Goal: Task Accomplishment & Management: Manage account settings

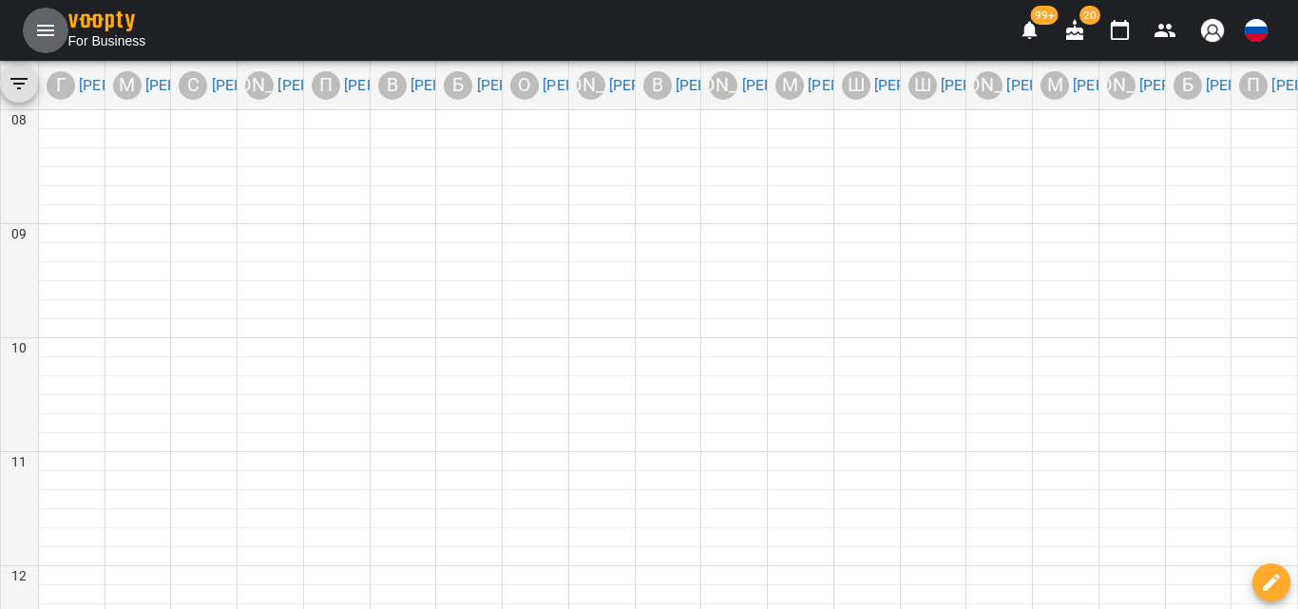
click at [38, 30] on icon "Menu" at bounding box center [45, 30] width 17 height 11
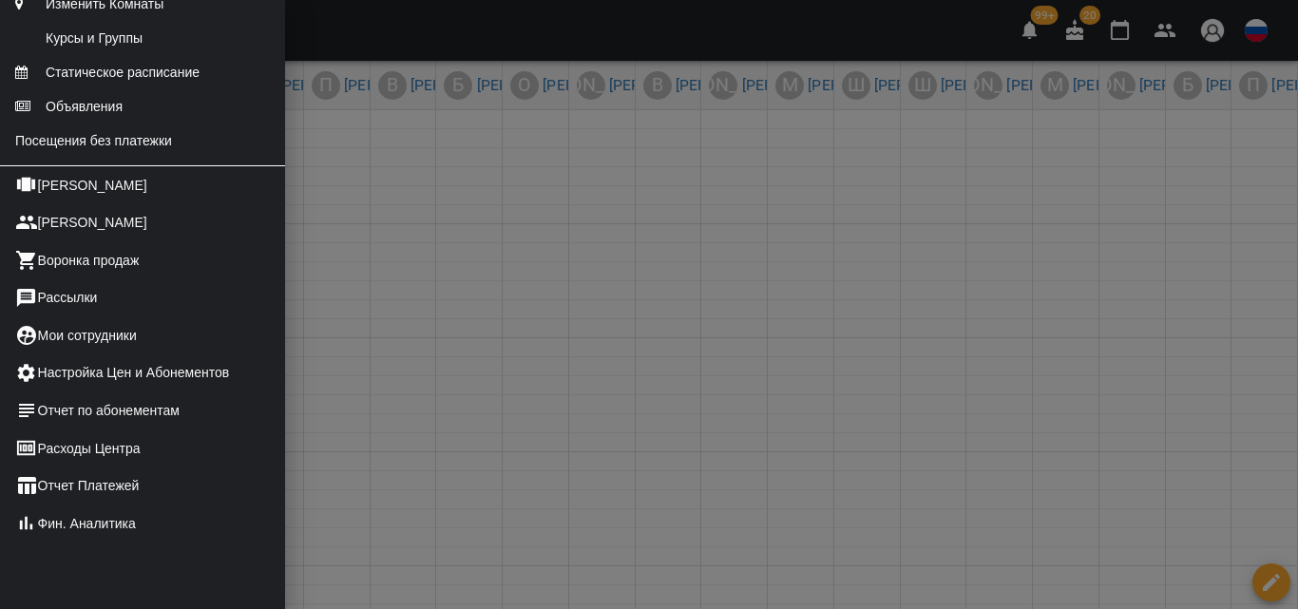
scroll to position [380, 0]
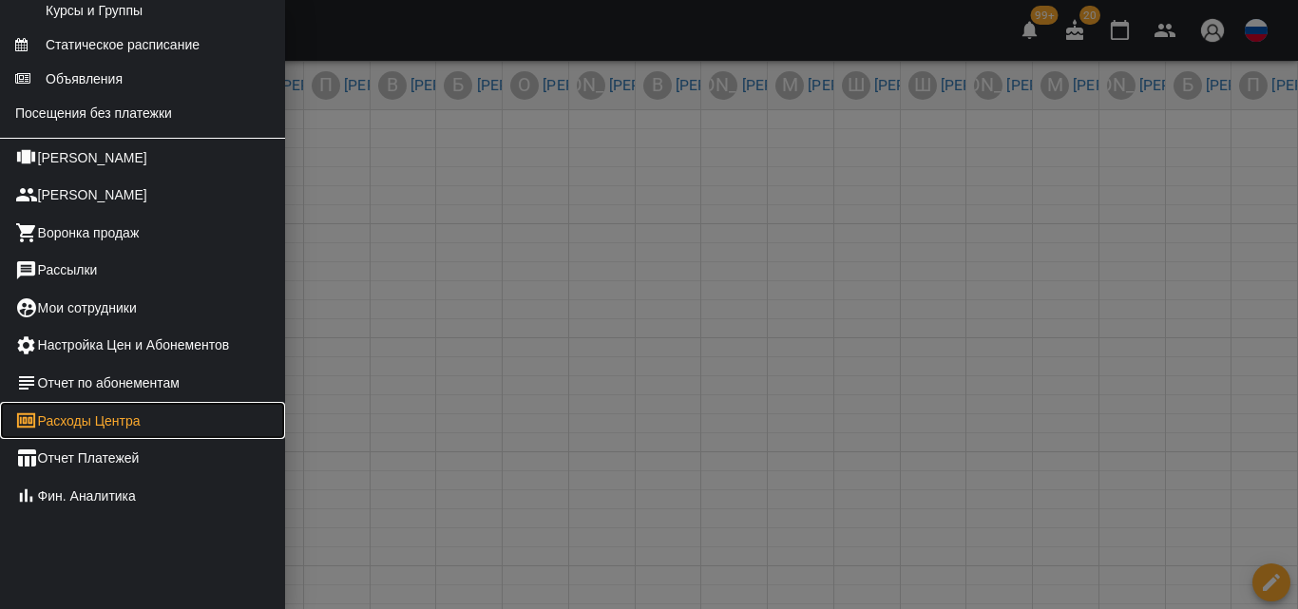
click at [63, 440] on link "Расходы Центра" at bounding box center [142, 421] width 285 height 38
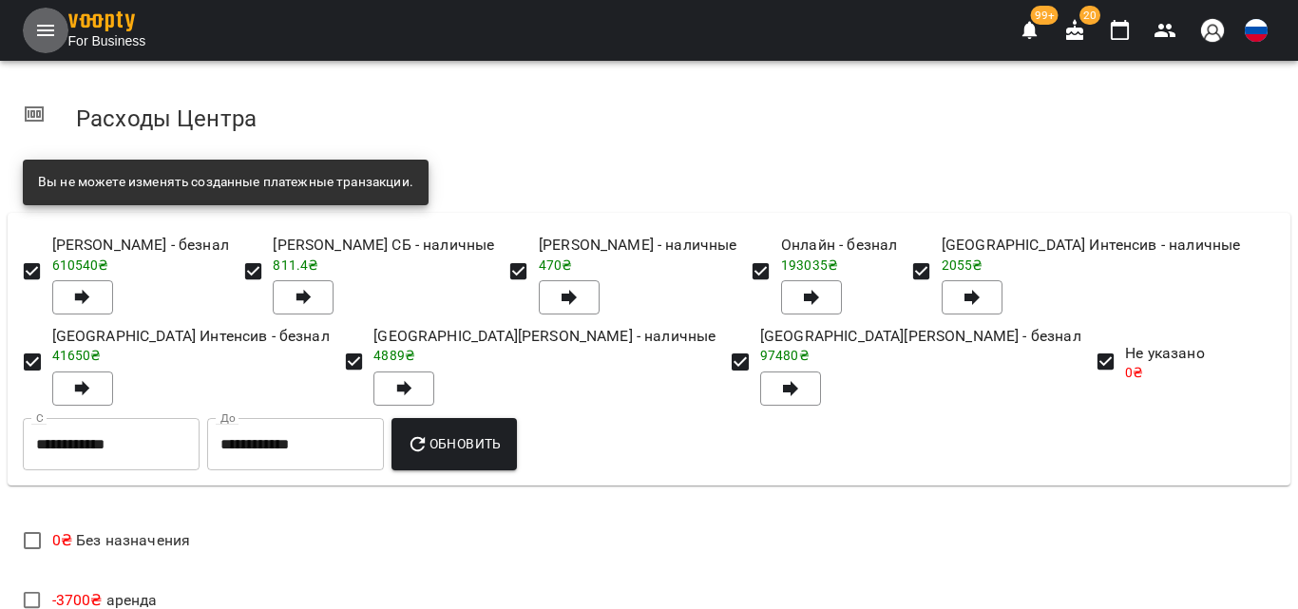
click at [41, 32] on icon "Menu" at bounding box center [45, 30] width 23 height 23
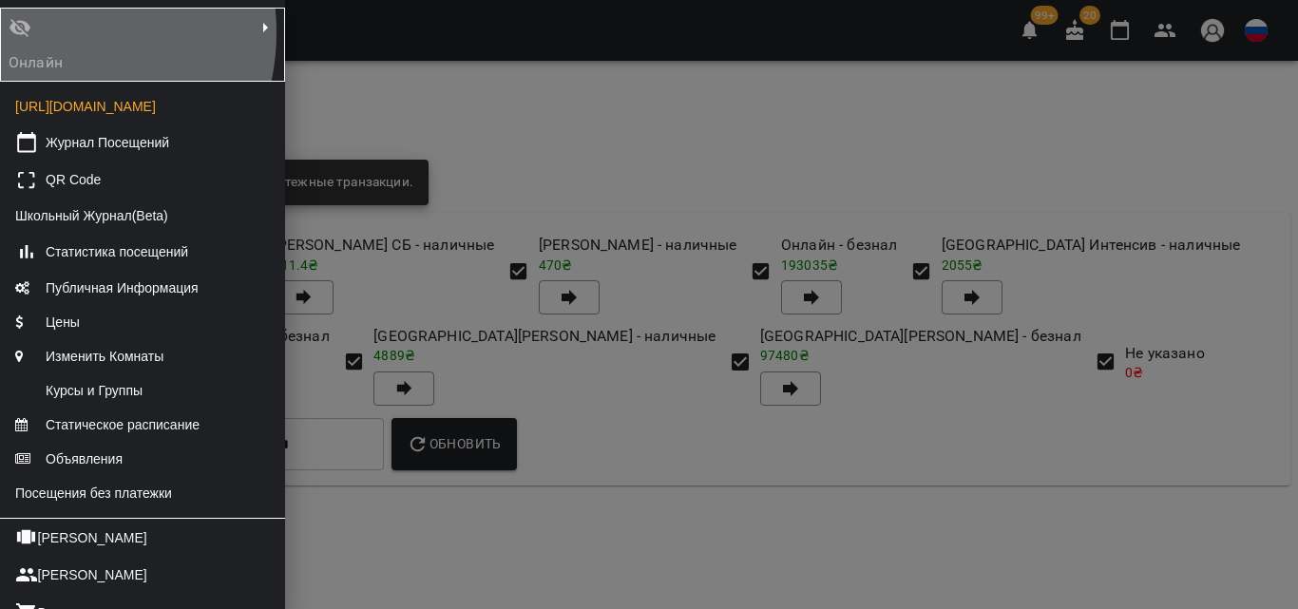
click at [41, 32] on div "Онлайн" at bounding box center [50, 44] width 91 height 65
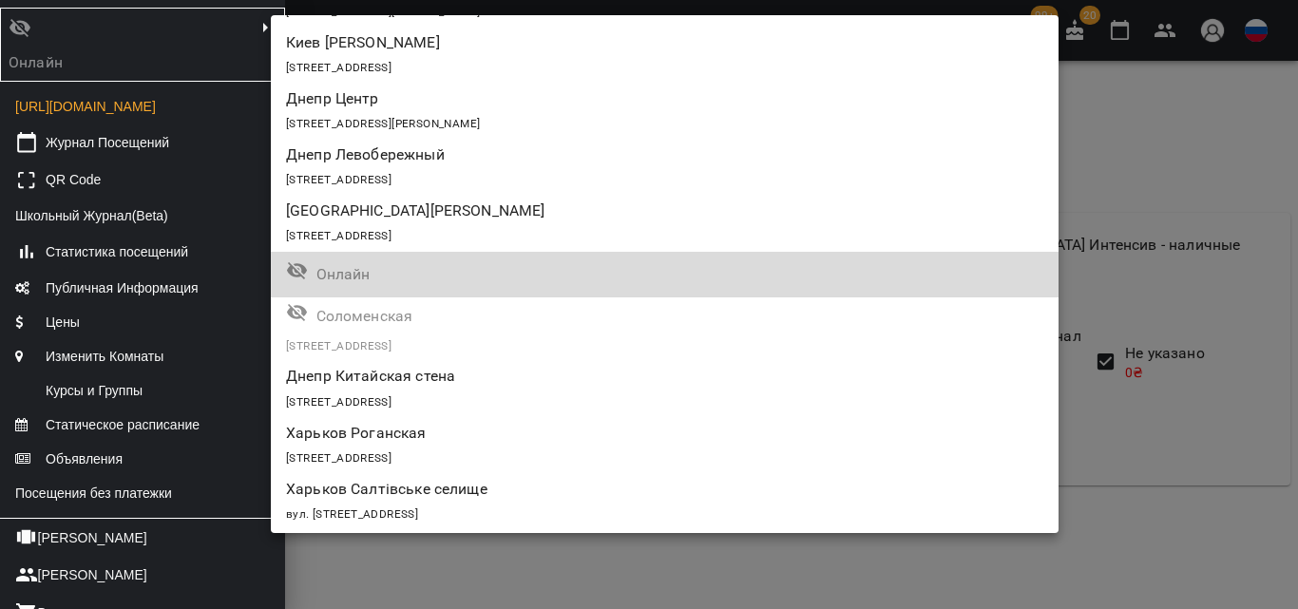
click at [156, 164] on div at bounding box center [649, 304] width 1298 height 609
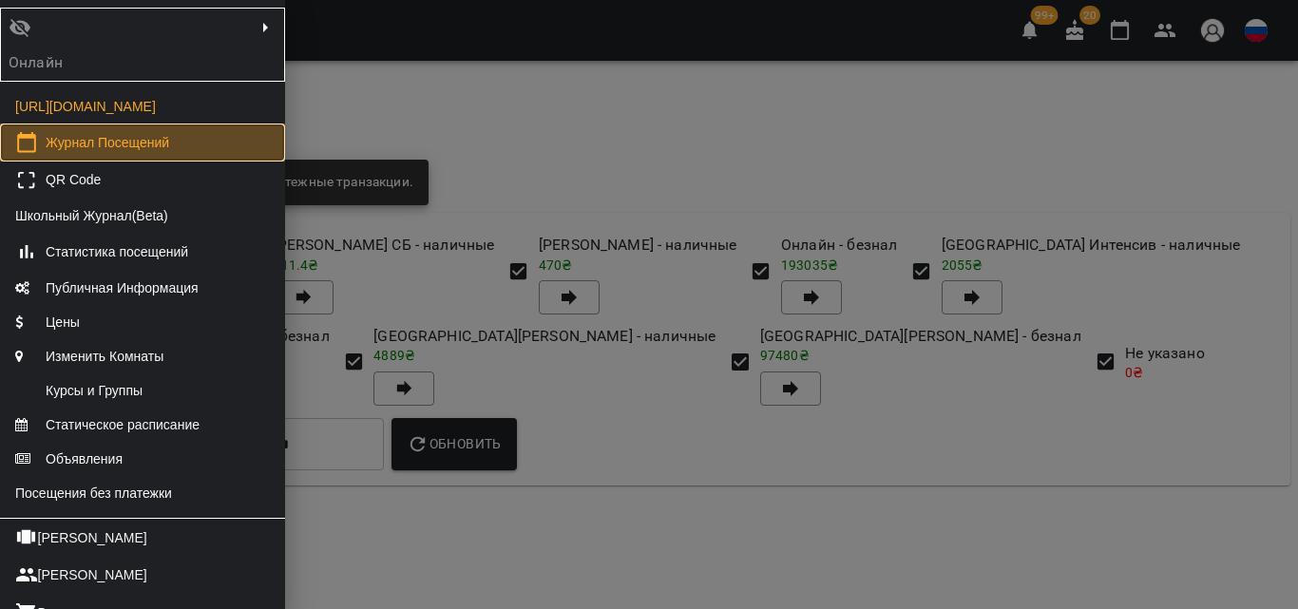
click at [156, 152] on span "Журнал Посещений" at bounding box center [108, 142] width 124 height 19
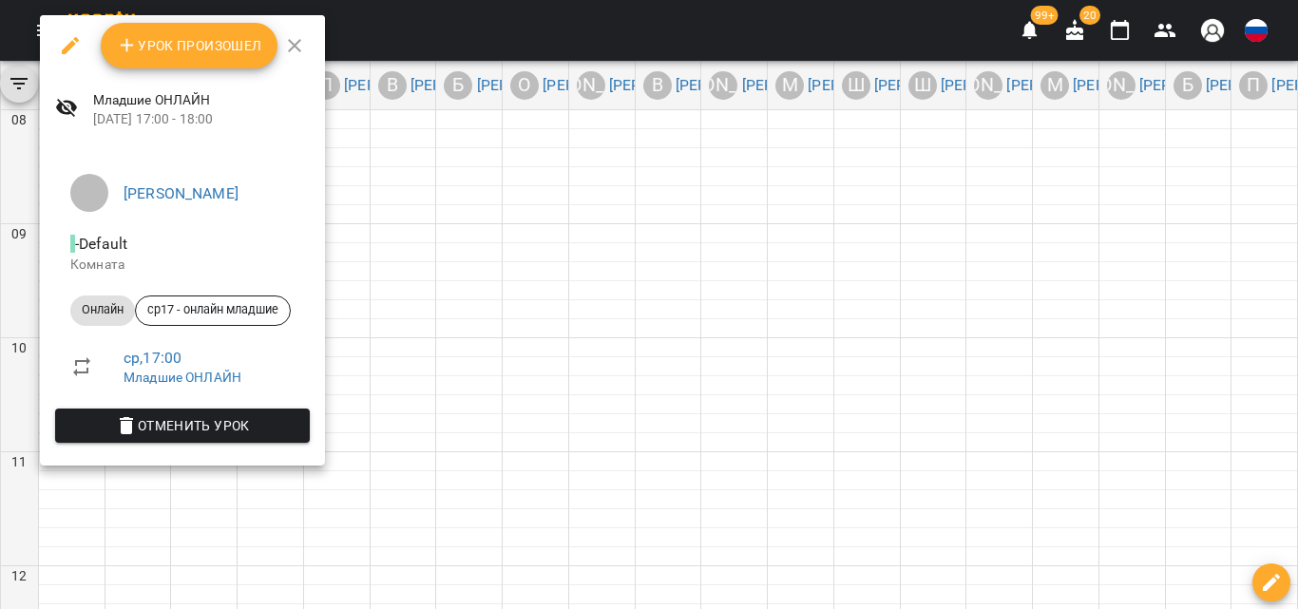
click at [134, 52] on icon "button" at bounding box center [127, 45] width 23 height 23
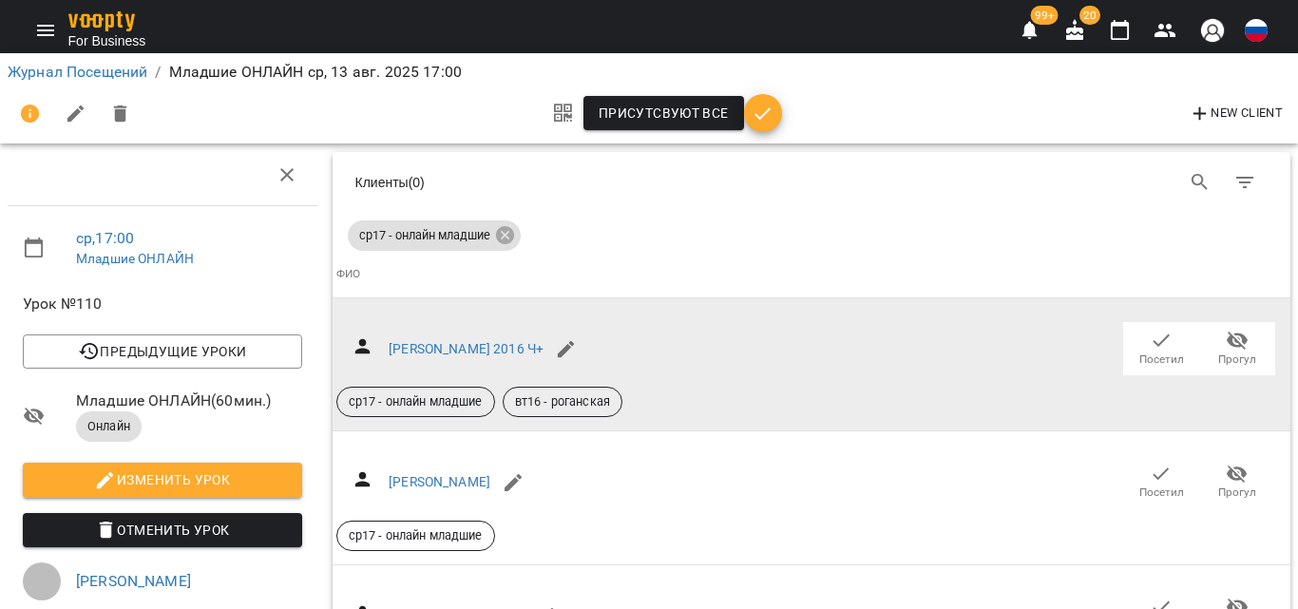
click at [1252, 342] on button "Прогул" at bounding box center [1238, 348] width 76 height 53
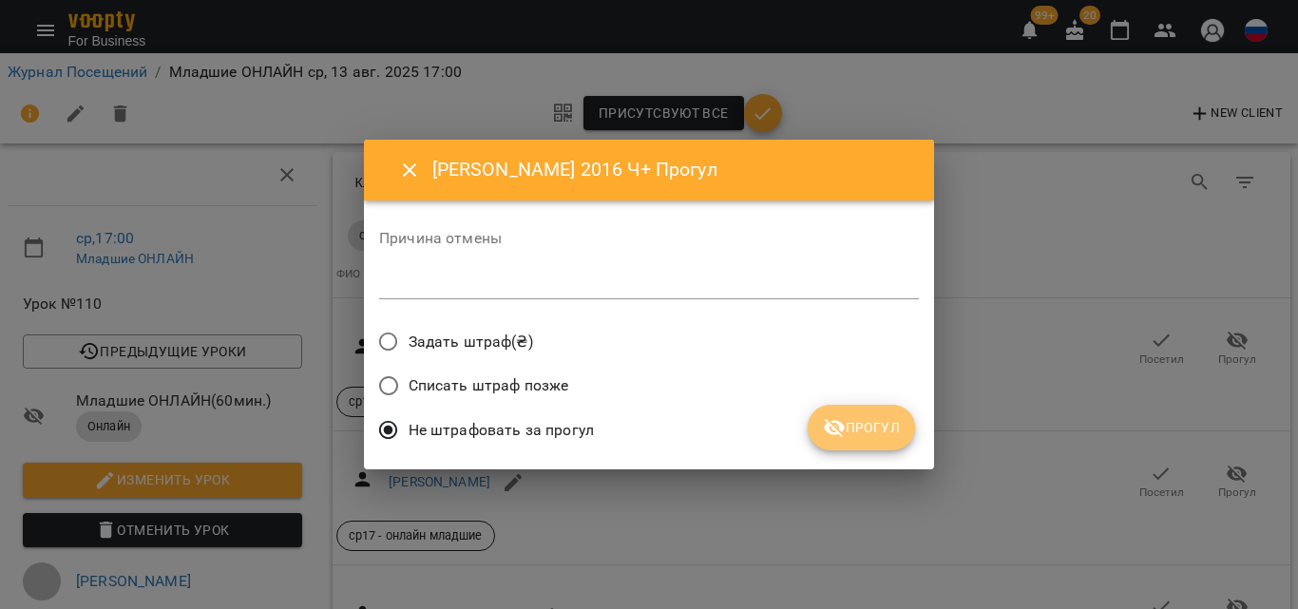
click at [838, 425] on icon "submit" at bounding box center [834, 427] width 23 height 23
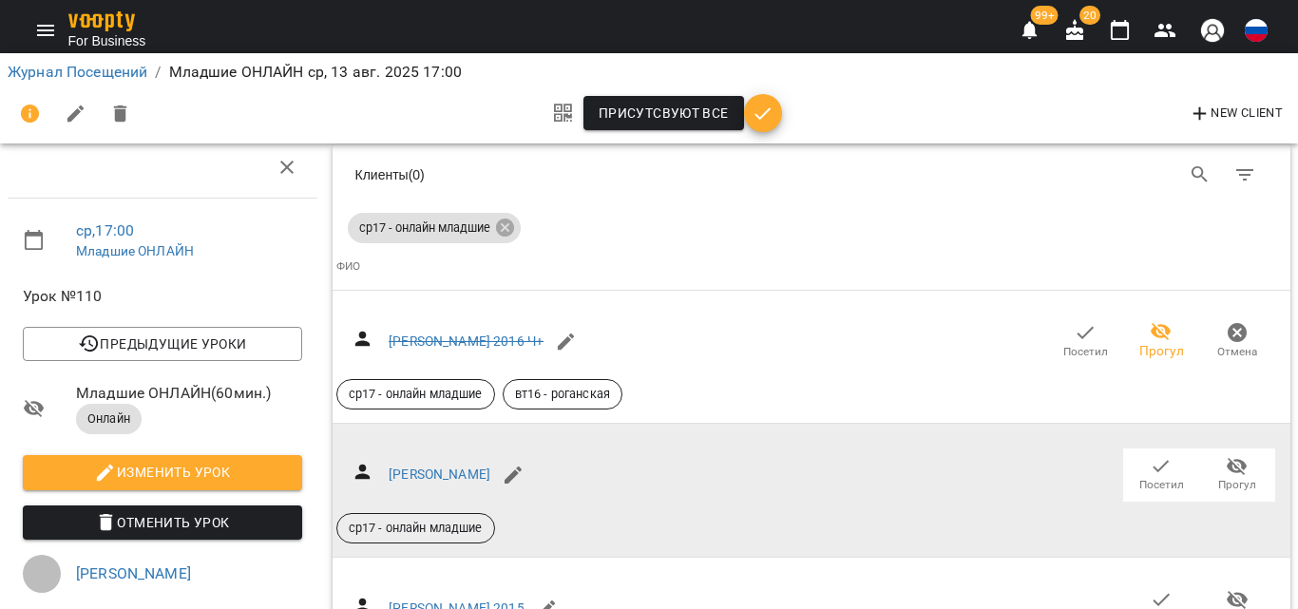
scroll to position [95, 0]
click at [1226, 455] on icon "button" at bounding box center [1237, 466] width 23 height 23
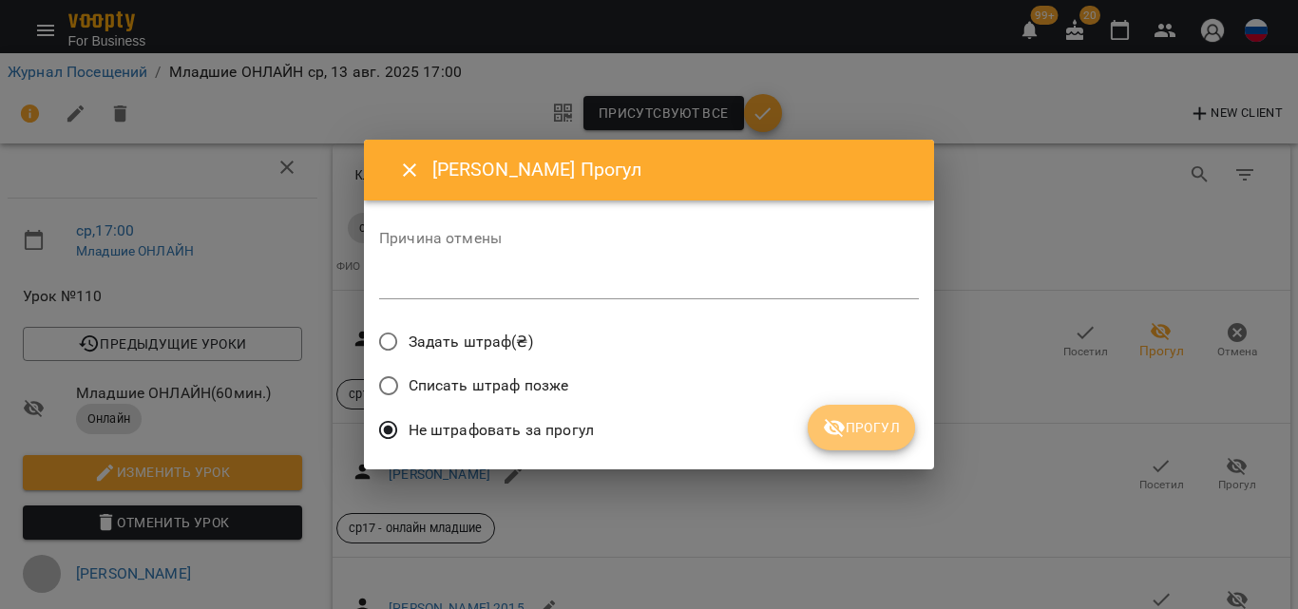
click at [848, 431] on span "Прогул" at bounding box center [861, 427] width 77 height 23
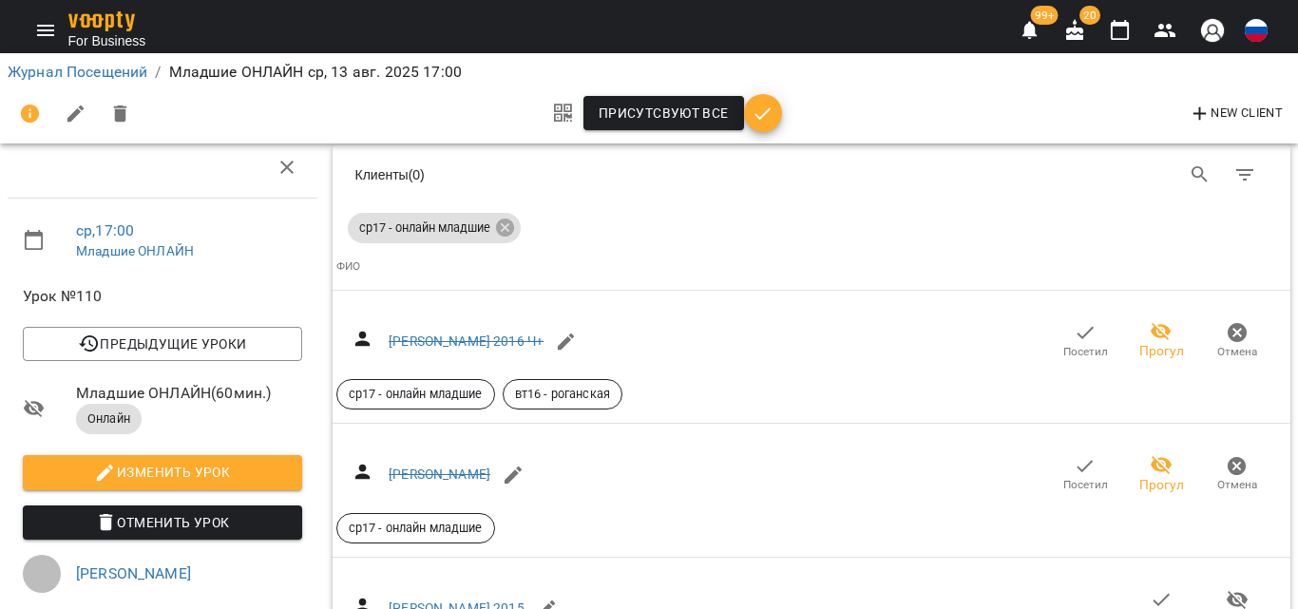
scroll to position [285, 0]
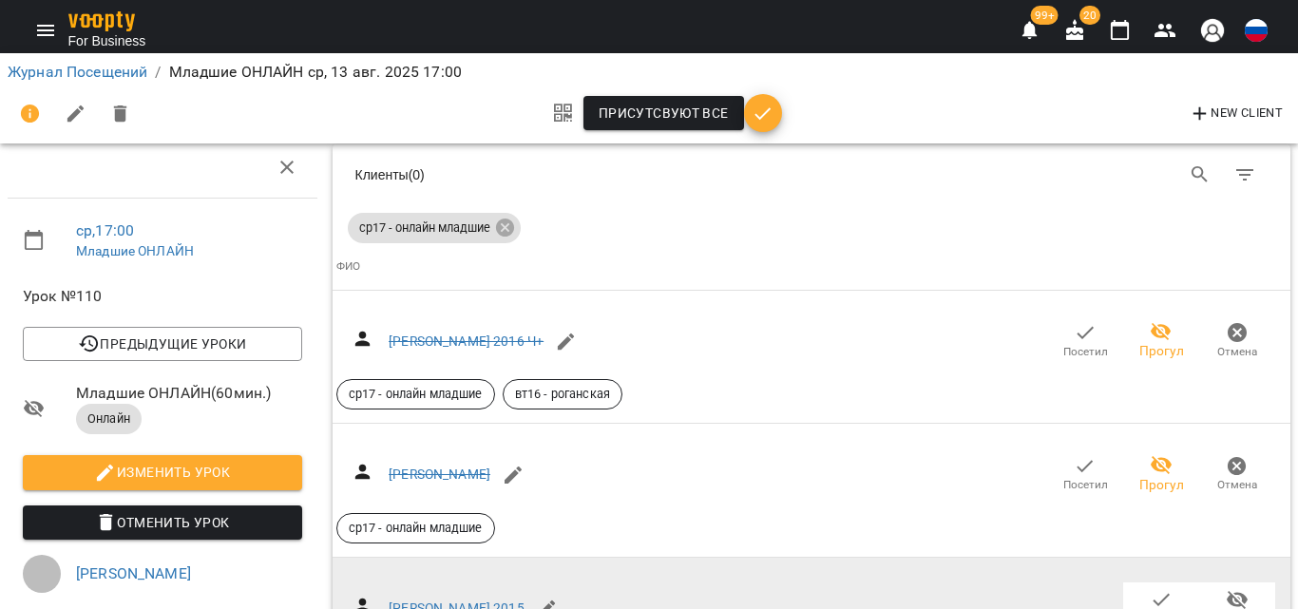
click at [1222, 608] on span "Прогул" at bounding box center [1238, 619] width 38 height 16
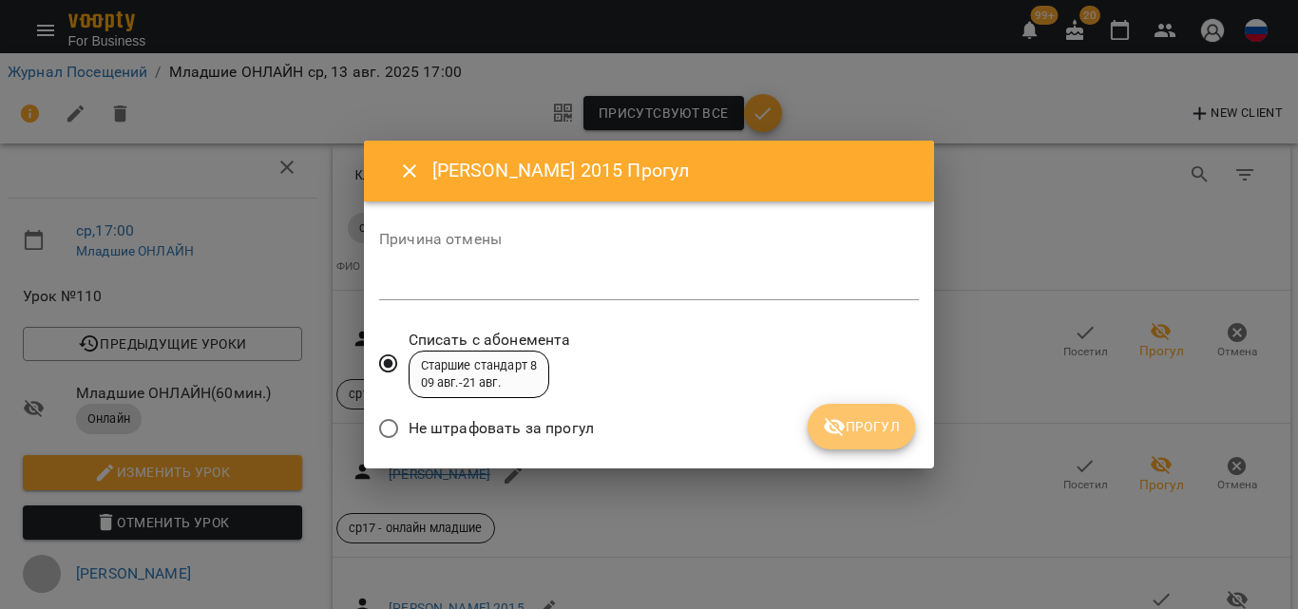
click at [914, 421] on button "Прогул" at bounding box center [861, 427] width 107 height 46
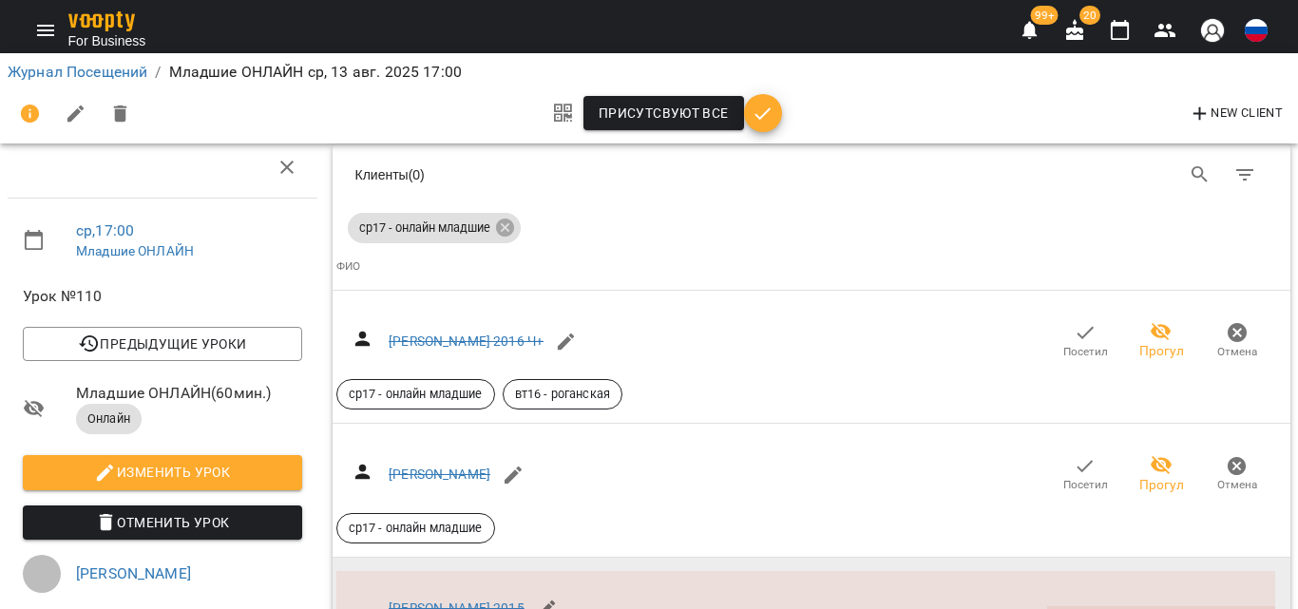
scroll to position [475, 0]
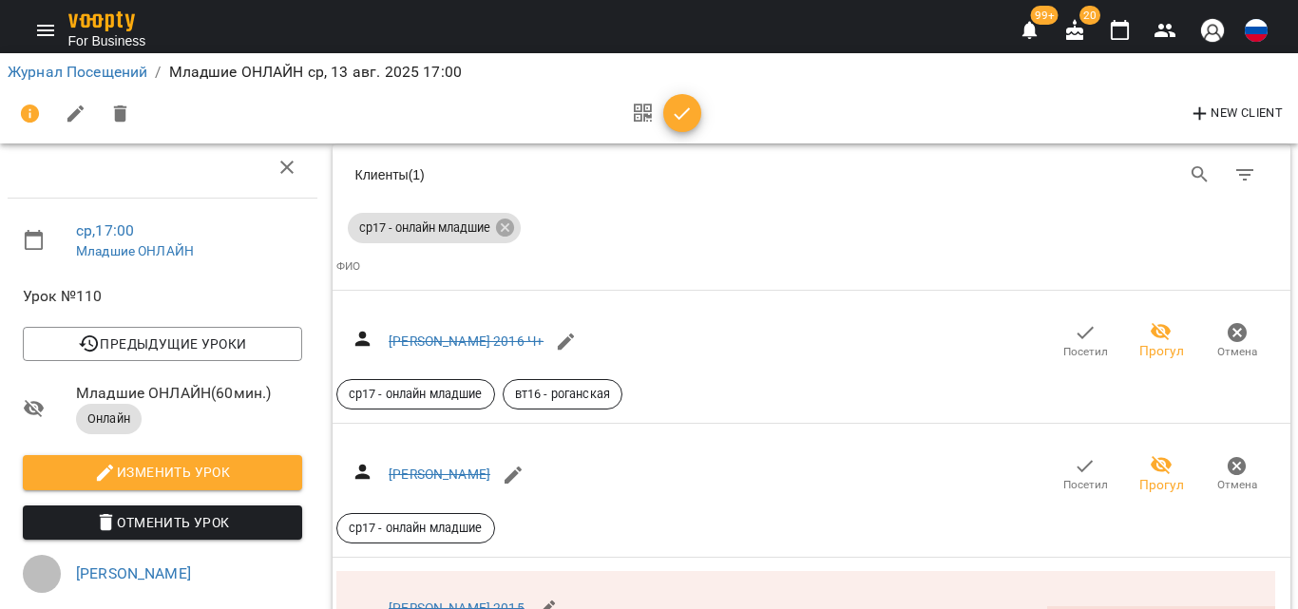
scroll to position [665, 0]
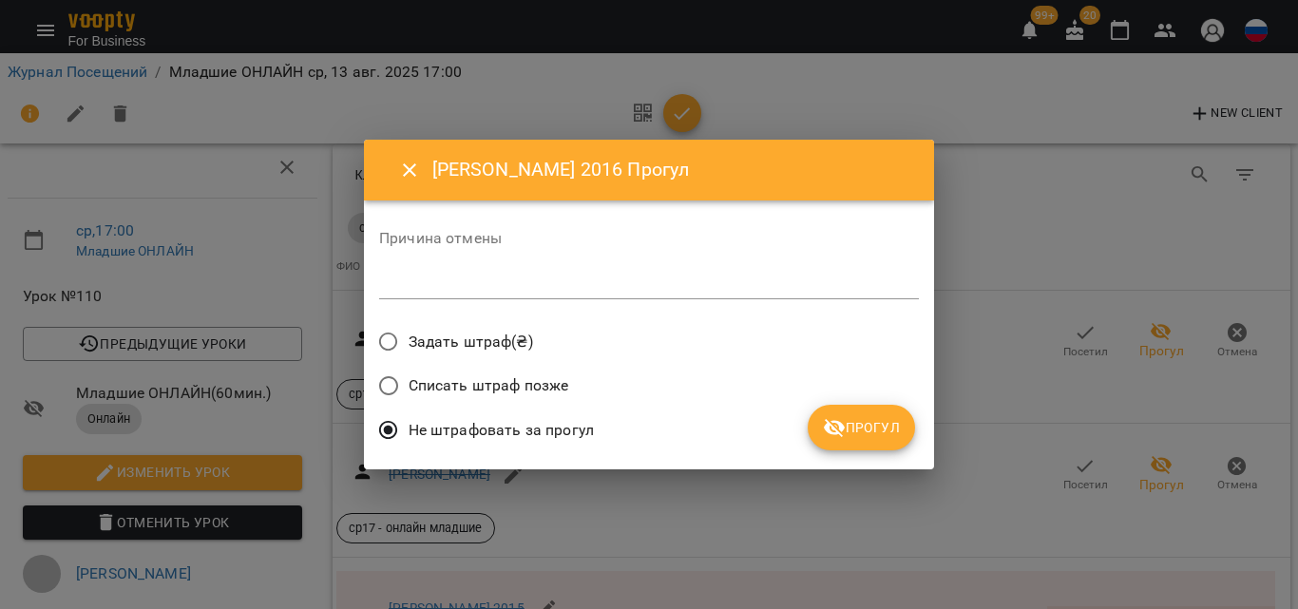
click at [838, 423] on icon "submit" at bounding box center [834, 428] width 21 height 18
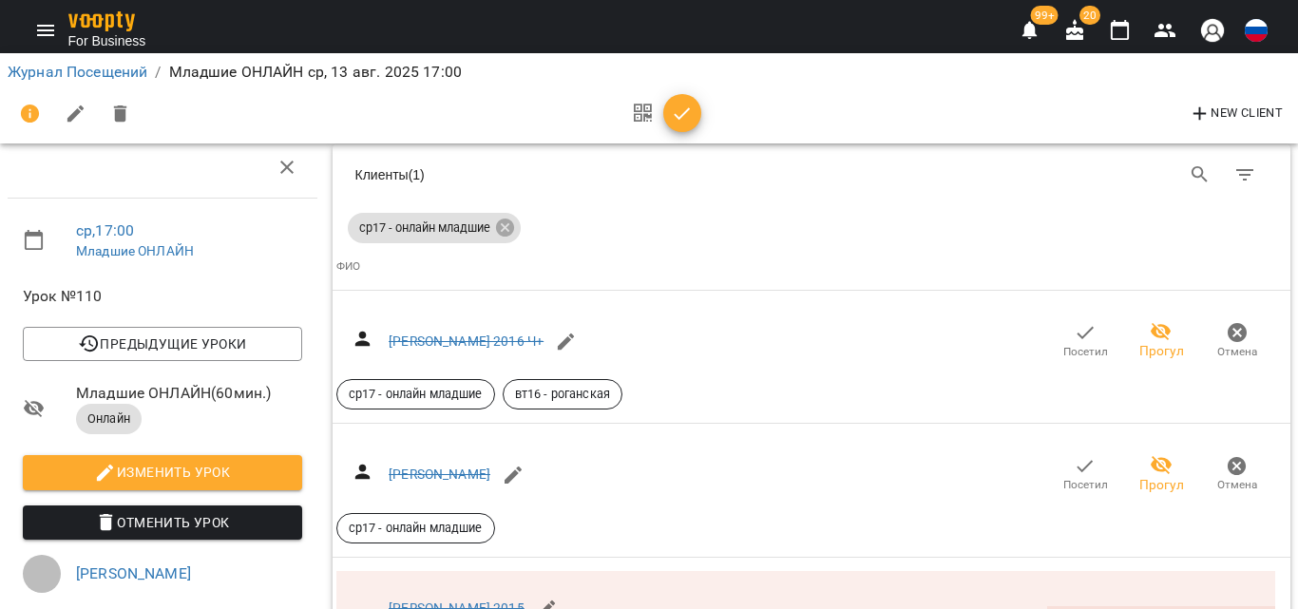
scroll to position [760, 0]
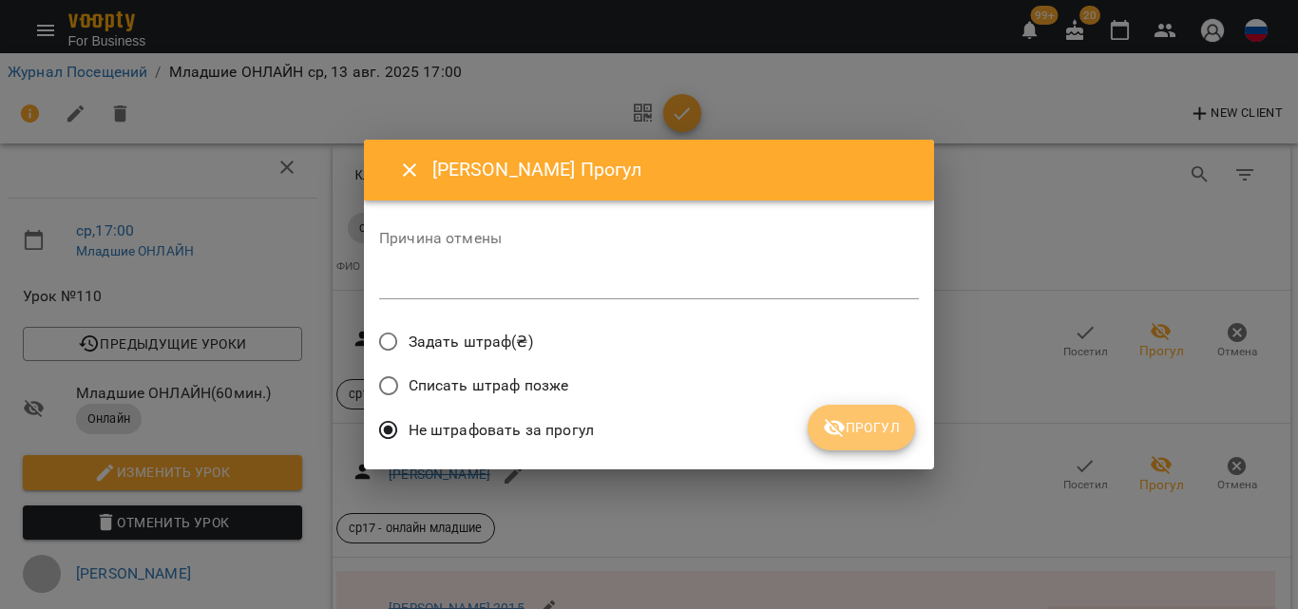
click at [878, 427] on span "Прогул" at bounding box center [861, 427] width 77 height 23
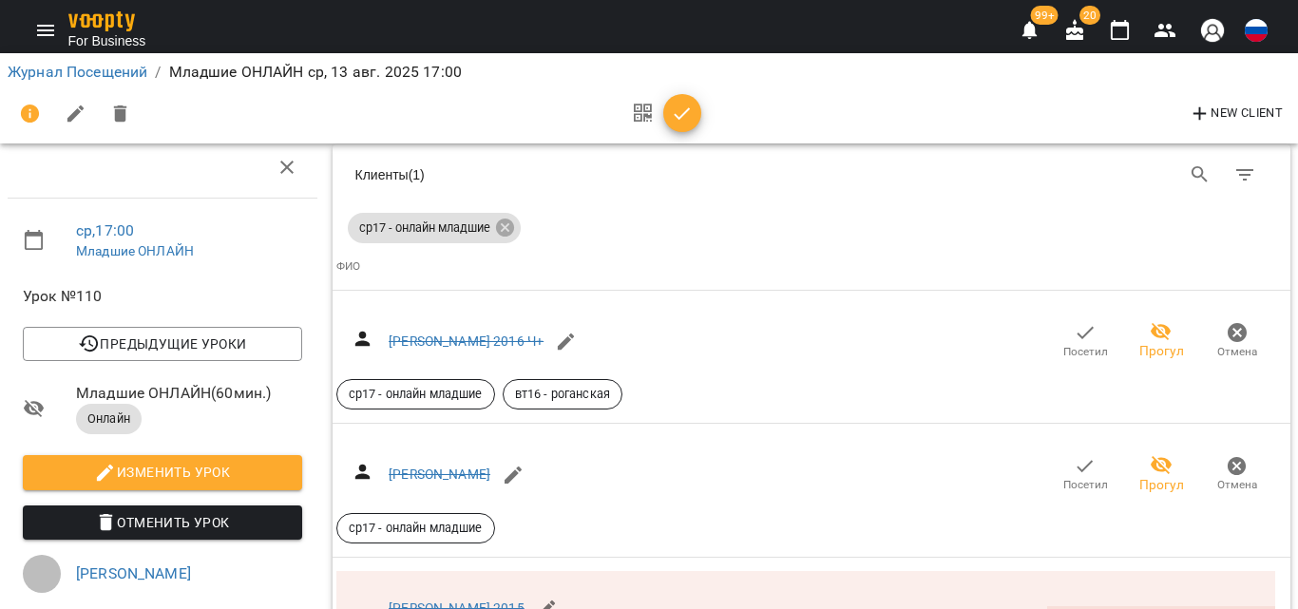
scroll to position [951, 0]
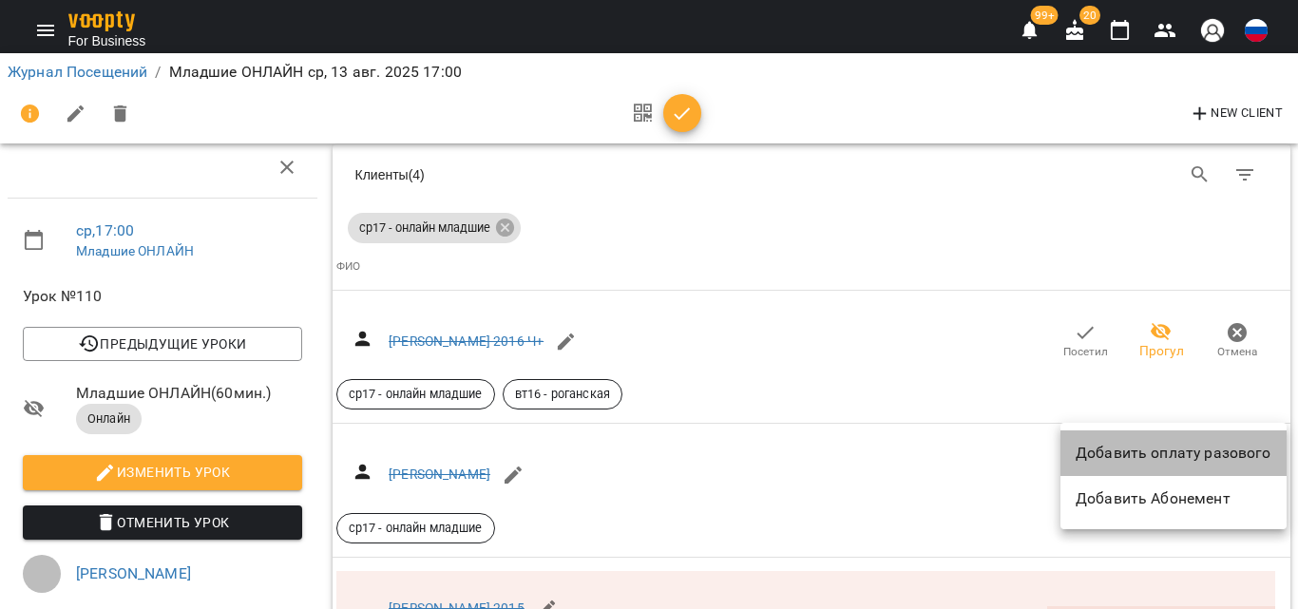
click at [1177, 453] on li "Добавить оплату разового" at bounding box center [1174, 454] width 226 height 46
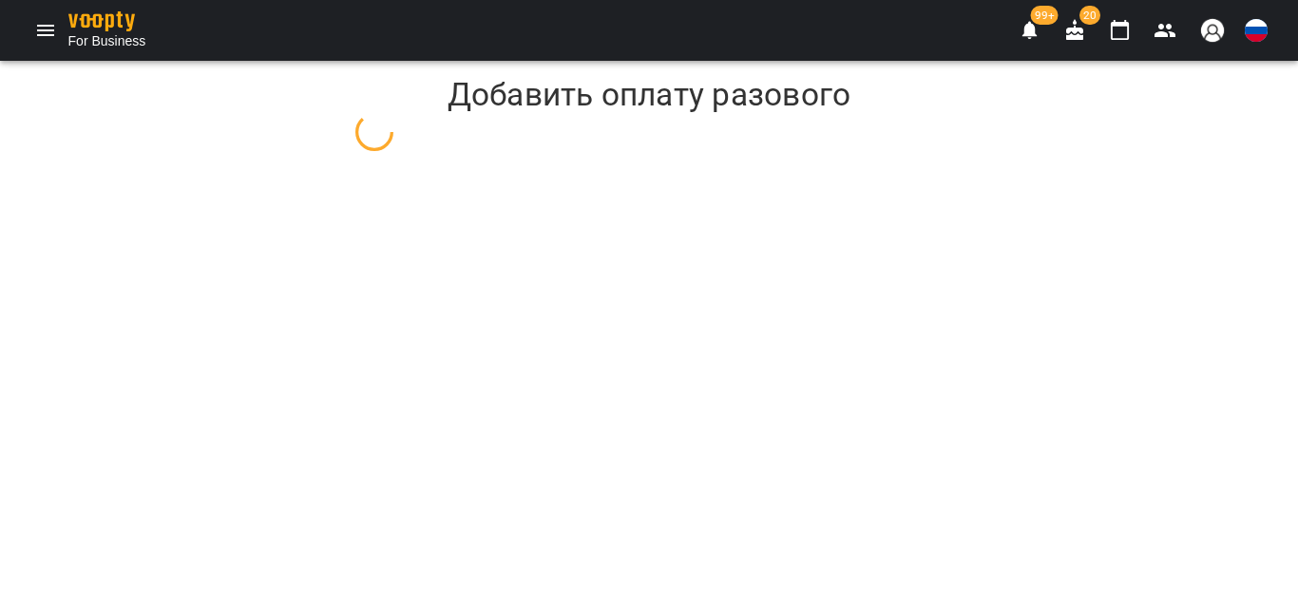
select select "******"
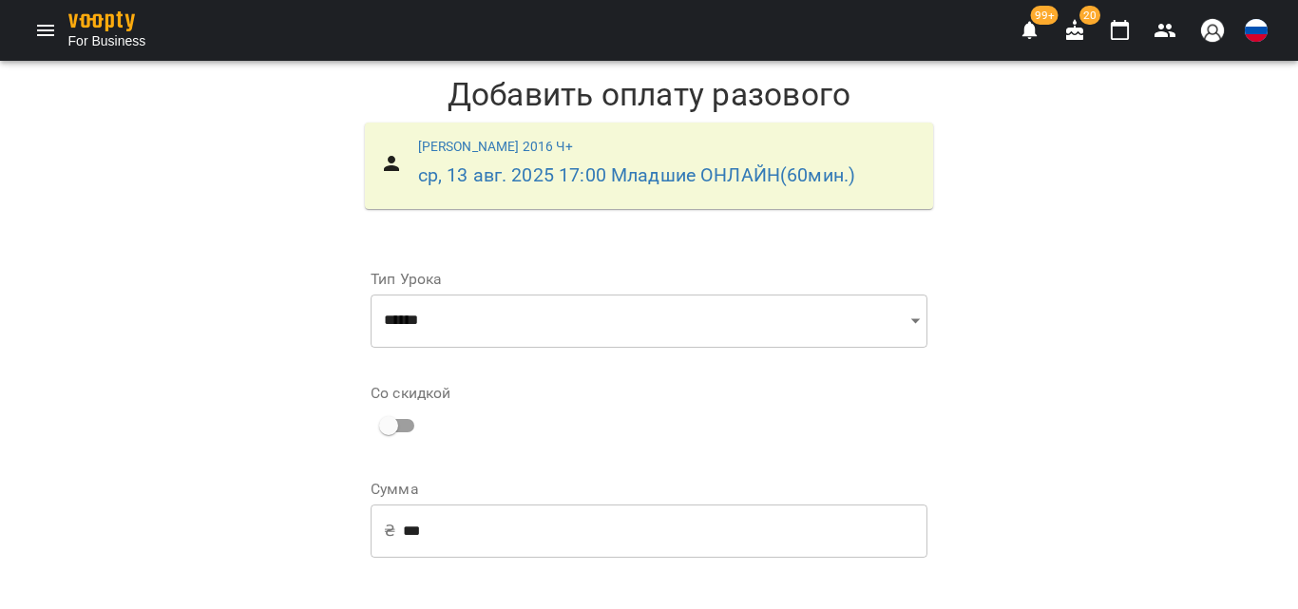
scroll to position [285, 0]
select select "**********"
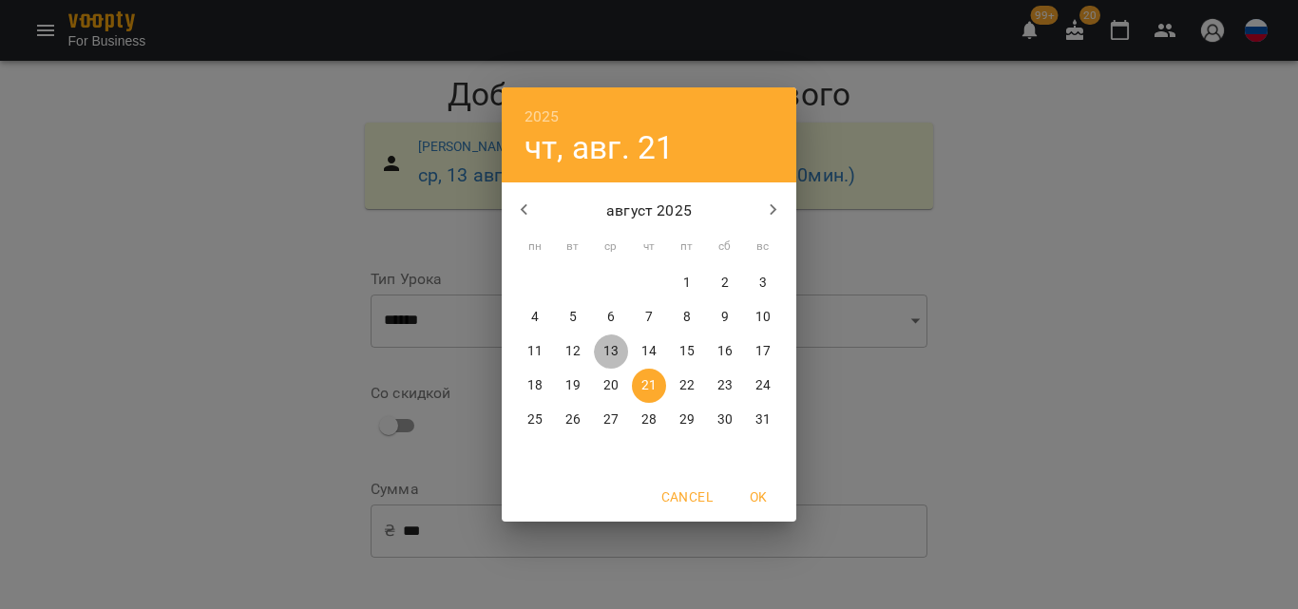
click at [602, 355] on span "13" at bounding box center [611, 351] width 34 height 19
type input "**********"
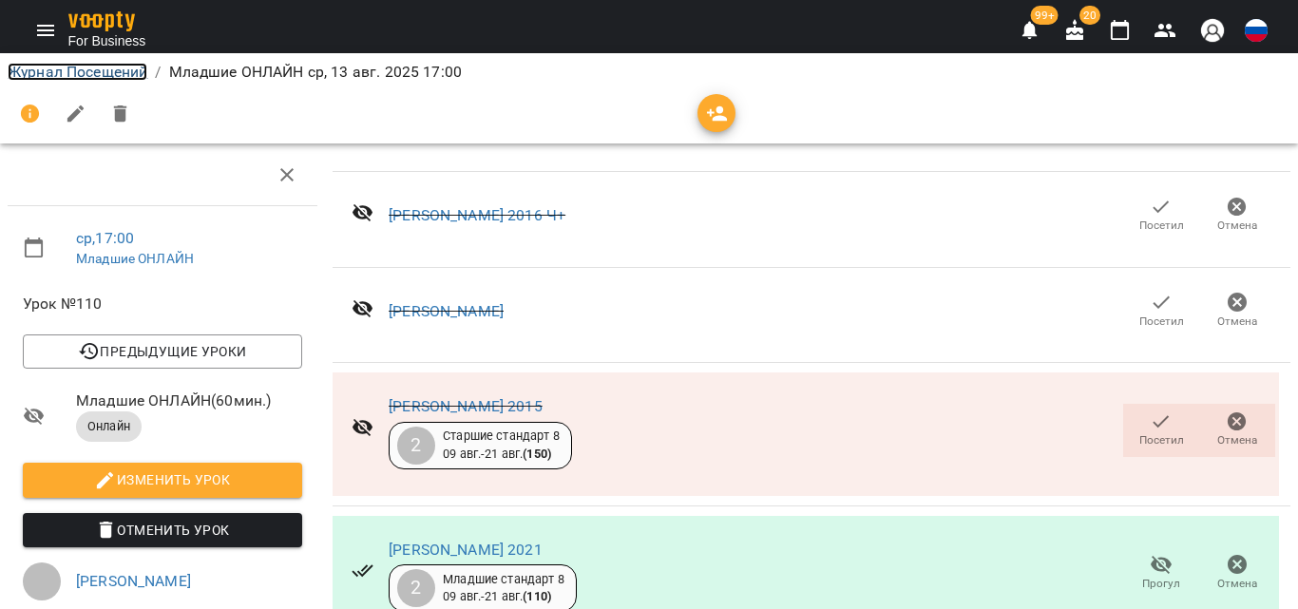
click at [65, 71] on link "Журнал Посещений" at bounding box center [78, 72] width 140 height 18
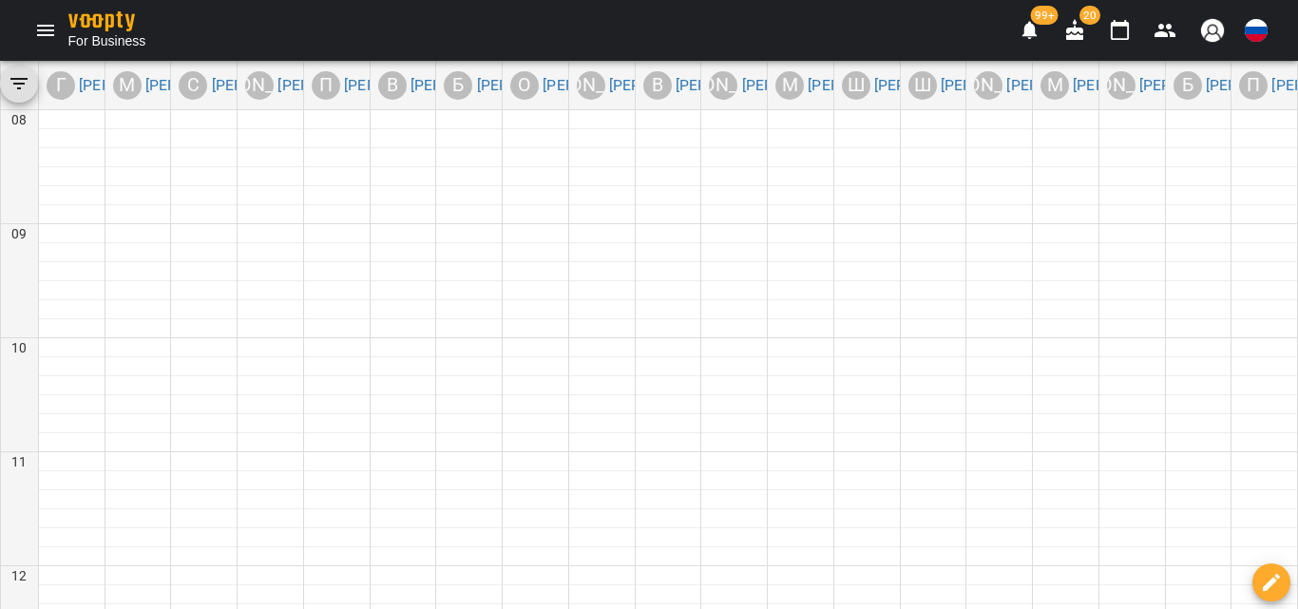
scroll to position [972, 0]
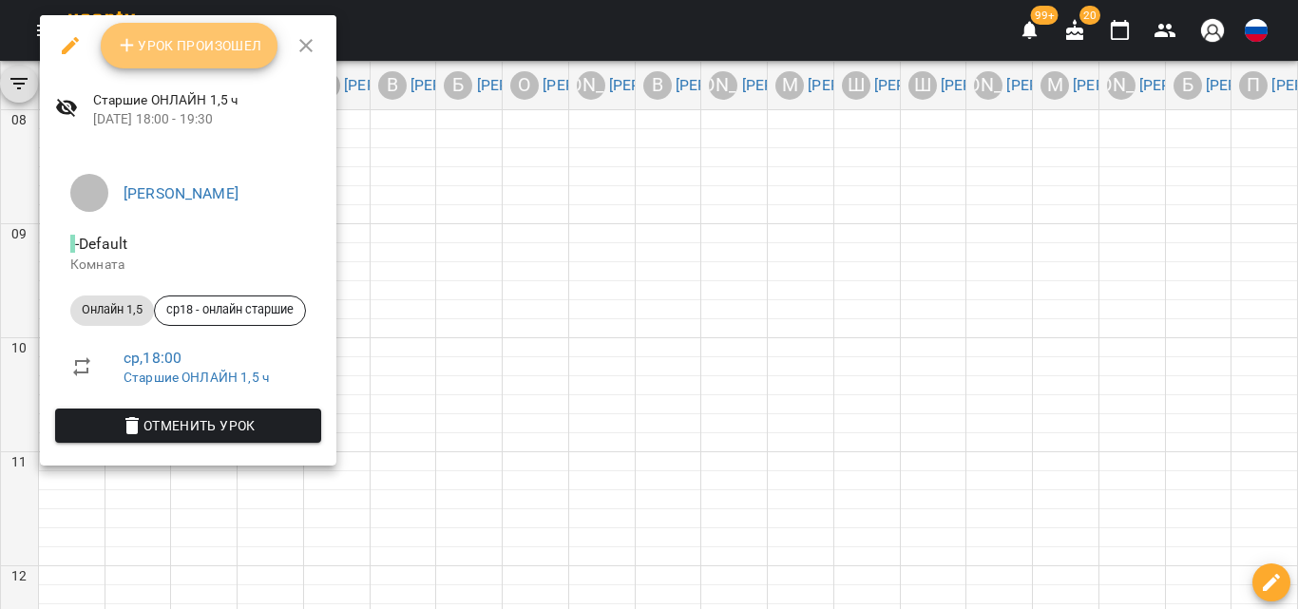
click at [135, 57] on span "Урок произошел" at bounding box center [189, 45] width 146 height 23
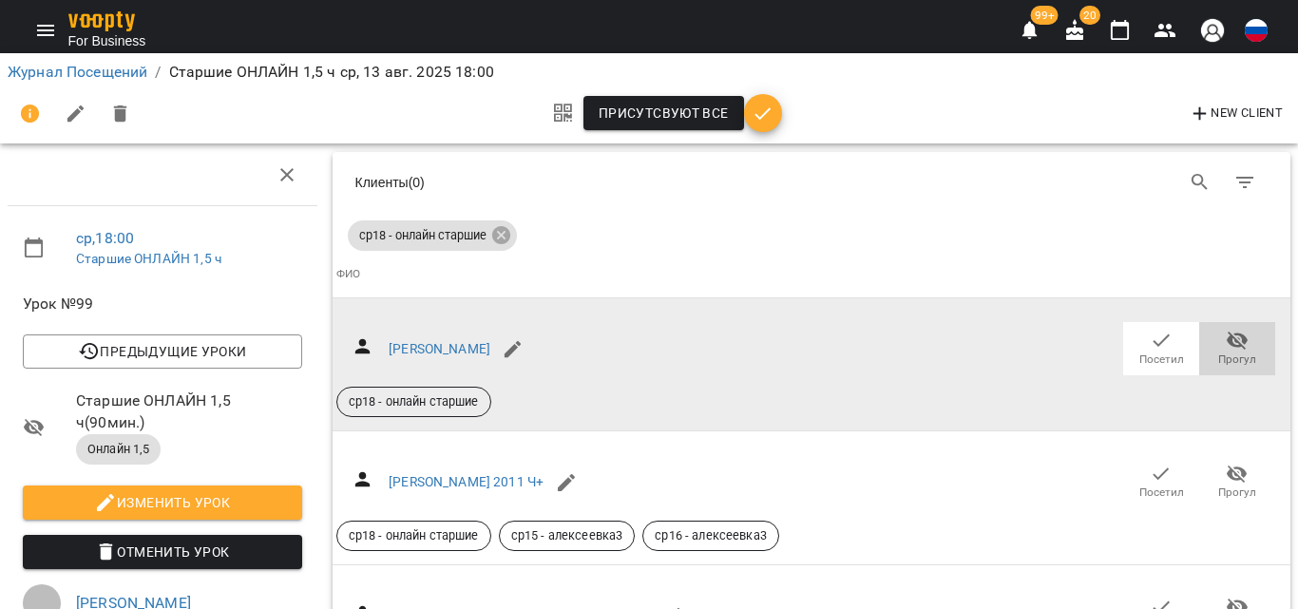
click at [1241, 356] on span "Прогул" at bounding box center [1238, 360] width 38 height 16
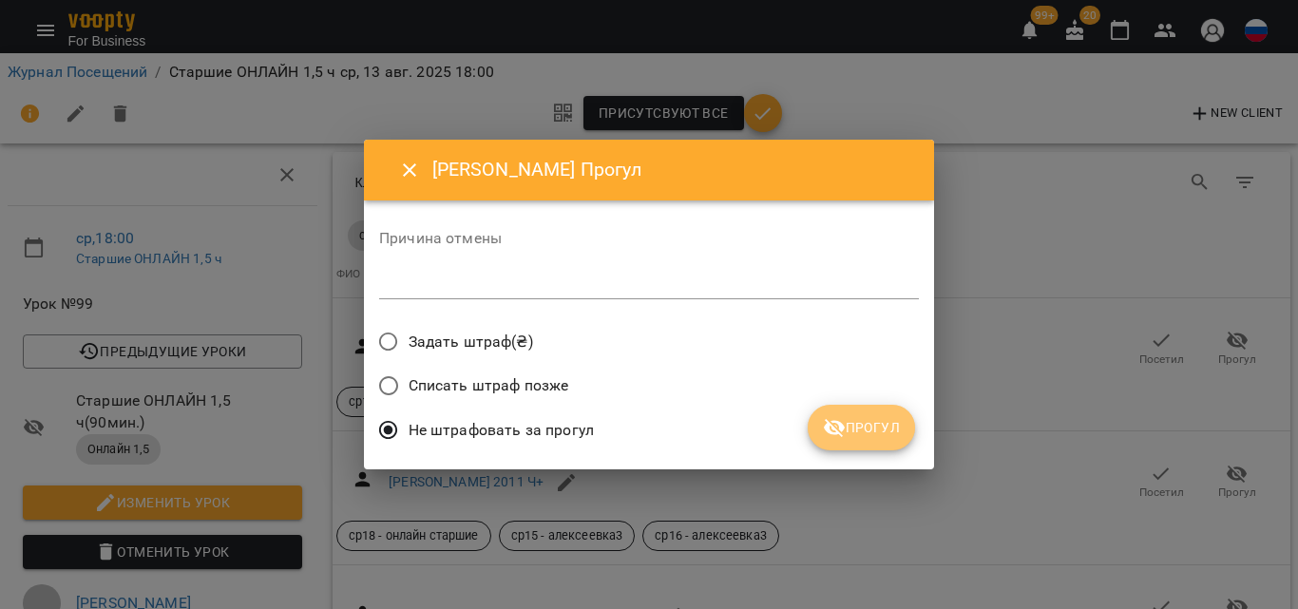
drag, startPoint x: 841, startPoint y: 420, endPoint x: 854, endPoint y: 419, distance: 12.4
click at [842, 420] on icon "submit" at bounding box center [834, 427] width 23 height 23
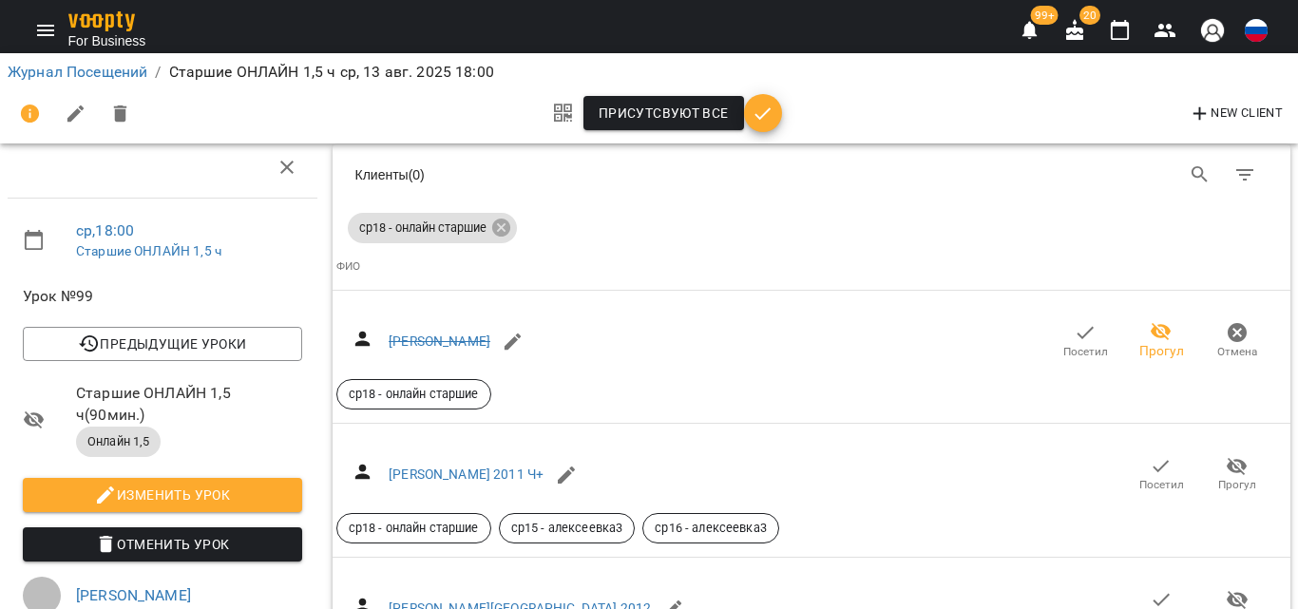
scroll to position [95, 0]
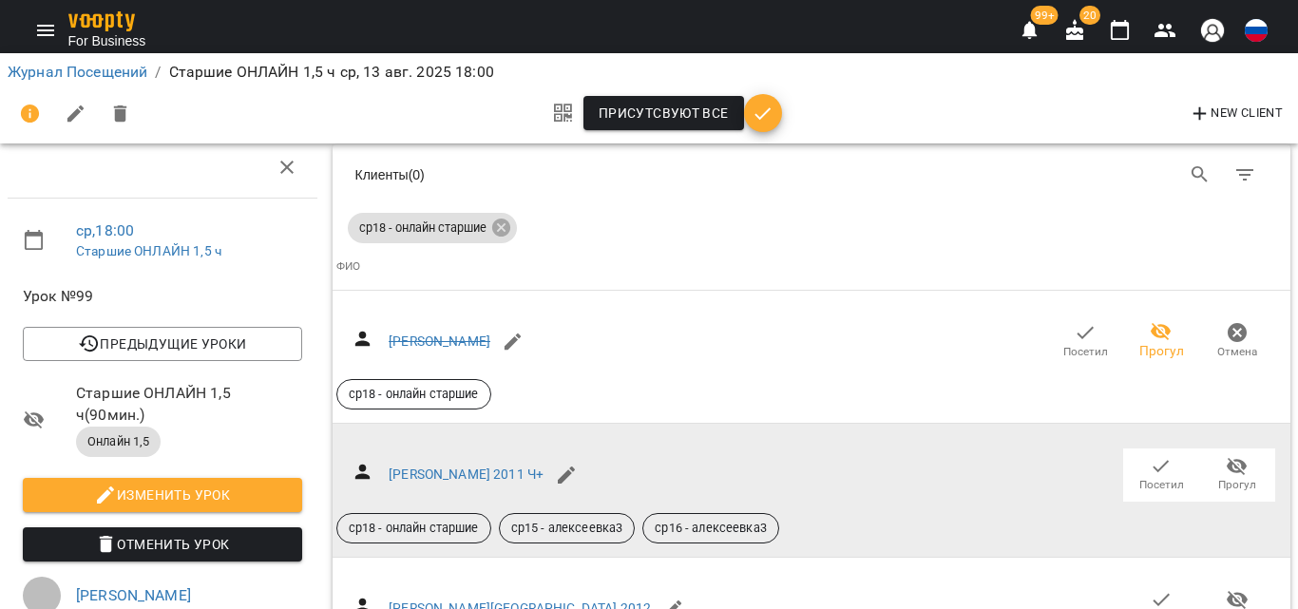
click at [1226, 455] on icon "button" at bounding box center [1237, 466] width 23 height 23
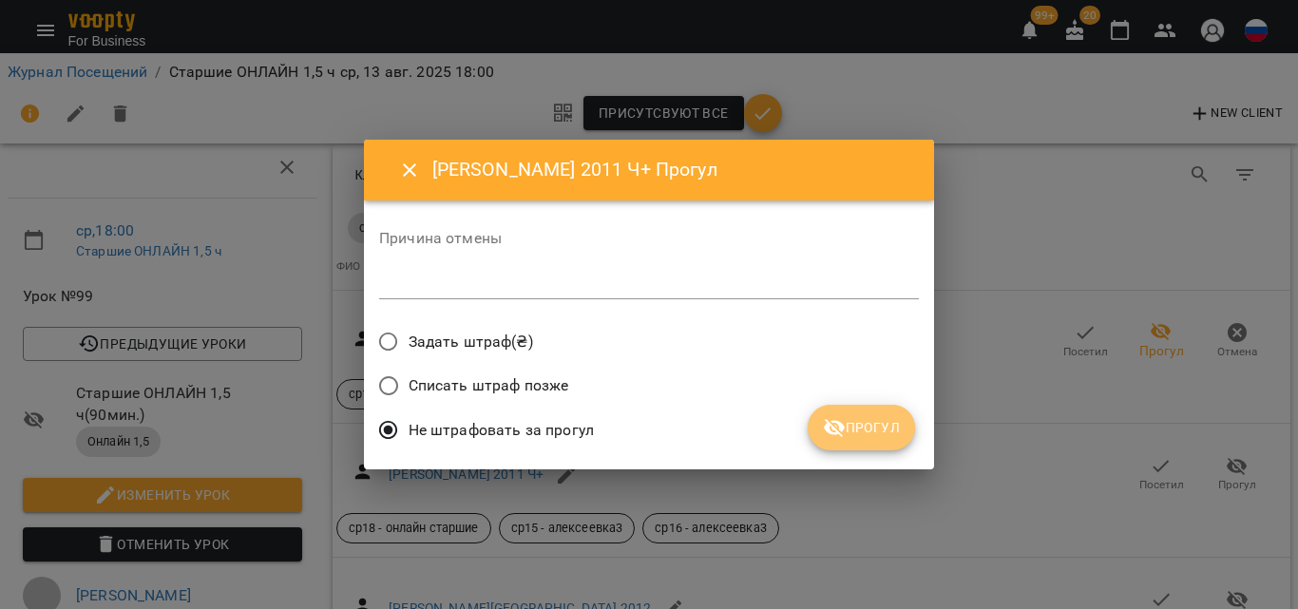
click at [874, 439] on span "Прогул" at bounding box center [861, 427] width 77 height 23
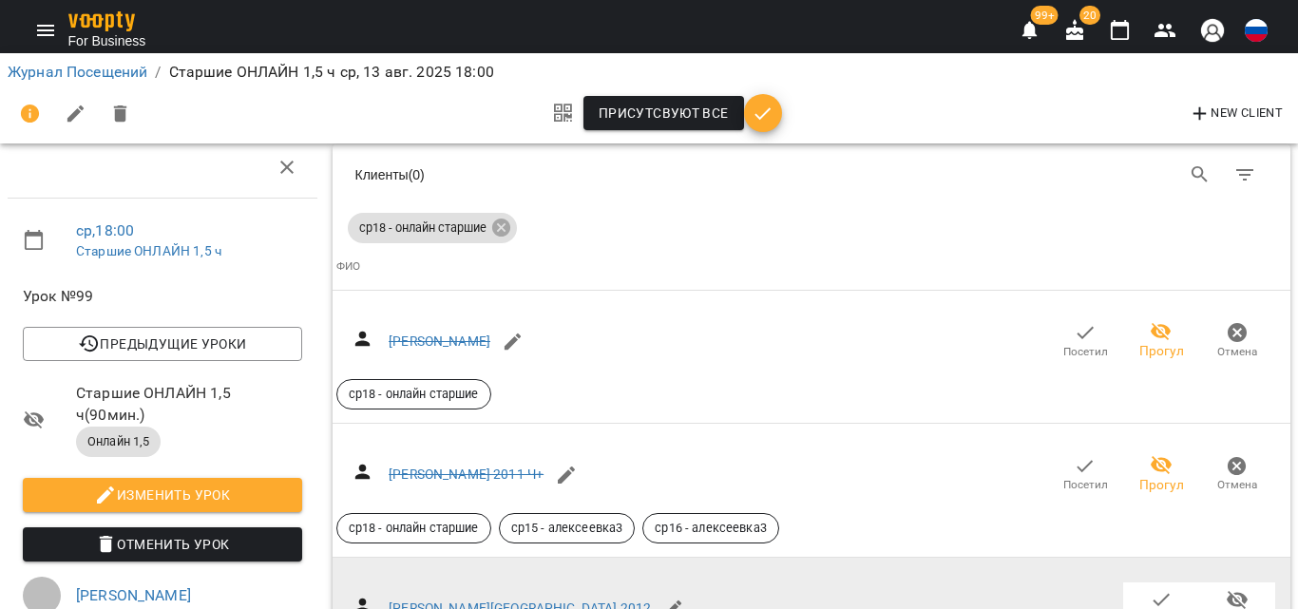
scroll to position [285, 0]
click at [1227, 591] on icon "button" at bounding box center [1237, 600] width 21 height 18
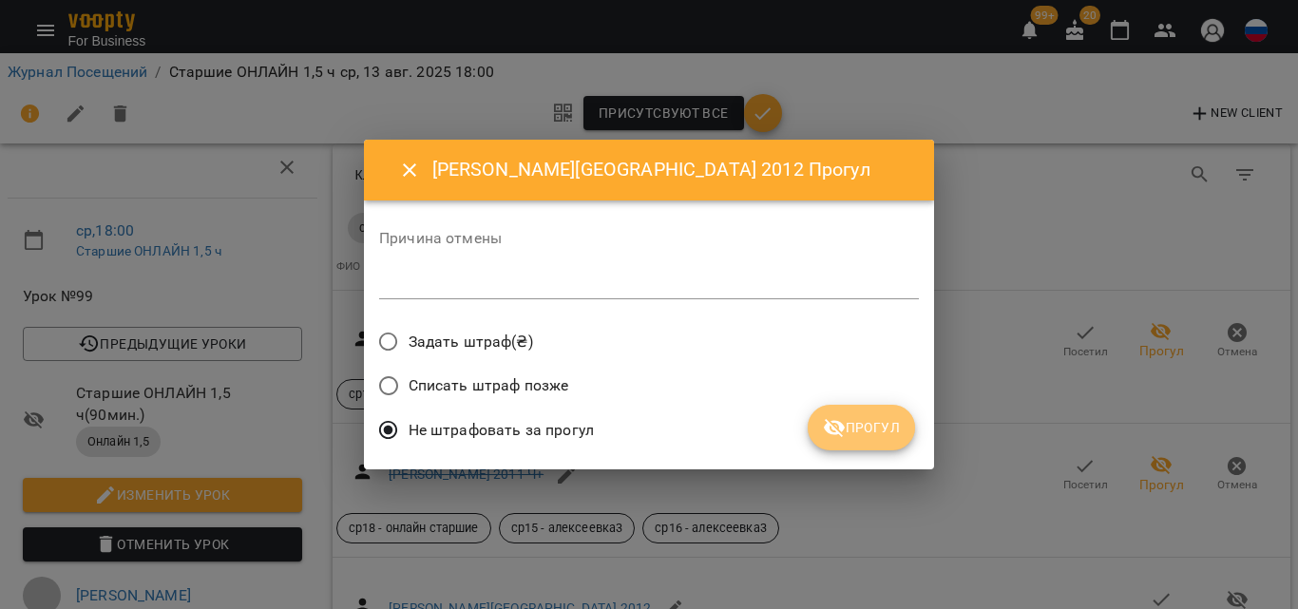
click at [845, 446] on button "Прогул" at bounding box center [861, 428] width 107 height 46
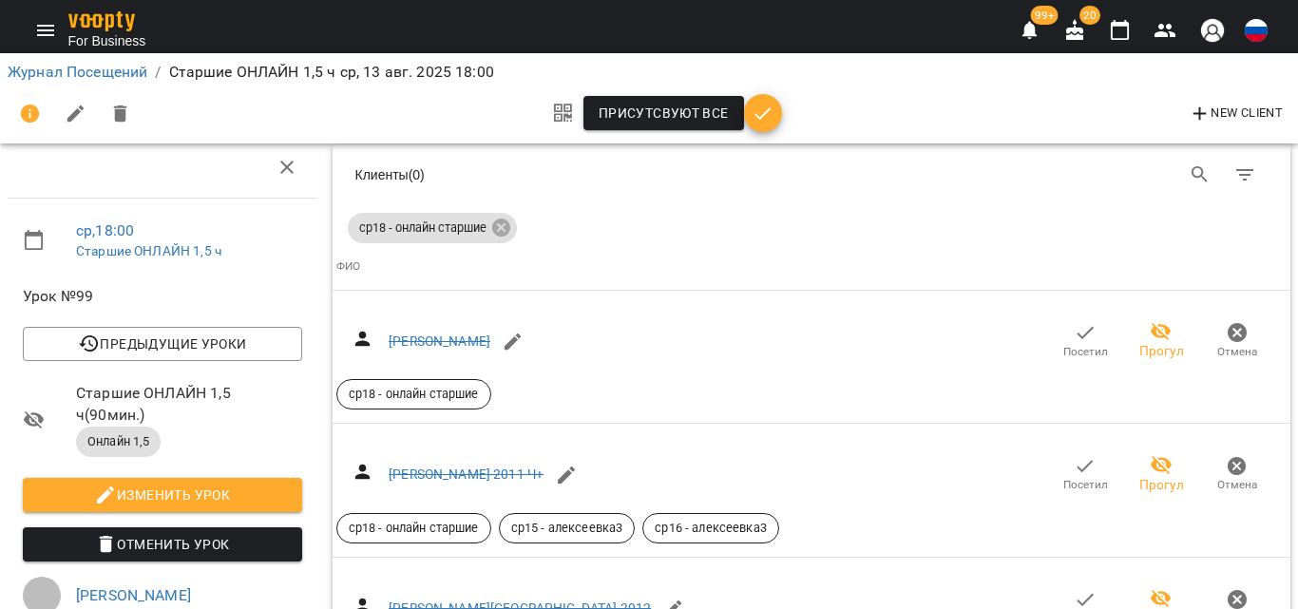
scroll to position [475, 0]
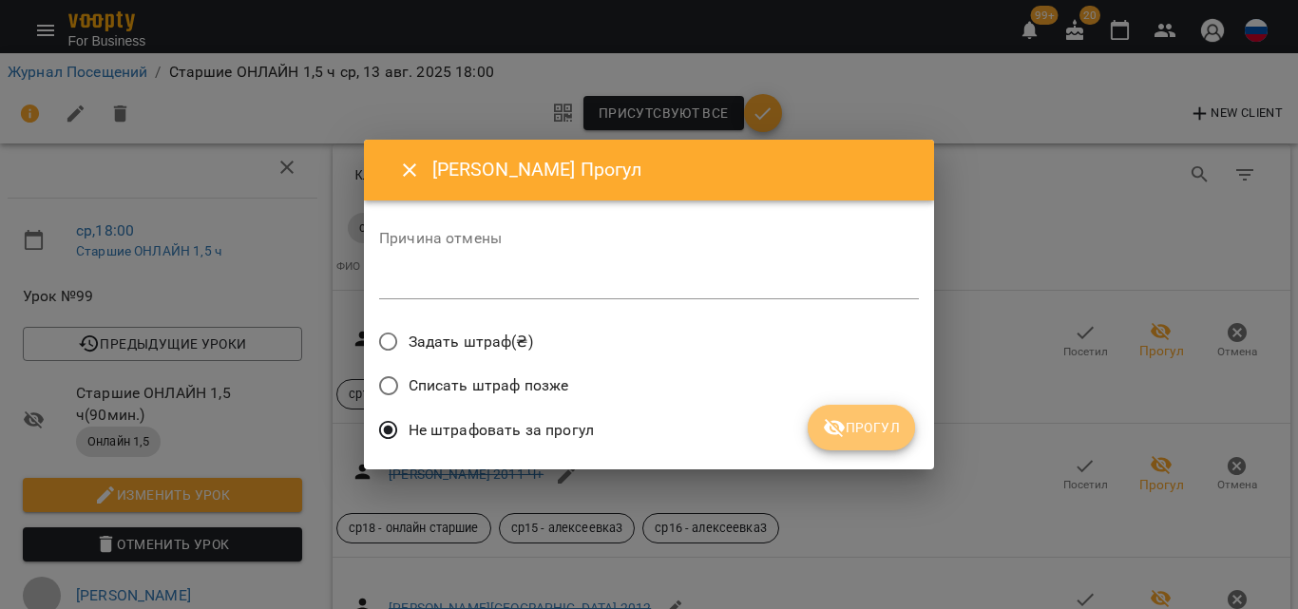
click at [892, 431] on span "Прогул" at bounding box center [861, 427] width 77 height 23
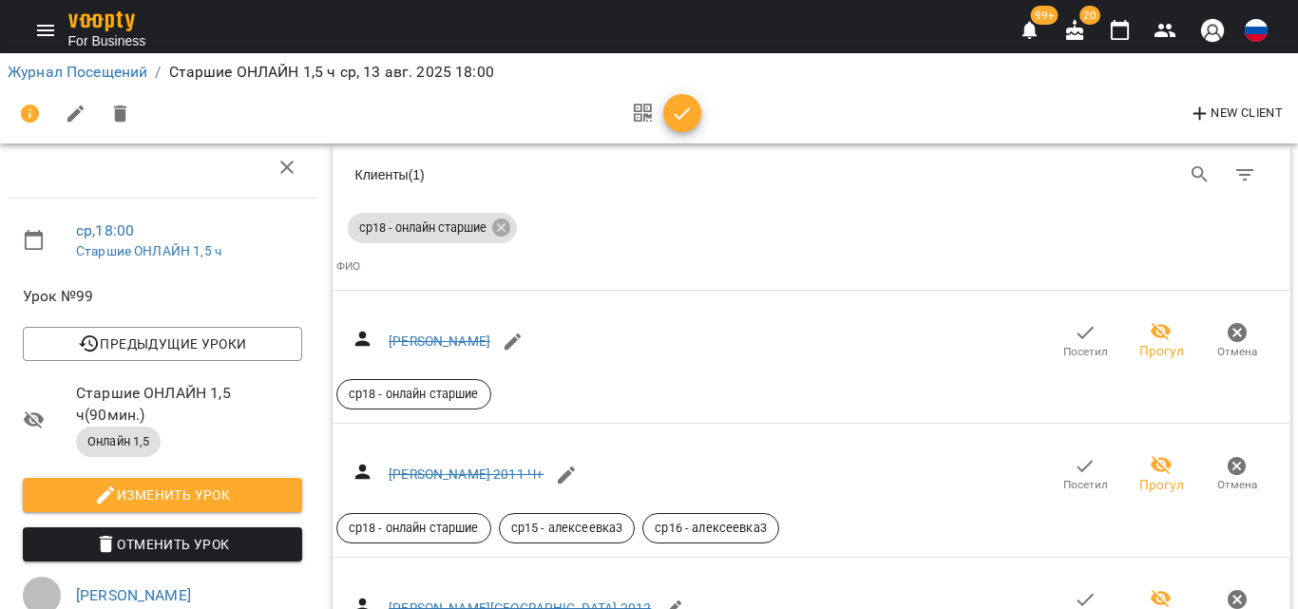
scroll to position [760, 0]
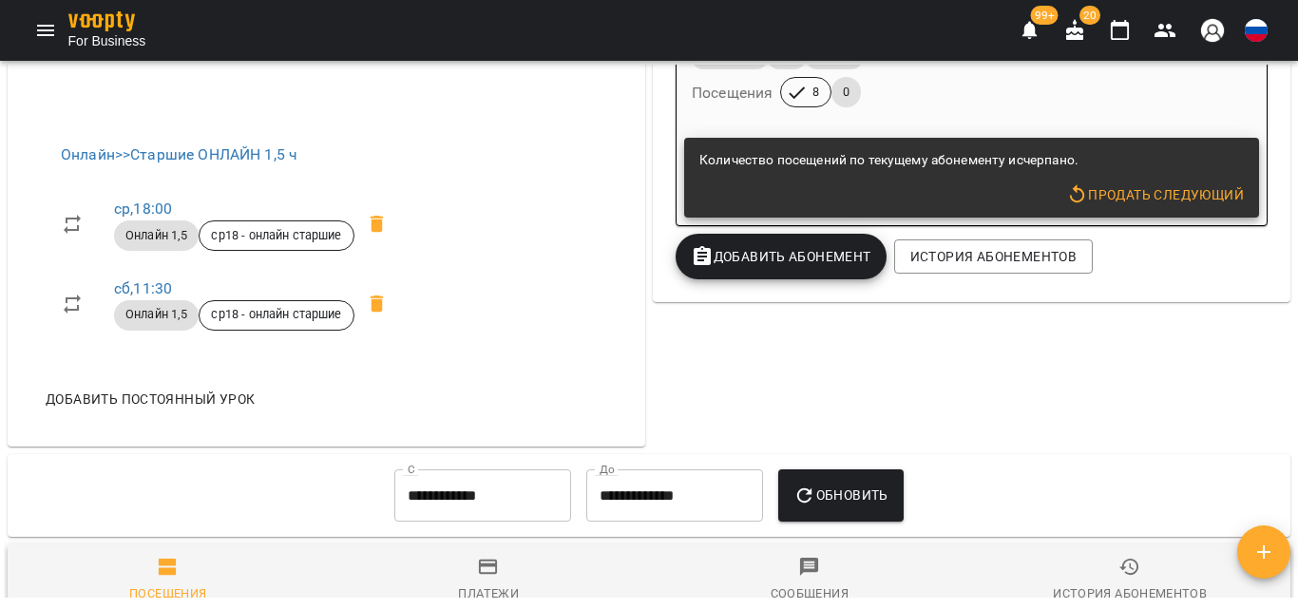
scroll to position [760, 0]
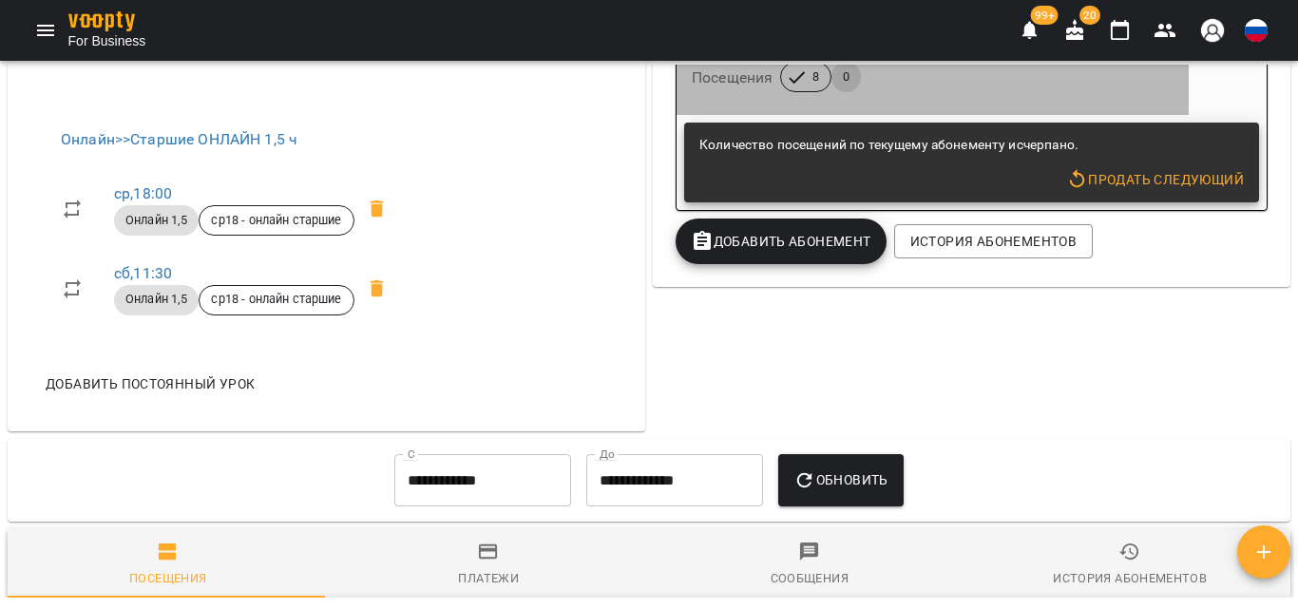
click at [929, 96] on div "Онлайн 1,5 1.5h Онлайн Посещения 8 0" at bounding box center [933, 62] width 490 height 68
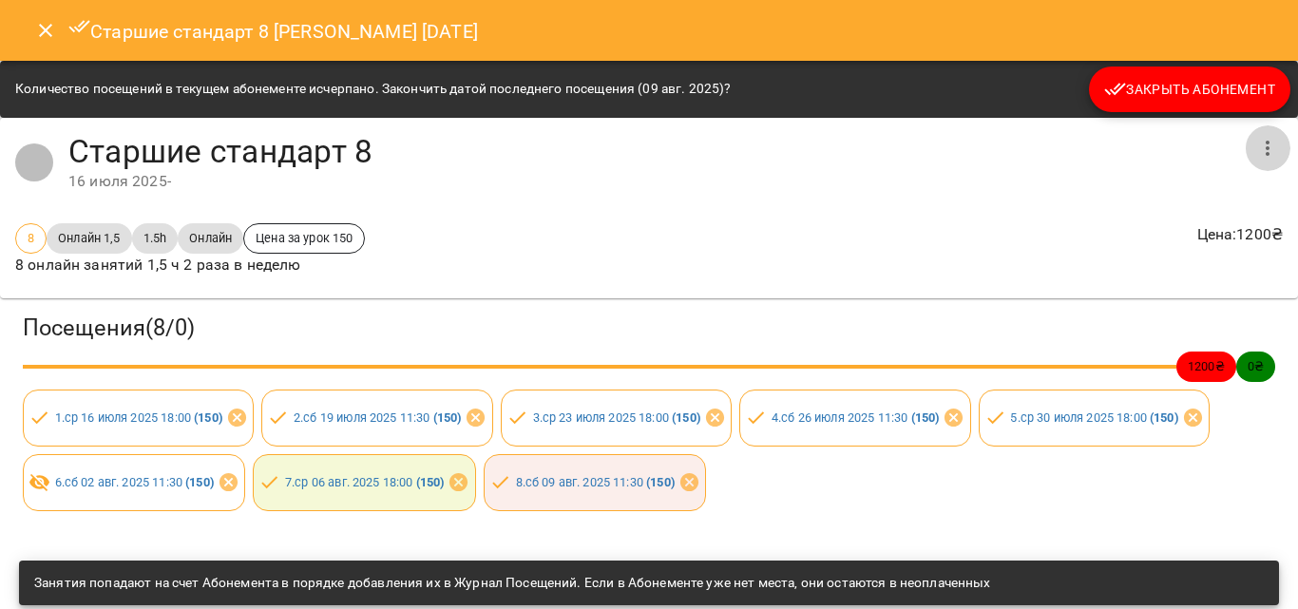
click at [1250, 164] on button "button" at bounding box center [1268, 148] width 46 height 46
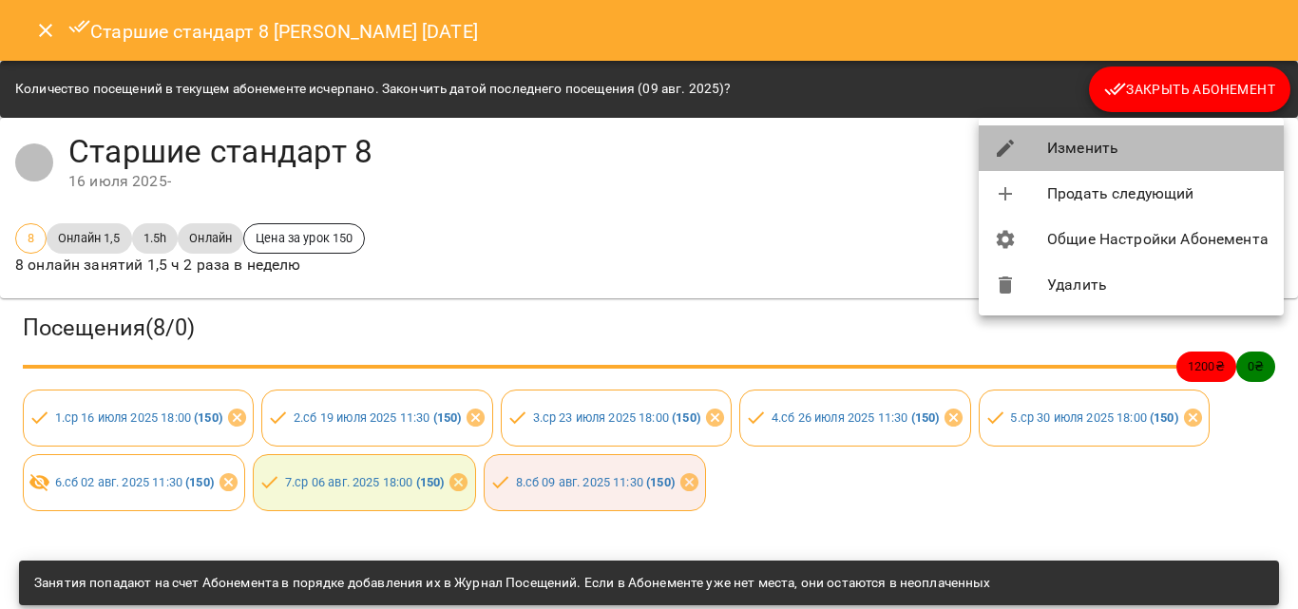
click at [1065, 153] on li "Изменить" at bounding box center [1131, 148] width 305 height 46
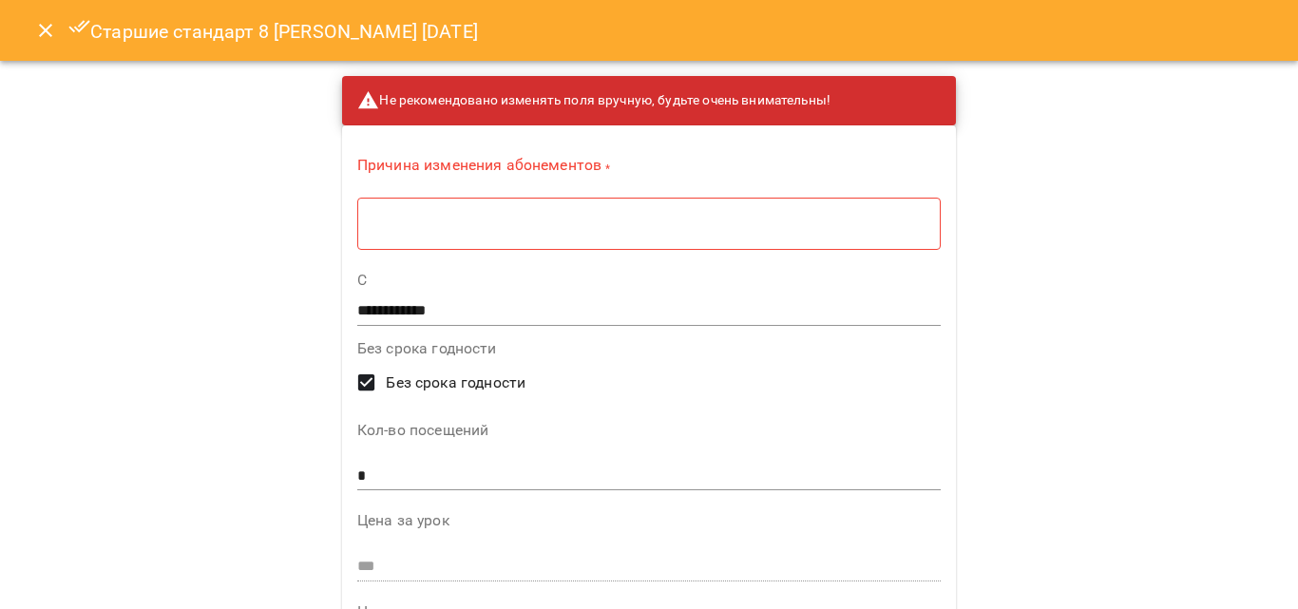
drag, startPoint x: 364, startPoint y: 235, endPoint x: 410, endPoint y: 178, distance: 73.0
click at [410, 178] on div "Причина изменения абонементов * ​ *" at bounding box center [649, 207] width 584 height 103
click at [411, 233] on div "​ *" at bounding box center [649, 223] width 584 height 53
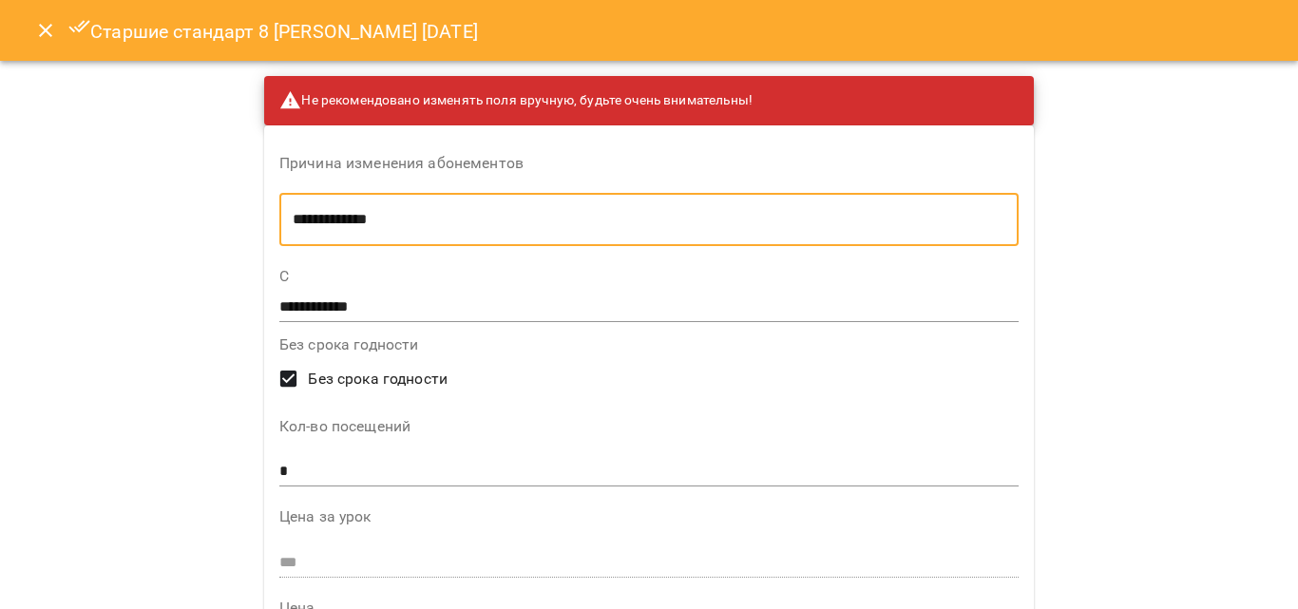
type textarea "**********"
click at [319, 464] on input "*" at bounding box center [649, 472] width 740 height 30
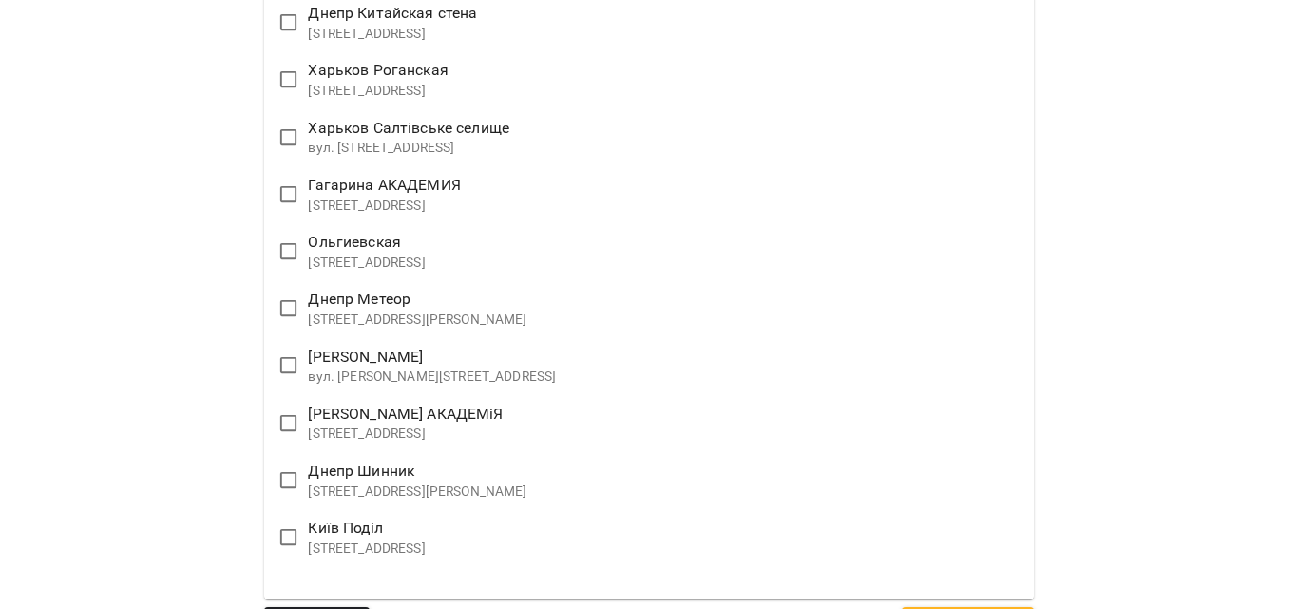
scroll to position [3540, 0]
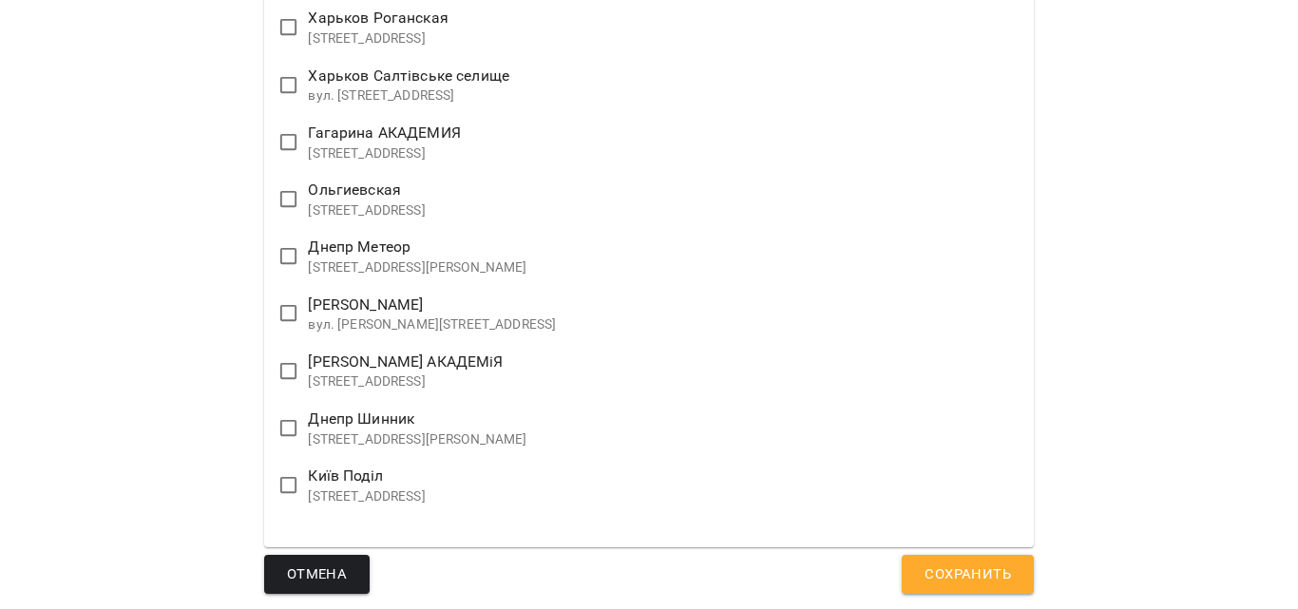
type input "*"
click at [992, 555] on button "Сохранить" at bounding box center [968, 575] width 132 height 40
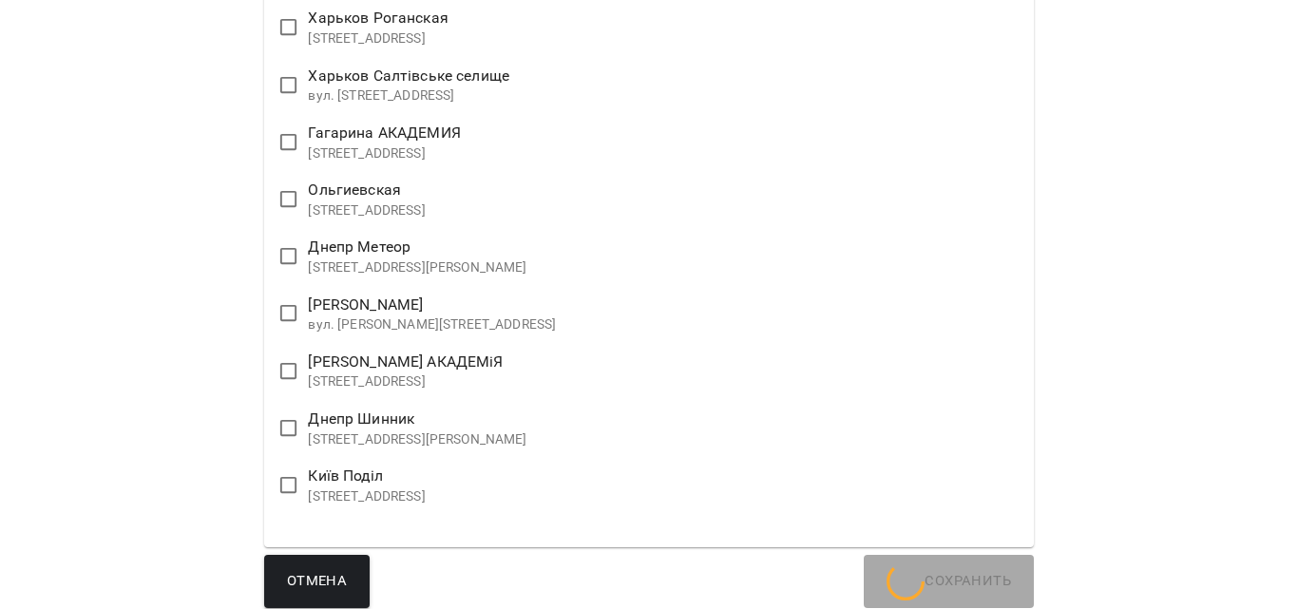
scroll to position [632, 0]
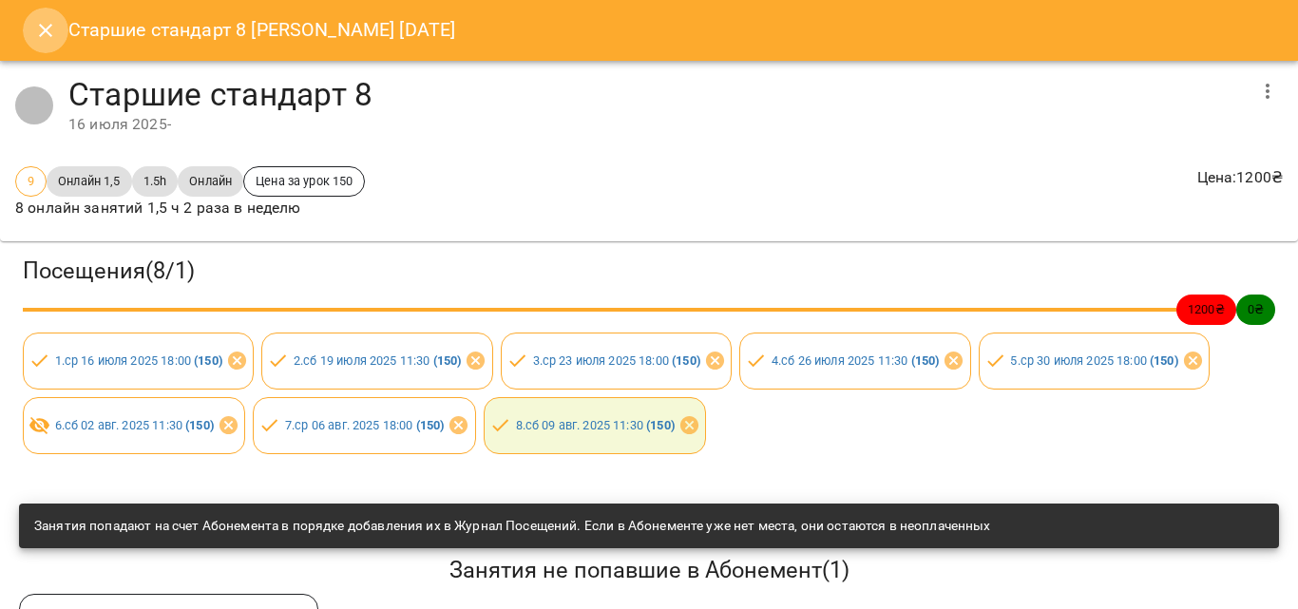
click at [42, 25] on icon "Close" at bounding box center [45, 30] width 23 height 23
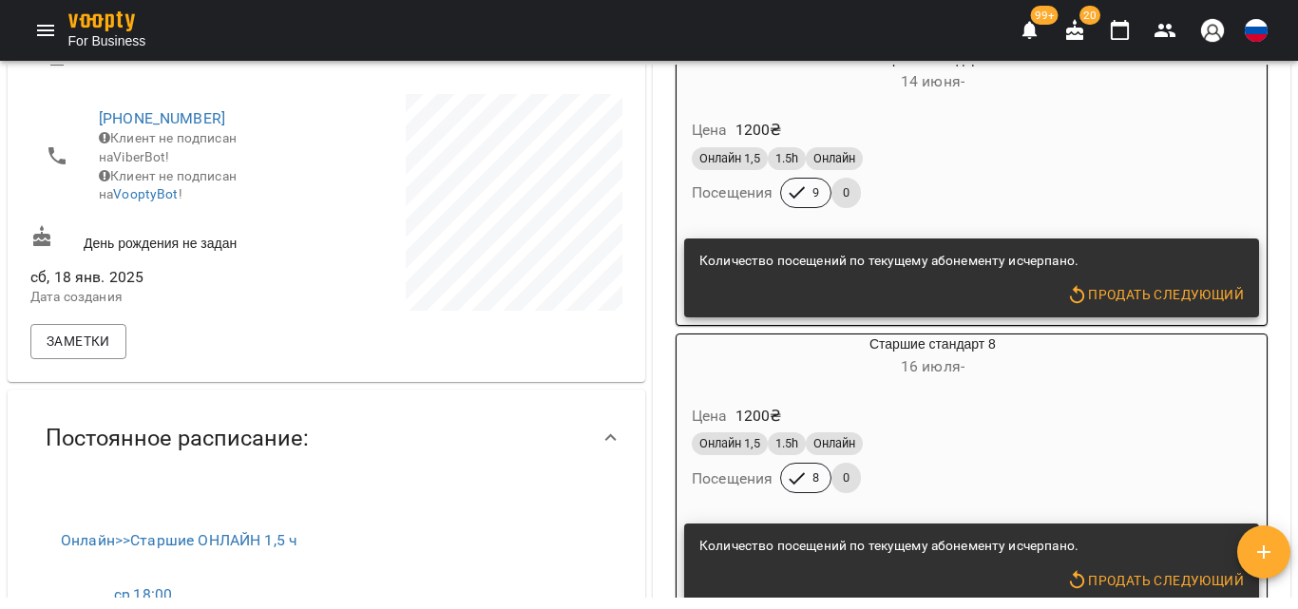
scroll to position [347, 0]
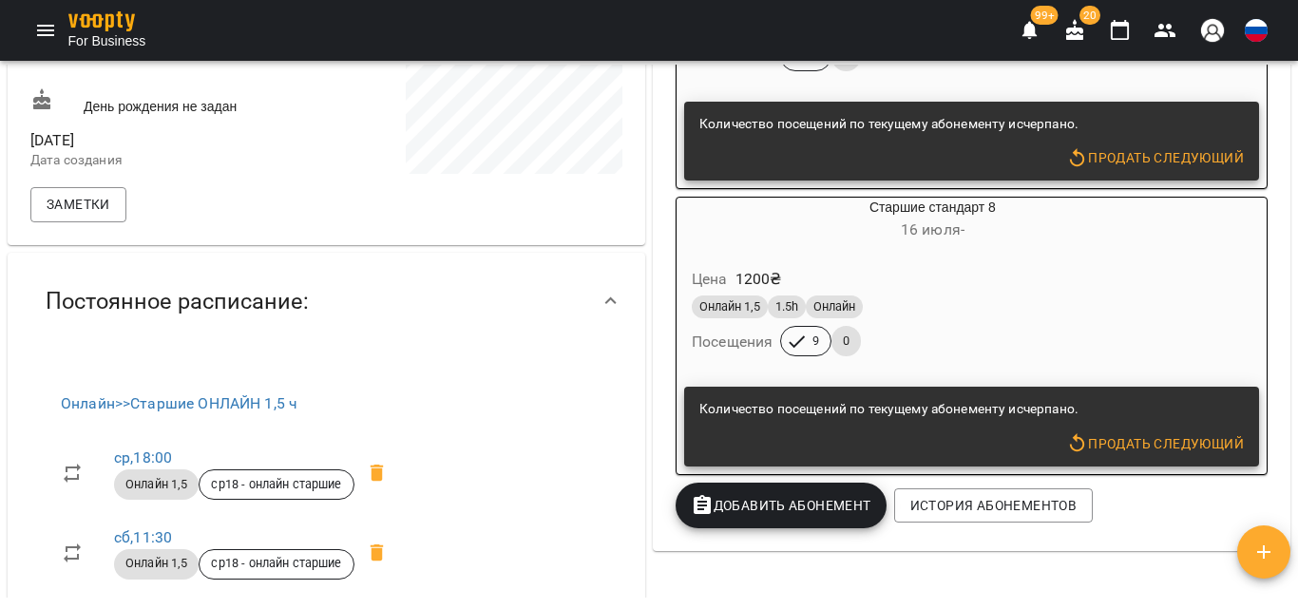
scroll to position [665, 0]
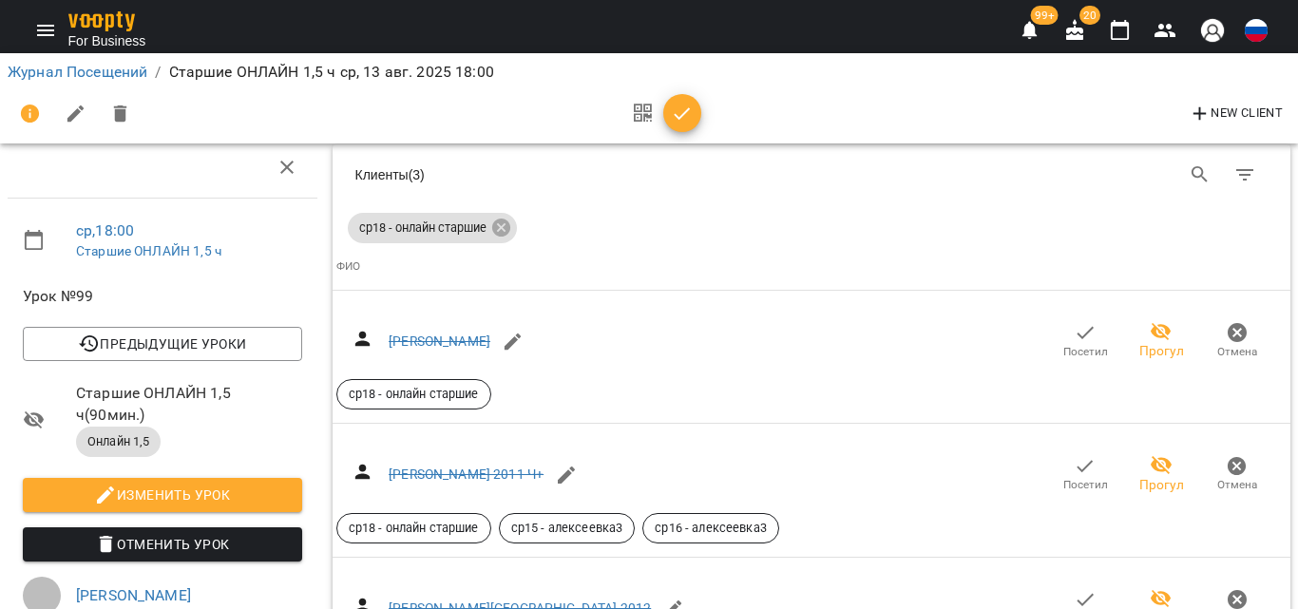
scroll to position [1046, 0]
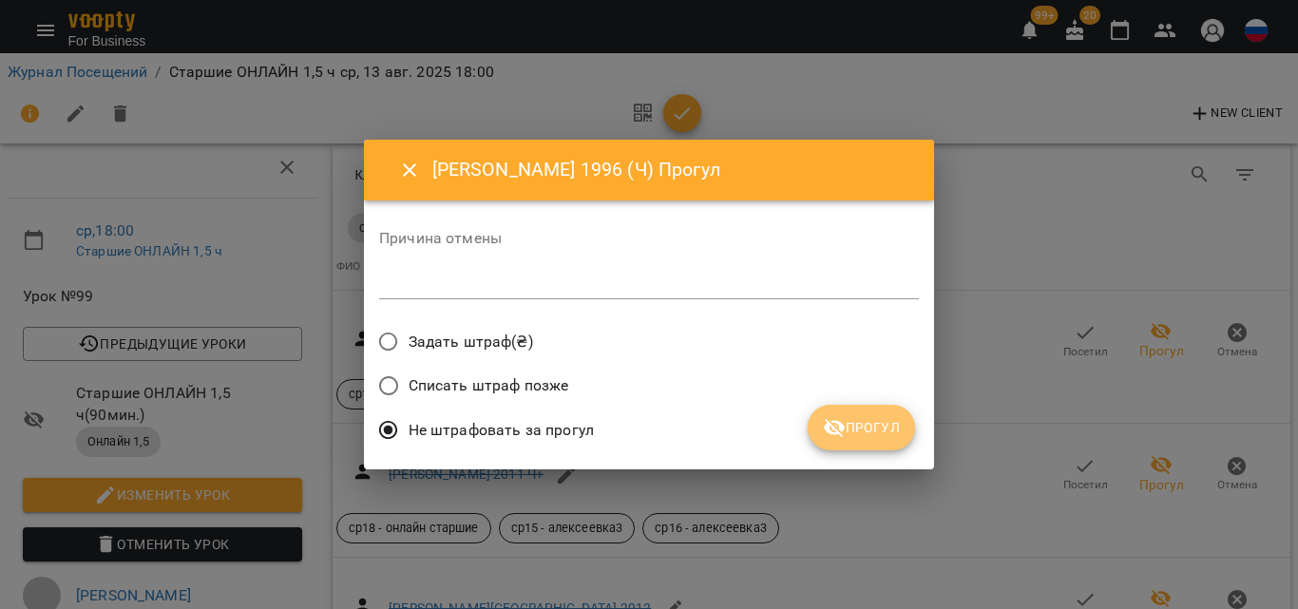
click at [888, 440] on button "Прогул" at bounding box center [861, 428] width 107 height 46
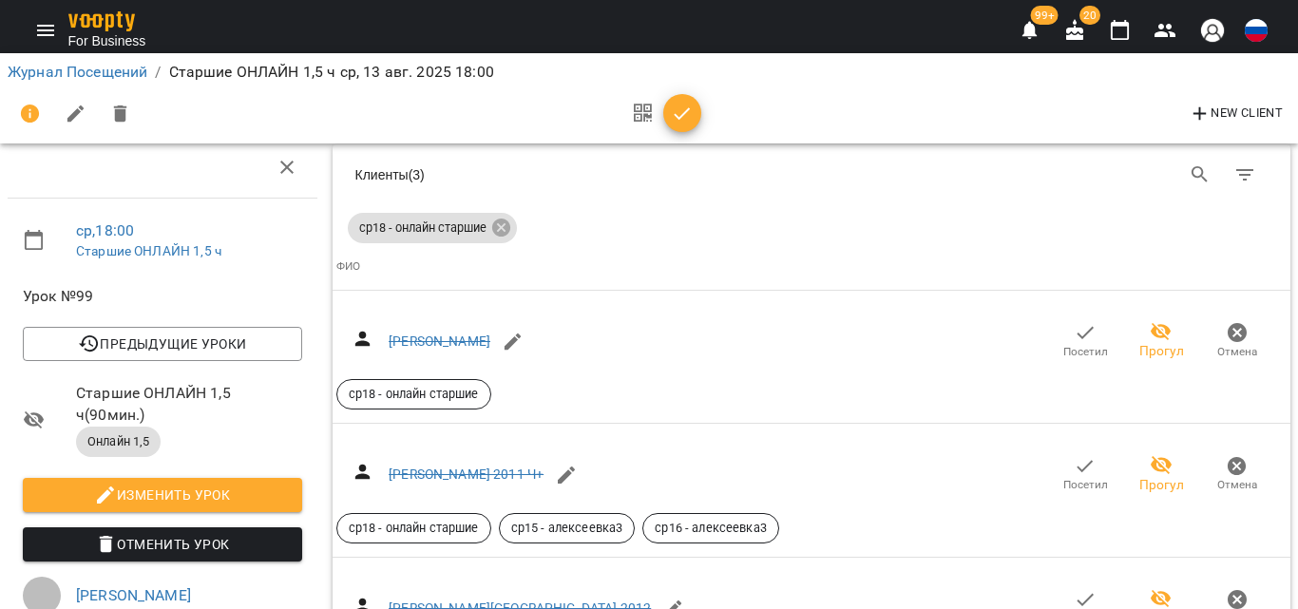
scroll to position [1236, 0]
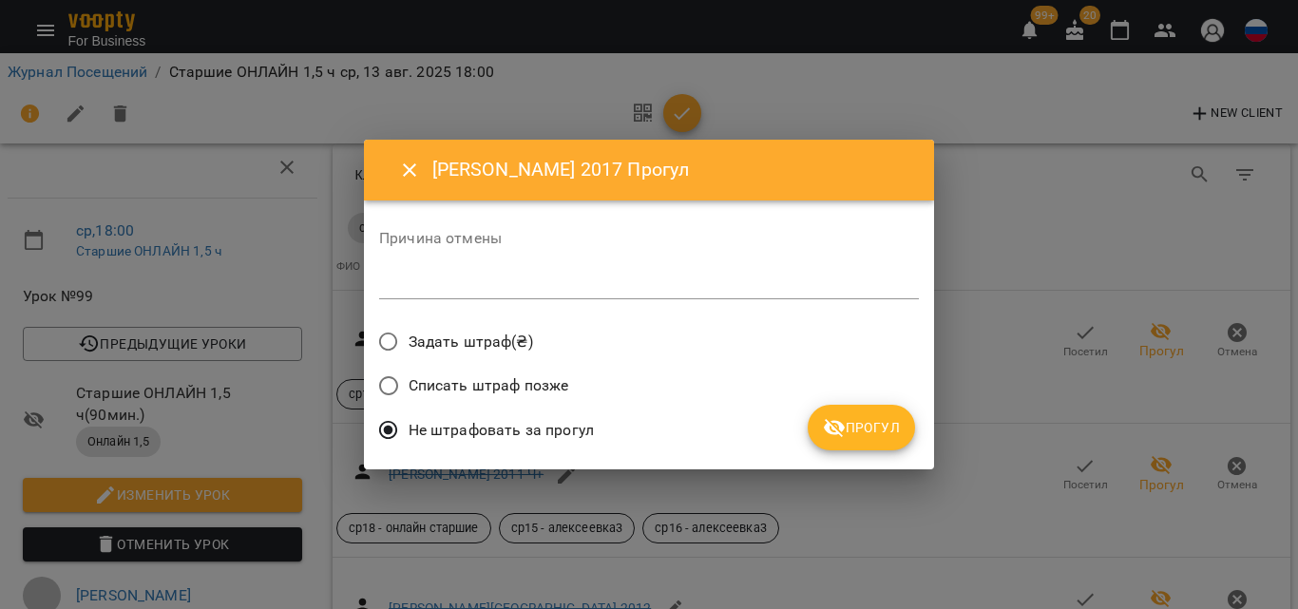
click at [879, 404] on div "Списать штраф позже" at bounding box center [649, 388] width 540 height 45
click at [876, 415] on button "Прогул" at bounding box center [861, 428] width 107 height 46
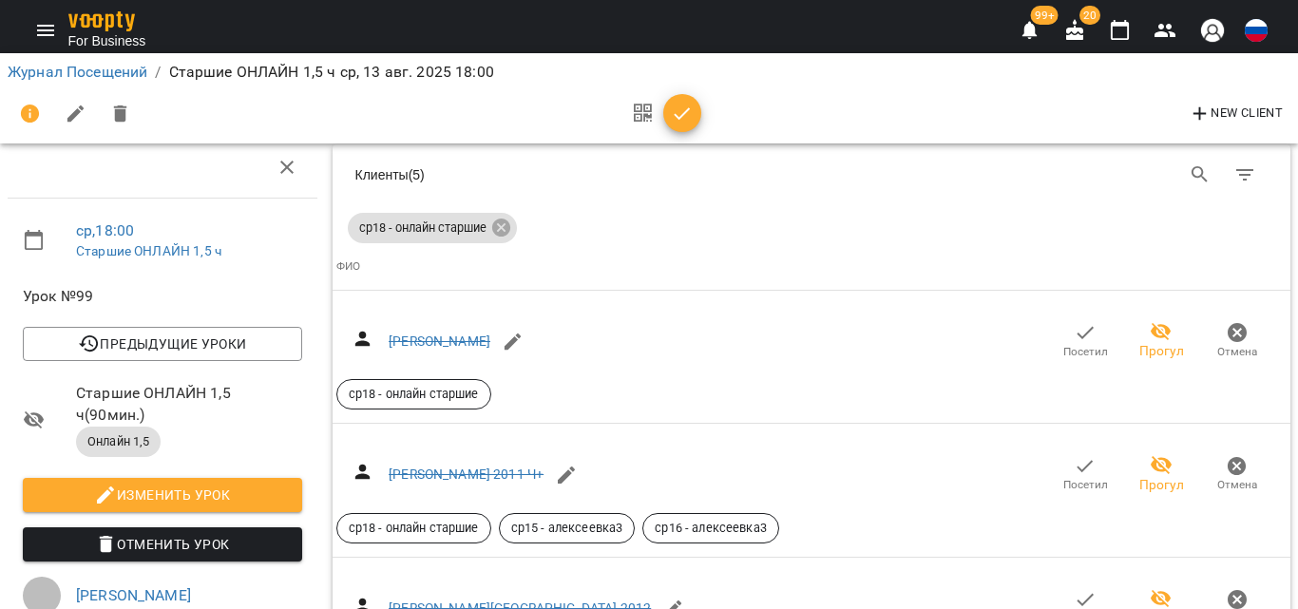
scroll to position [1616, 0]
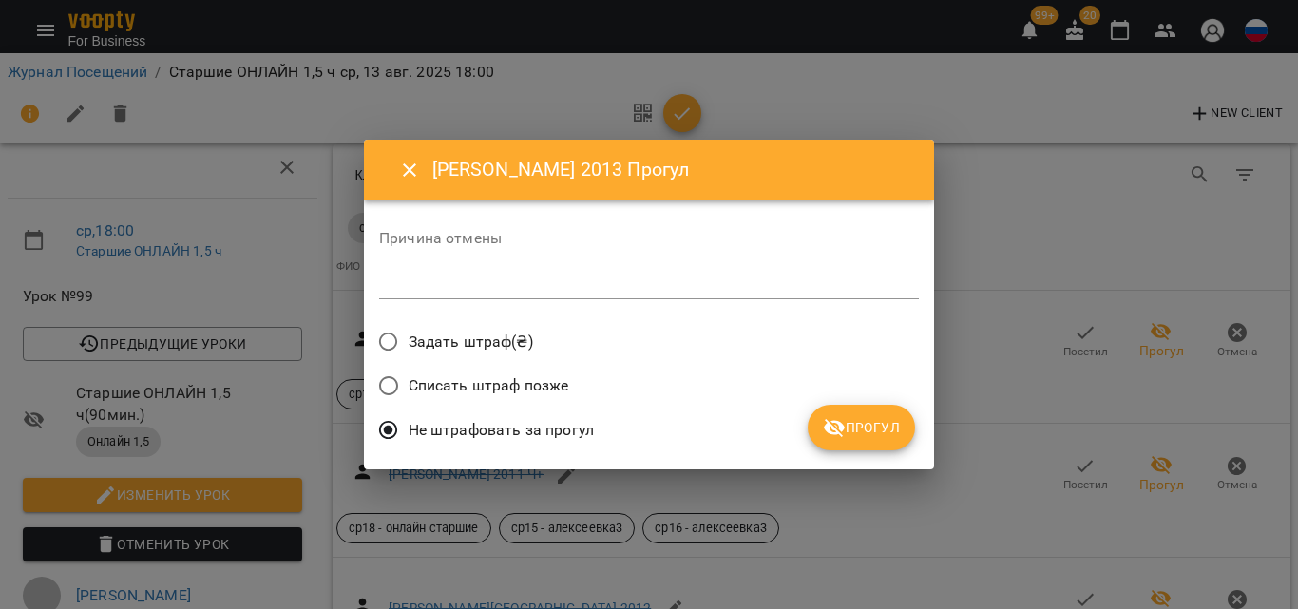
click at [852, 423] on span "Прогул" at bounding box center [861, 427] width 77 height 23
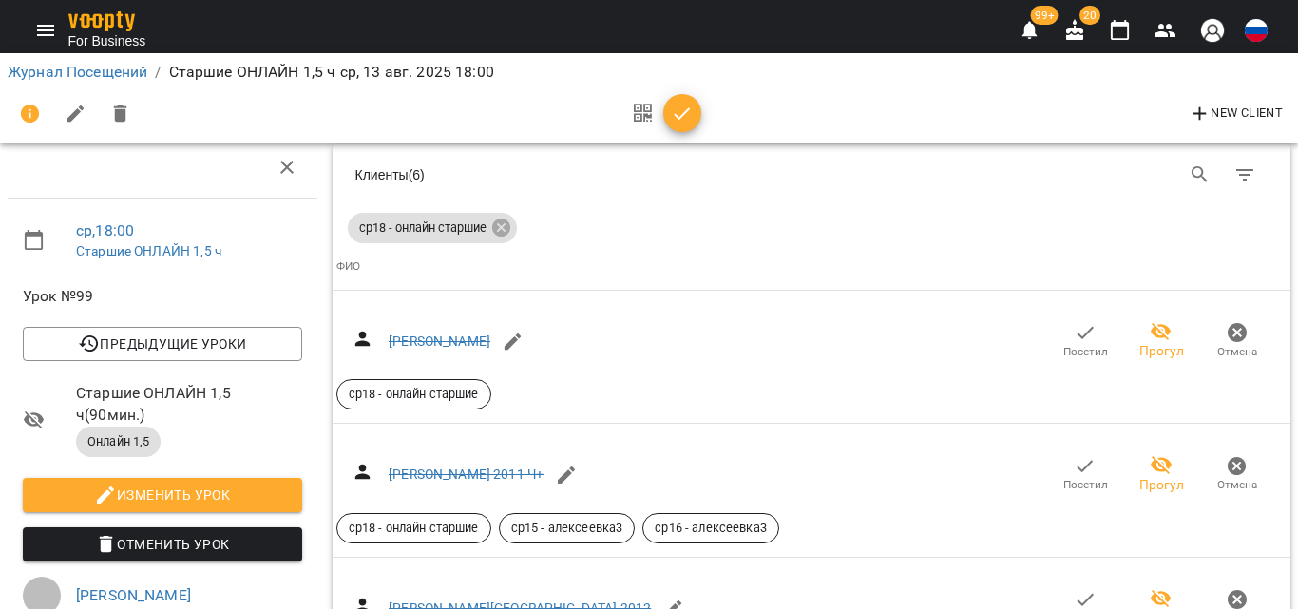
scroll to position [2091, 0]
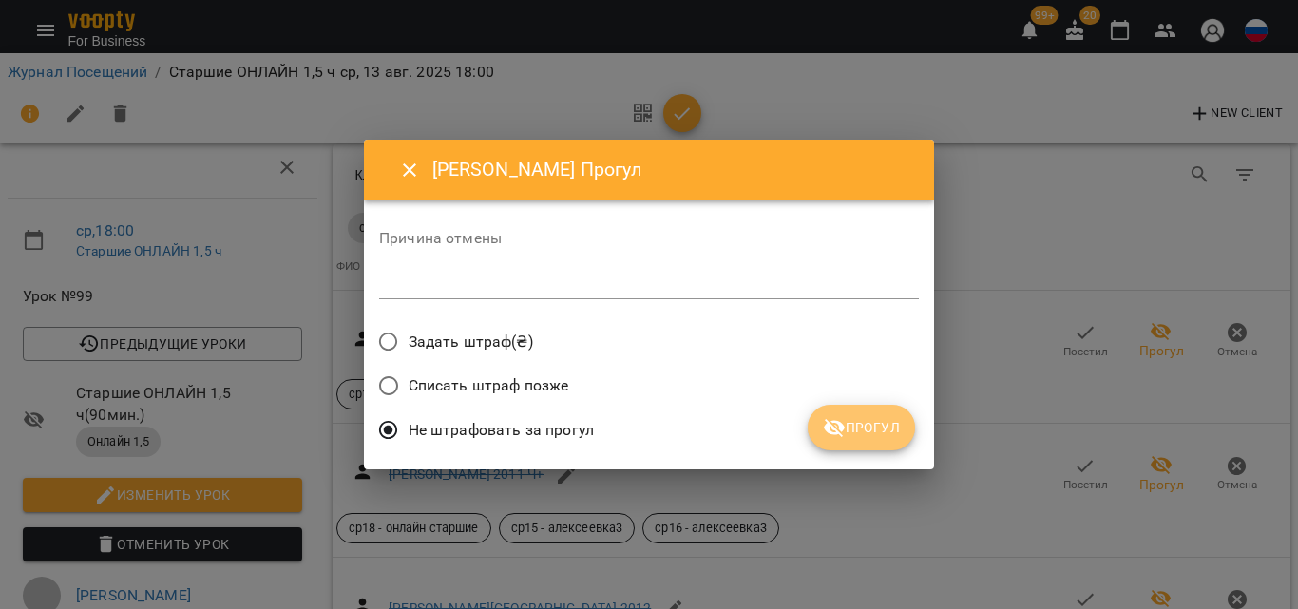
click at [840, 422] on icon "submit" at bounding box center [834, 428] width 21 height 18
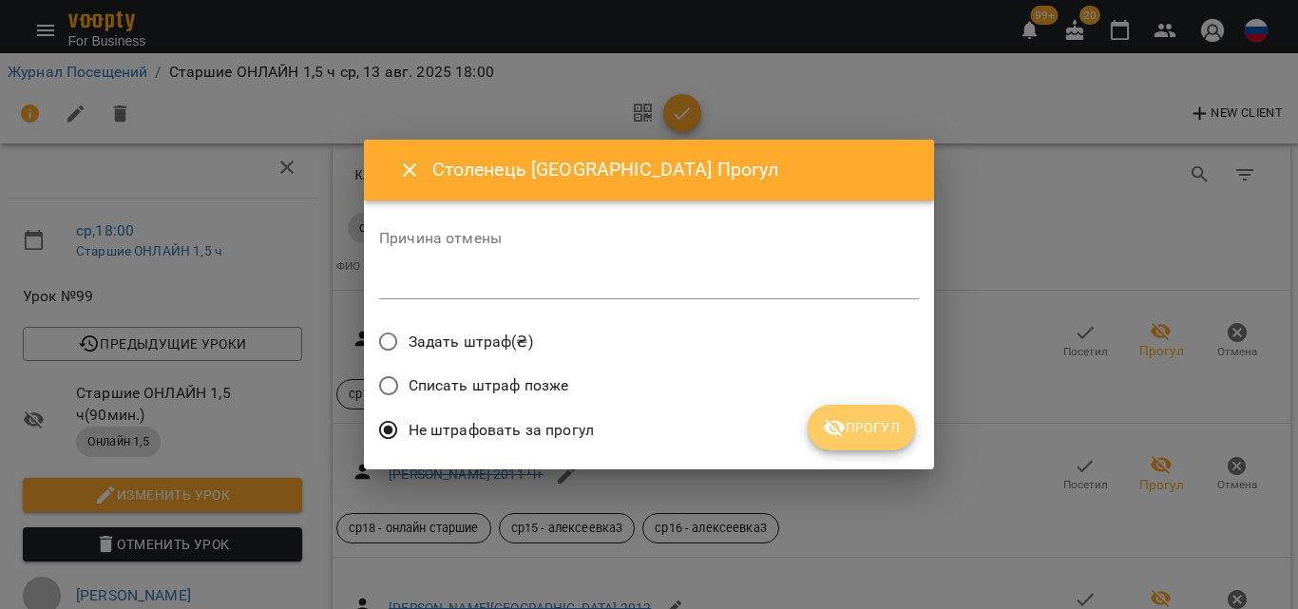
click at [893, 420] on span "Прогул" at bounding box center [861, 427] width 77 height 23
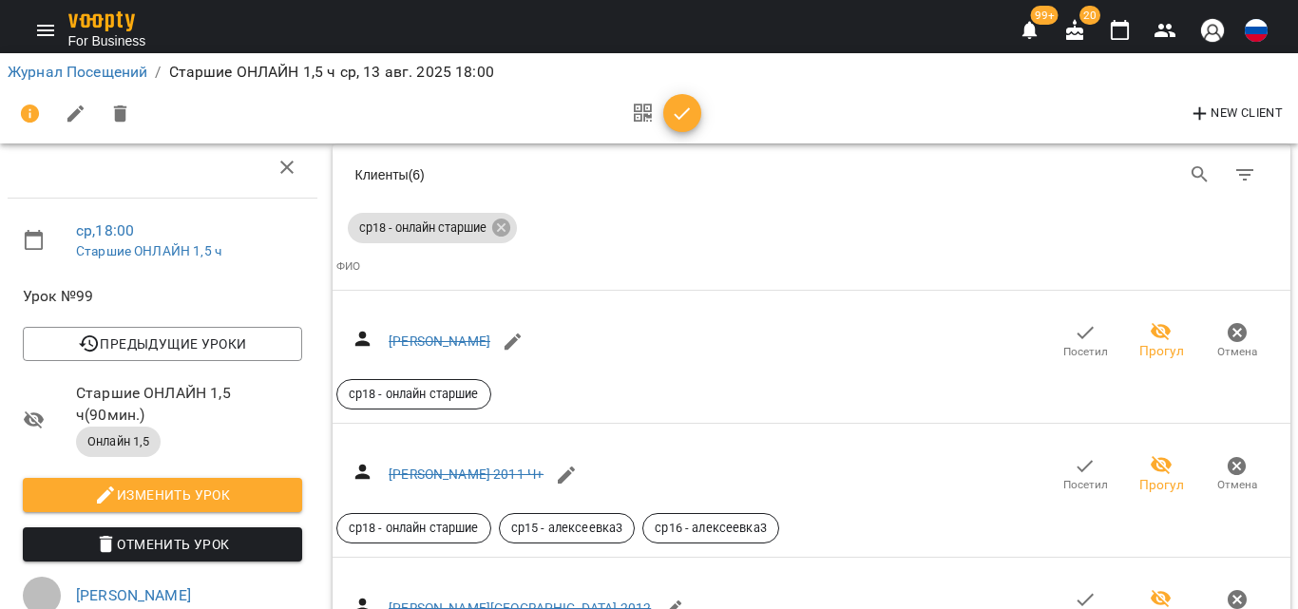
scroll to position [2376, 0]
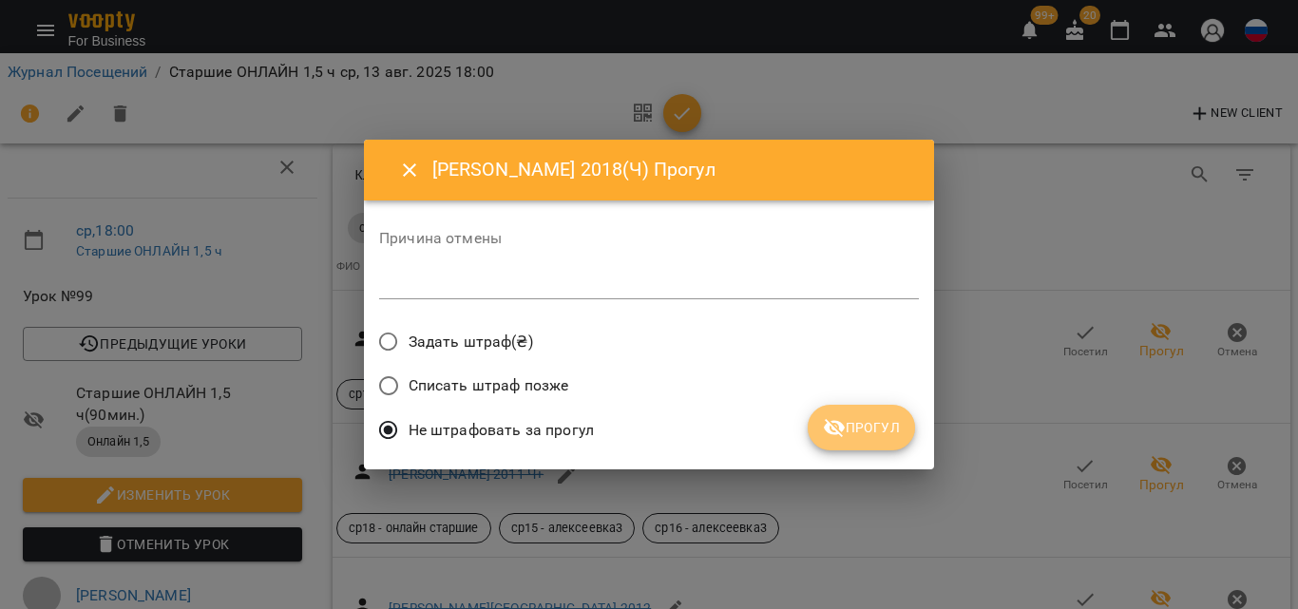
click at [872, 414] on button "Прогул" at bounding box center [861, 428] width 107 height 46
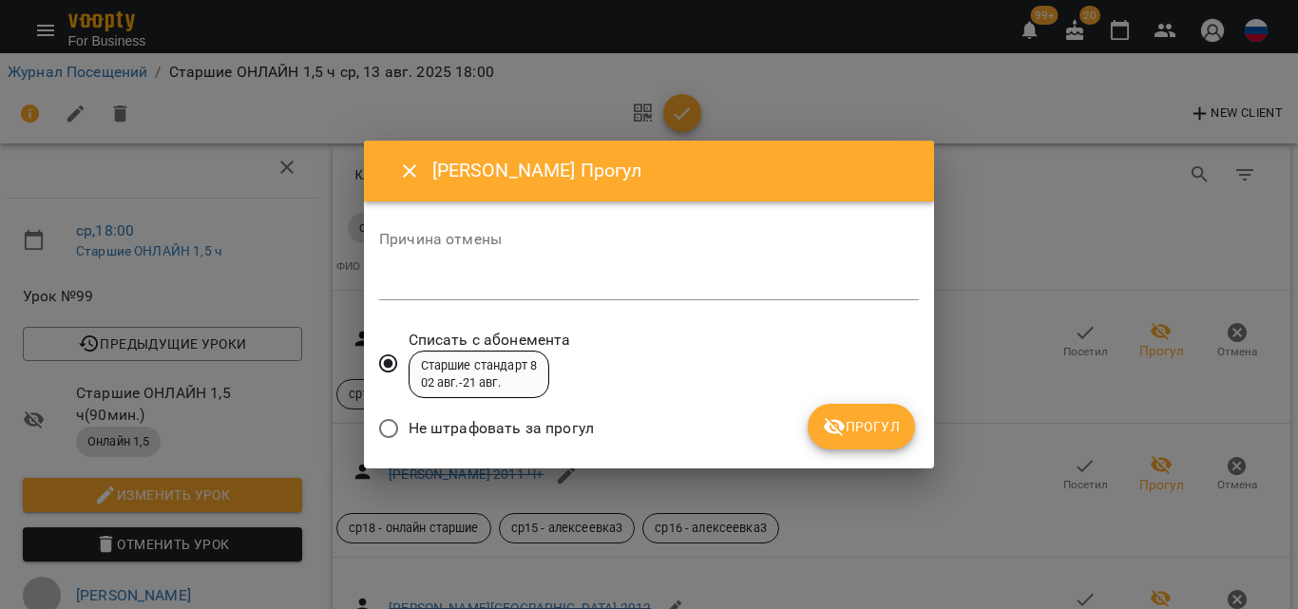
click at [829, 446] on button "Прогул" at bounding box center [861, 427] width 107 height 46
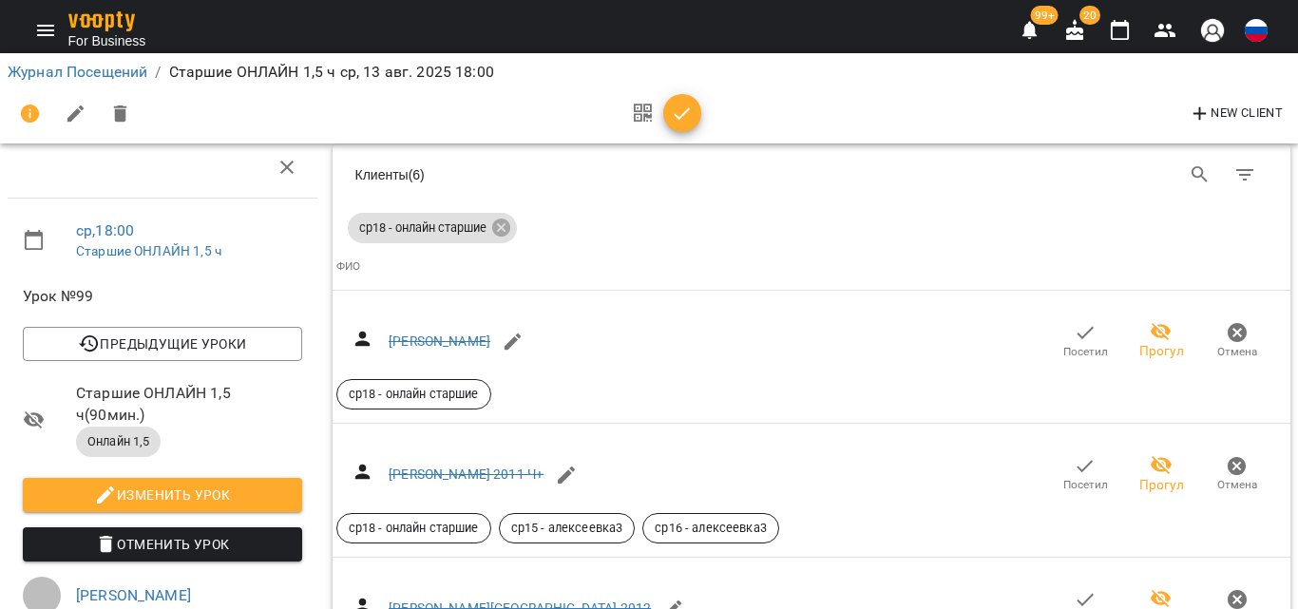
scroll to position [2510, 0]
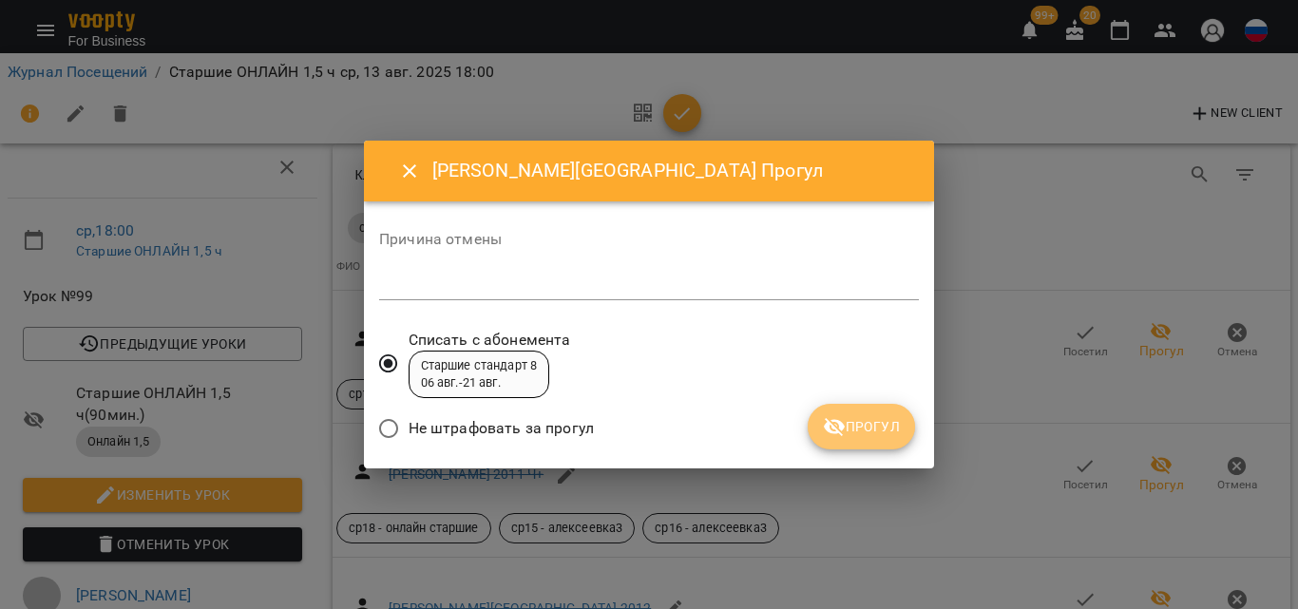
click at [858, 430] on span "Прогул" at bounding box center [861, 426] width 77 height 23
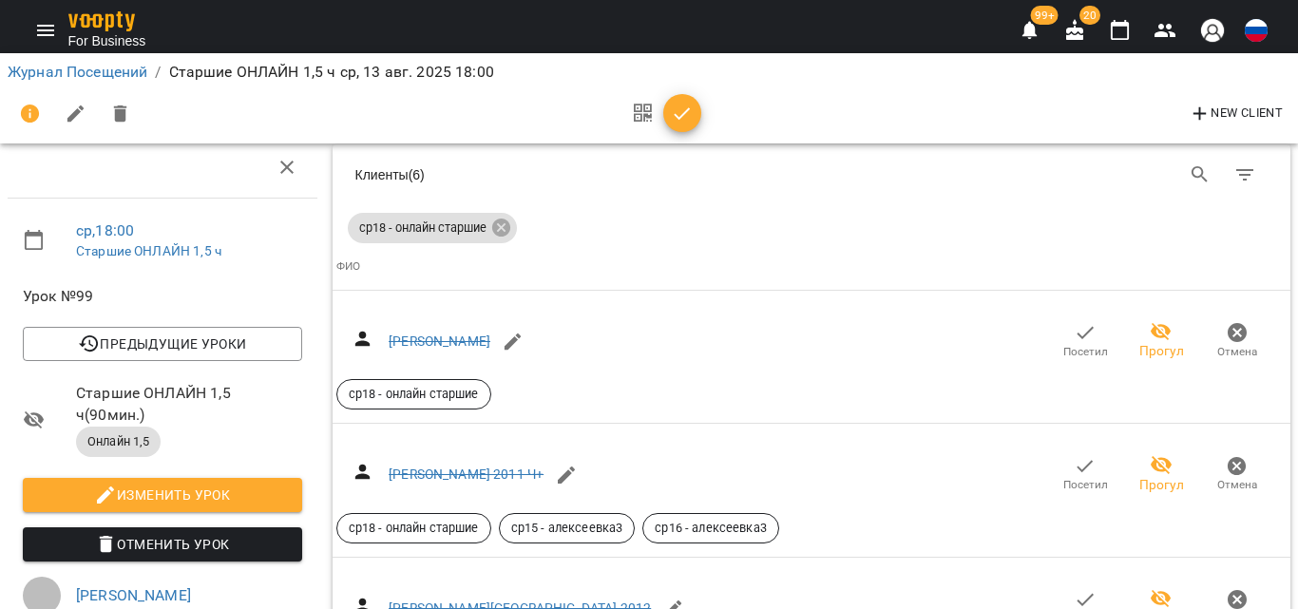
scroll to position [1750, 0]
click at [123, 78] on link "Журнал Посещений" at bounding box center [78, 72] width 140 height 18
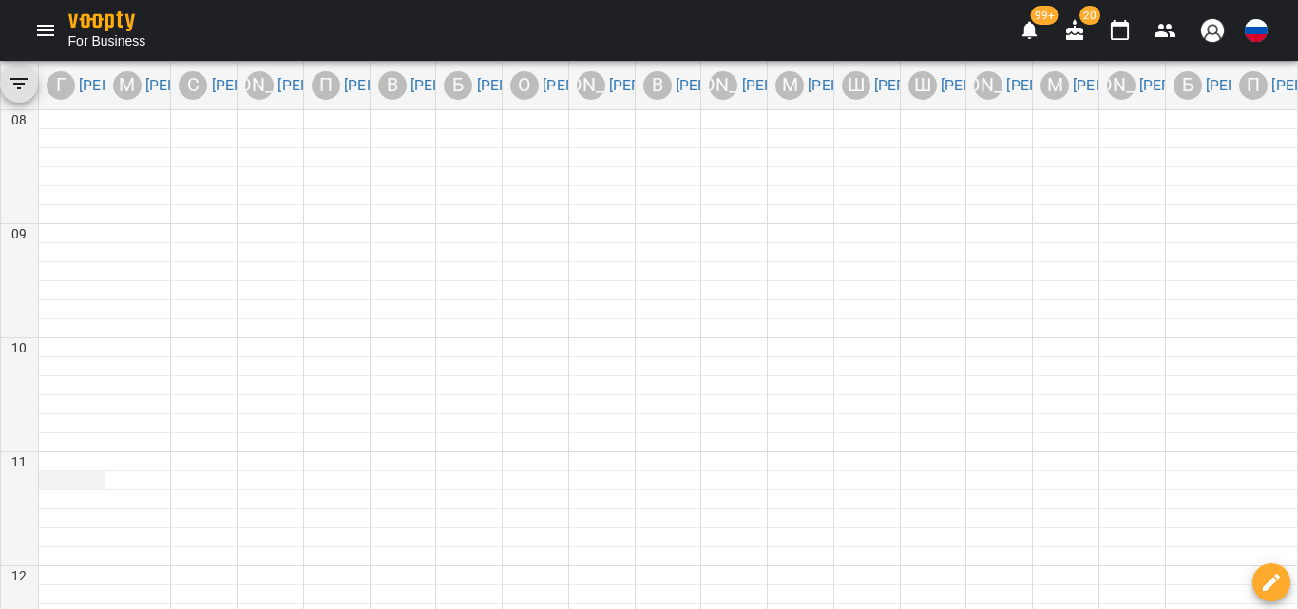
scroll to position [951, 0]
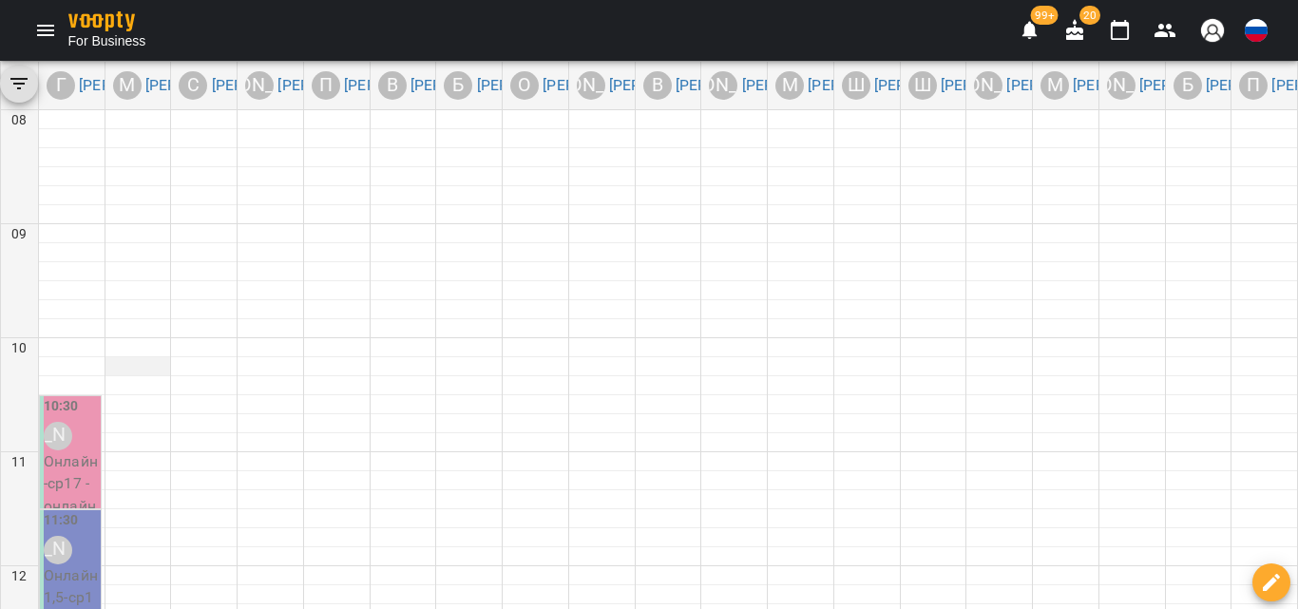
scroll to position [22, 0]
click at [93, 451] on p "Онлайн - ср17 - онлайн младшие" at bounding box center [72, 507] width 57 height 112
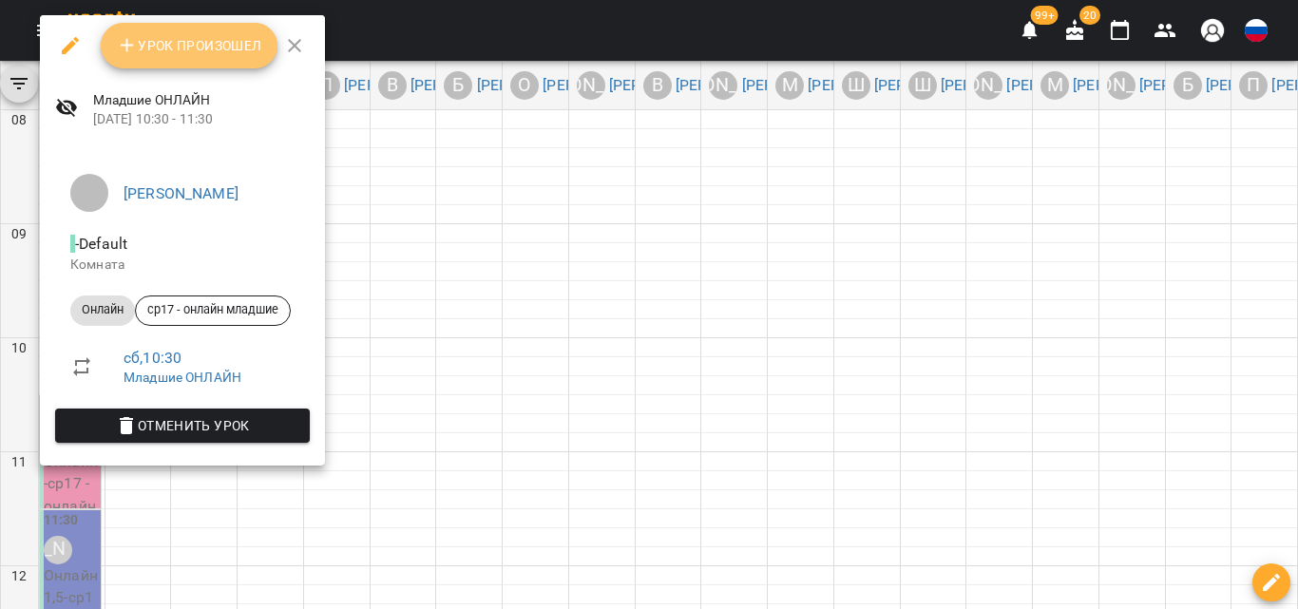
click at [151, 31] on button "Урок произошел" at bounding box center [189, 46] width 177 height 46
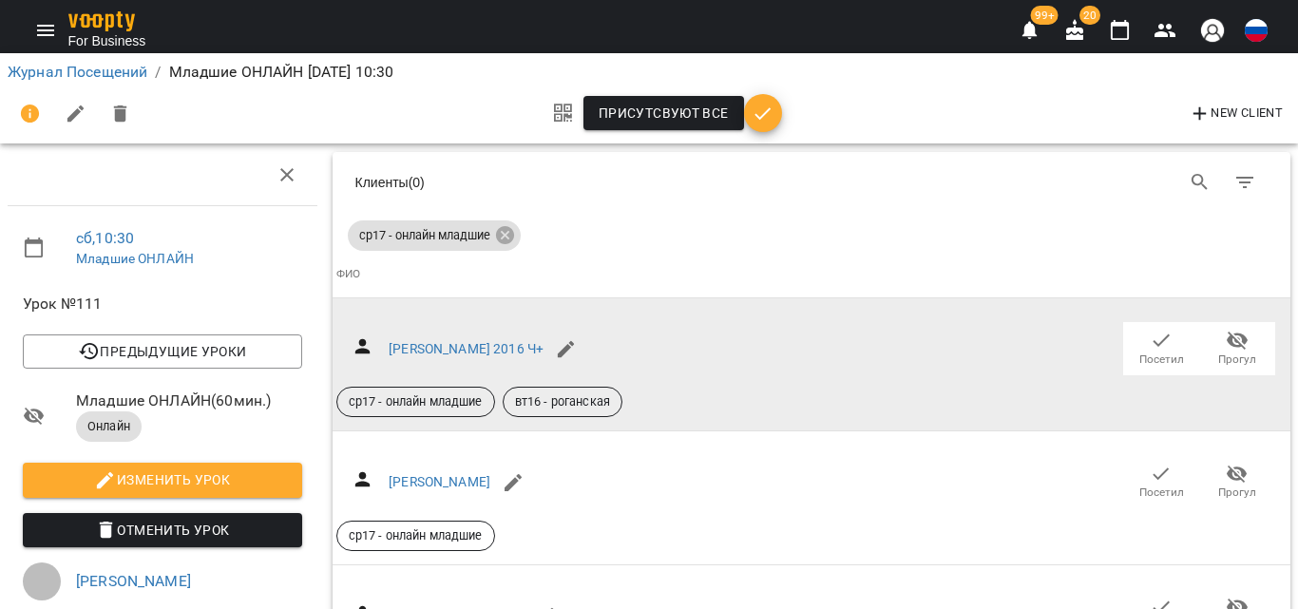
scroll to position [95, 0]
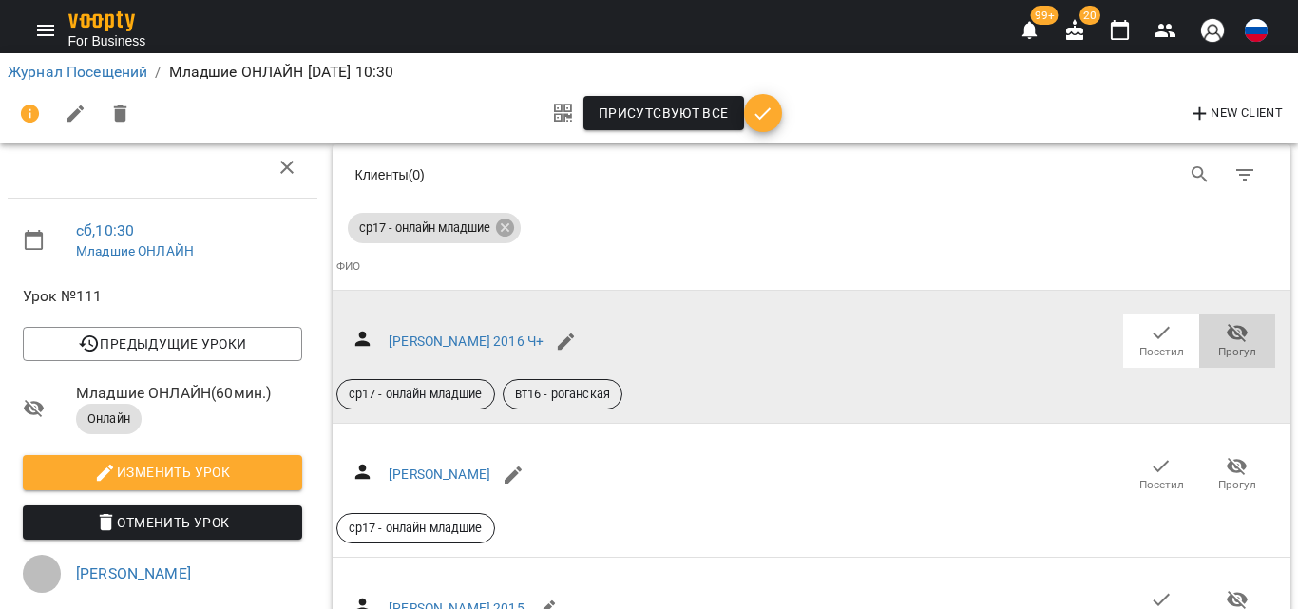
click at [1230, 321] on icon "button" at bounding box center [1237, 332] width 23 height 23
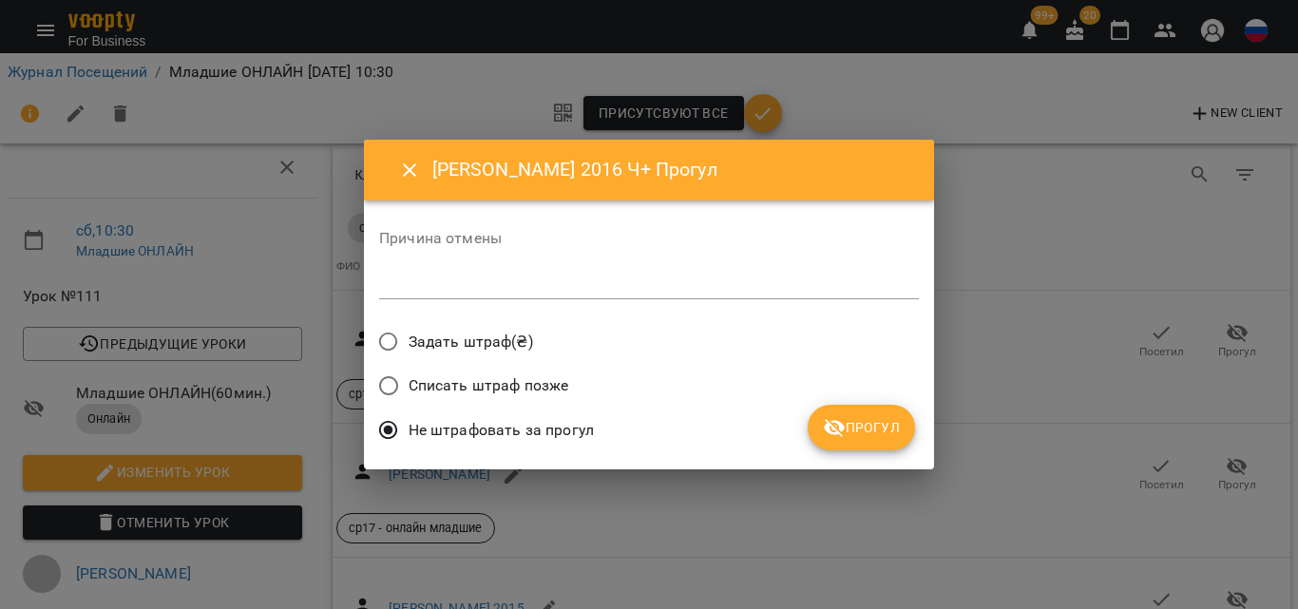
click at [874, 438] on span "Прогул" at bounding box center [861, 427] width 77 height 23
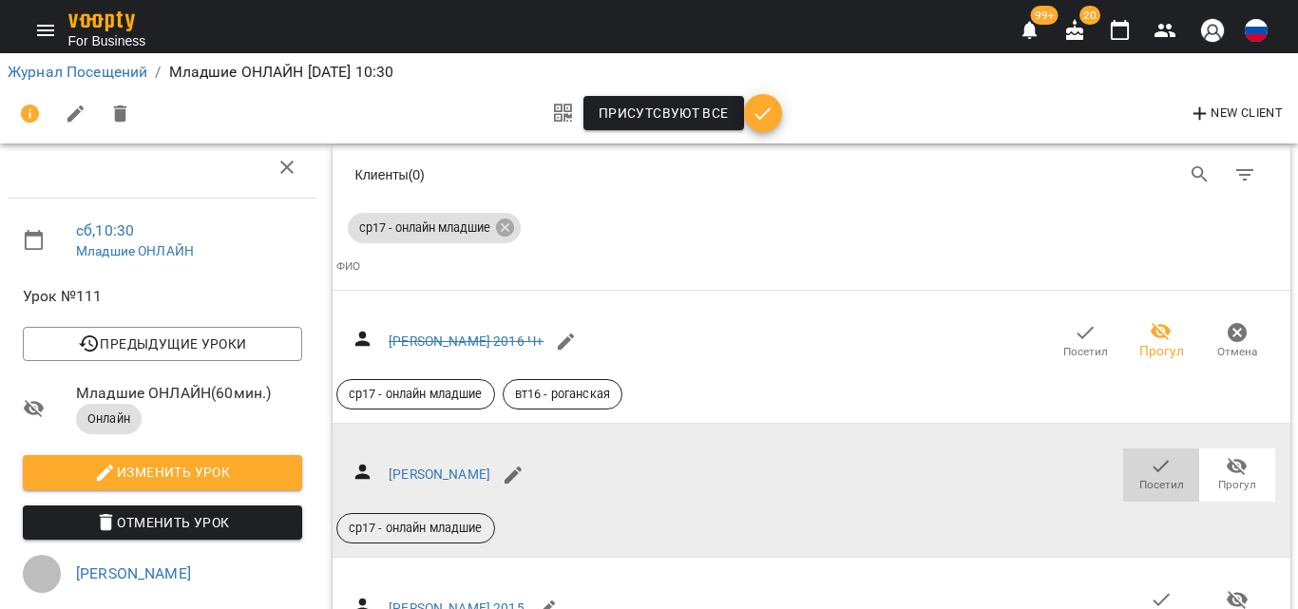
click at [1134, 449] on button "Посетил" at bounding box center [1162, 475] width 76 height 53
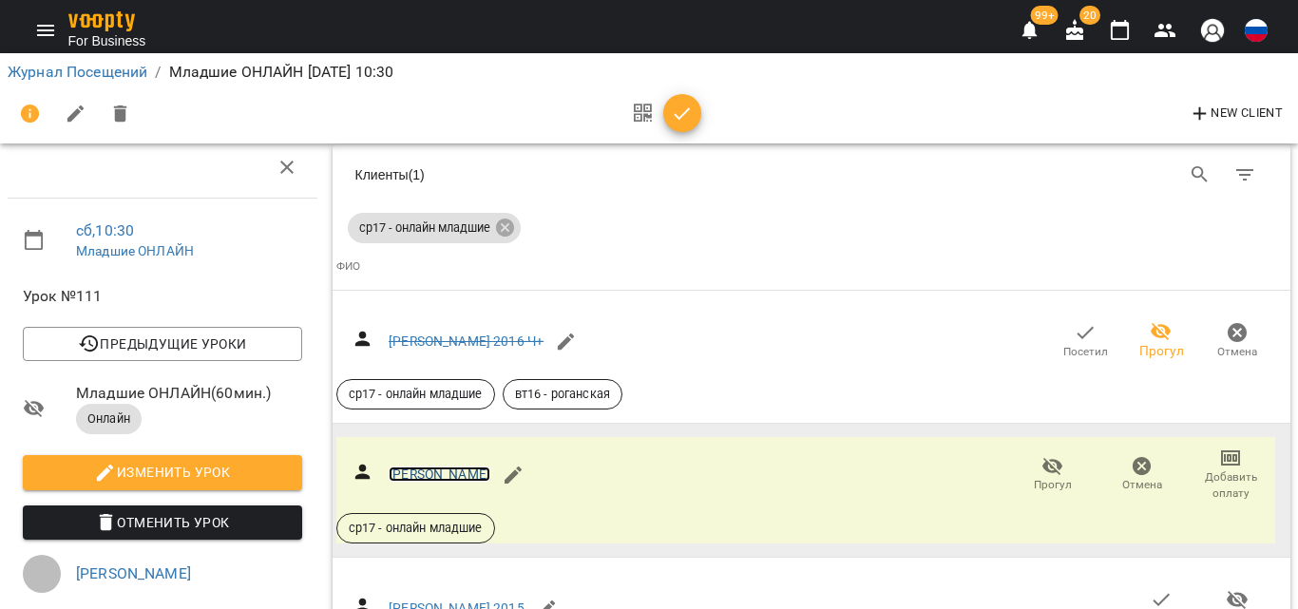
click at [456, 467] on link "Макуха Маргарита" at bounding box center [440, 474] width 102 height 15
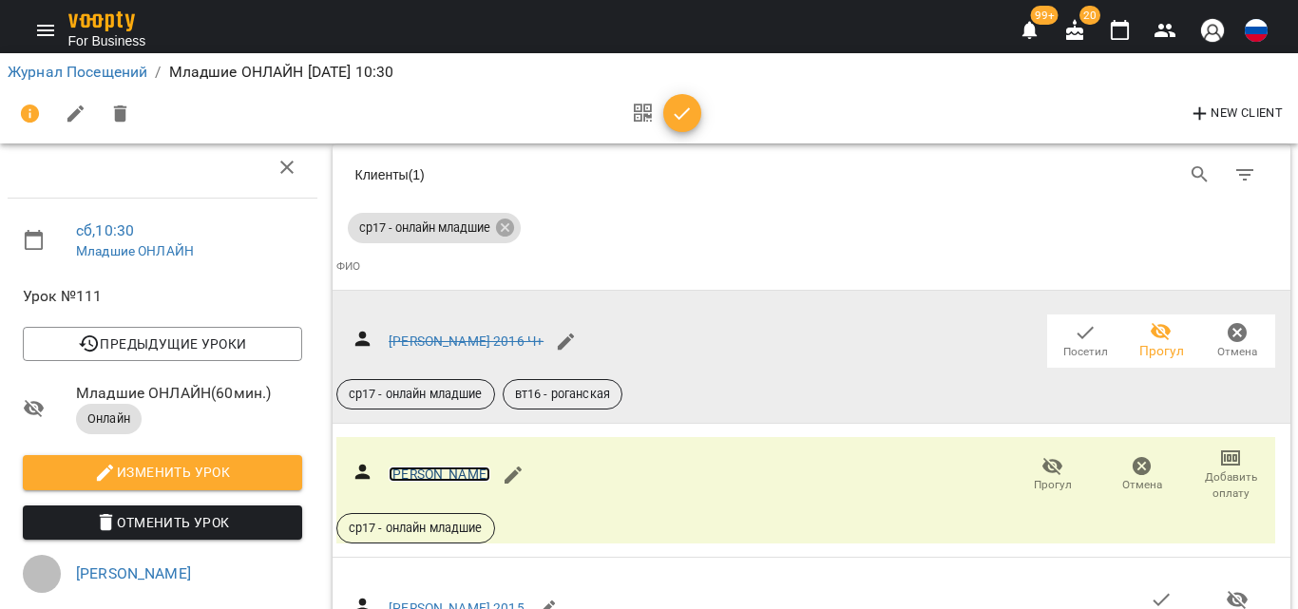
scroll to position [190, 0]
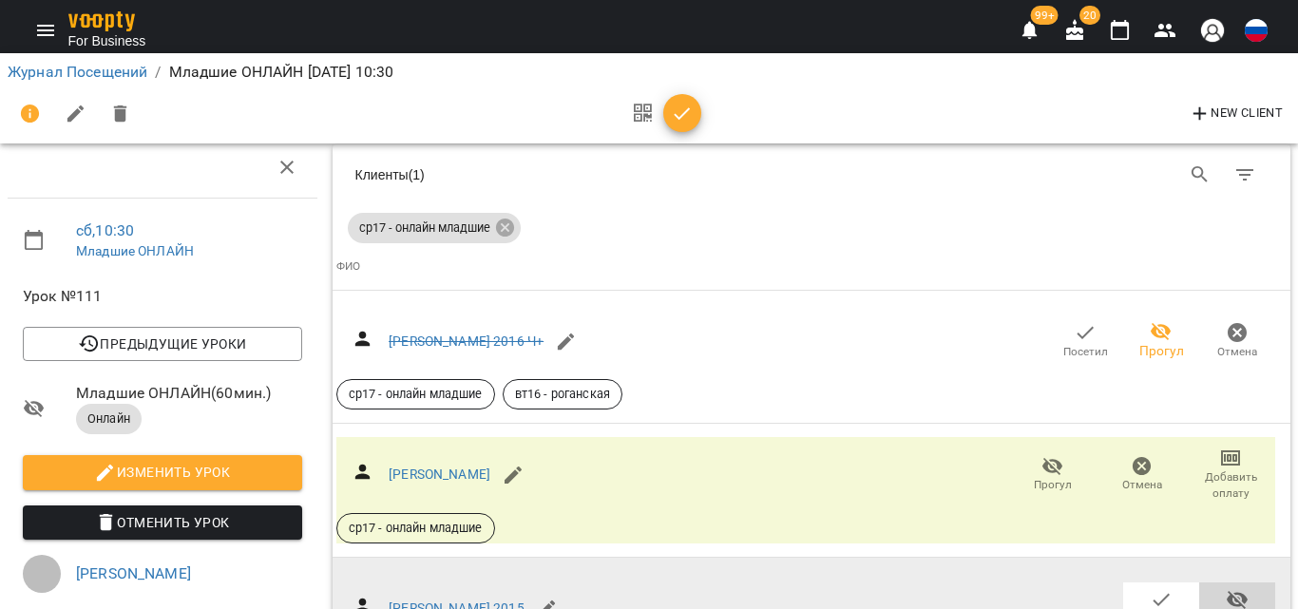
click at [1230, 588] on icon "button" at bounding box center [1237, 599] width 23 height 23
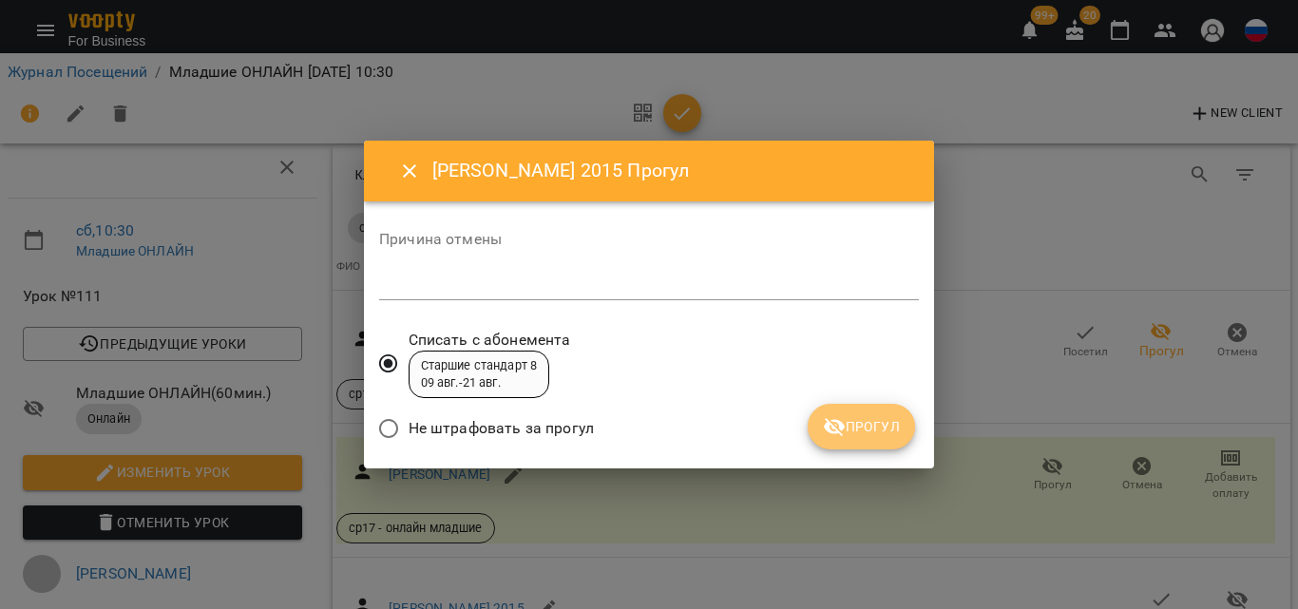
click at [846, 433] on icon "submit" at bounding box center [834, 426] width 23 height 23
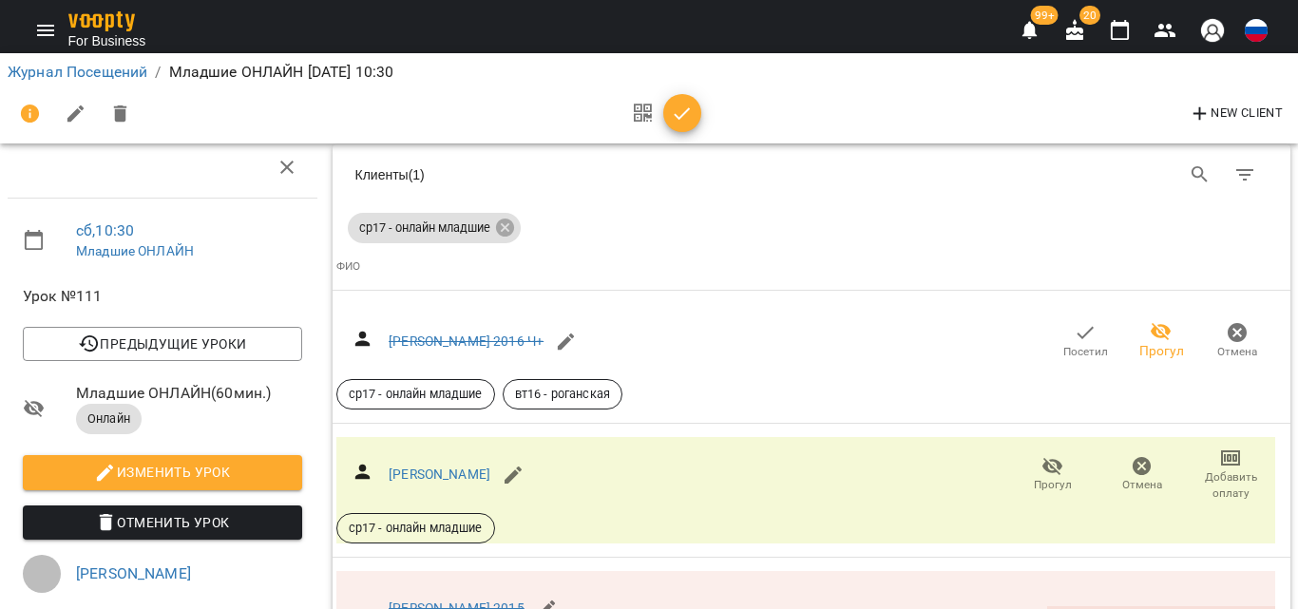
scroll to position [475, 0]
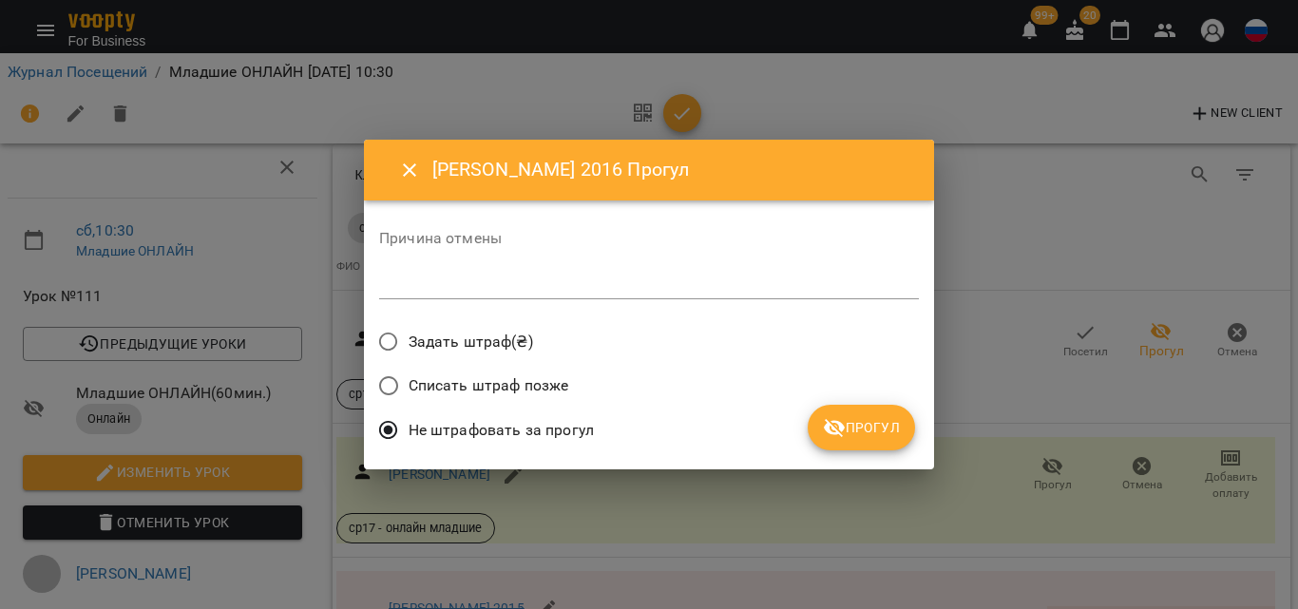
click at [848, 415] on button "Прогул" at bounding box center [861, 428] width 107 height 46
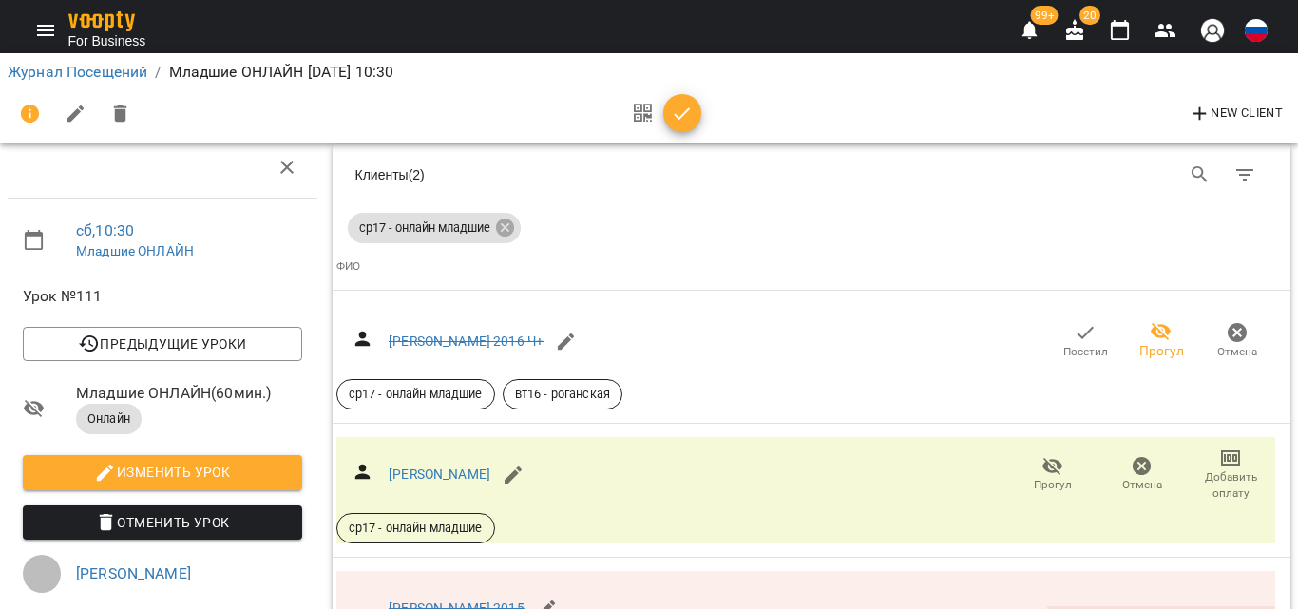
scroll to position [855, 0]
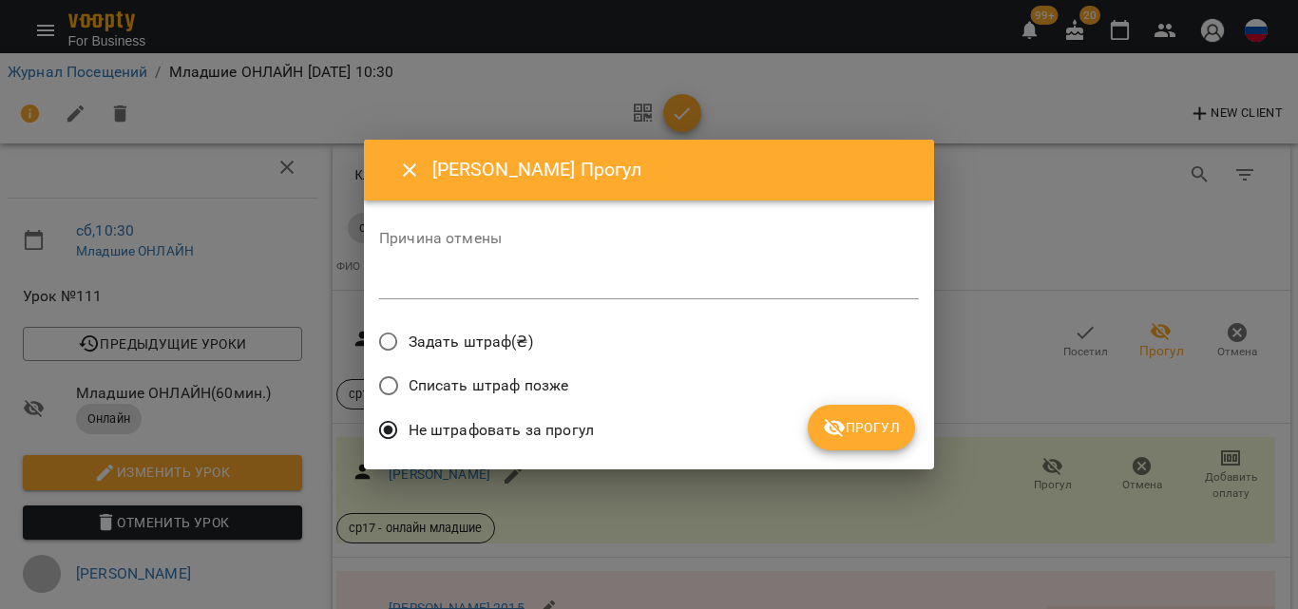
click at [857, 424] on span "Прогул" at bounding box center [861, 427] width 77 height 23
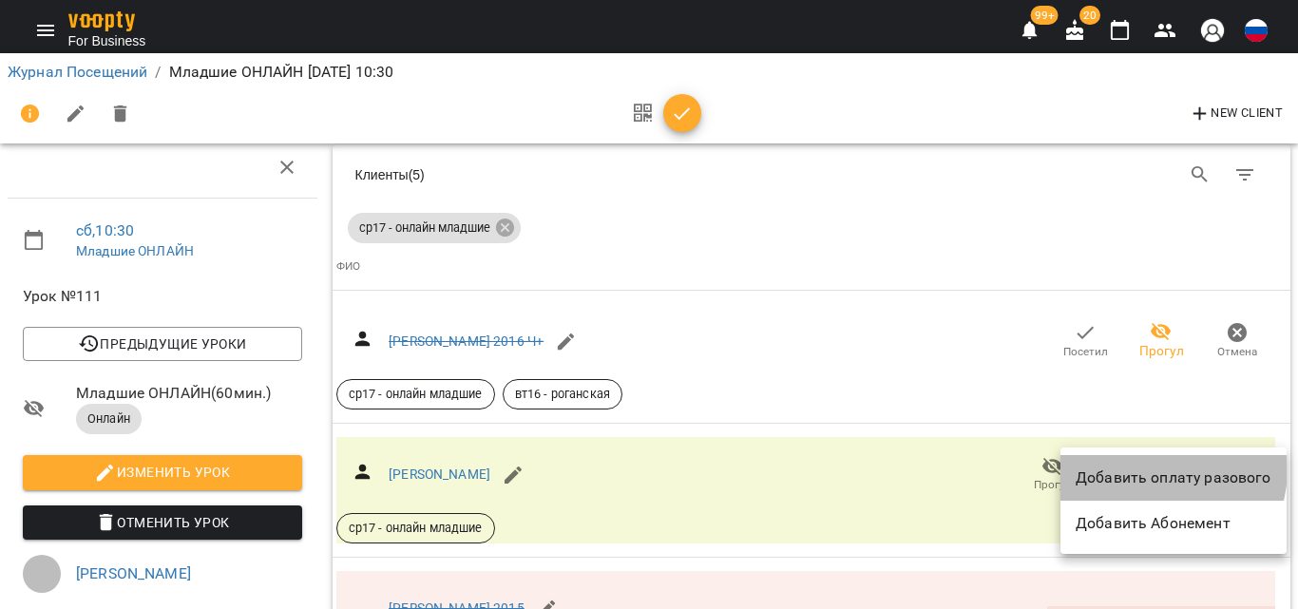
click at [1147, 469] on li "Добавить оплату разового" at bounding box center [1174, 478] width 226 height 46
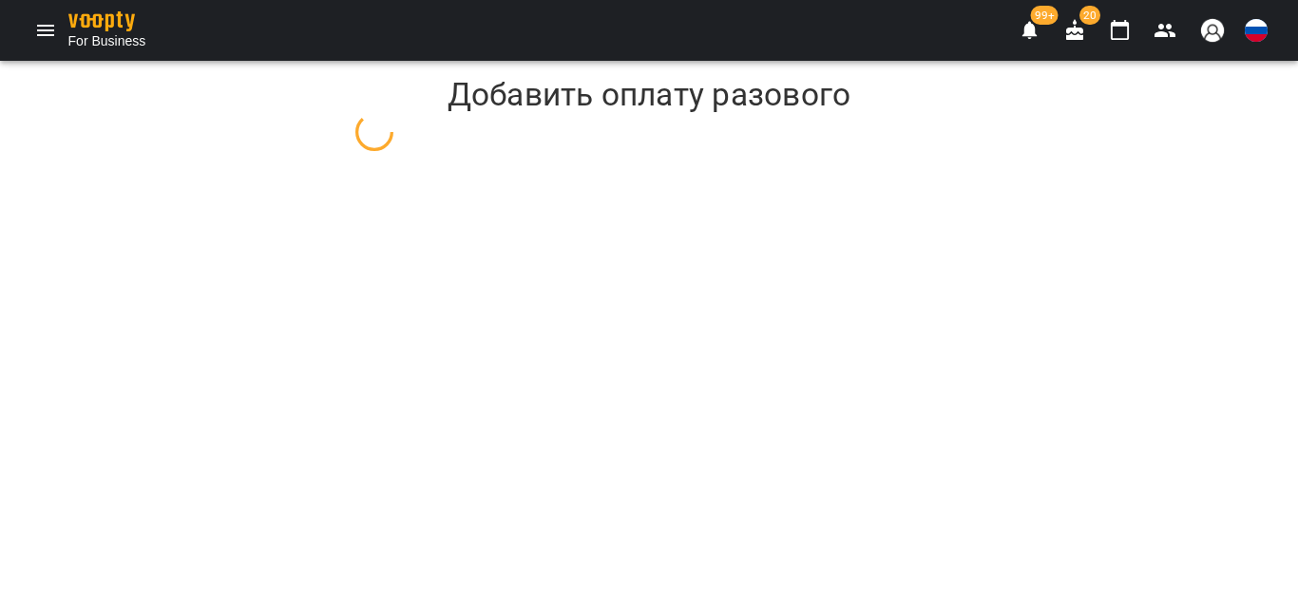
select select "******"
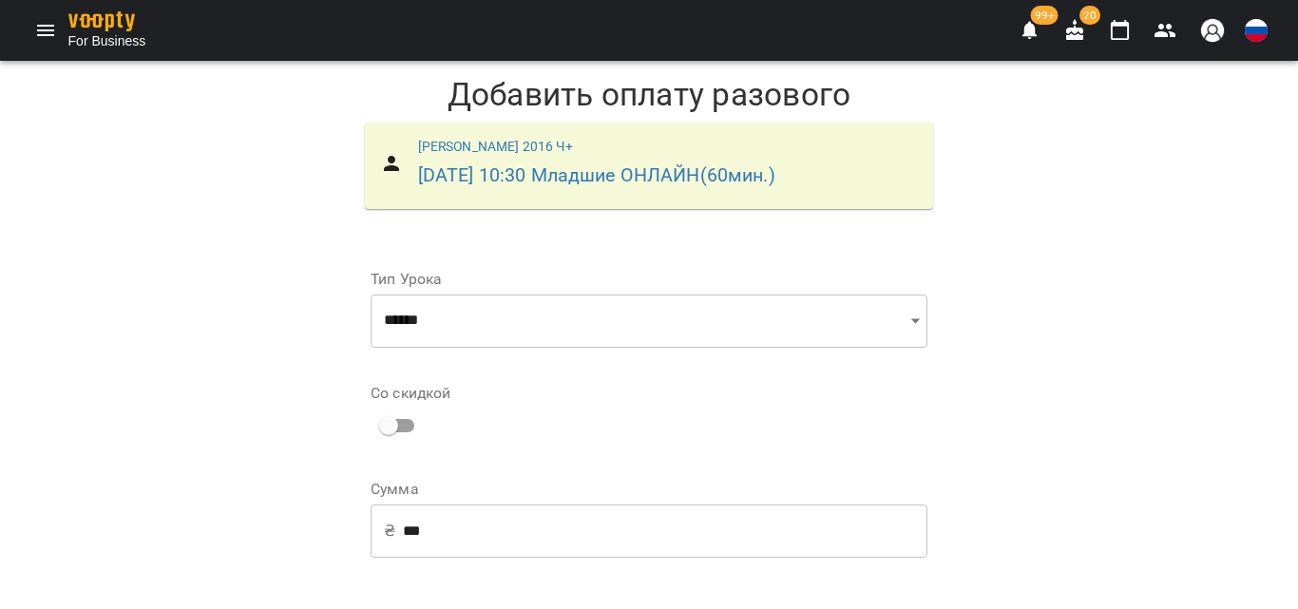
scroll to position [285, 0]
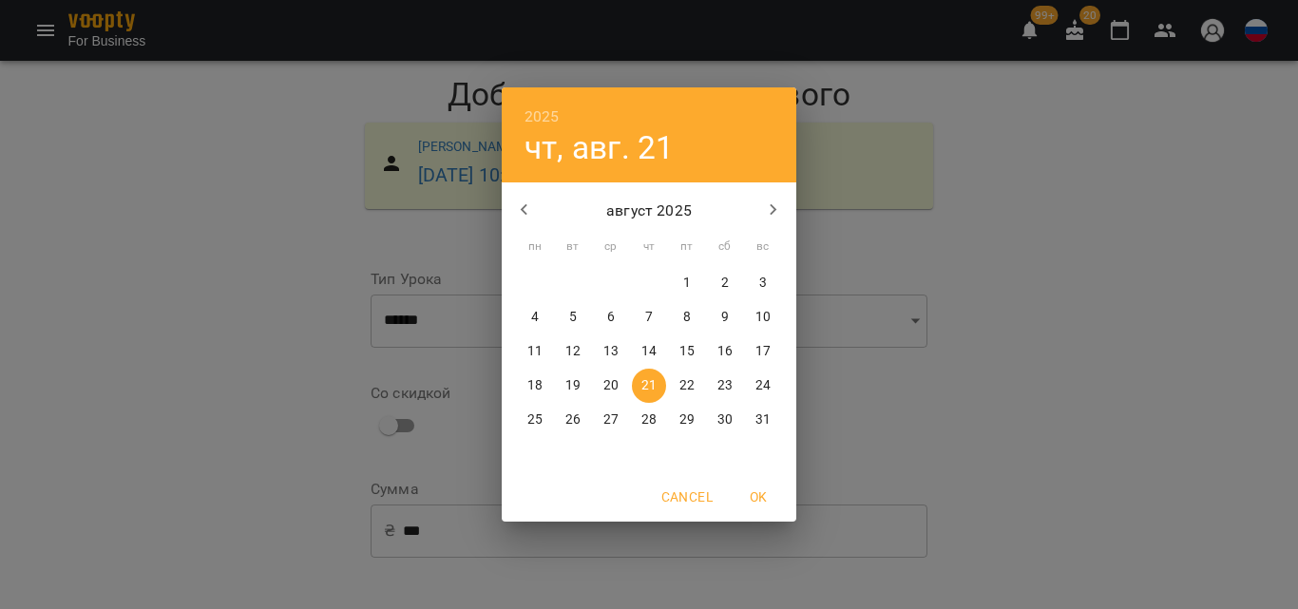
click at [736, 345] on span "16" at bounding box center [725, 351] width 34 height 19
type input "**********"
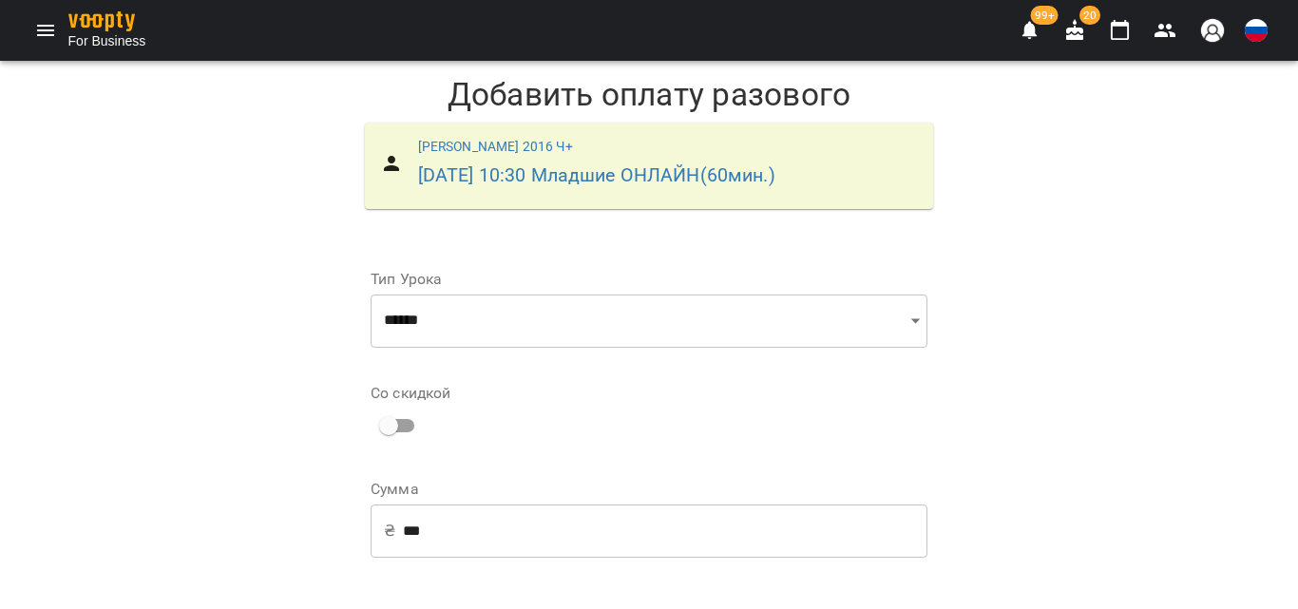
select select "**********"
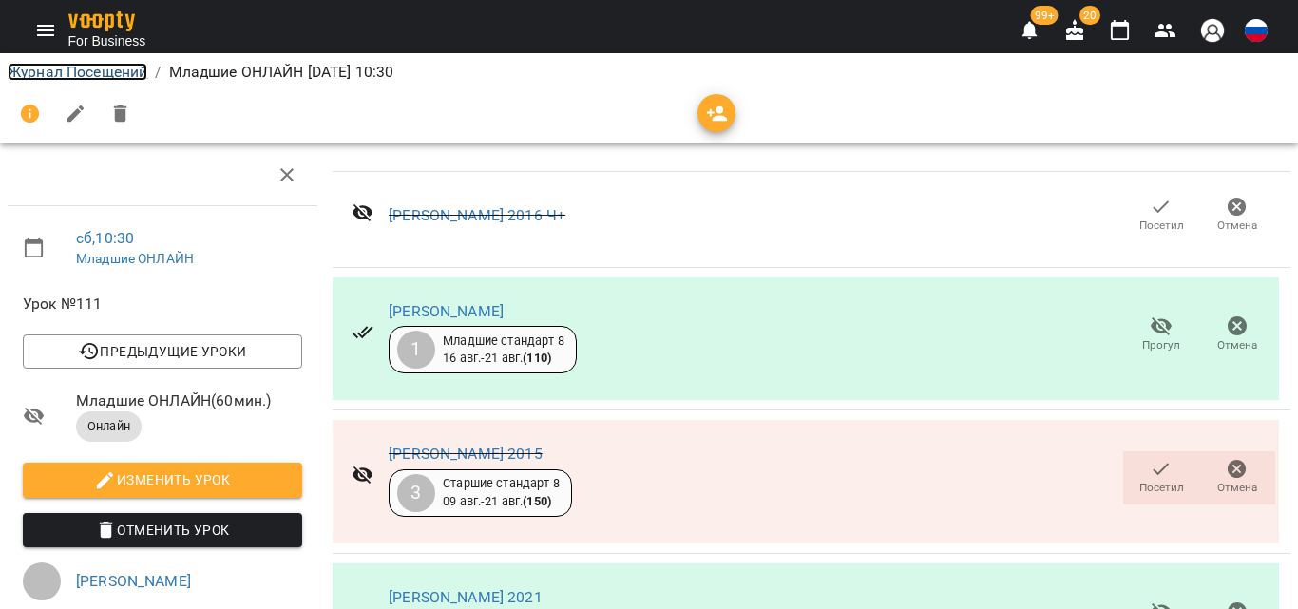
click at [40, 75] on link "Журнал Посещений" at bounding box center [78, 72] width 140 height 18
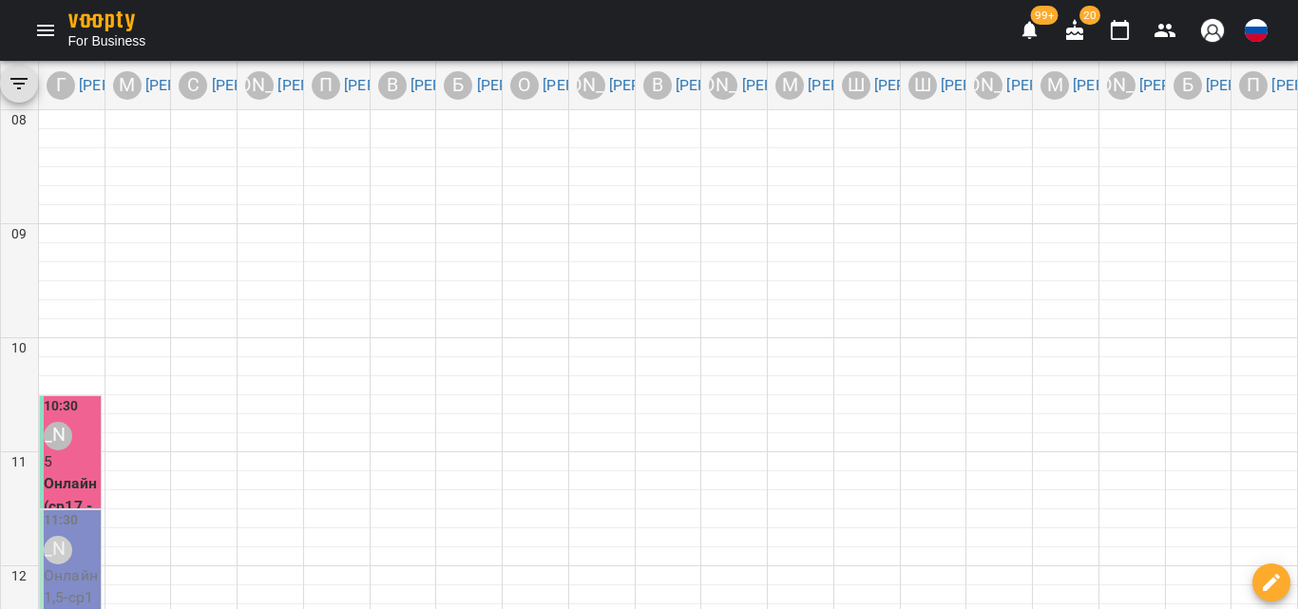
scroll to position [285, 0]
click at [55, 472] on p "Онлайн(ср17 - онлайн младшие)" at bounding box center [72, 528] width 57 height 112
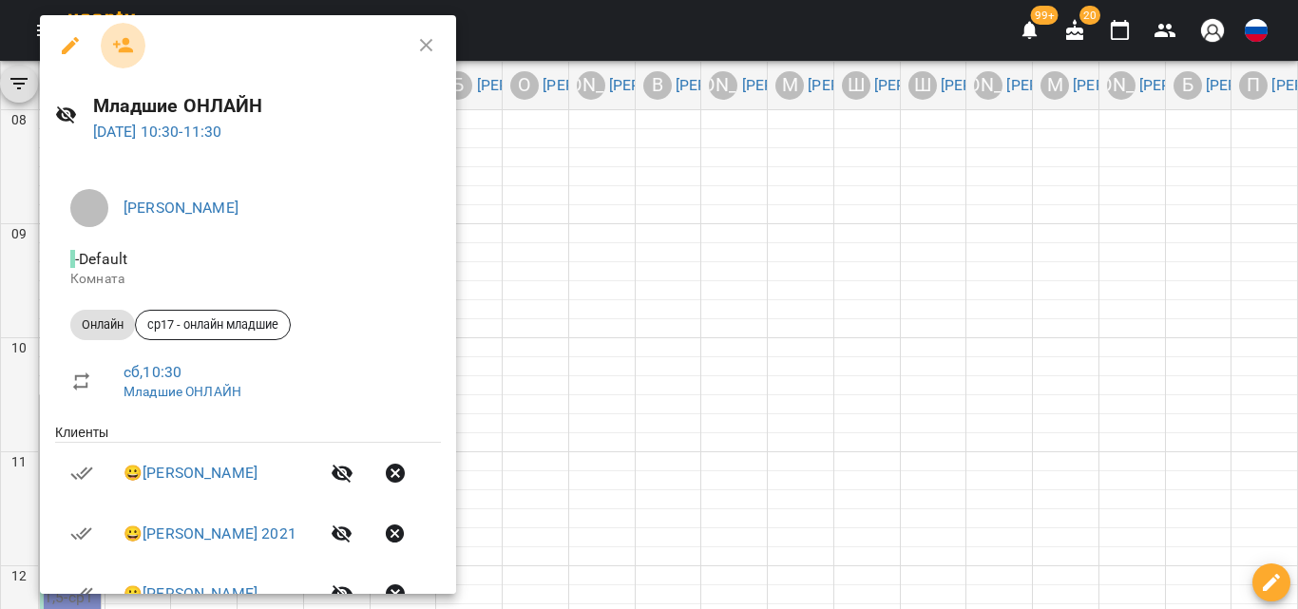
click at [122, 45] on icon "button" at bounding box center [123, 45] width 23 height 23
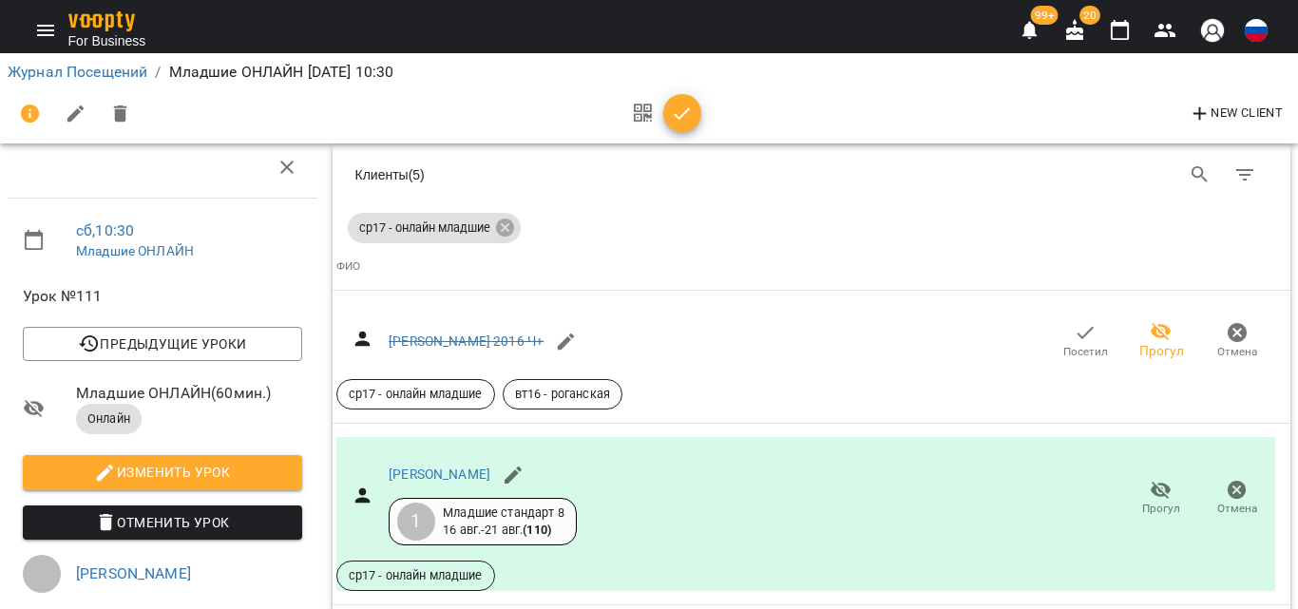
scroll to position [1243, 0]
click at [39, 80] on link "Журнал Посещений" at bounding box center [78, 72] width 140 height 18
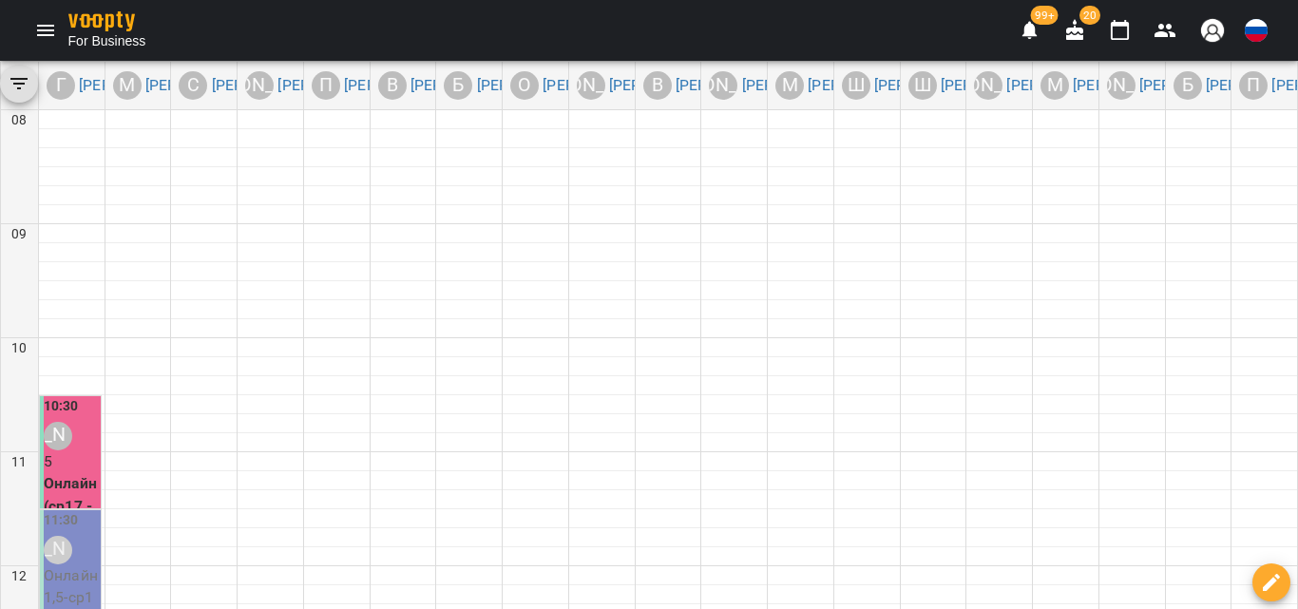
scroll to position [285, 0]
click at [67, 565] on p "Онлайн 1,5 - ср18 - онлайн старшие" at bounding box center [72, 621] width 57 height 112
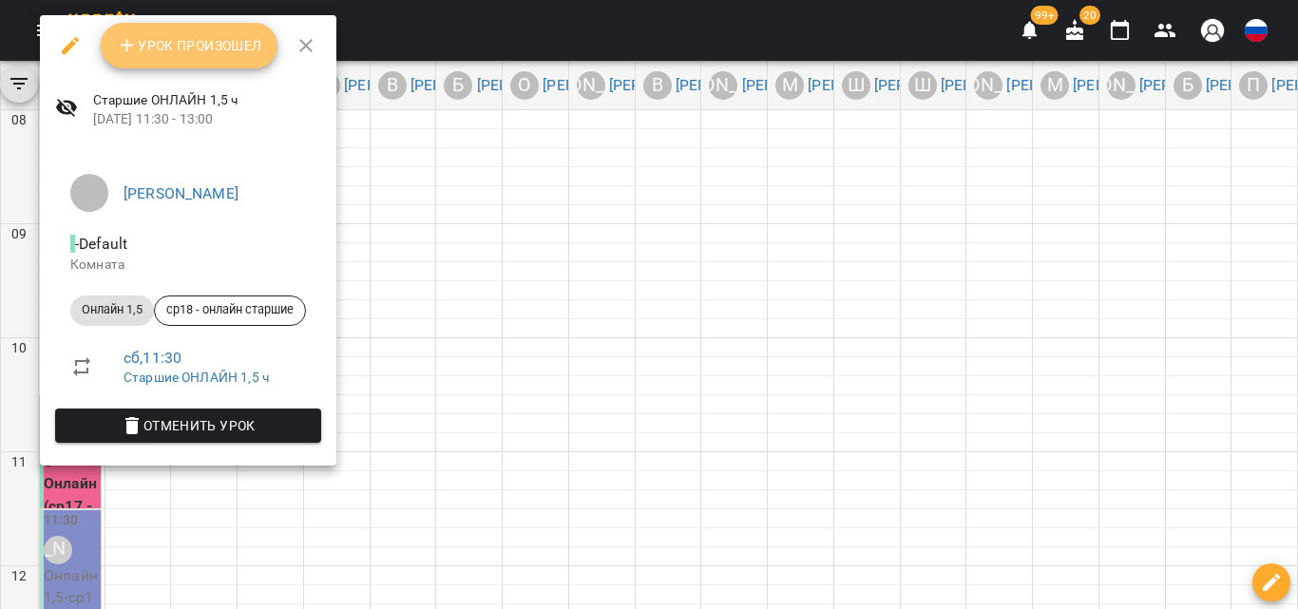
click at [134, 40] on icon "button" at bounding box center [127, 45] width 23 height 23
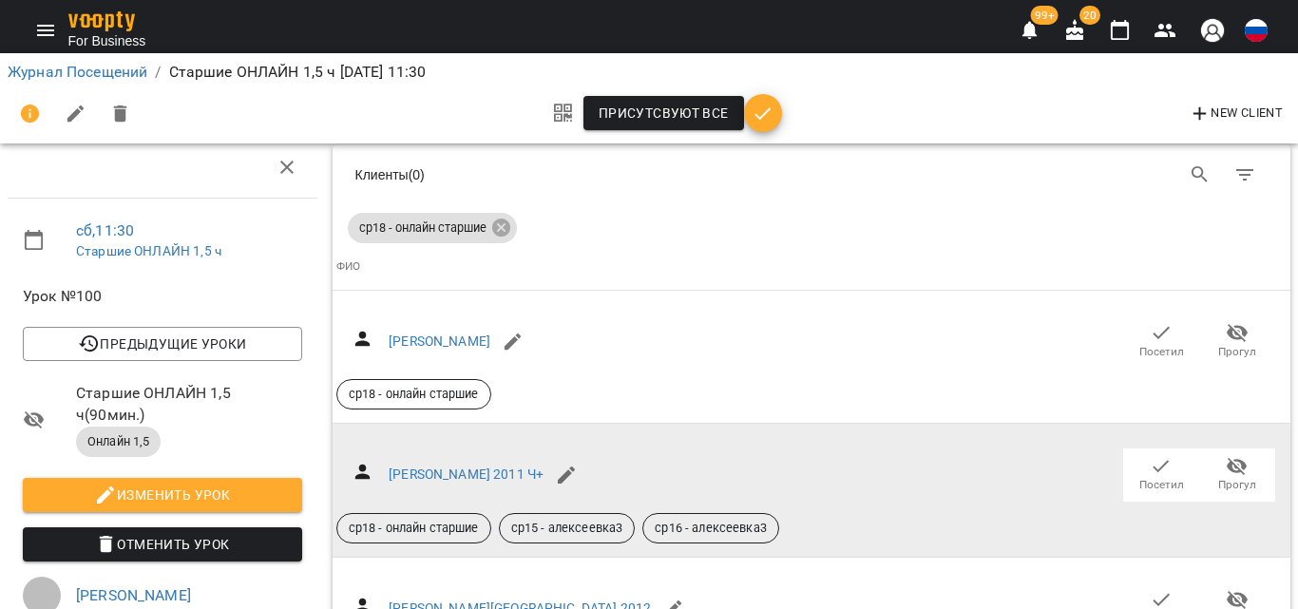
scroll to position [95, 0]
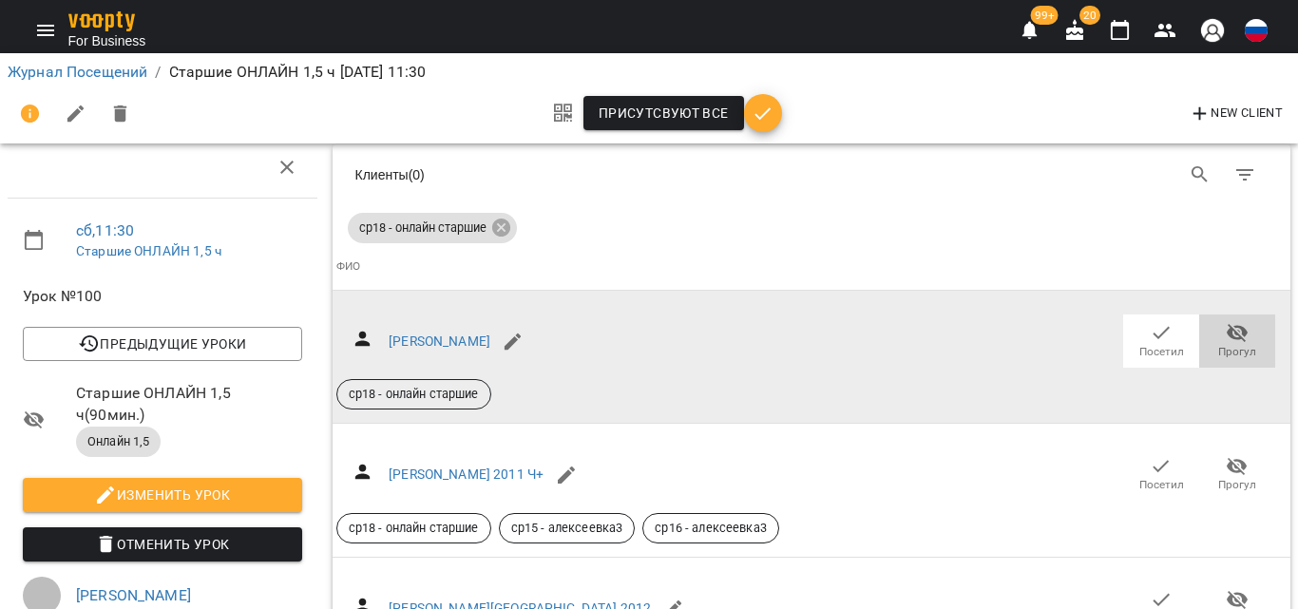
click at [1211, 321] on span "Прогул" at bounding box center [1237, 340] width 53 height 38
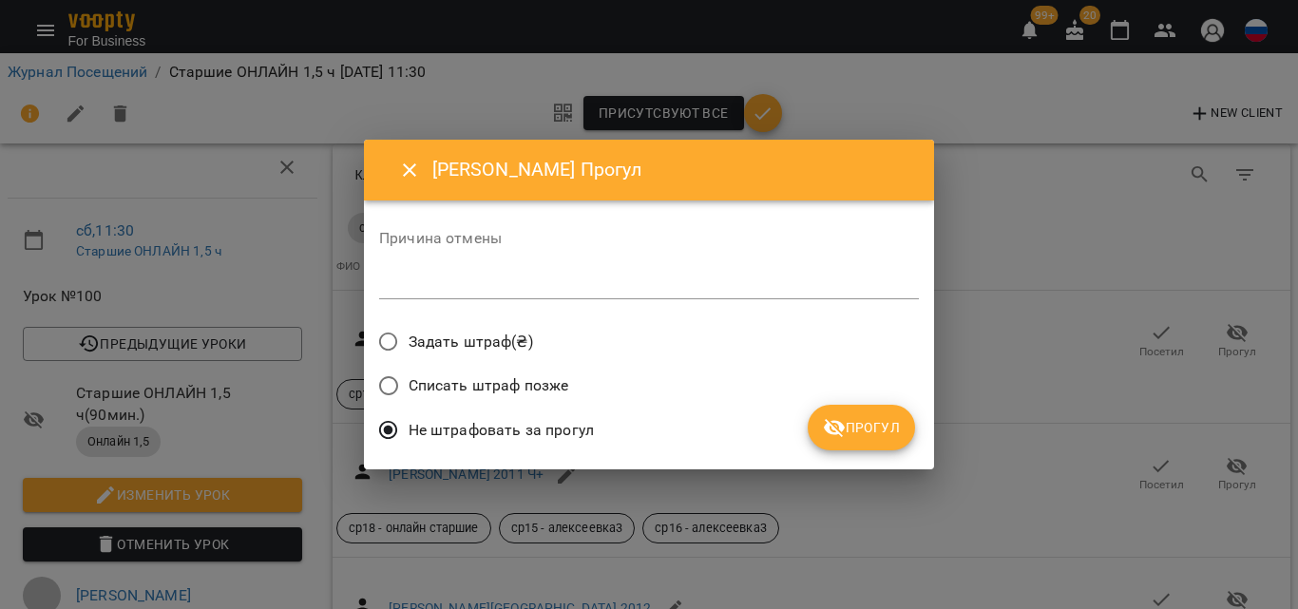
click at [868, 420] on span "Прогул" at bounding box center [861, 427] width 77 height 23
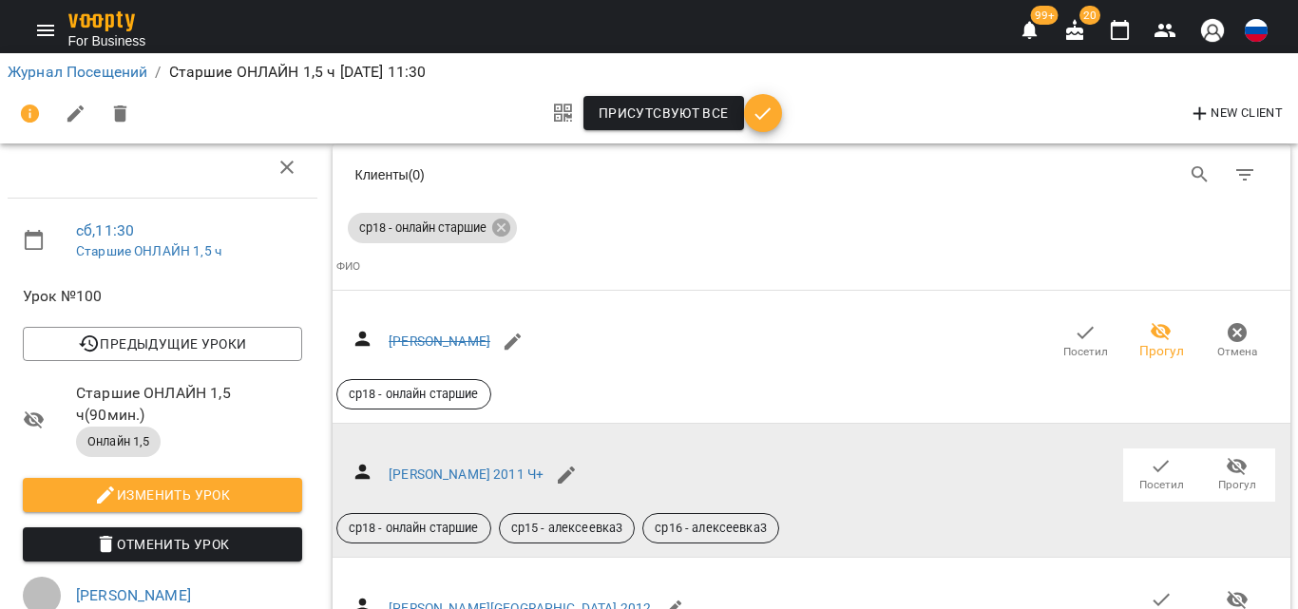
click at [1227, 458] on icon "button" at bounding box center [1237, 467] width 21 height 18
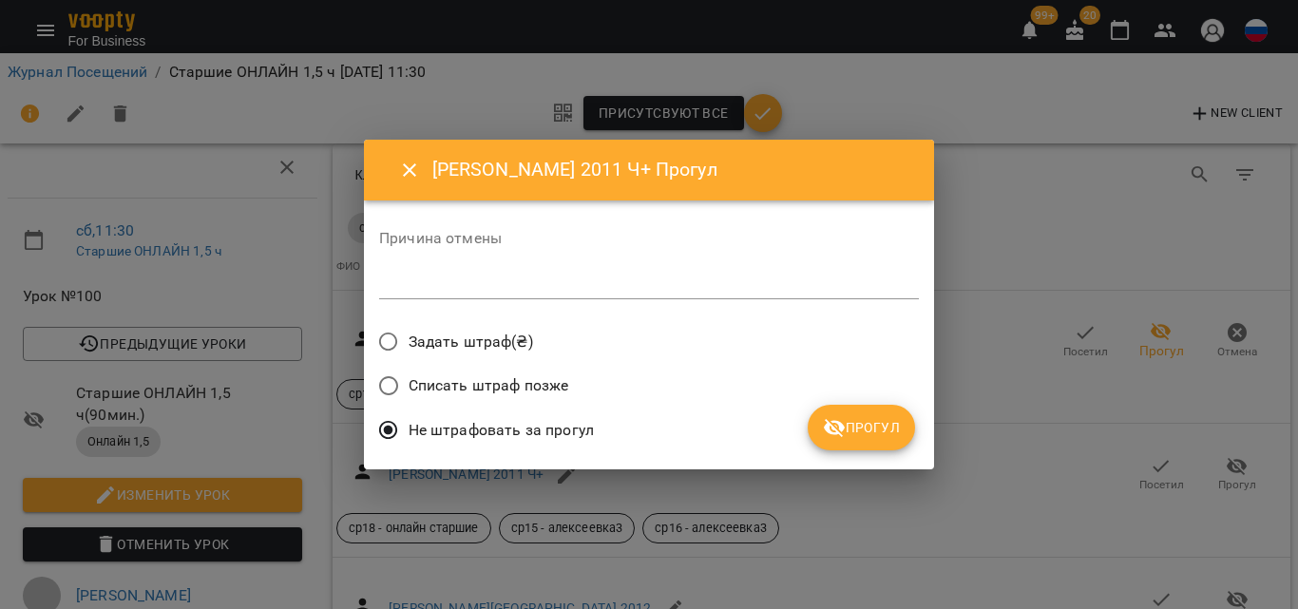
click at [843, 433] on icon "submit" at bounding box center [834, 427] width 23 height 23
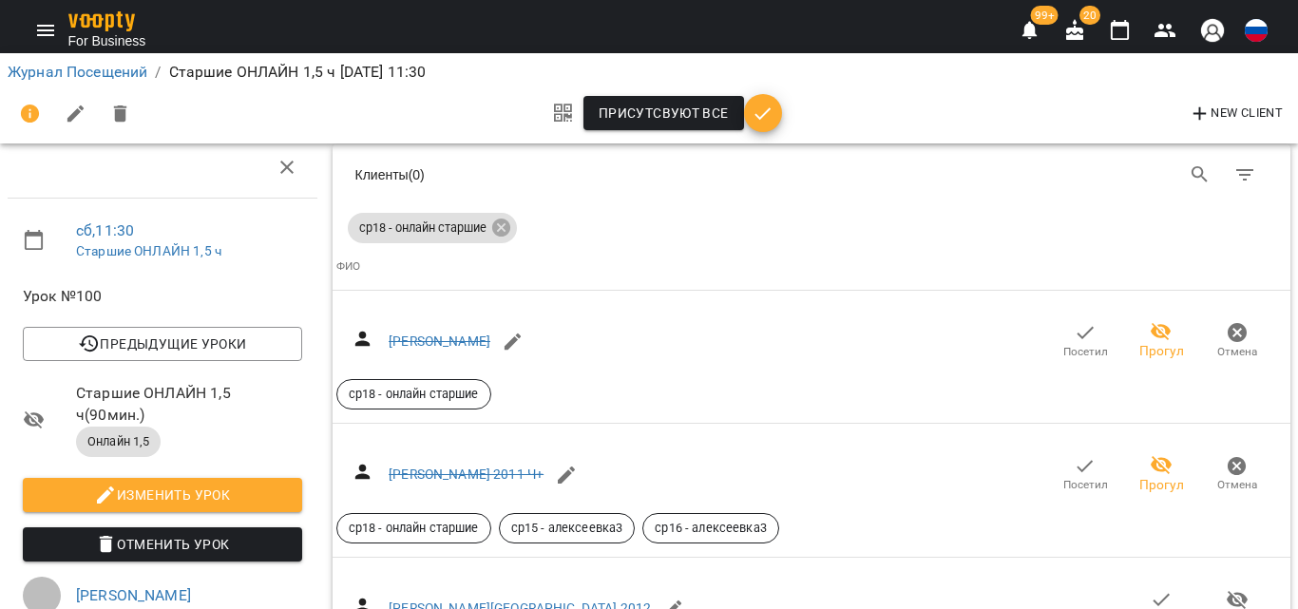
scroll to position [285, 0]
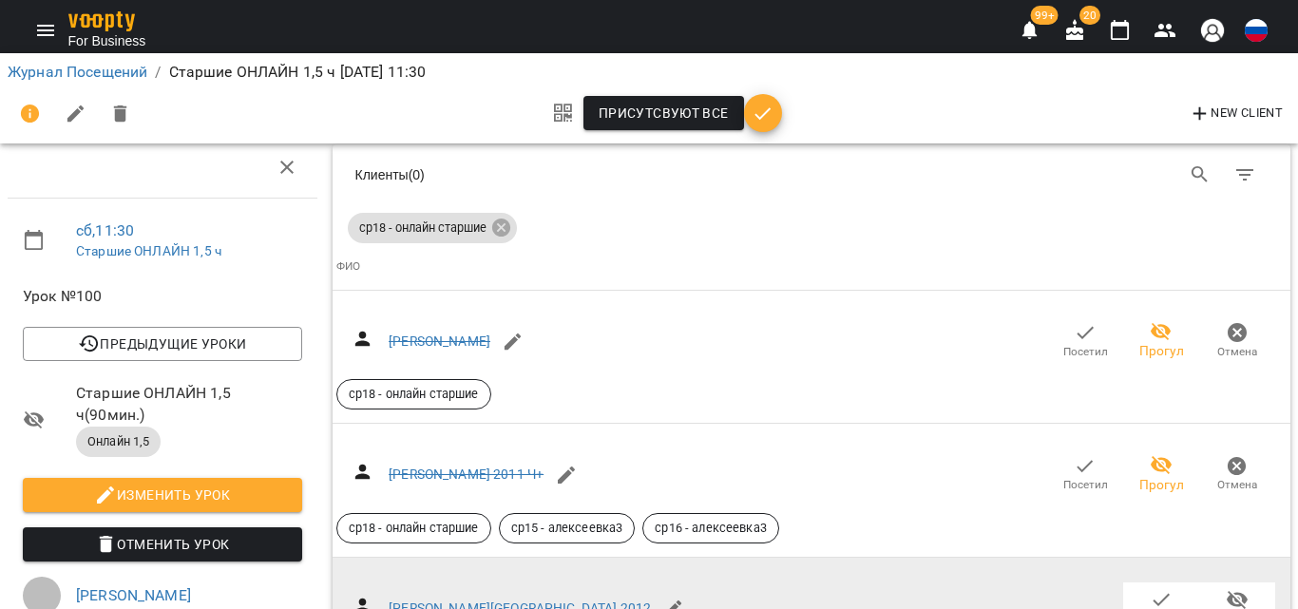
click at [1236, 608] on span "Прогул" at bounding box center [1238, 619] width 38 height 16
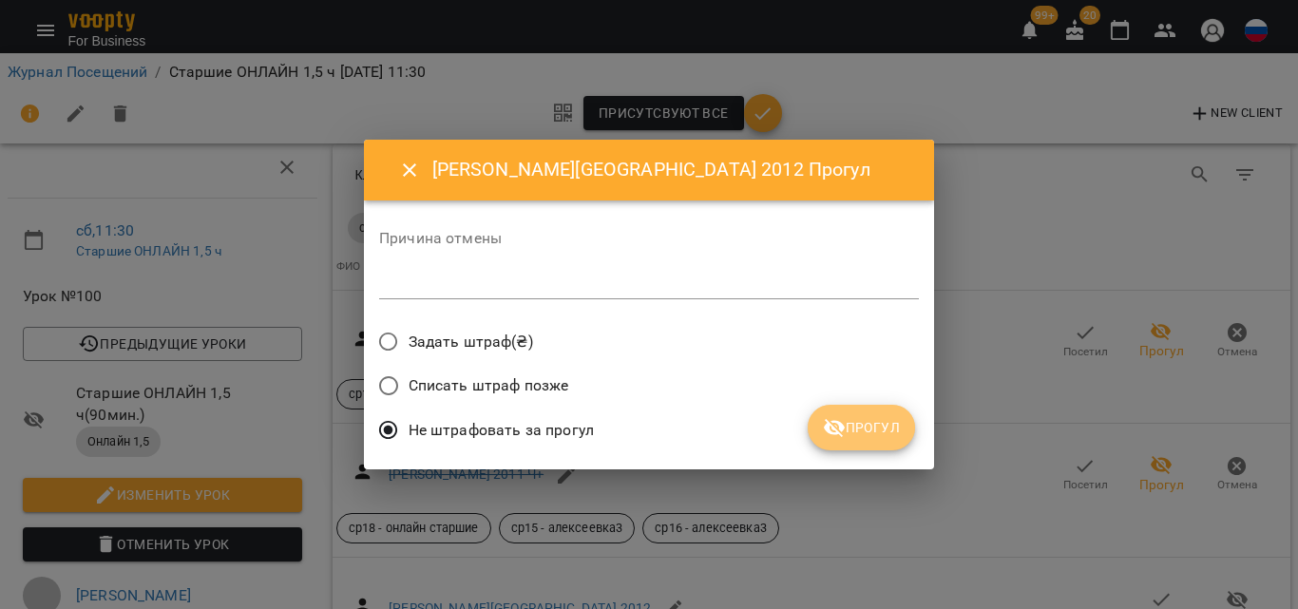
click at [877, 426] on span "Прогул" at bounding box center [861, 427] width 77 height 23
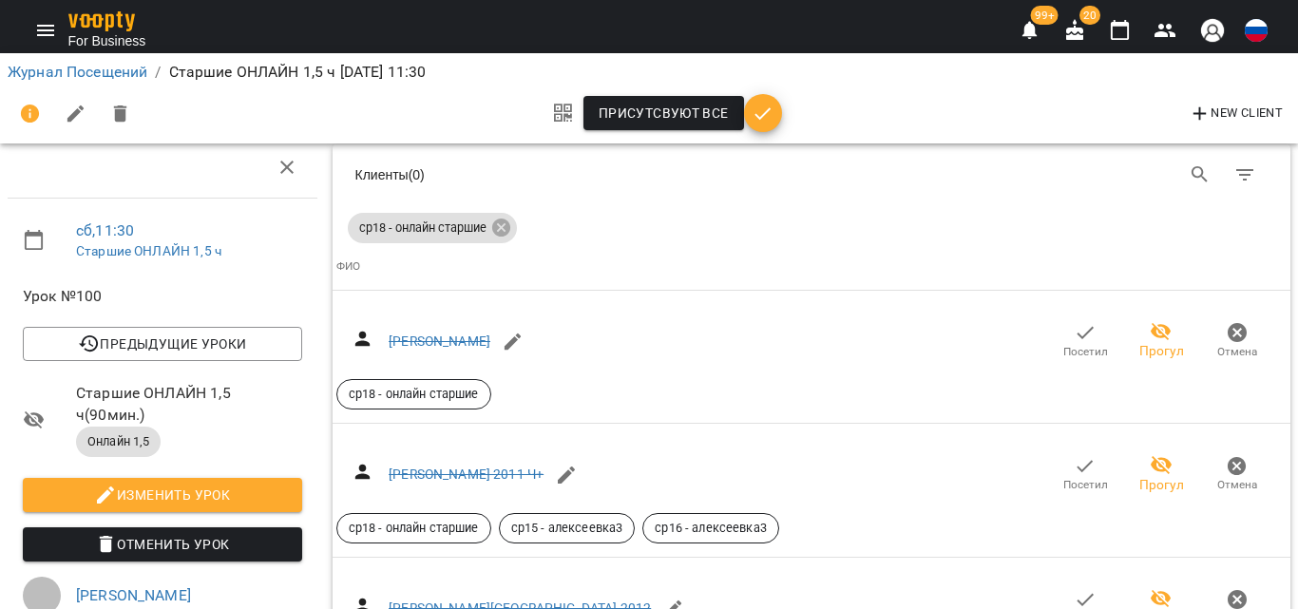
scroll to position [475, 0]
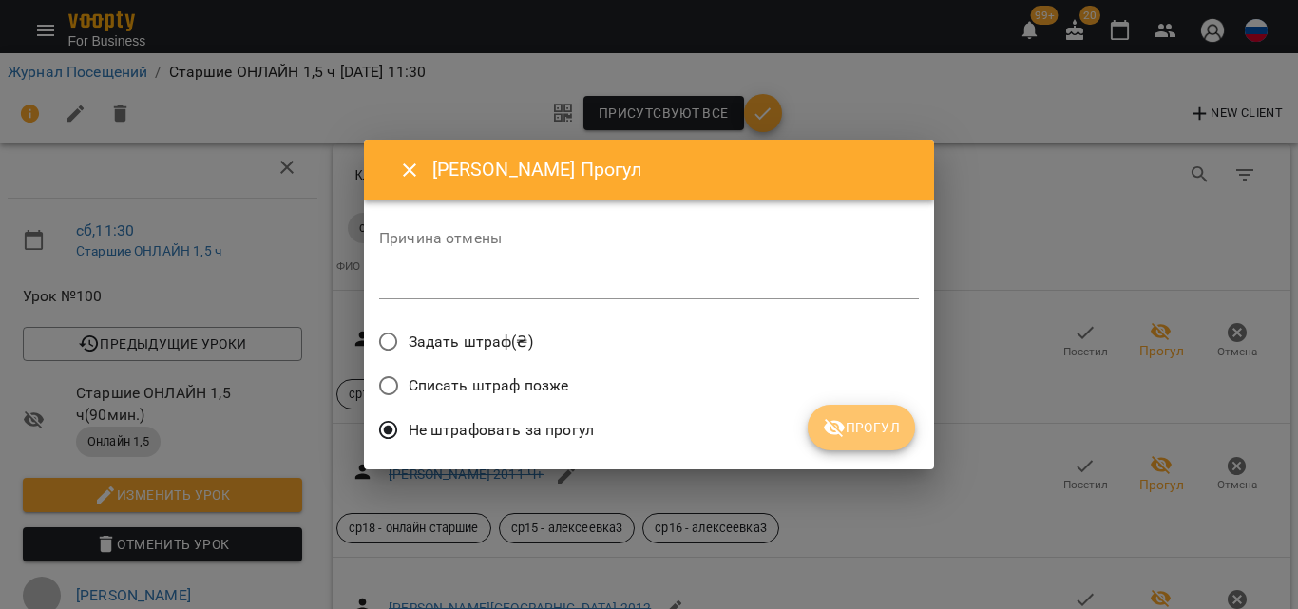
click at [826, 407] on button "Прогул" at bounding box center [861, 428] width 107 height 46
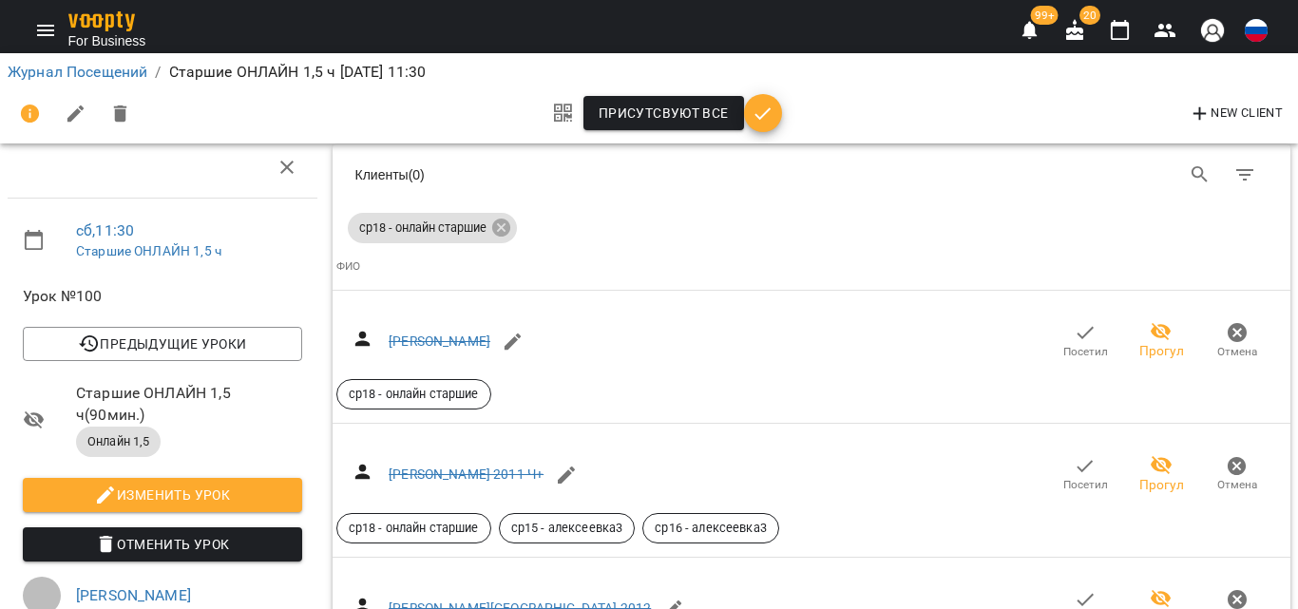
scroll to position [665, 0]
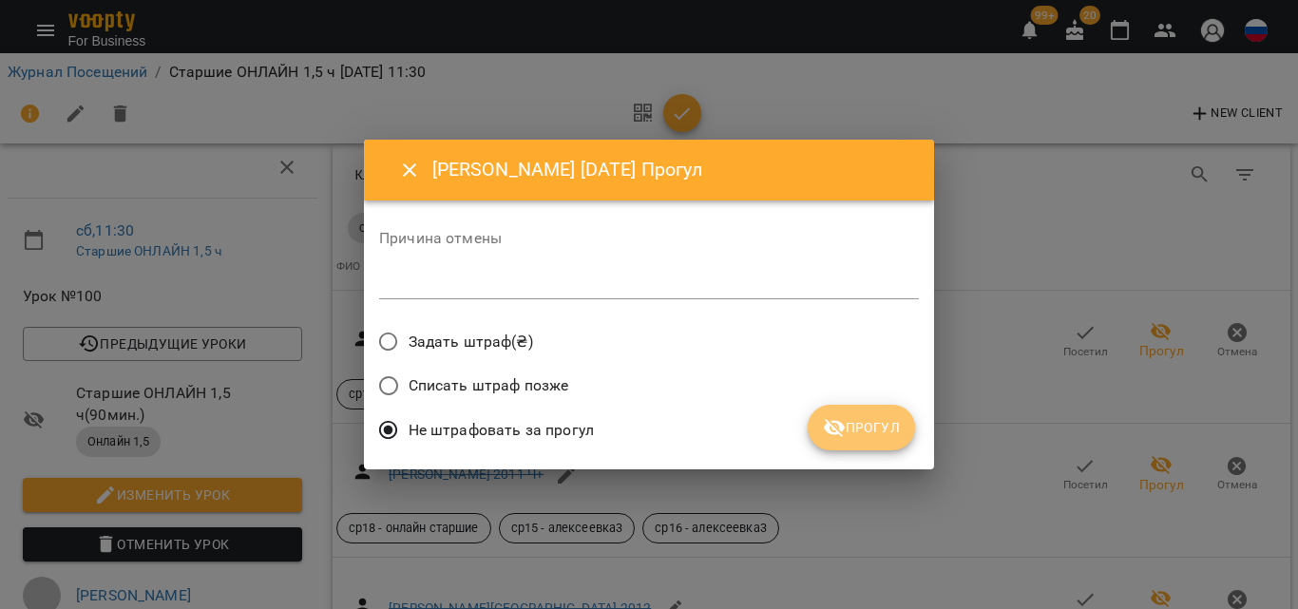
click at [824, 446] on button "Прогул" at bounding box center [861, 428] width 107 height 46
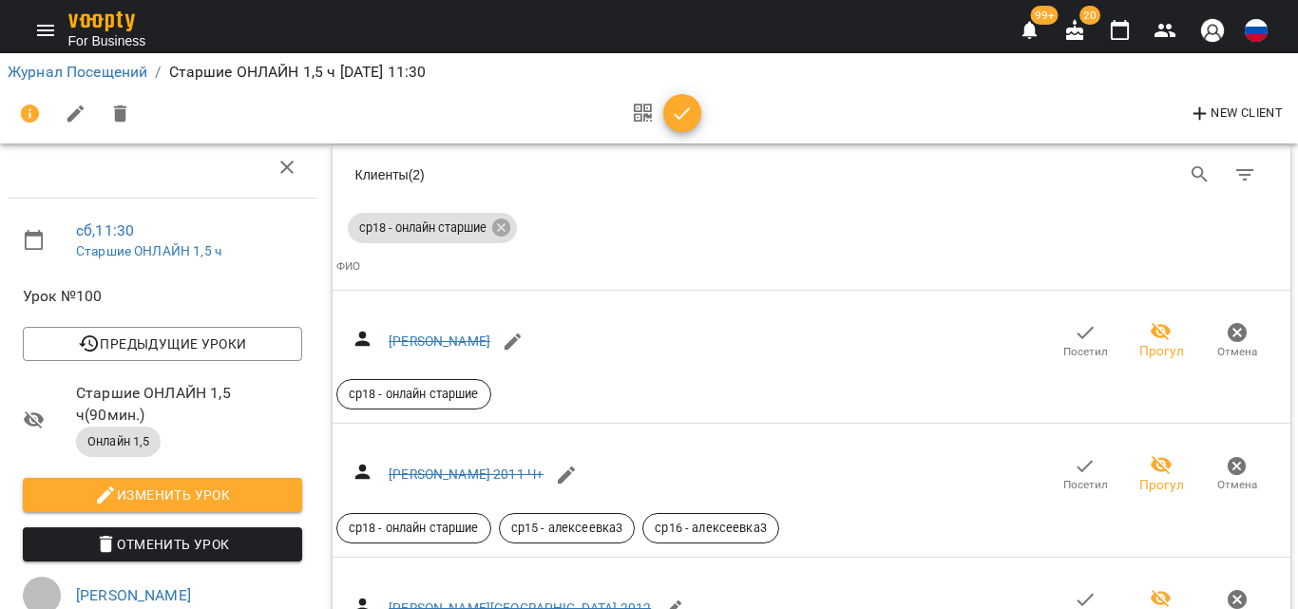
scroll to position [1046, 0]
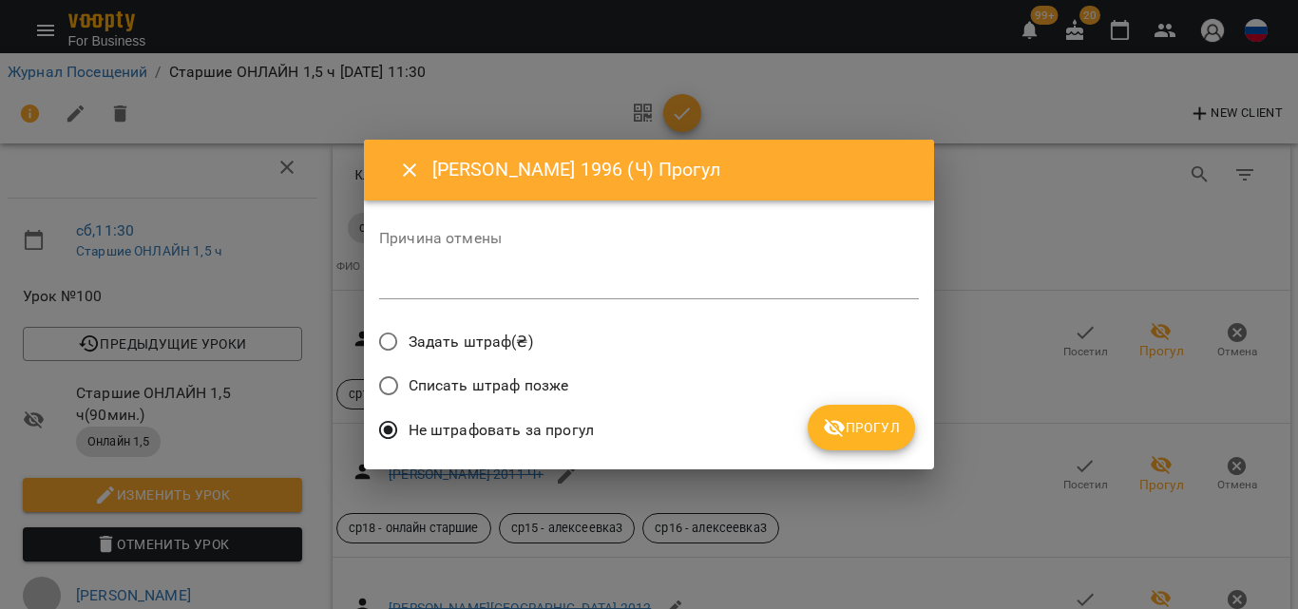
click at [879, 431] on span "Прогул" at bounding box center [861, 427] width 77 height 23
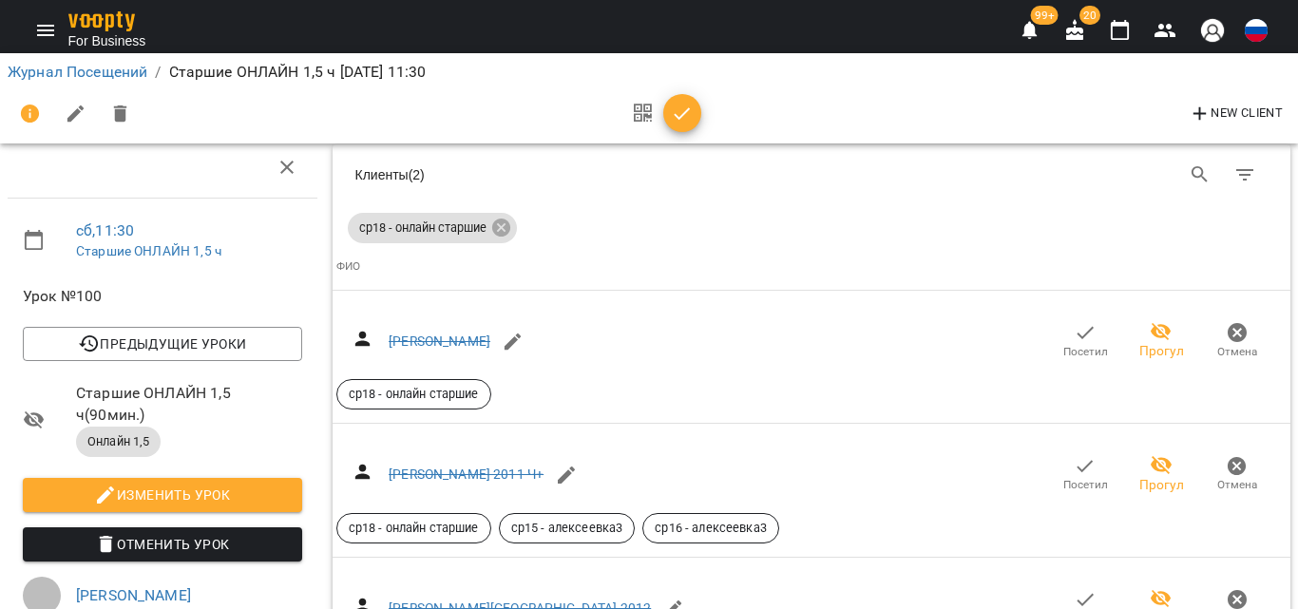
scroll to position [1141, 0]
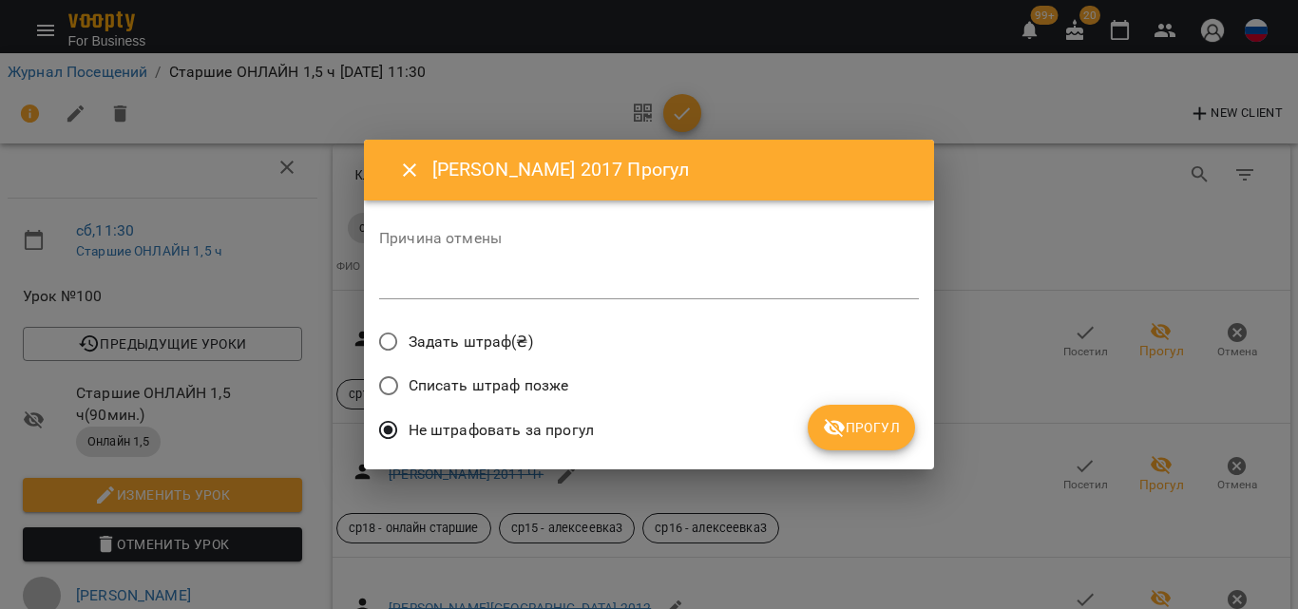
click at [870, 416] on span "Прогул" at bounding box center [861, 427] width 77 height 23
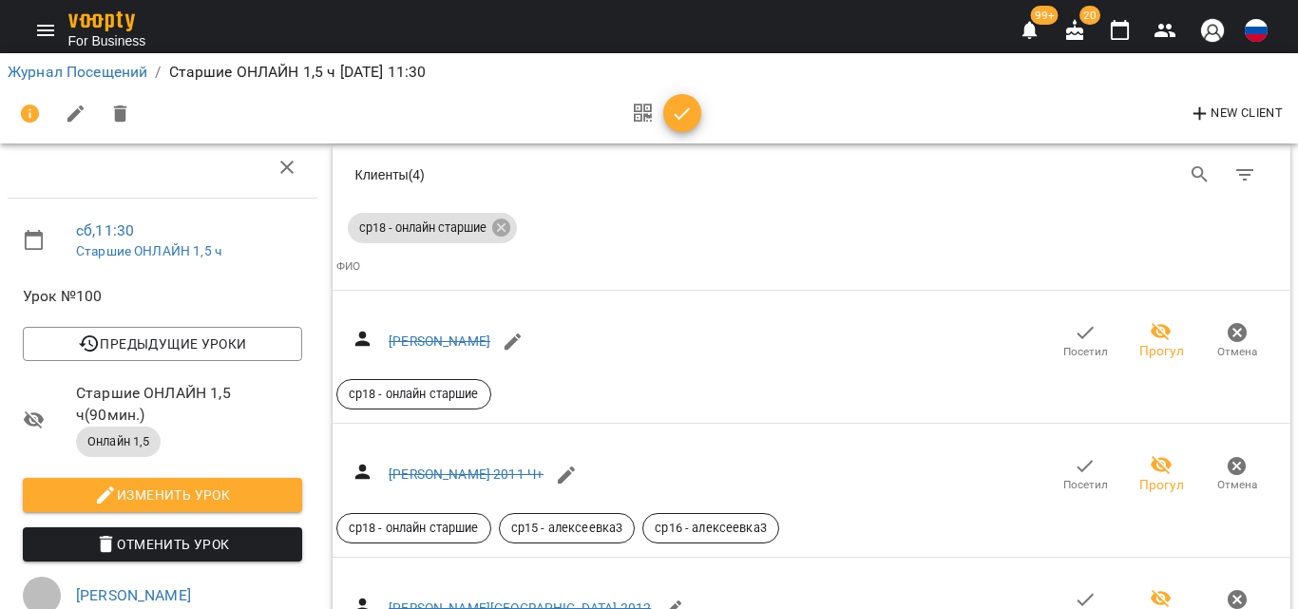
scroll to position [1616, 0]
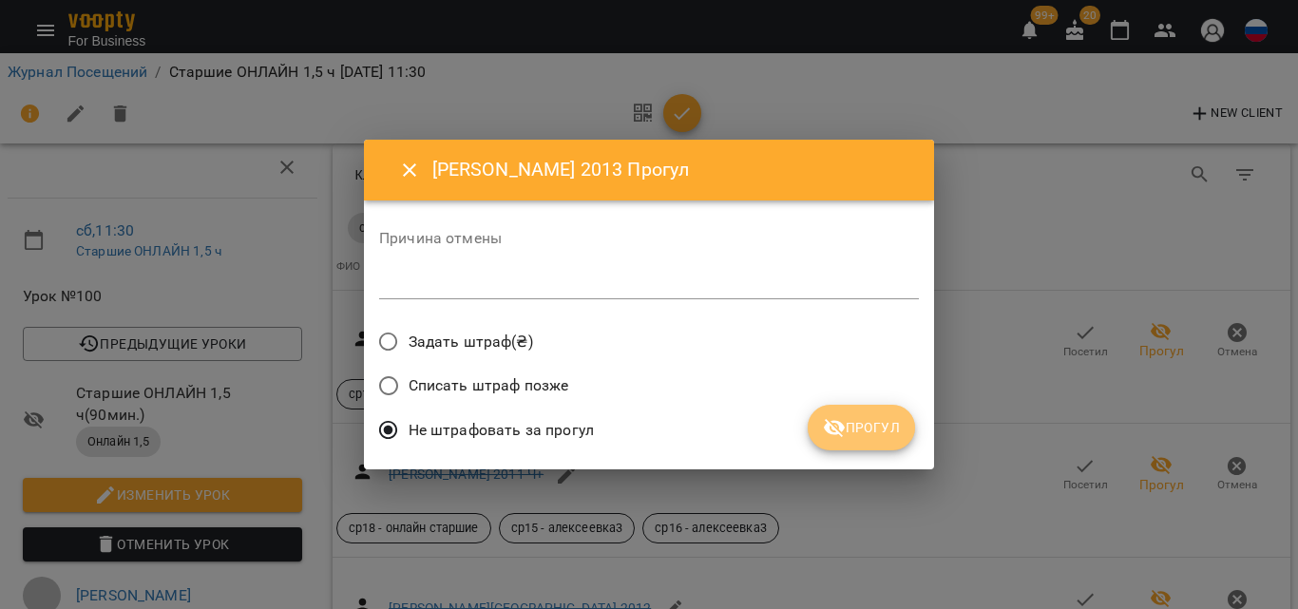
click at [847, 444] on button "Прогул" at bounding box center [861, 428] width 107 height 46
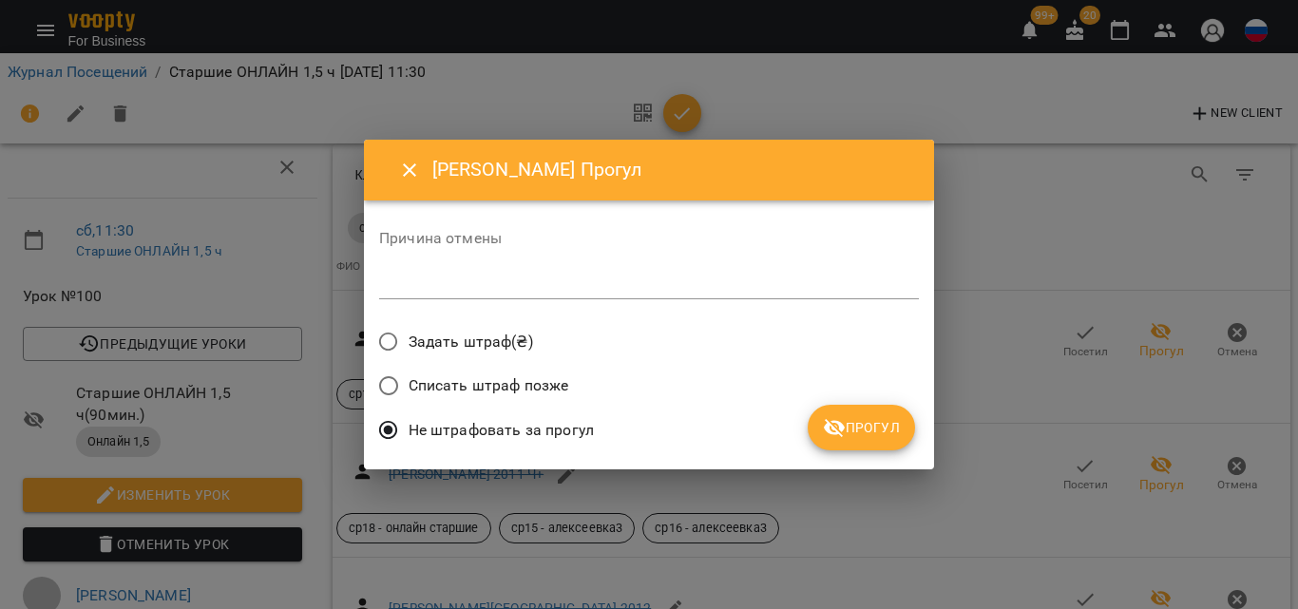
click at [846, 421] on icon "submit" at bounding box center [834, 427] width 23 height 23
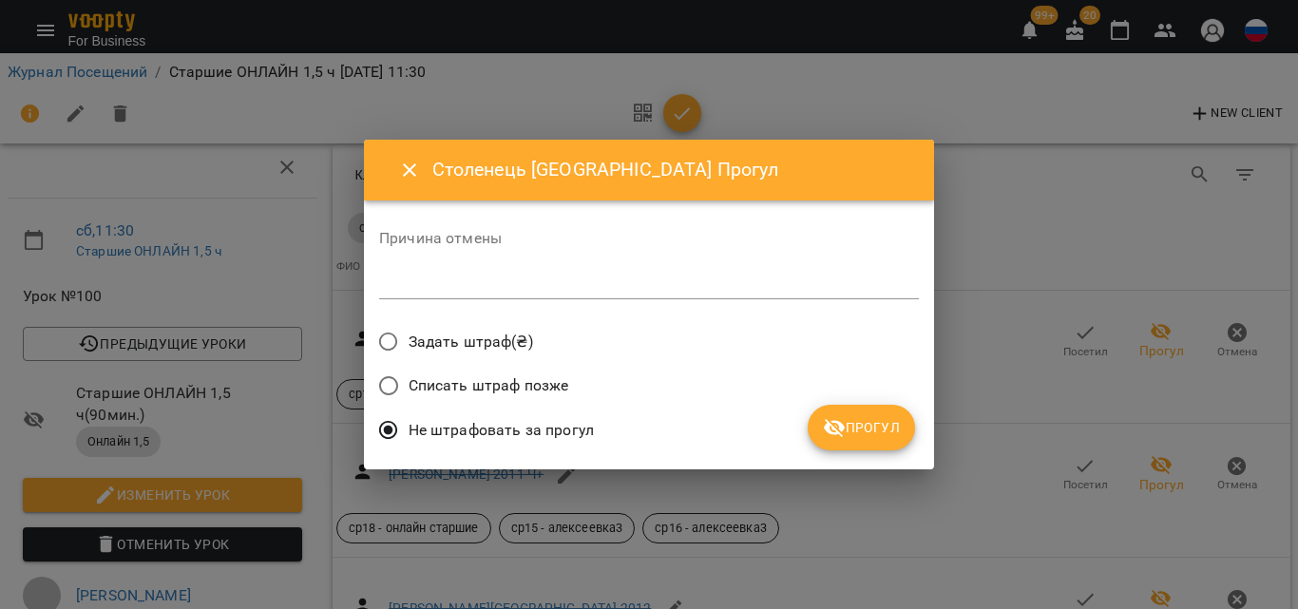
click at [870, 429] on span "Прогул" at bounding box center [861, 427] width 77 height 23
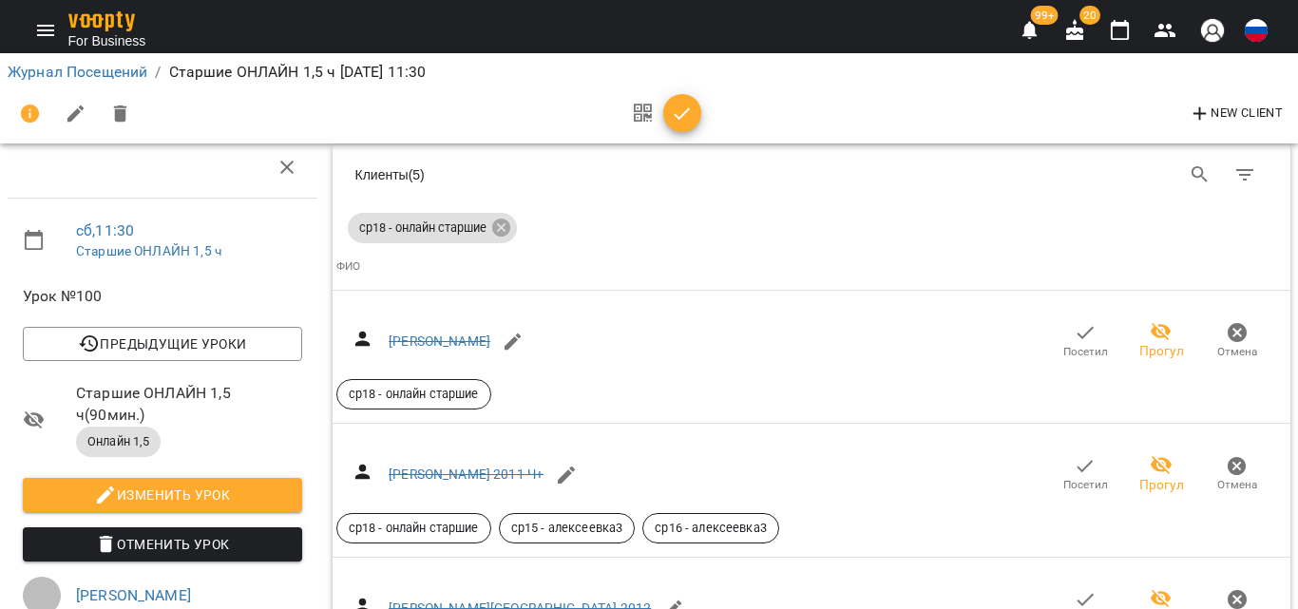
scroll to position [2186, 0]
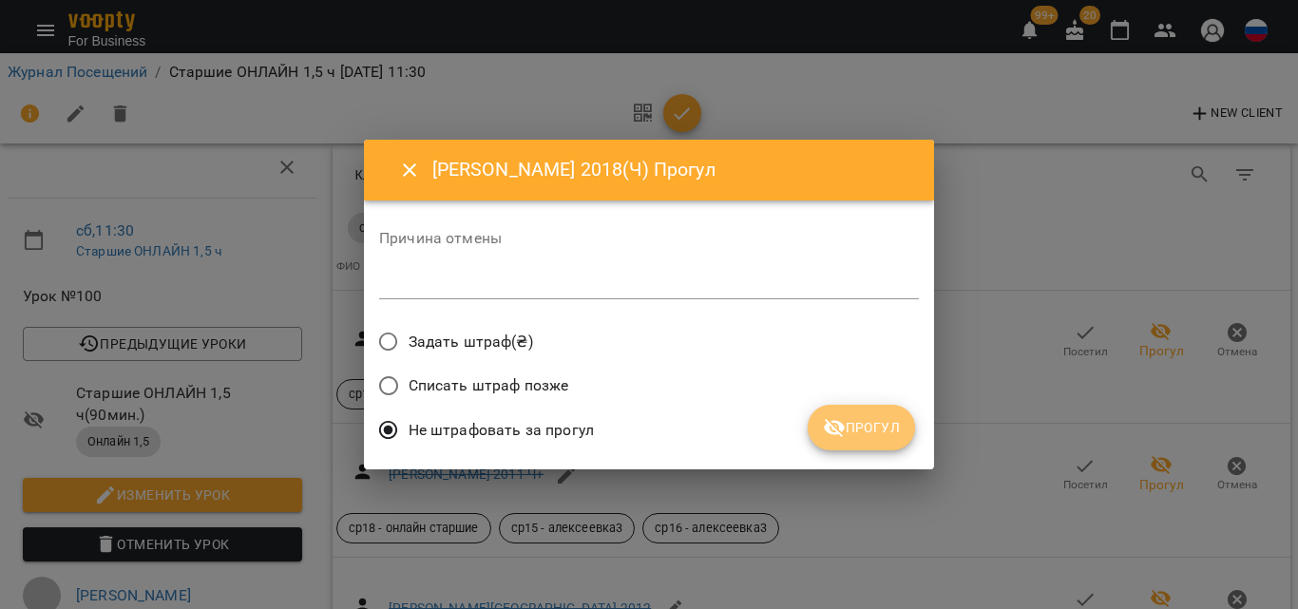
click at [870, 430] on span "Прогул" at bounding box center [861, 427] width 77 height 23
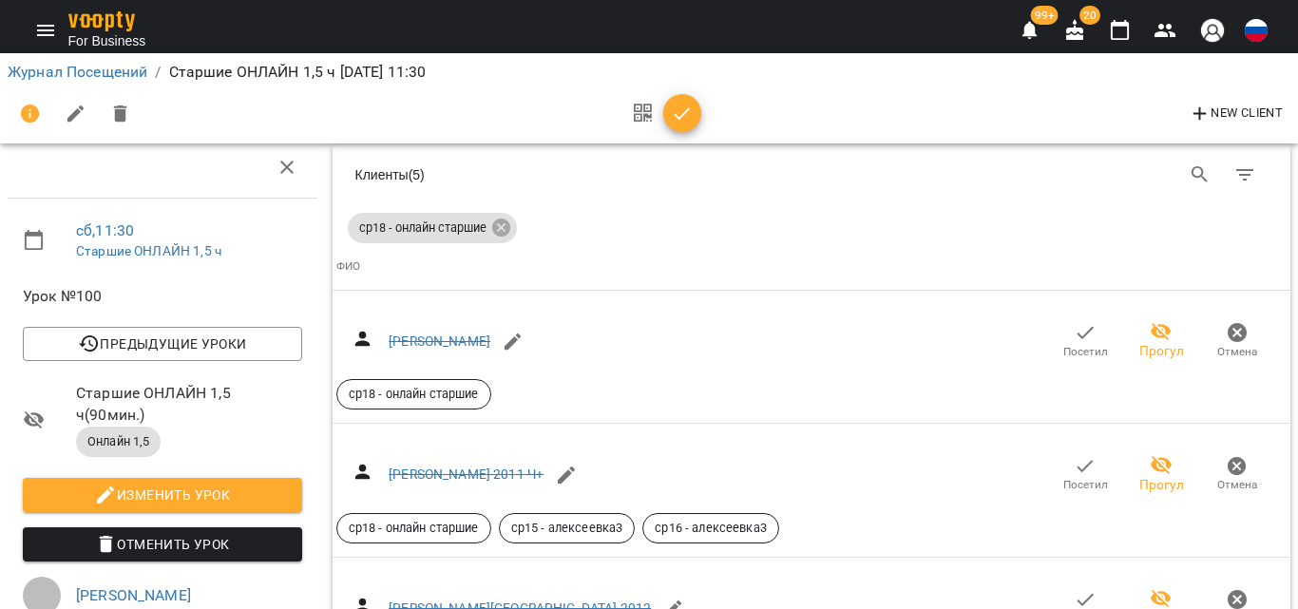
scroll to position [2281, 0]
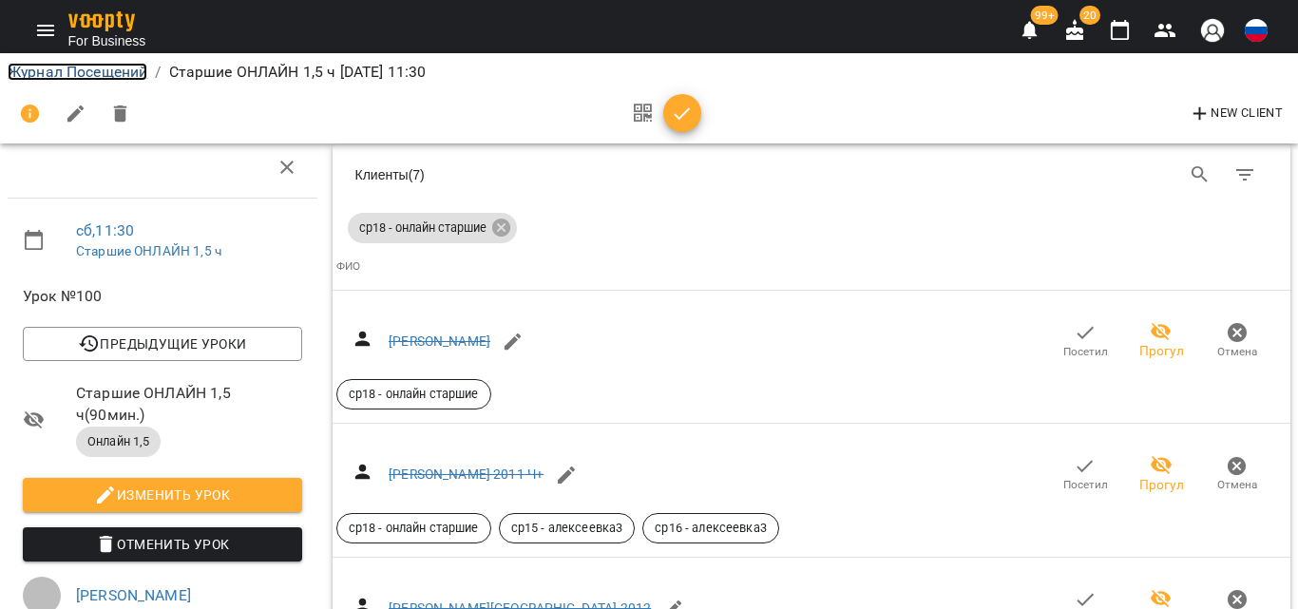
click at [113, 76] on link "Журнал Посещений" at bounding box center [78, 72] width 140 height 18
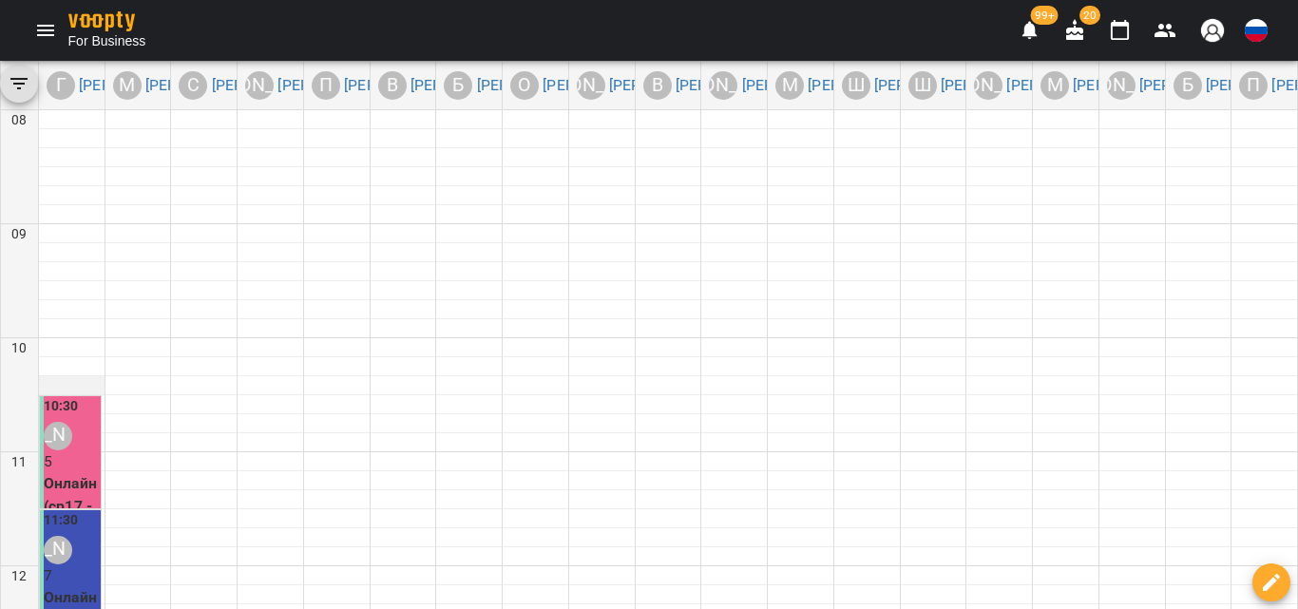
scroll to position [285, 0]
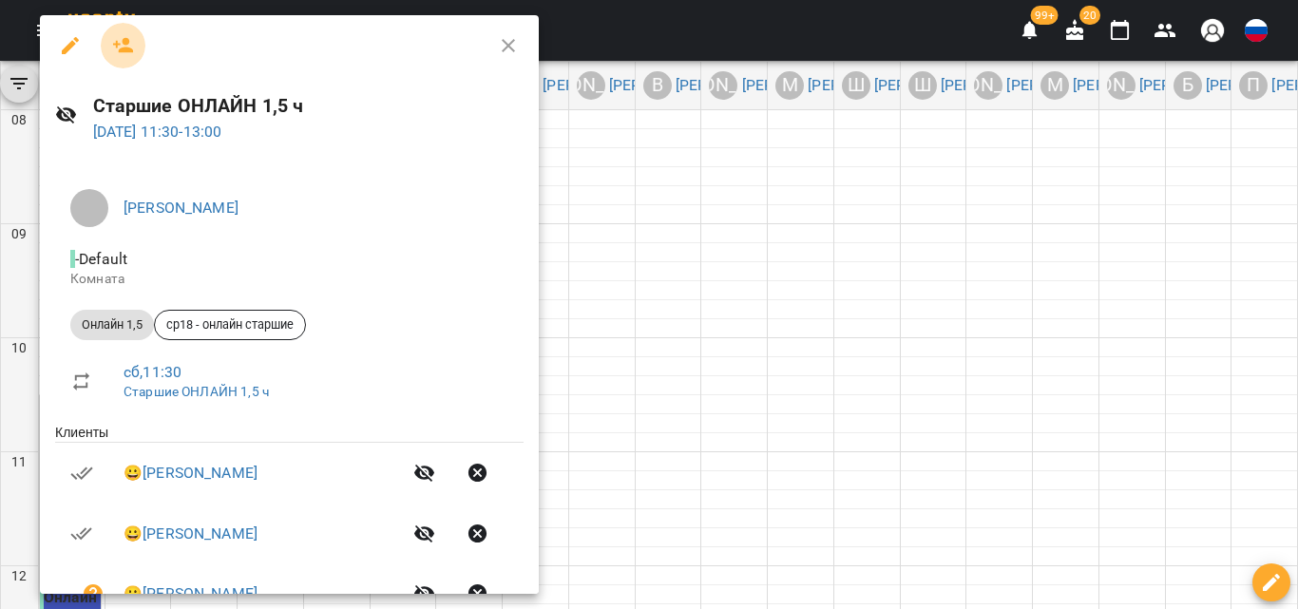
click at [124, 52] on icon "button" at bounding box center [123, 45] width 21 height 15
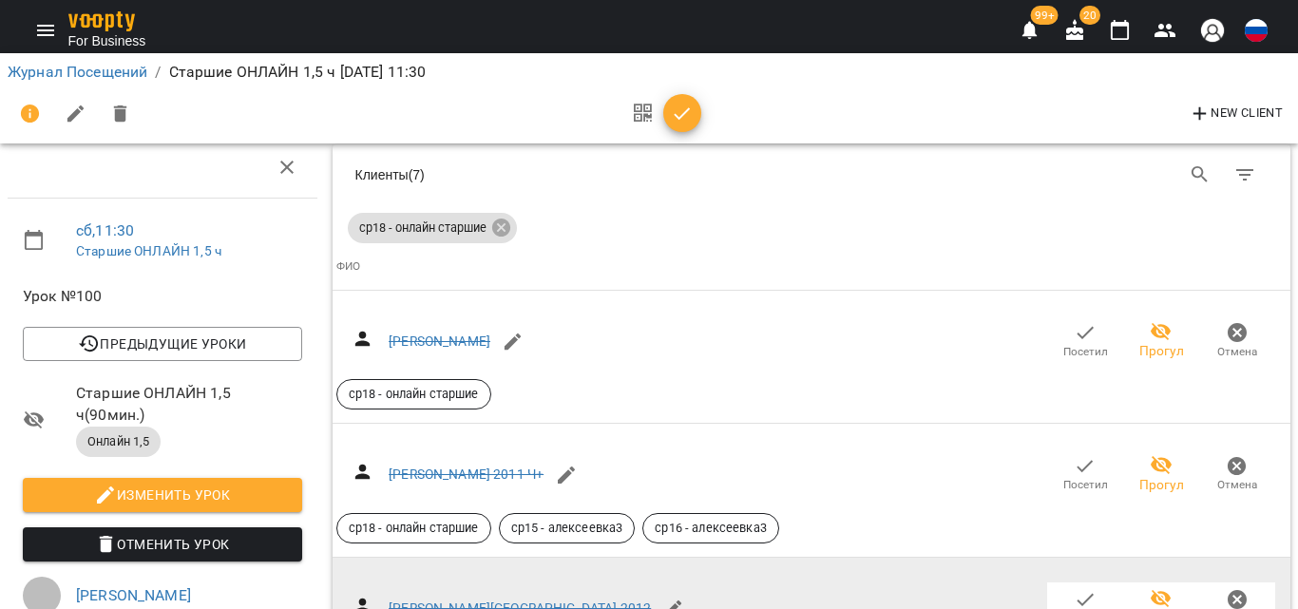
scroll to position [475, 0]
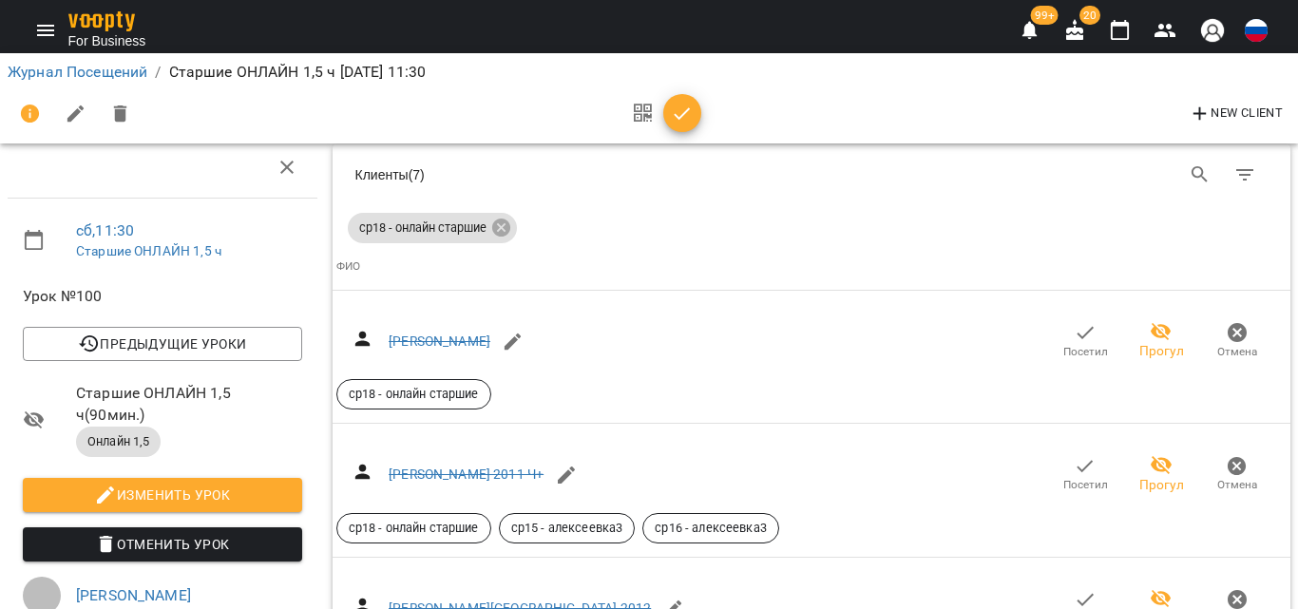
click at [54, 21] on icon "Menu" at bounding box center [45, 30] width 23 height 23
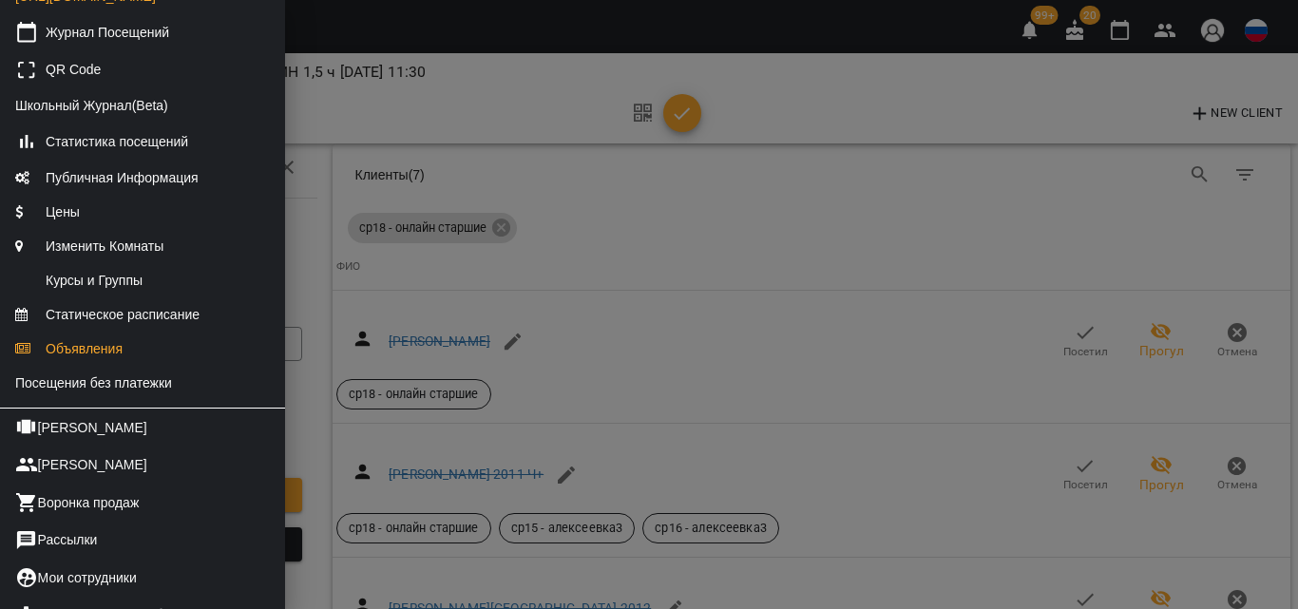
scroll to position [285, 0]
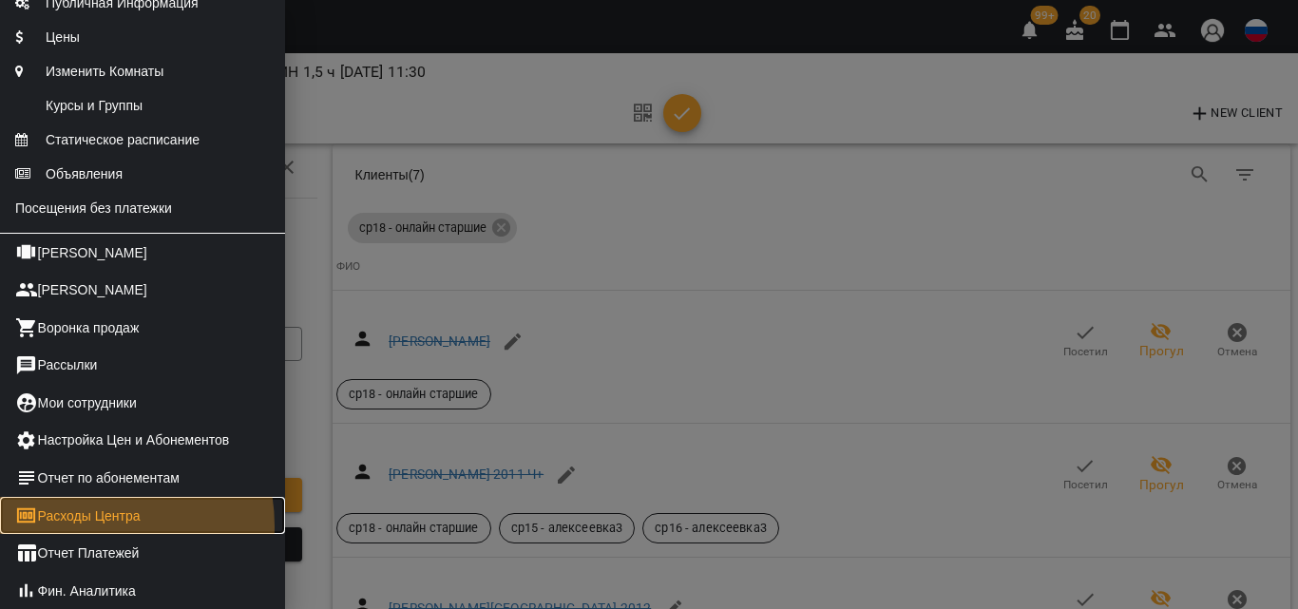
click at [85, 535] on link "Расходы Центра" at bounding box center [142, 516] width 285 height 38
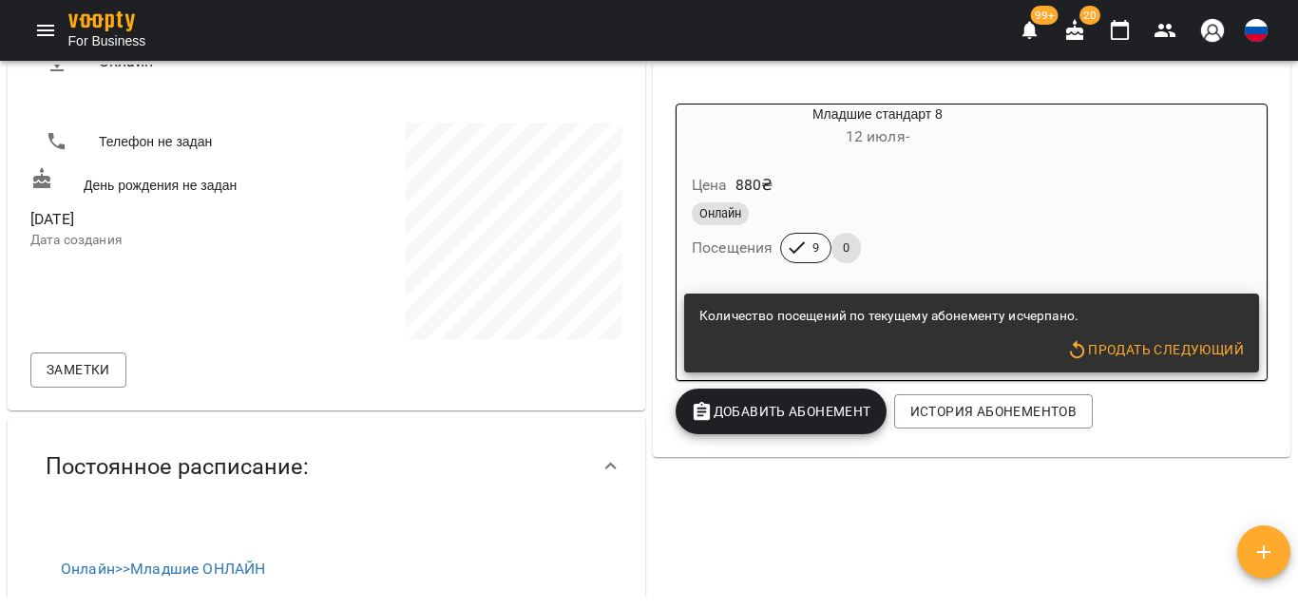
scroll to position [380, 0]
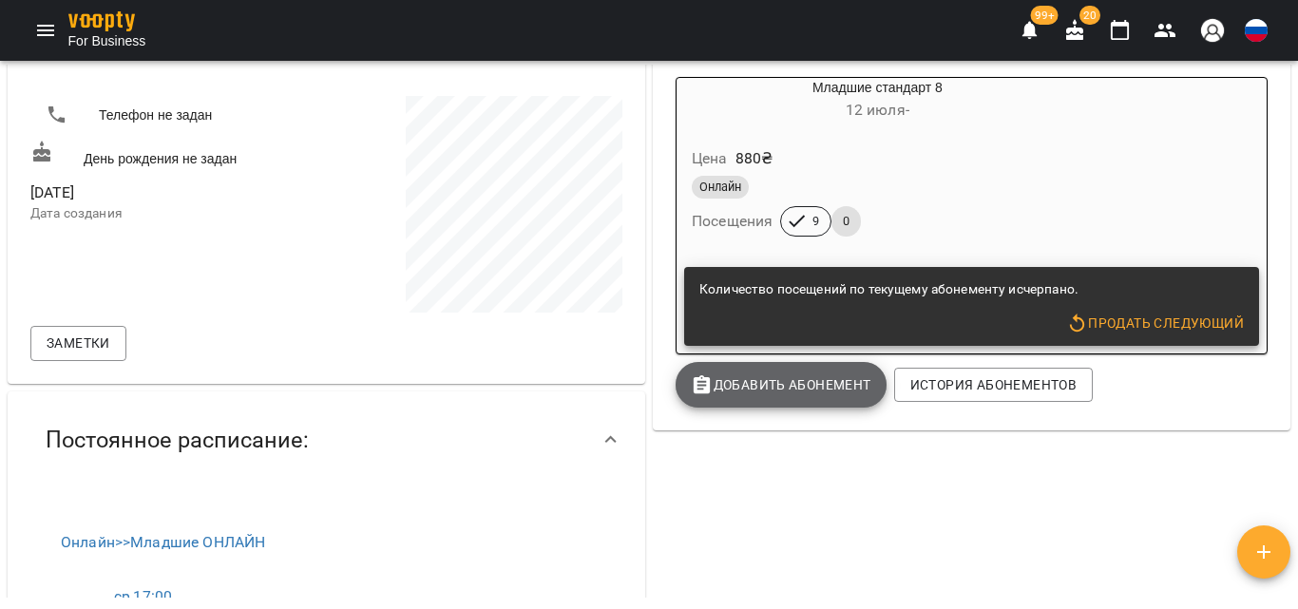
click at [708, 374] on button "Добавить Абонемент" at bounding box center [781, 385] width 211 height 46
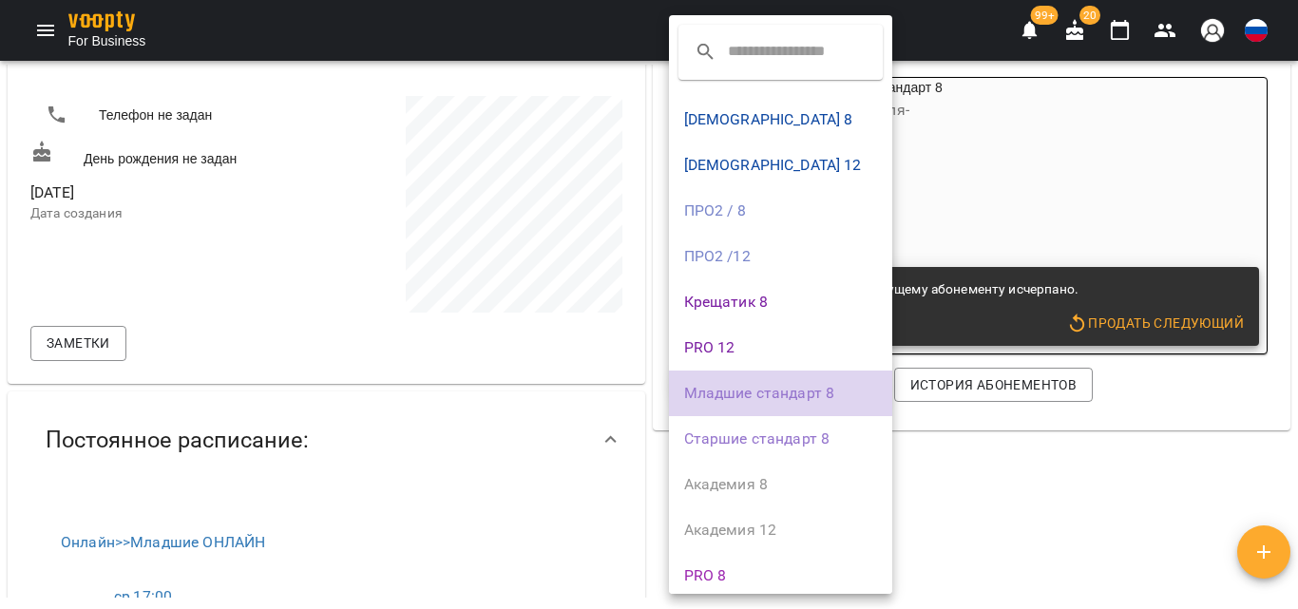
click at [708, 374] on li "Младшие стандарт 8" at bounding box center [781, 394] width 224 height 46
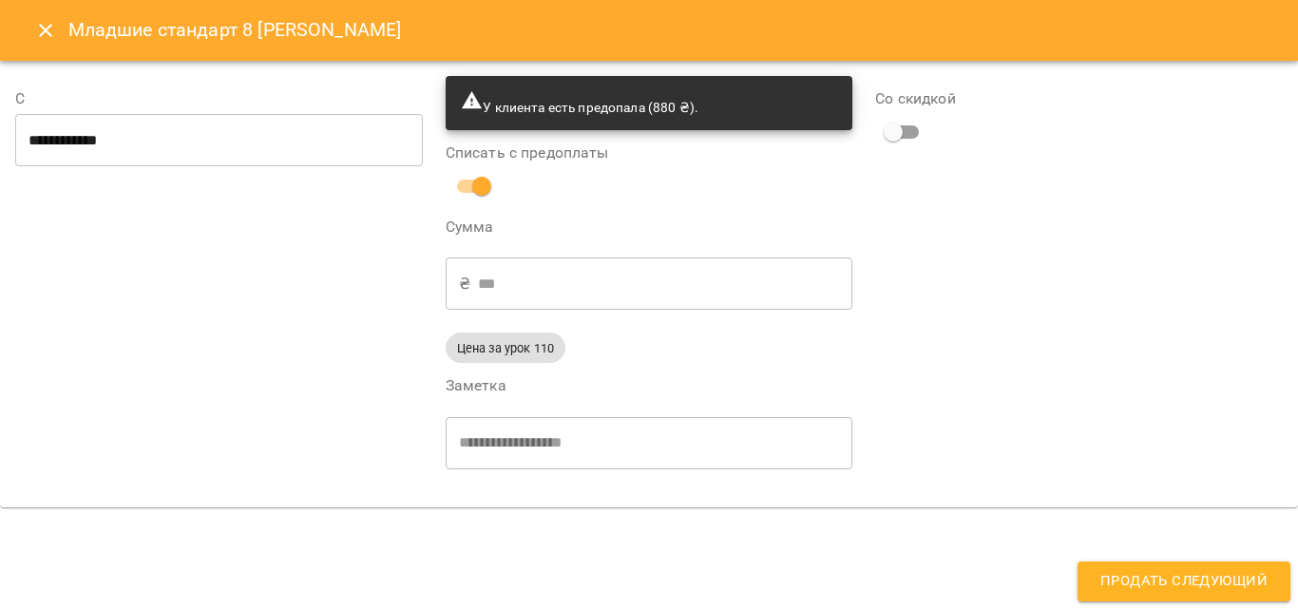
type input "**********"
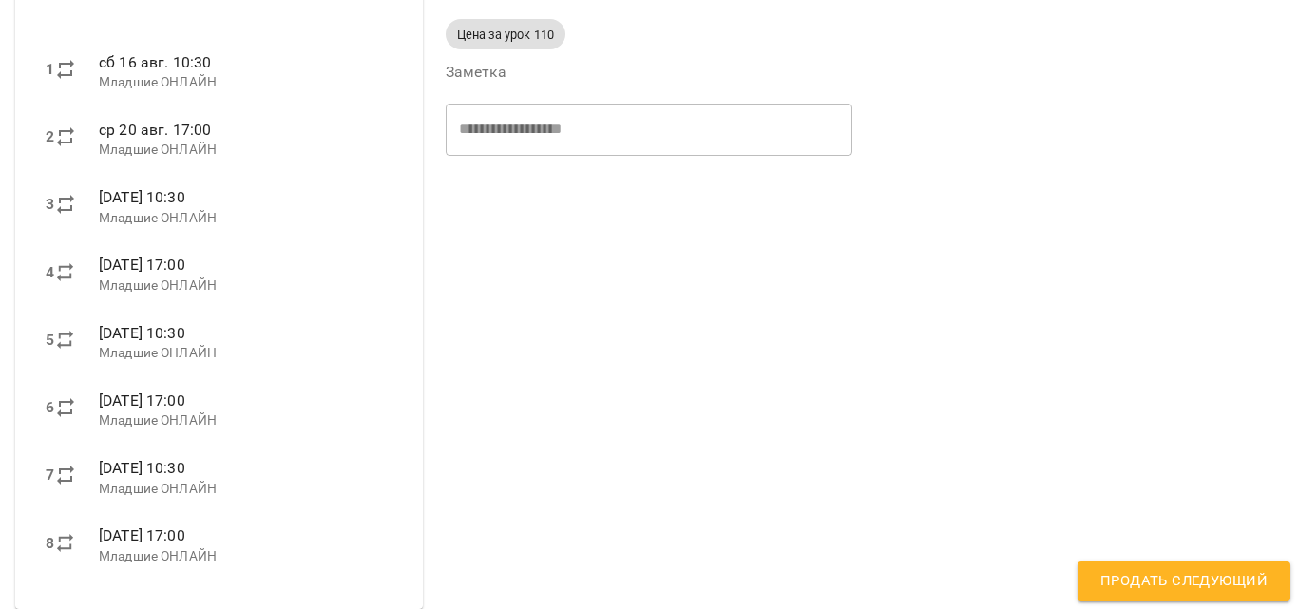
scroll to position [329, 0]
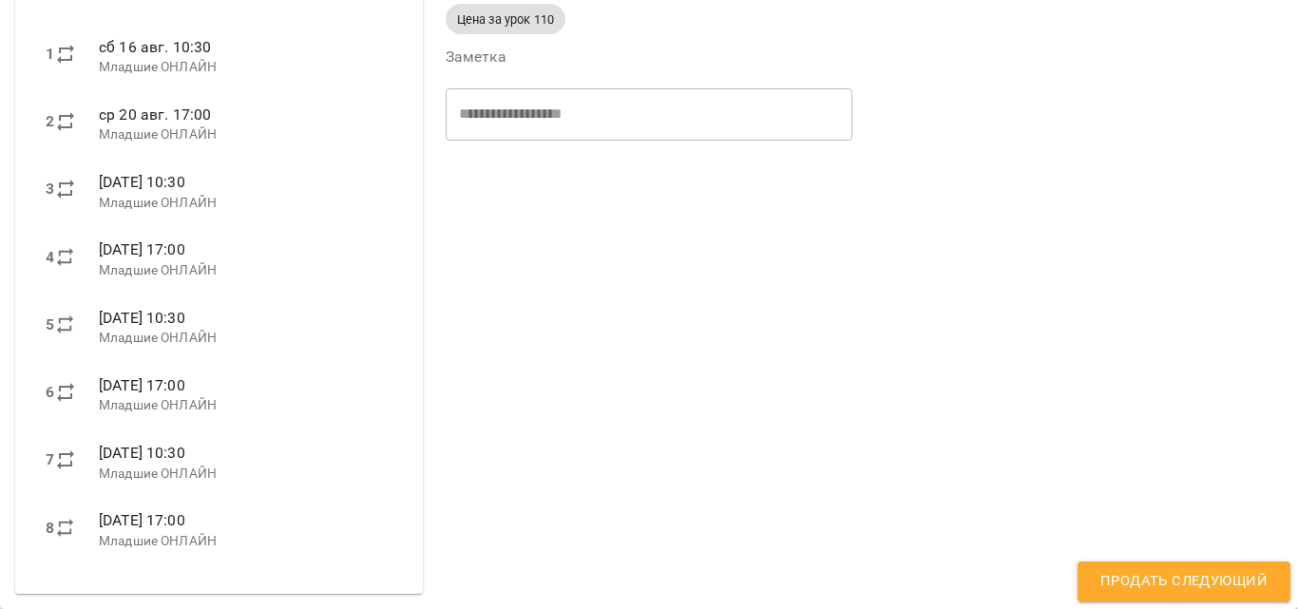
click at [1172, 567] on button "Продать следующий" at bounding box center [1184, 582] width 213 height 40
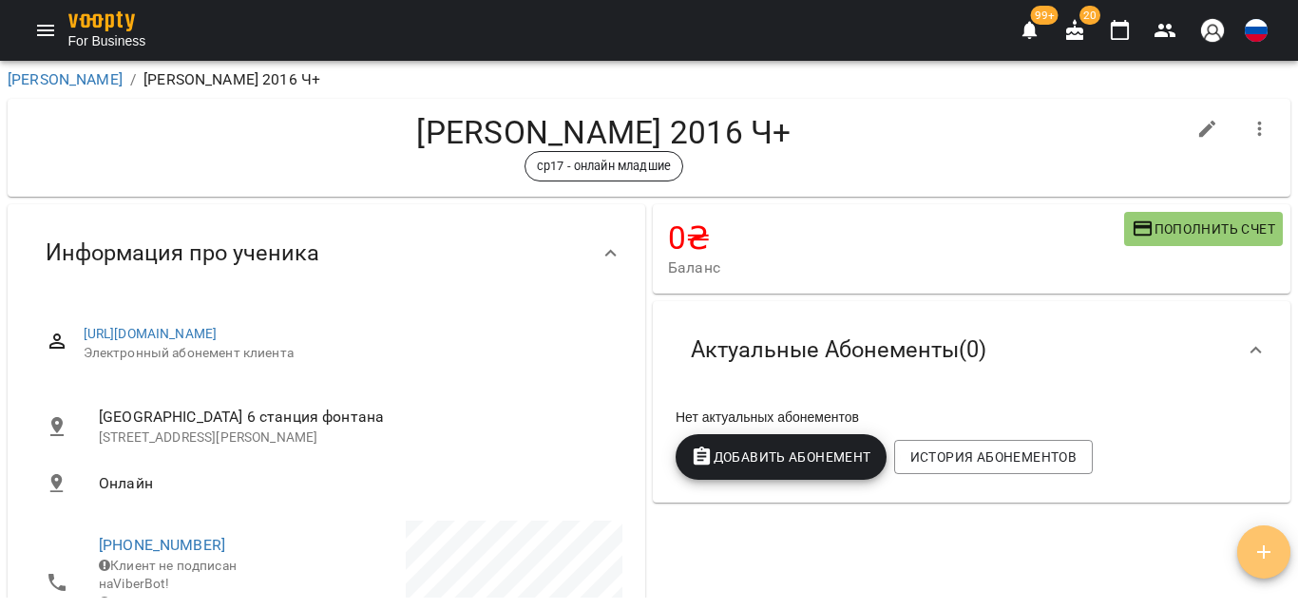
drag, startPoint x: 1274, startPoint y: 561, endPoint x: 1297, endPoint y: 291, distance: 271.0
click at [1274, 558] on icon "button" at bounding box center [1264, 552] width 23 height 23
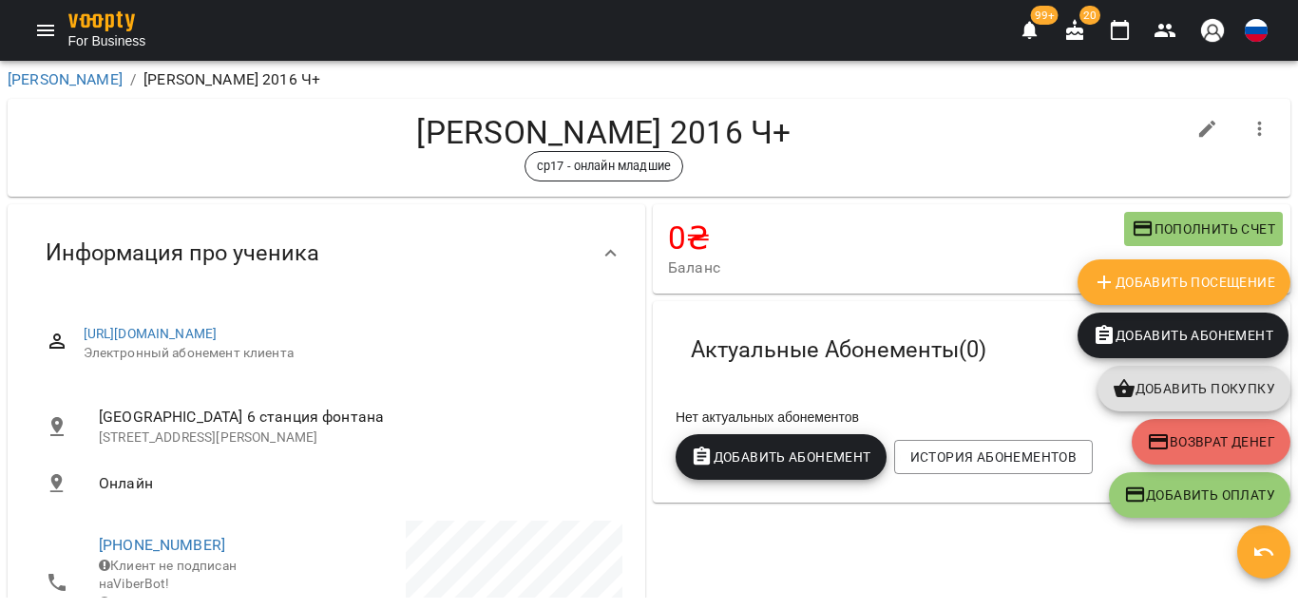
click at [1262, 281] on span "Добавить Посещение" at bounding box center [1184, 282] width 183 height 23
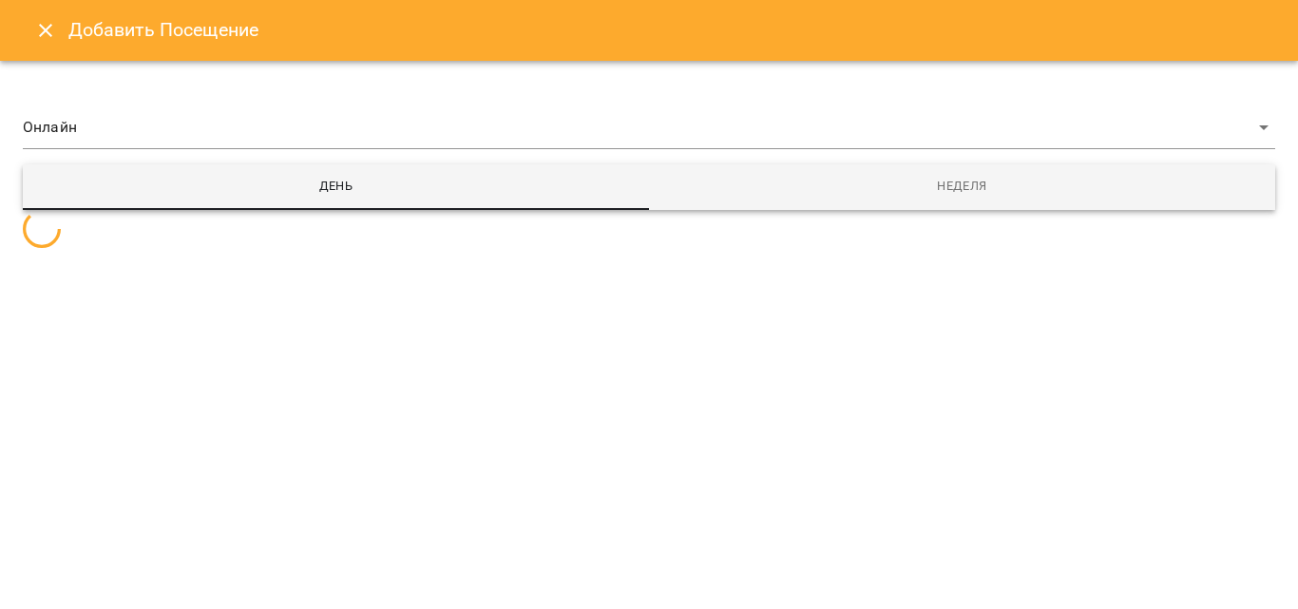
select select
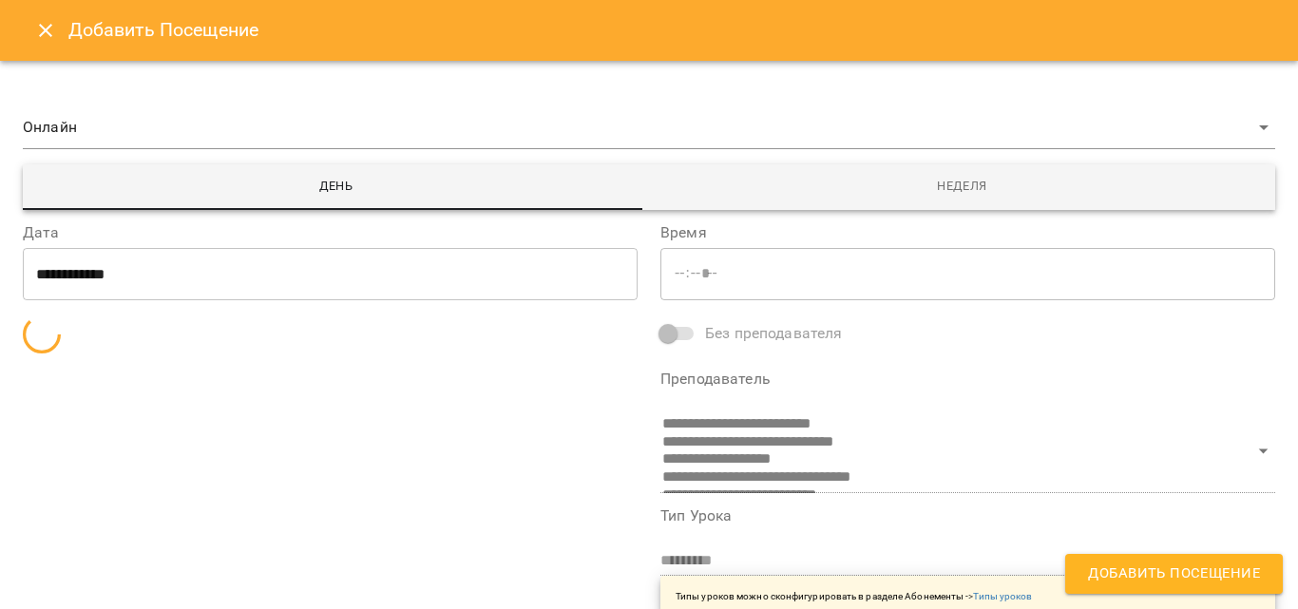
type input "*****"
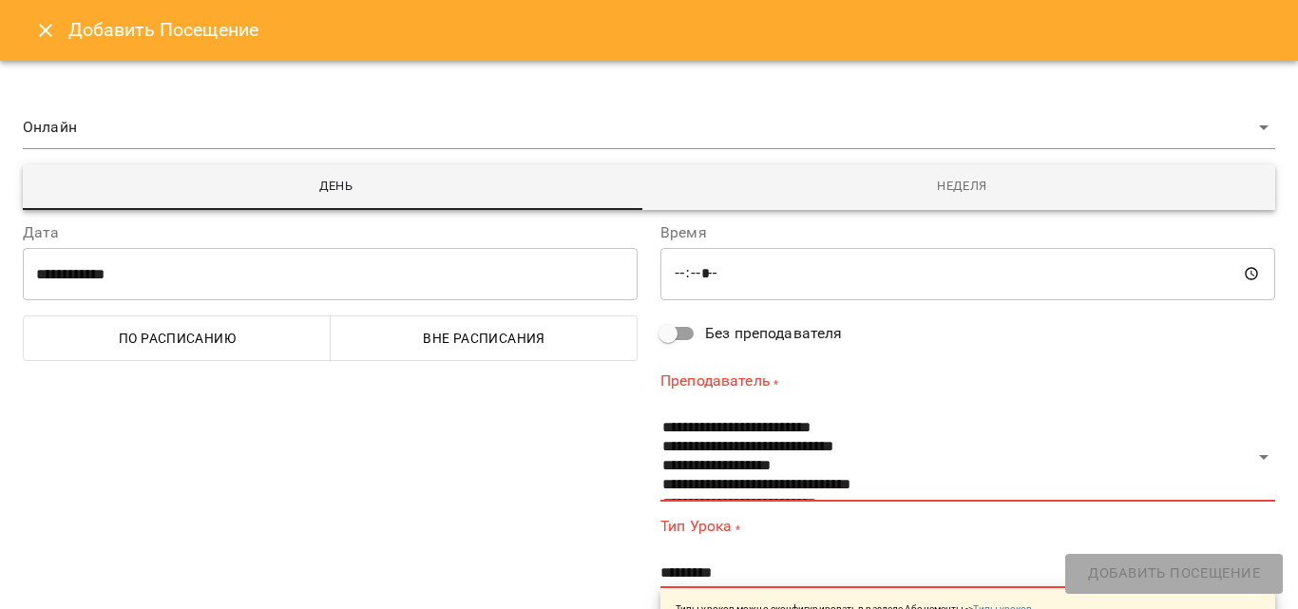
click at [55, 271] on input "**********" at bounding box center [330, 273] width 615 height 53
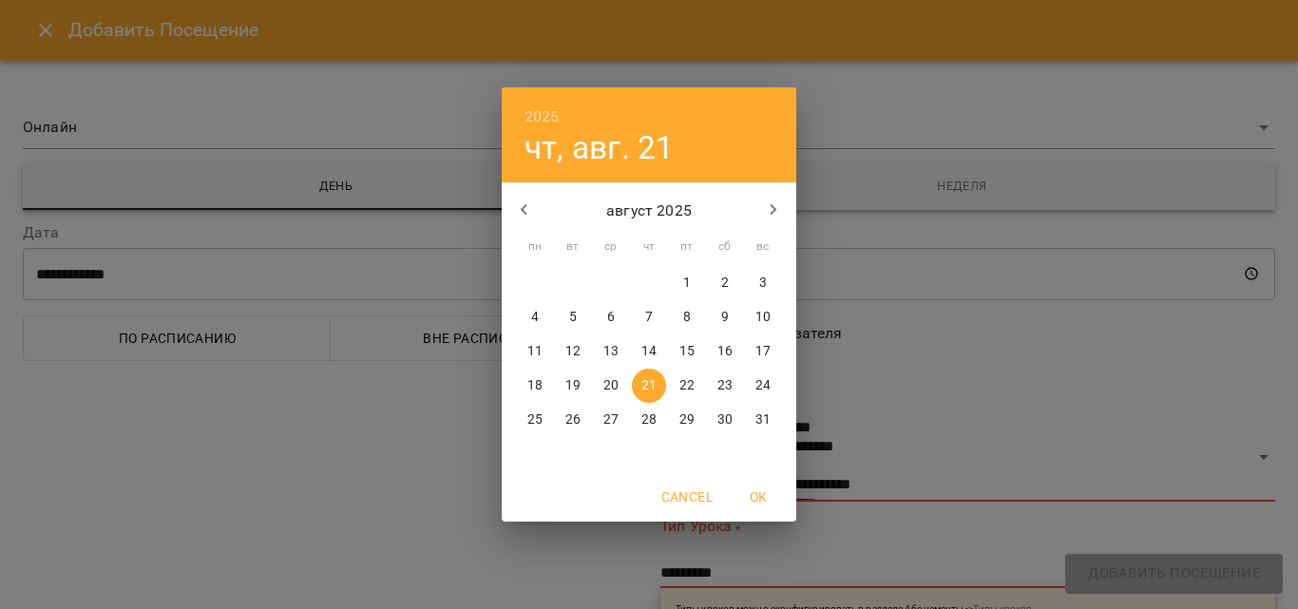
click at [767, 343] on p "17" at bounding box center [763, 351] width 15 height 19
type input "**********"
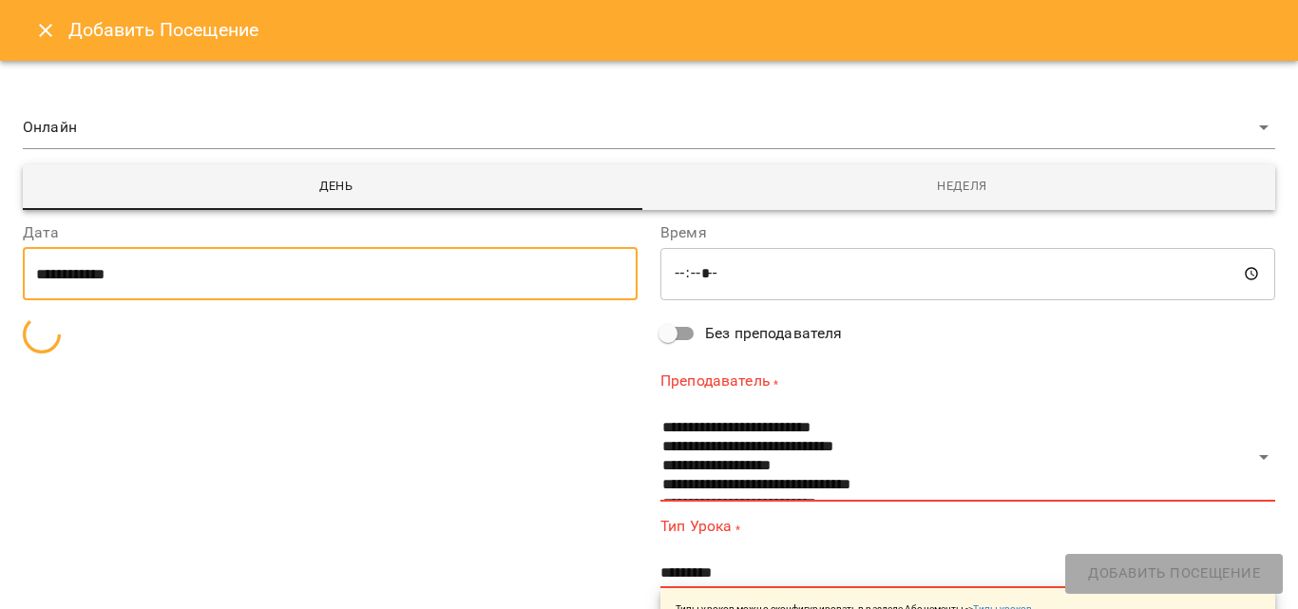
type input "*****"
type input "**********"
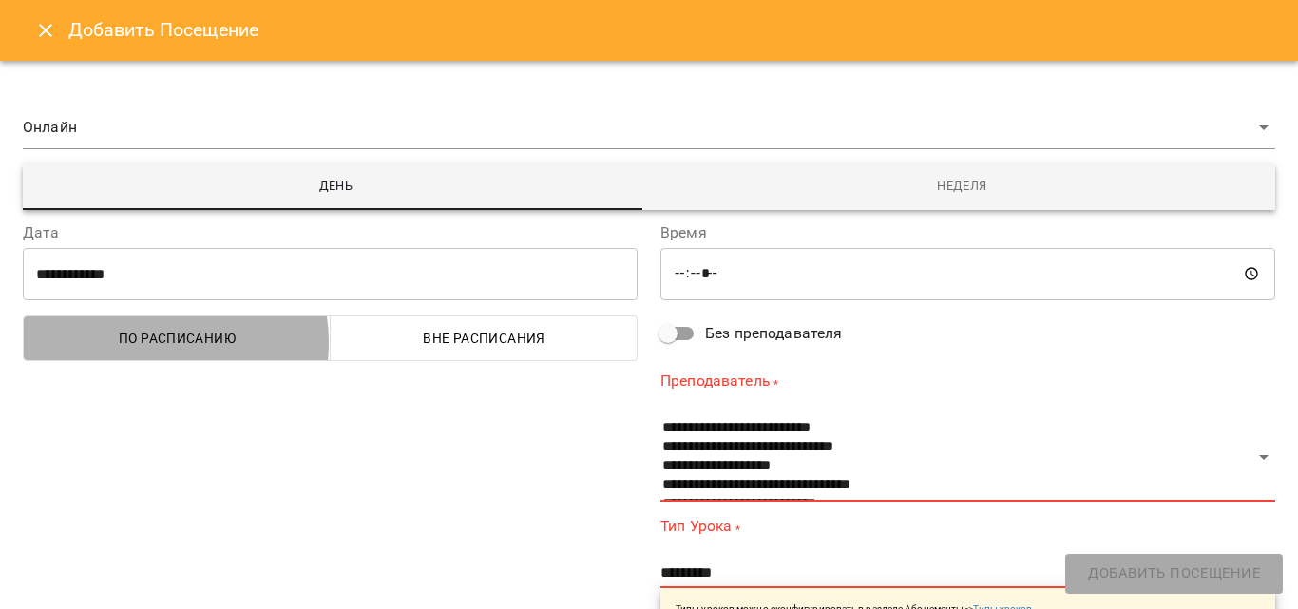
click at [144, 343] on span "По расписанию" at bounding box center [177, 338] width 284 height 23
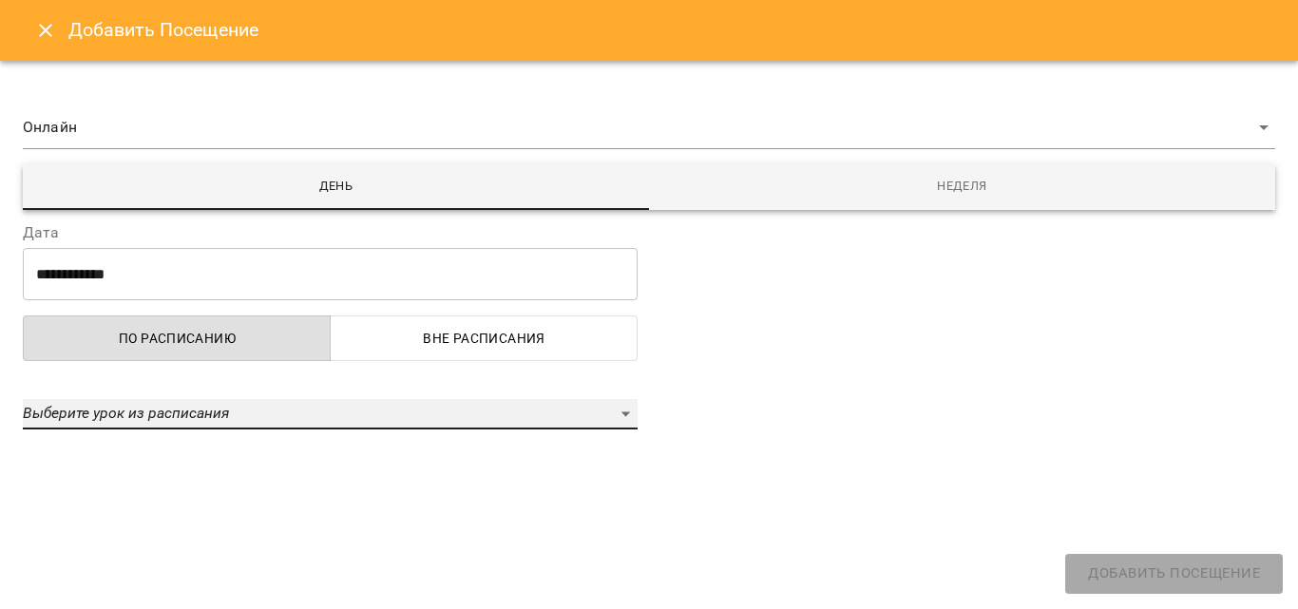
click at [135, 420] on em "Выберите урок из расписания" at bounding box center [126, 413] width 206 height 18
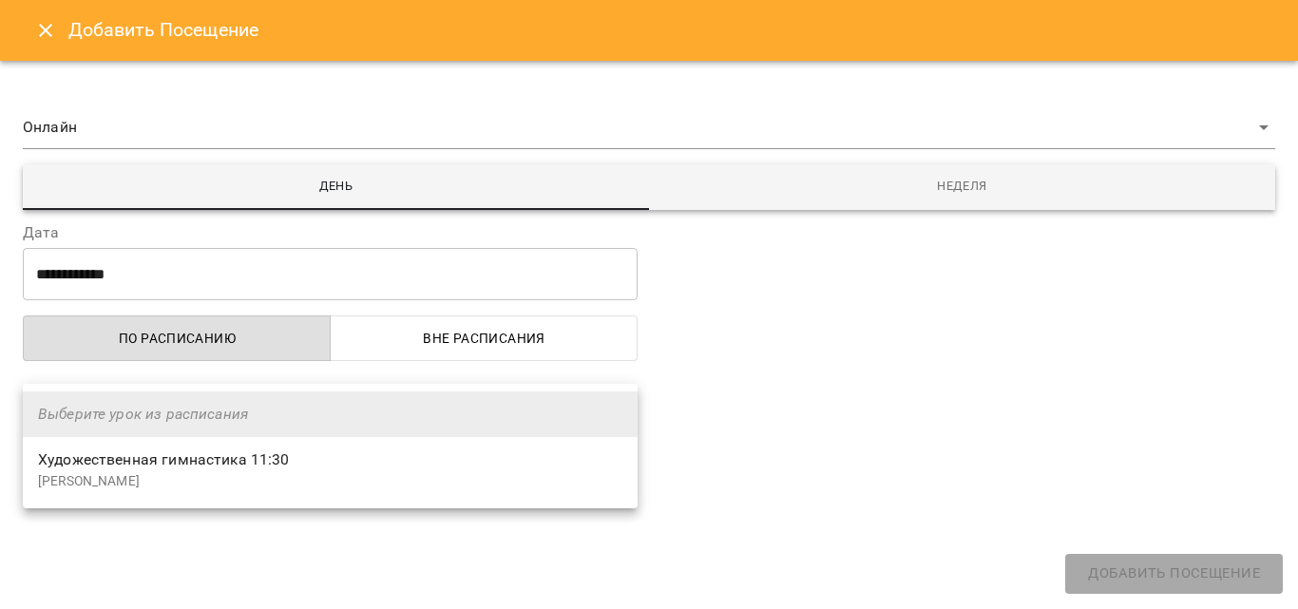
click at [139, 452] on span "Художественная гимнастика 11:30" at bounding box center [164, 460] width 252 height 18
select select "**********"
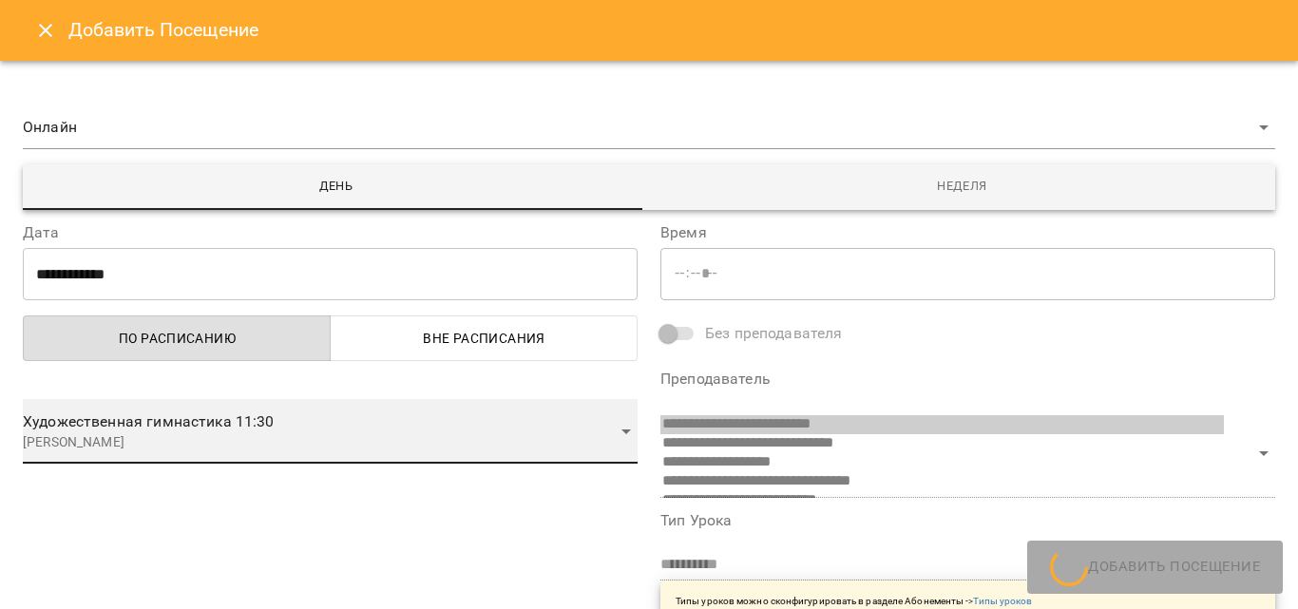
scroll to position [12, 0]
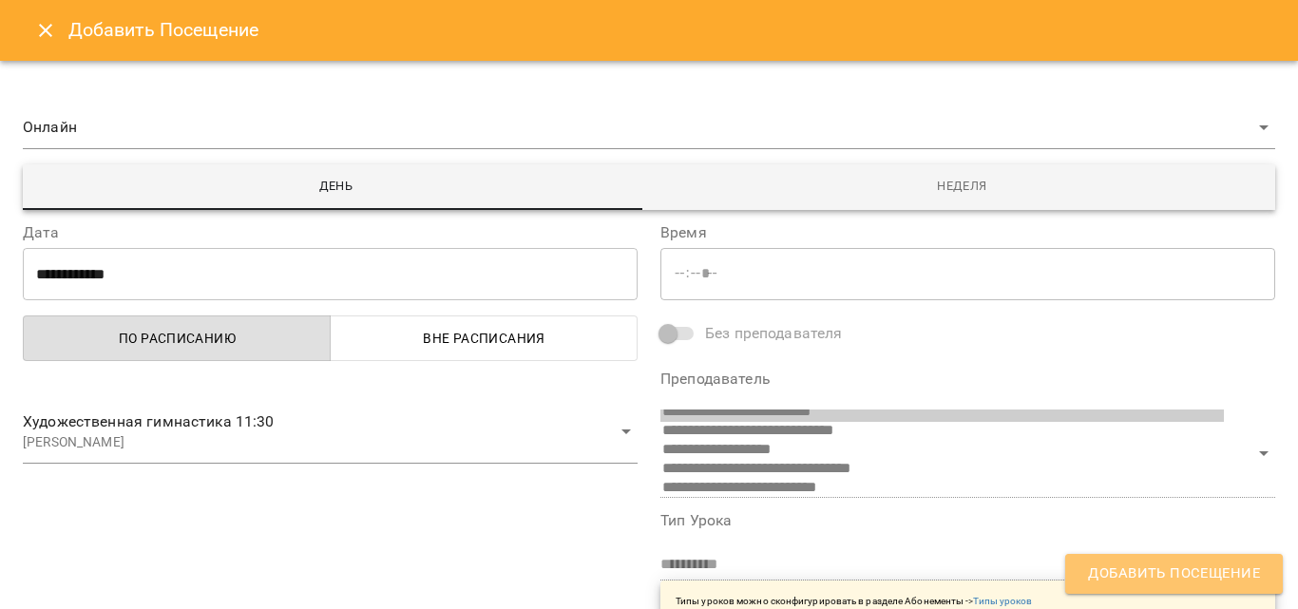
click at [1125, 561] on button "Добавить Посещение" at bounding box center [1175, 574] width 218 height 40
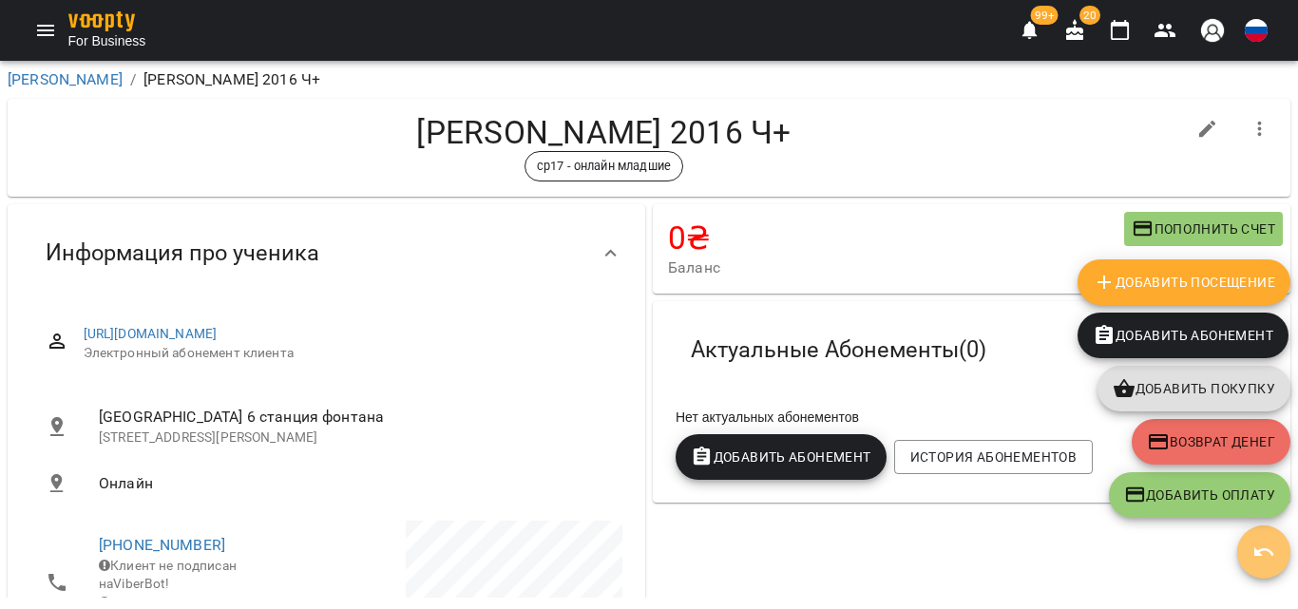
click at [1261, 553] on icon "button" at bounding box center [1264, 552] width 23 height 23
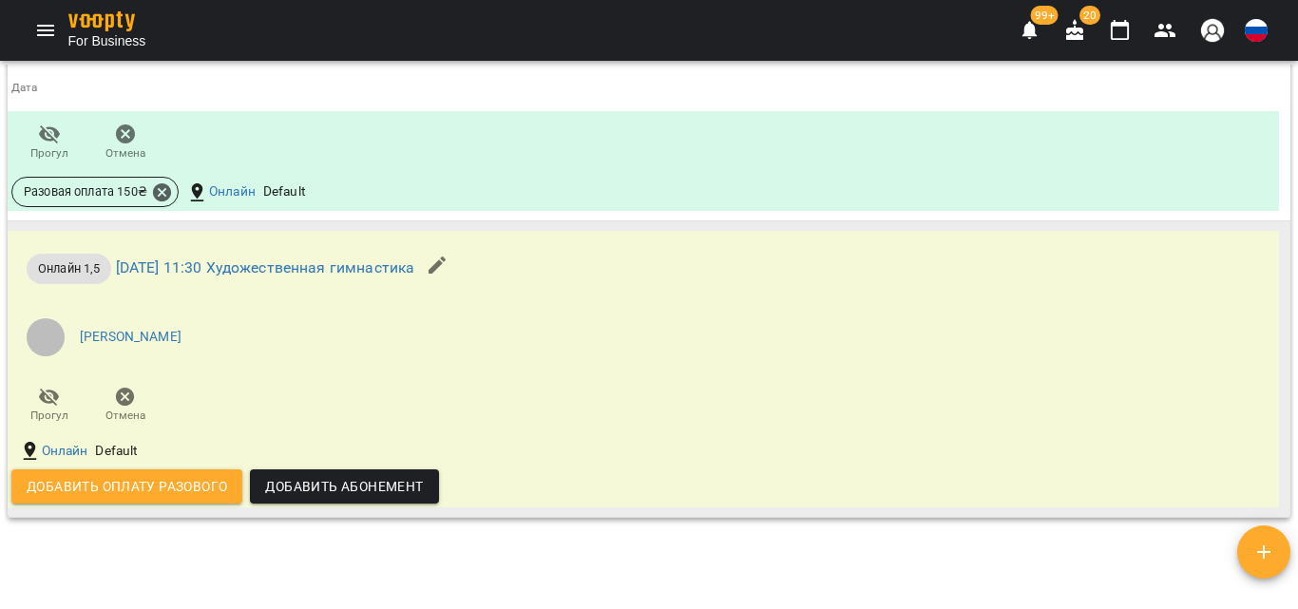
scroll to position [1806, 0]
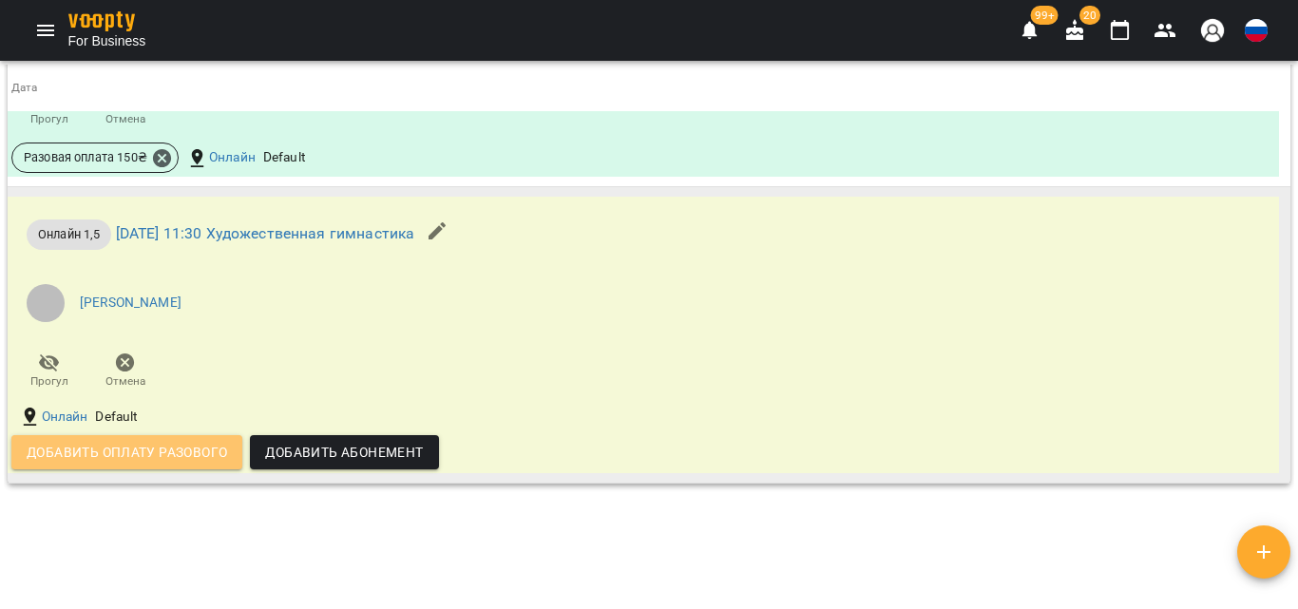
click at [163, 464] on span "Добавить оплату разового" at bounding box center [127, 452] width 201 height 23
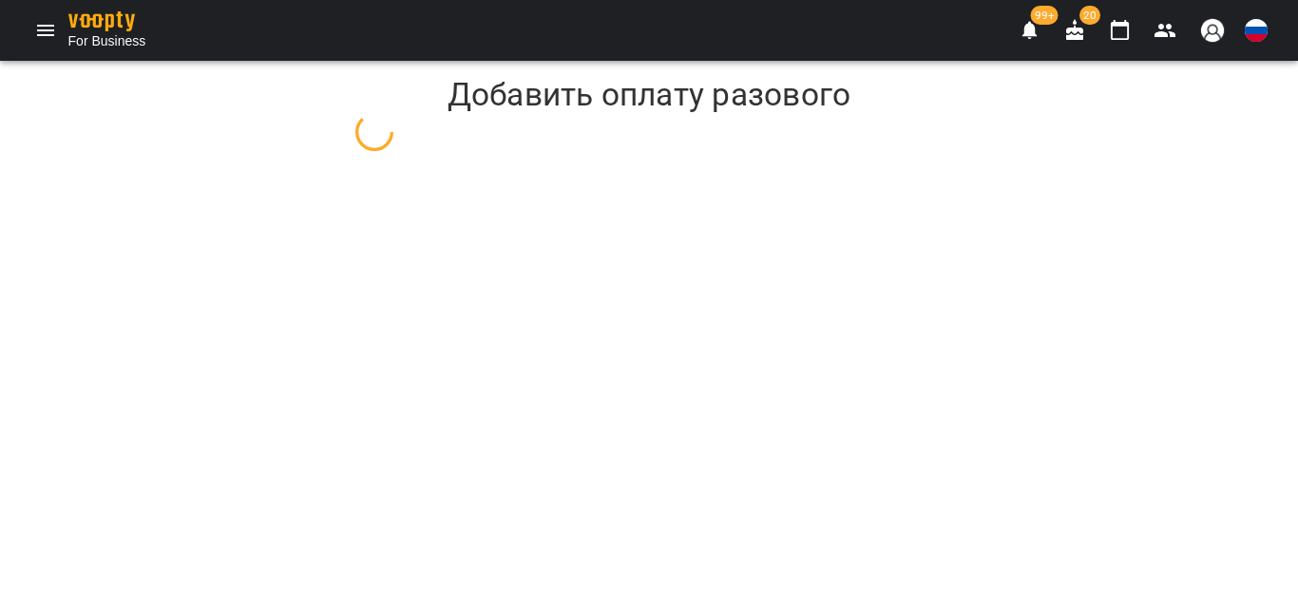
select select "**********"
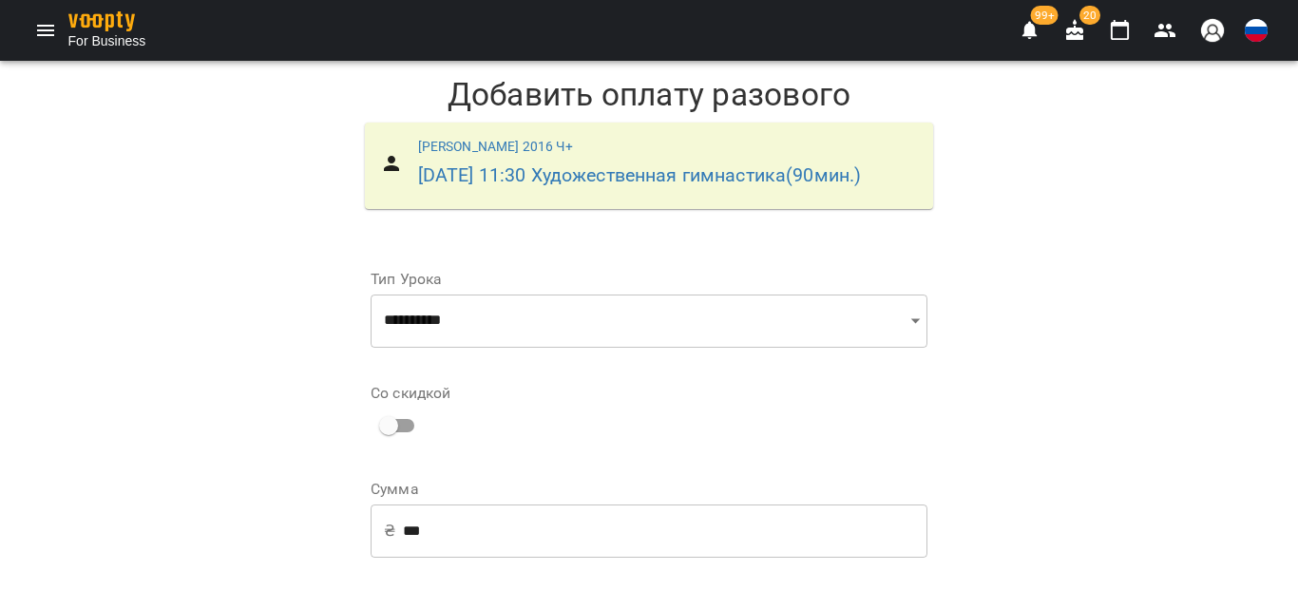
scroll to position [345, 0]
select select "**********"
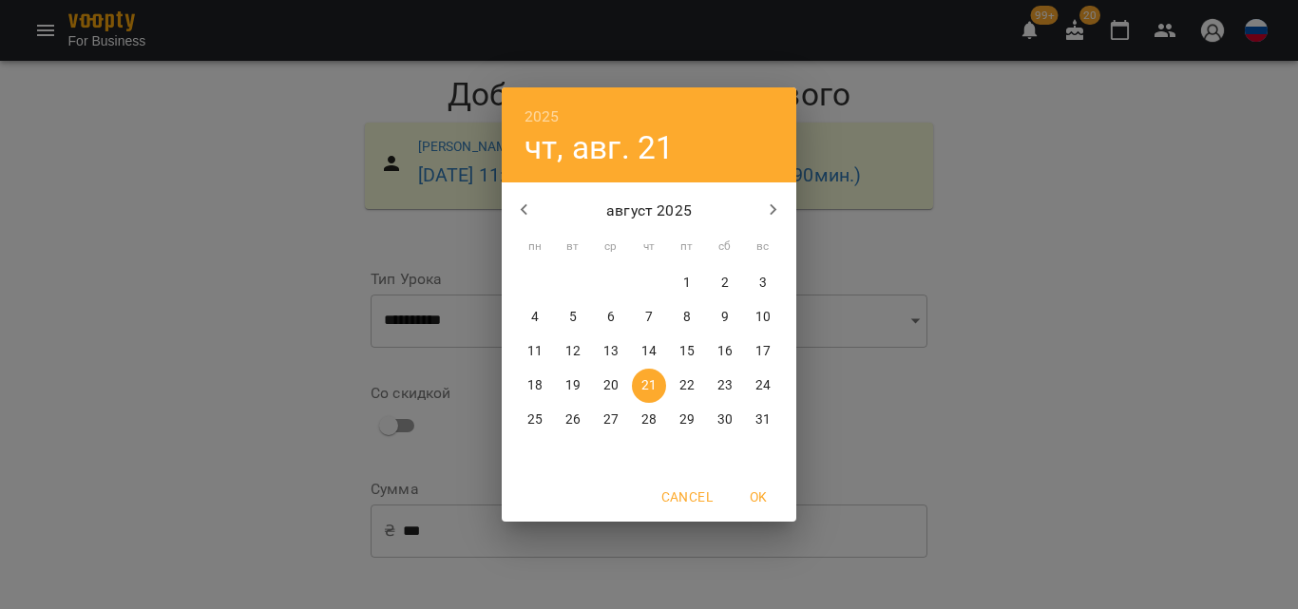
click at [723, 337] on button "16" at bounding box center [725, 352] width 34 height 34
type input "**********"
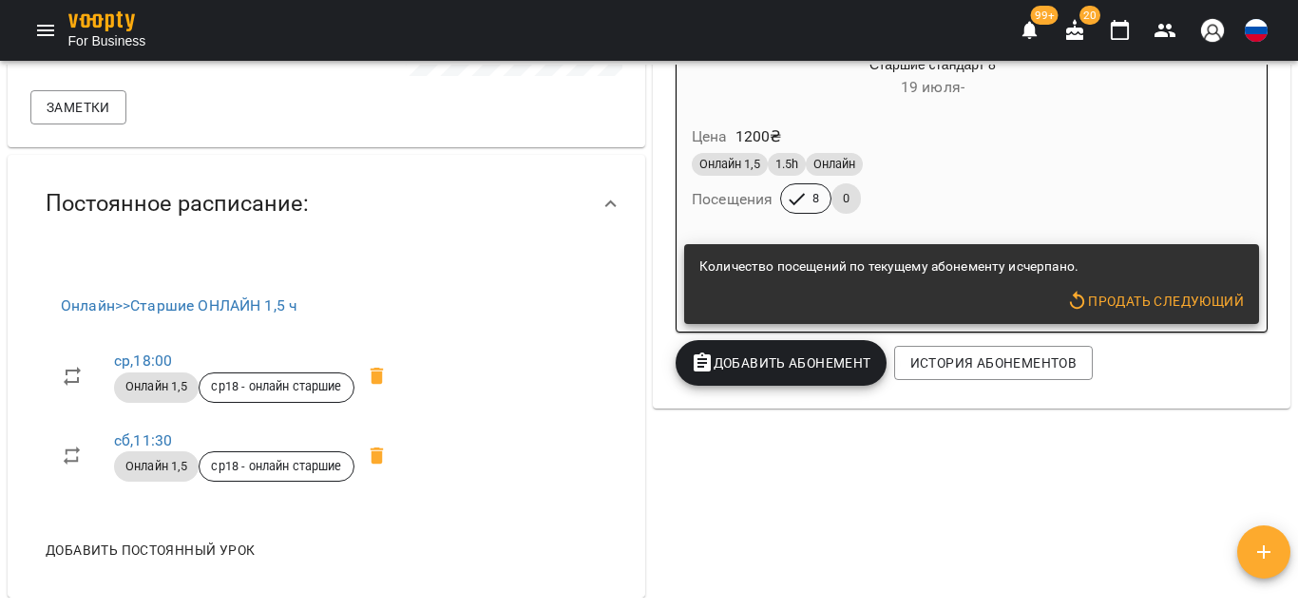
scroll to position [665, 0]
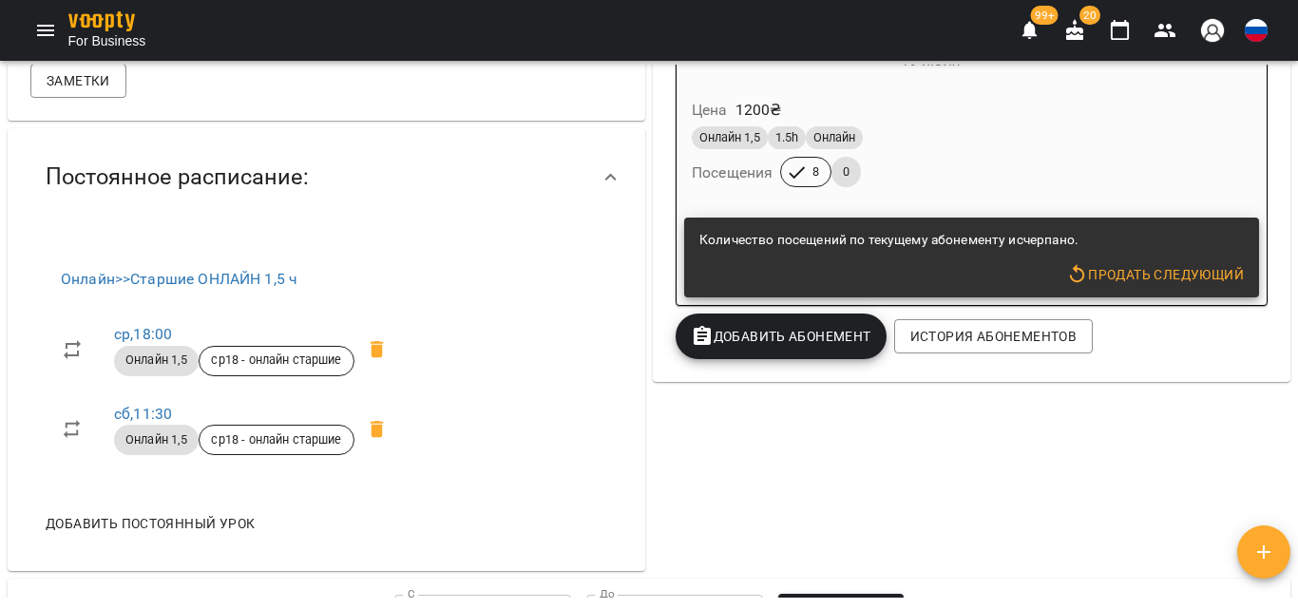
click at [948, 153] on div "Онлайн 1,5 1.5h Онлайн" at bounding box center [933, 138] width 490 height 30
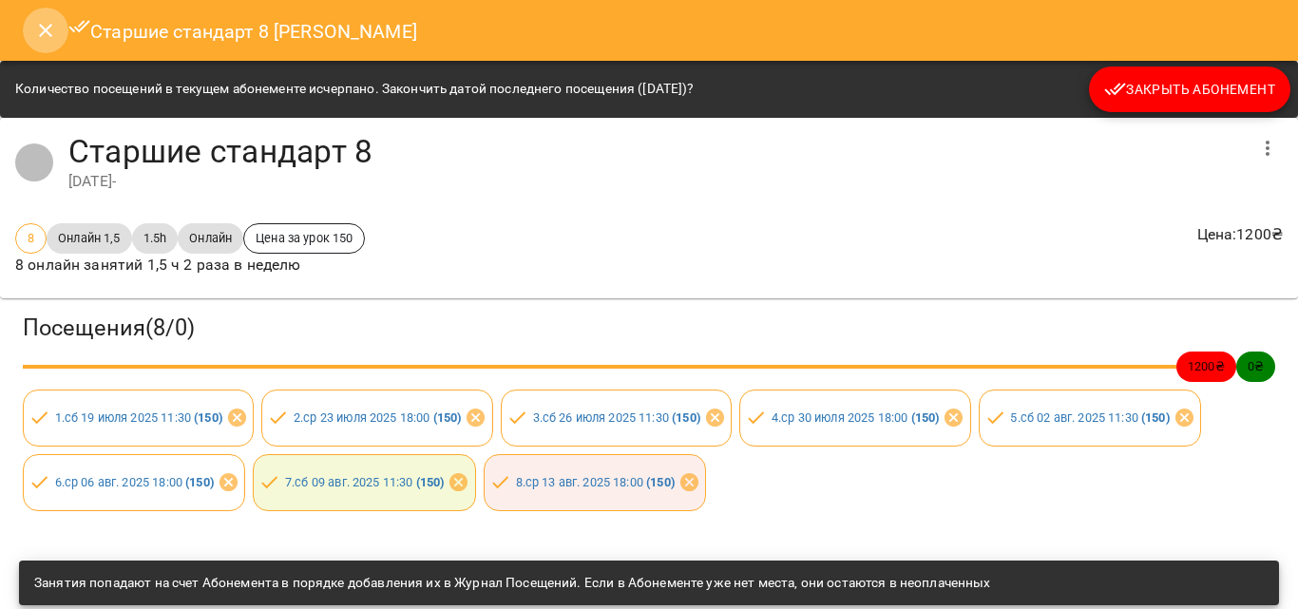
click at [31, 27] on button "Close" at bounding box center [46, 31] width 46 height 46
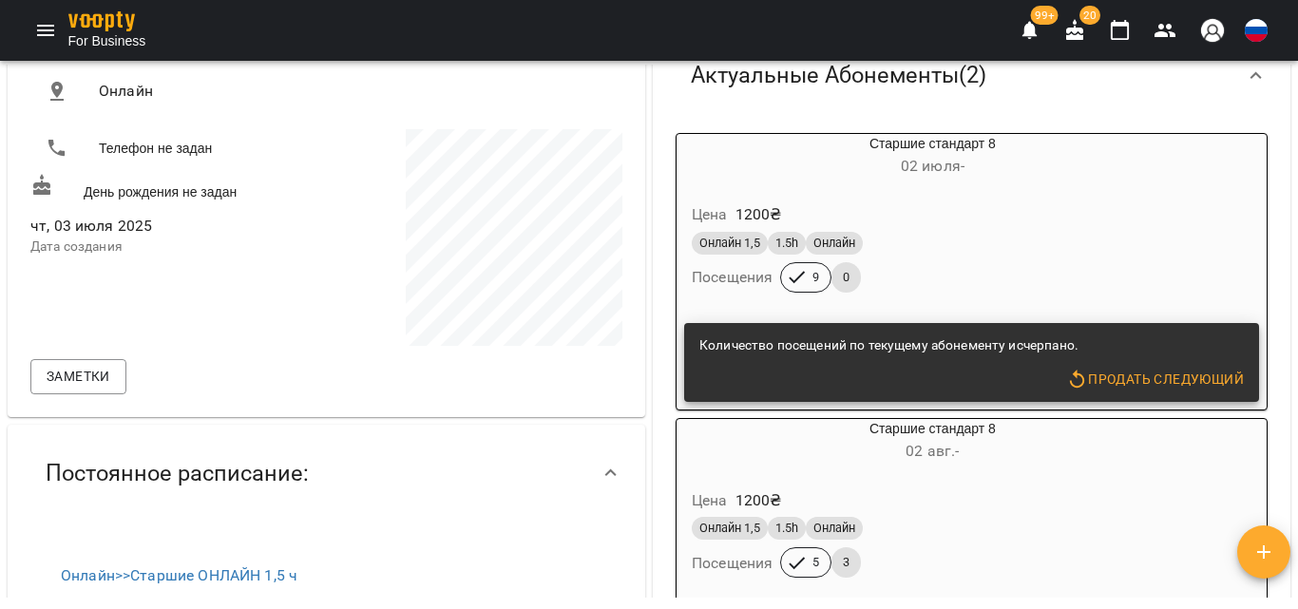
scroll to position [380, 0]
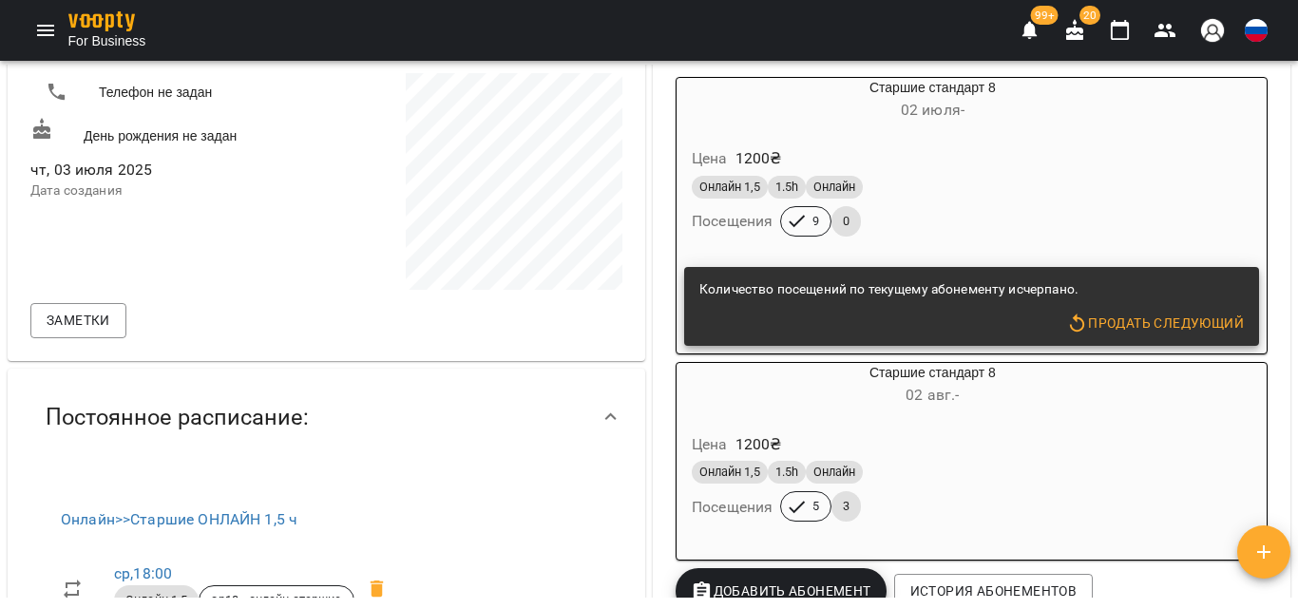
click at [1282, 557] on span "button" at bounding box center [1264, 552] width 53 height 23
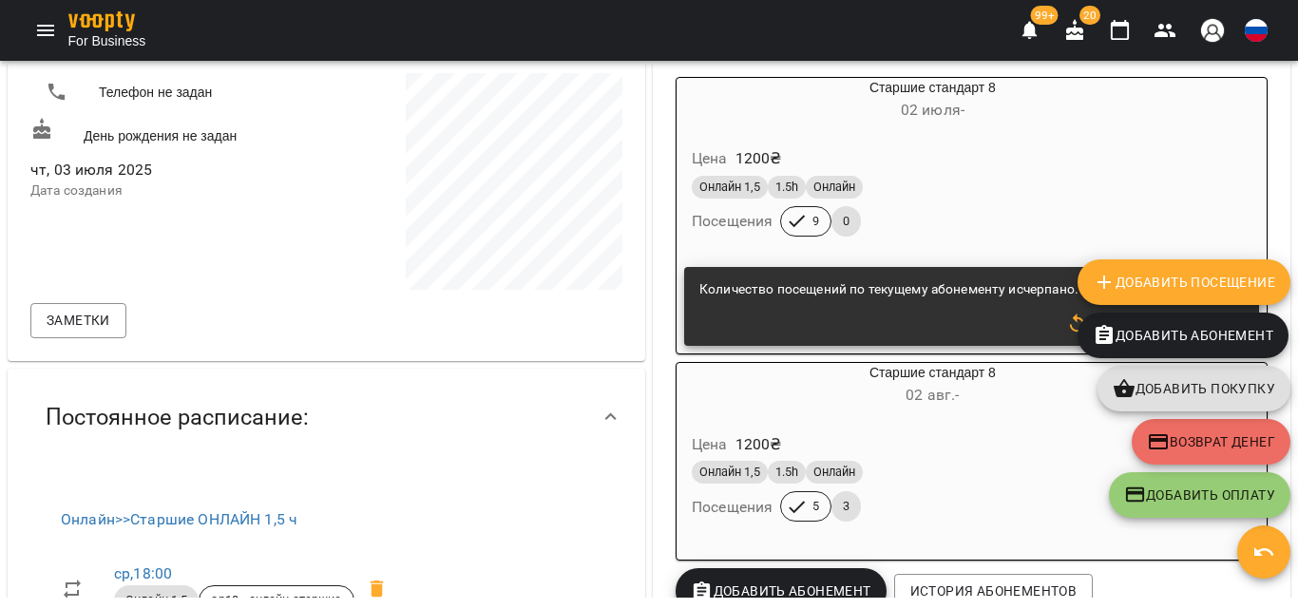
click at [1170, 276] on span "Добавить Посещение" at bounding box center [1184, 282] width 183 height 23
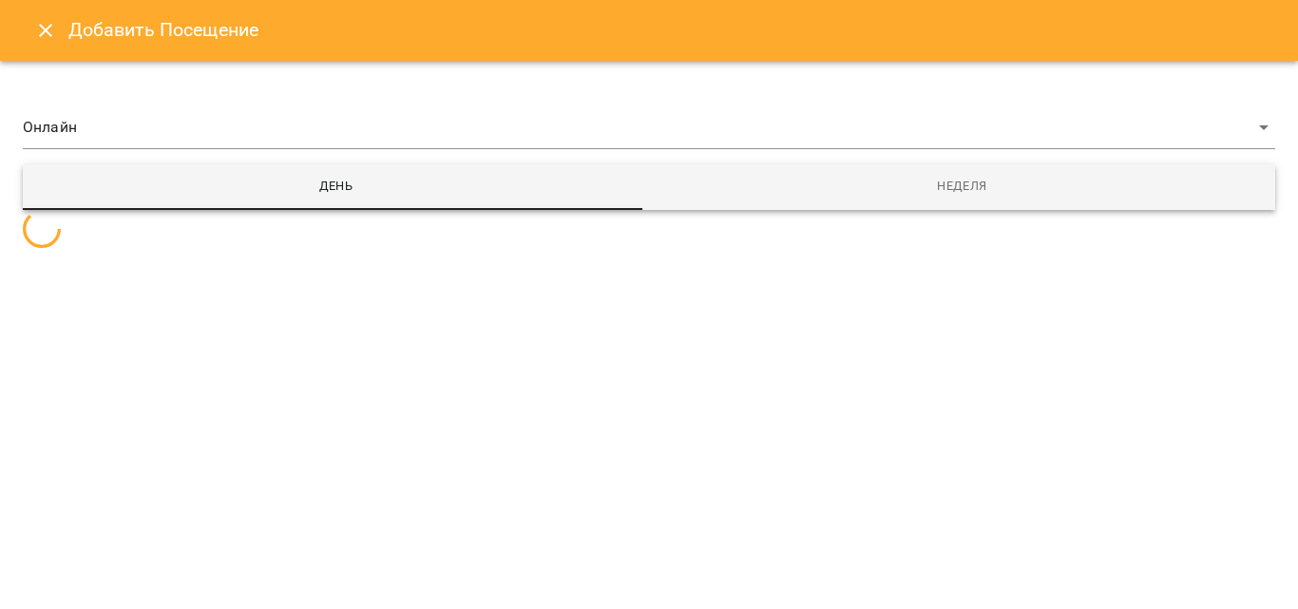
select select
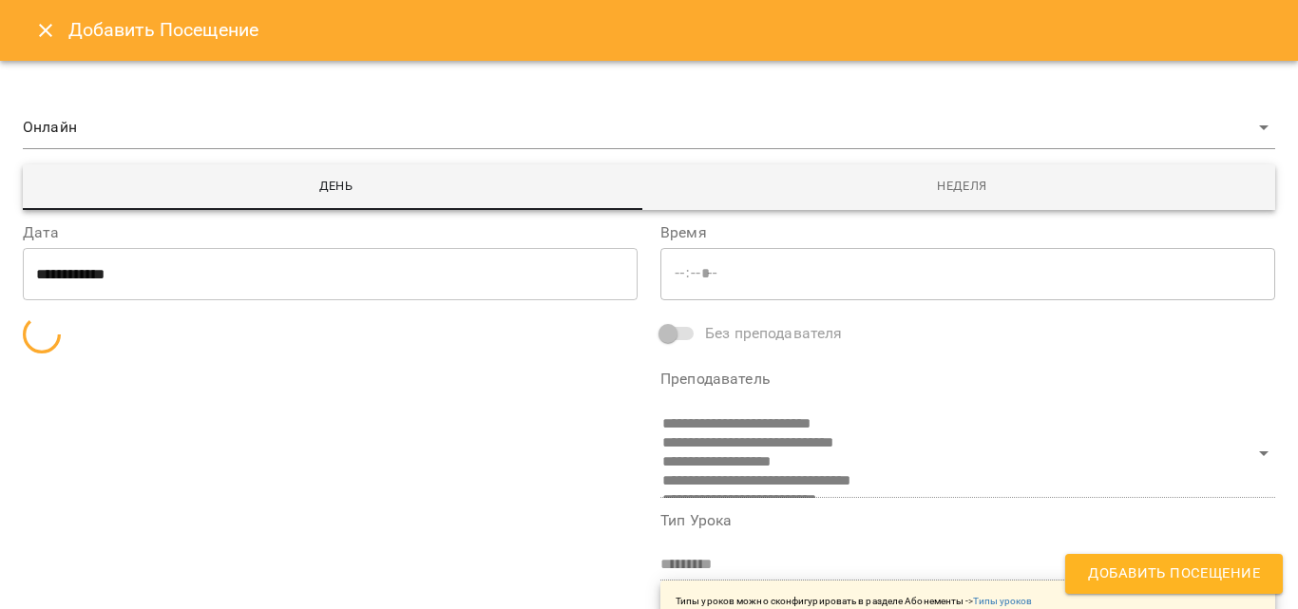
type input "*****"
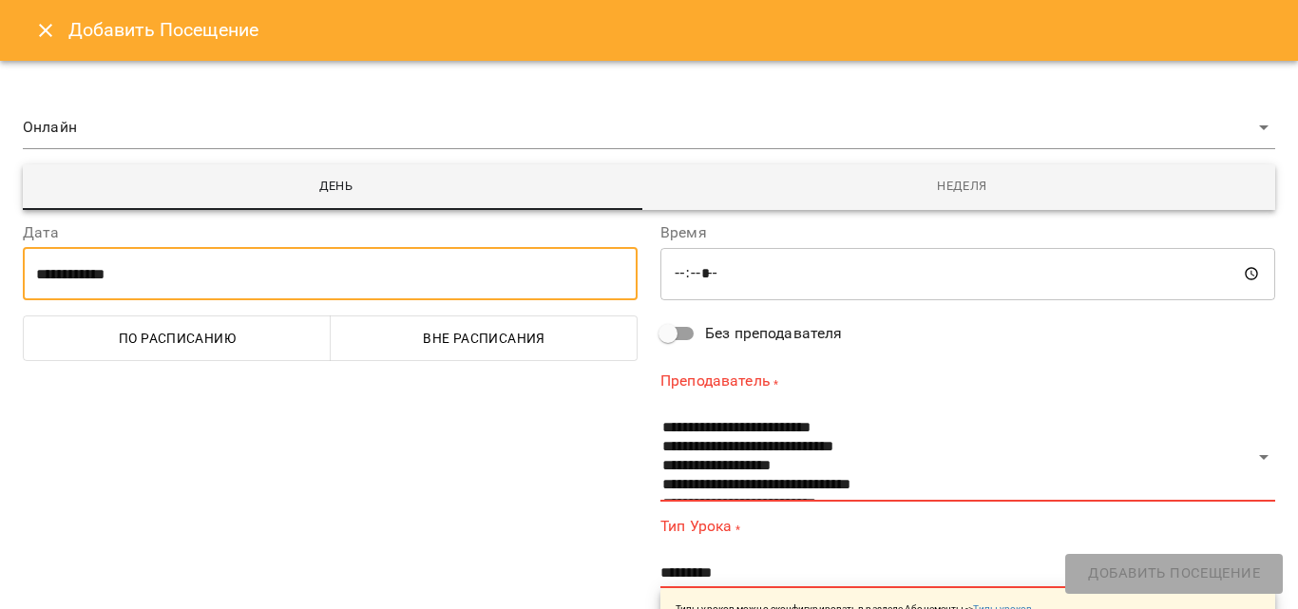
click at [109, 270] on input "**********" at bounding box center [330, 273] width 615 height 53
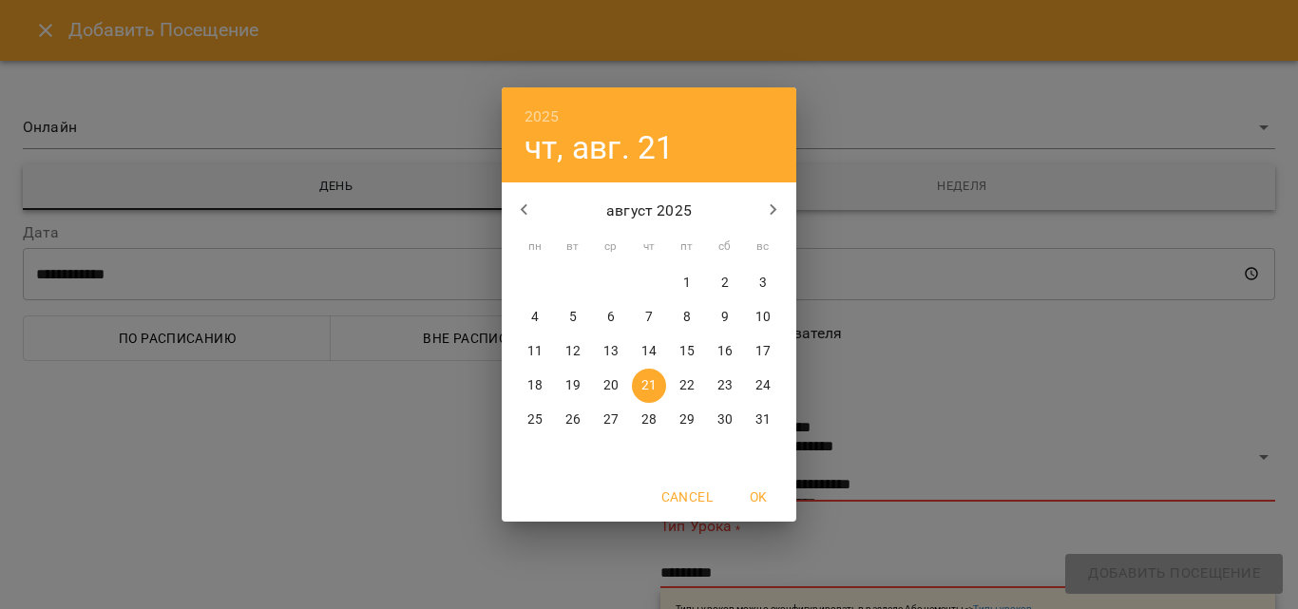
click at [765, 345] on p "17" at bounding box center [763, 351] width 15 height 19
type input "**********"
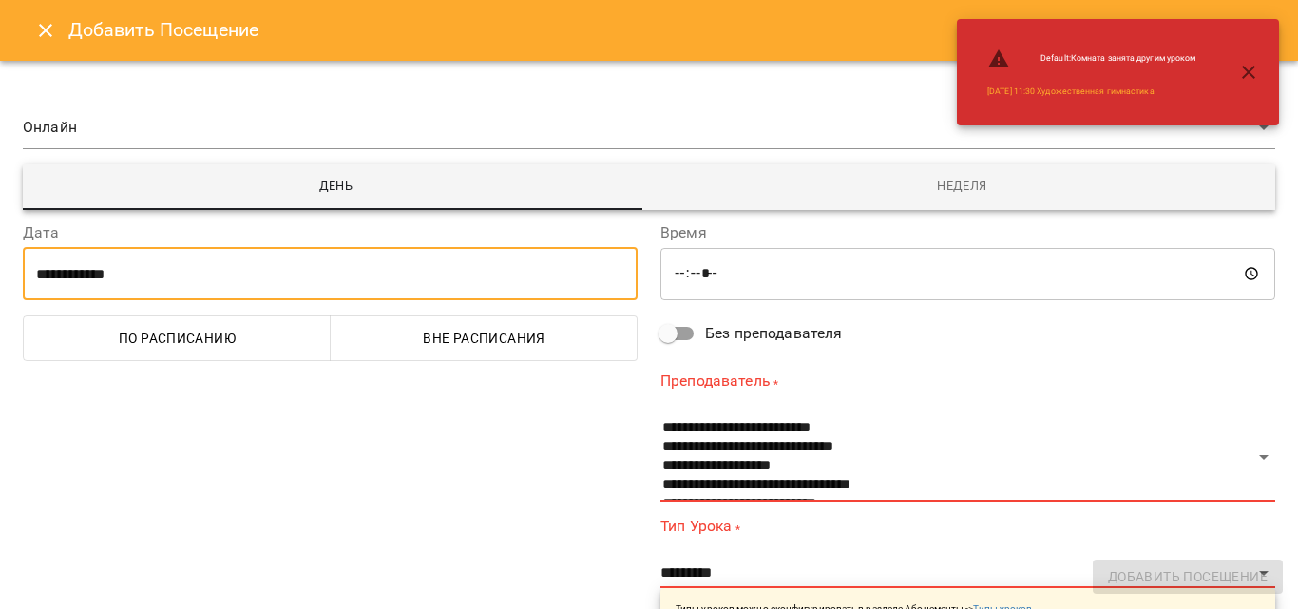
click at [281, 342] on span "По расписанию" at bounding box center [177, 338] width 284 height 23
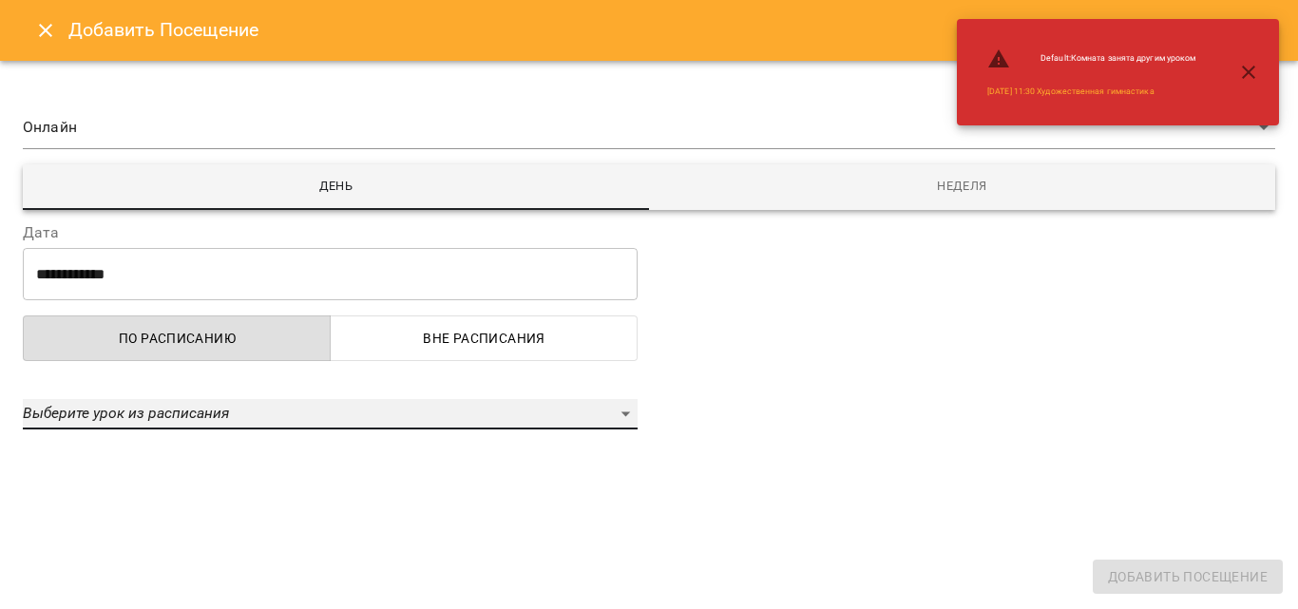
click at [355, 406] on div "Выберите урок из расписания" at bounding box center [330, 414] width 615 height 30
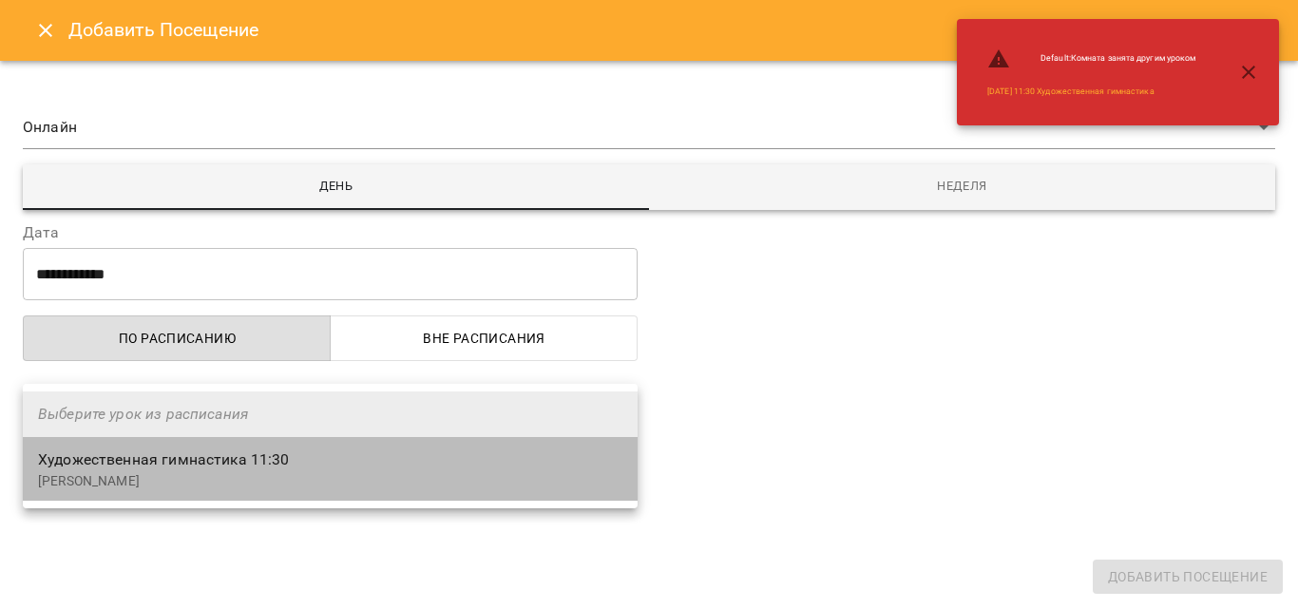
click at [344, 469] on div "Художественная гимнастика 11:30 [PERSON_NAME]" at bounding box center [330, 469] width 585 height 45
select select "**********"
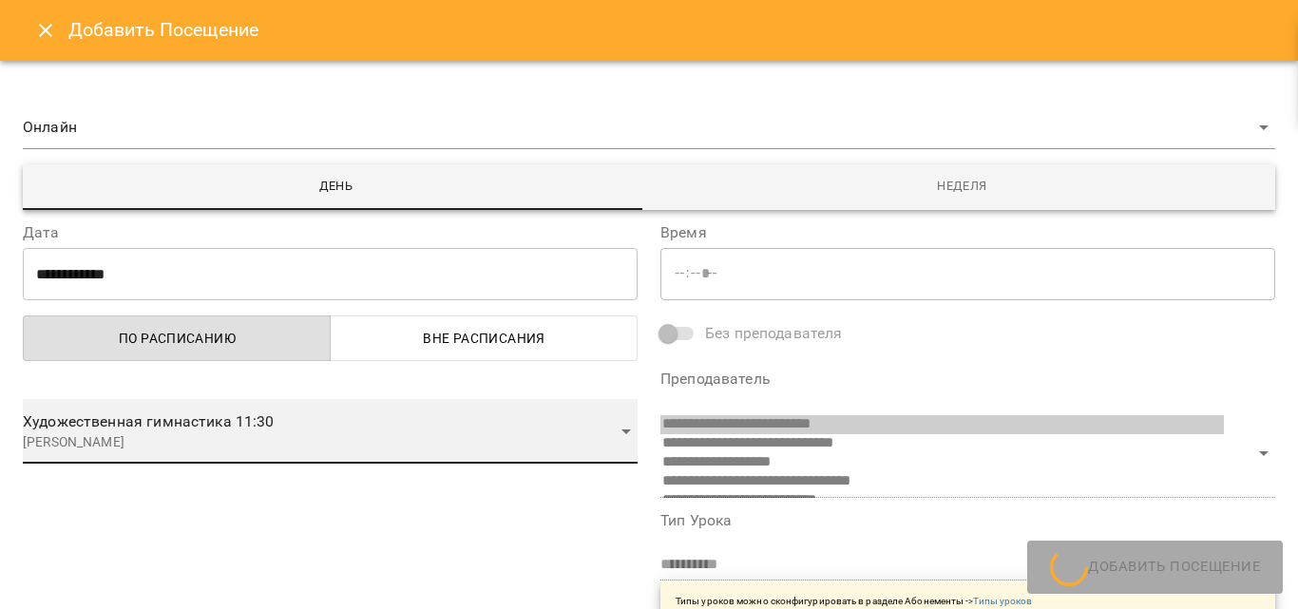
scroll to position [12, 0]
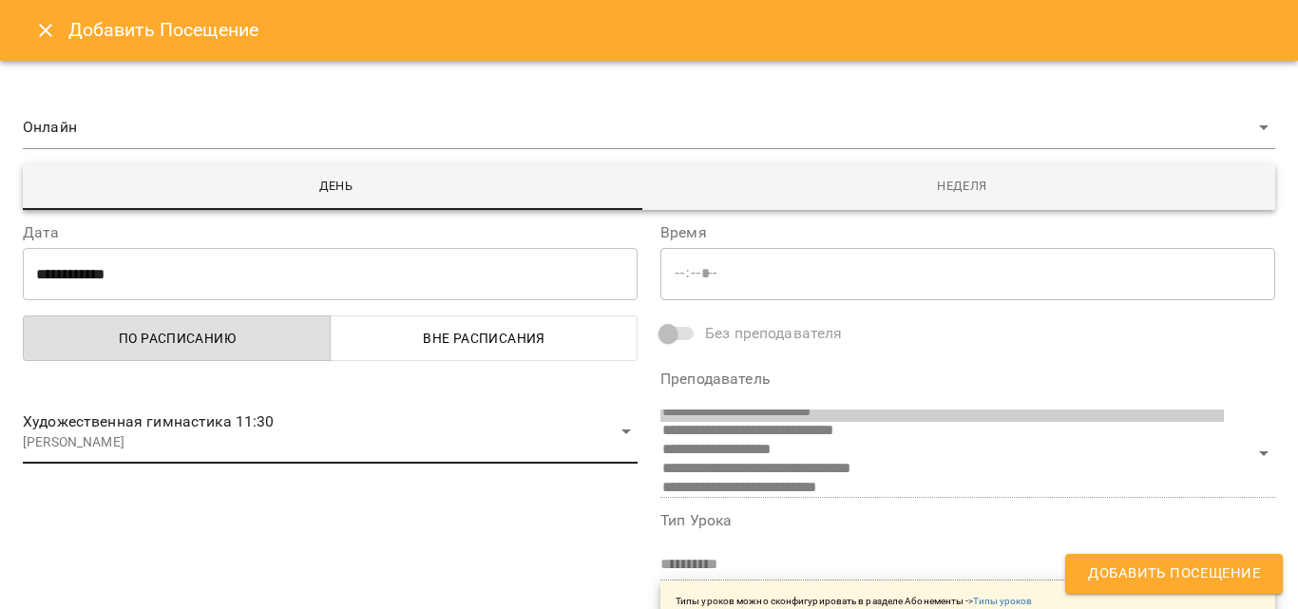
click at [1096, 574] on span "Добавить Посещение" at bounding box center [1174, 574] width 172 height 25
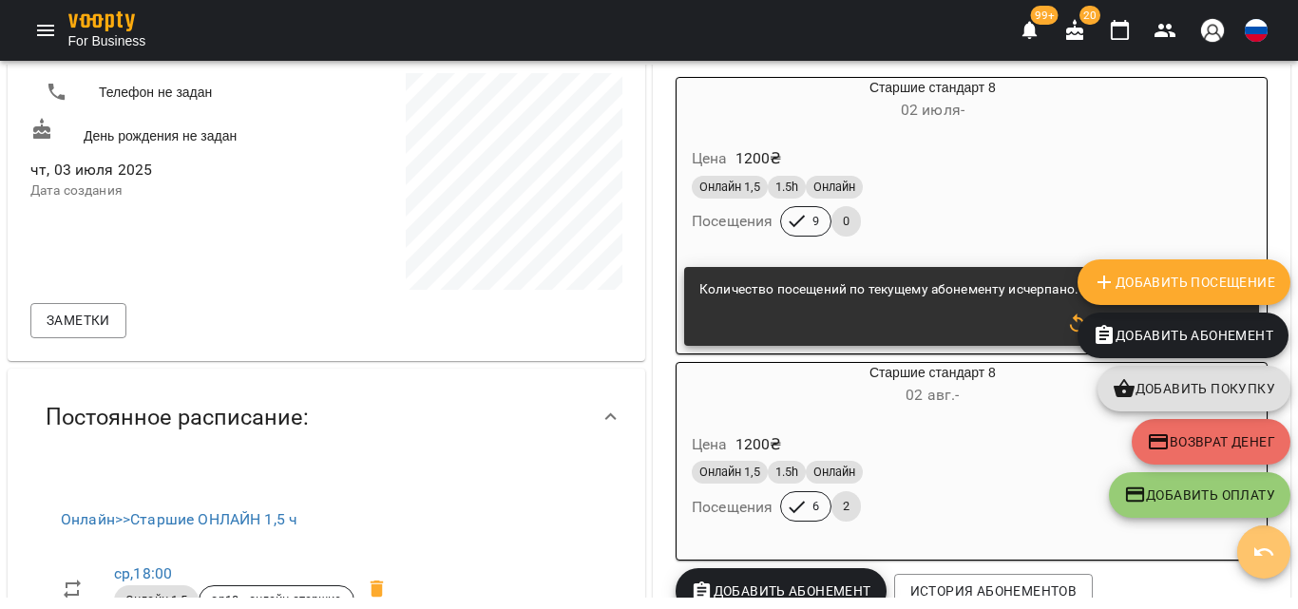
click at [1275, 548] on icon "button" at bounding box center [1264, 552] width 23 height 23
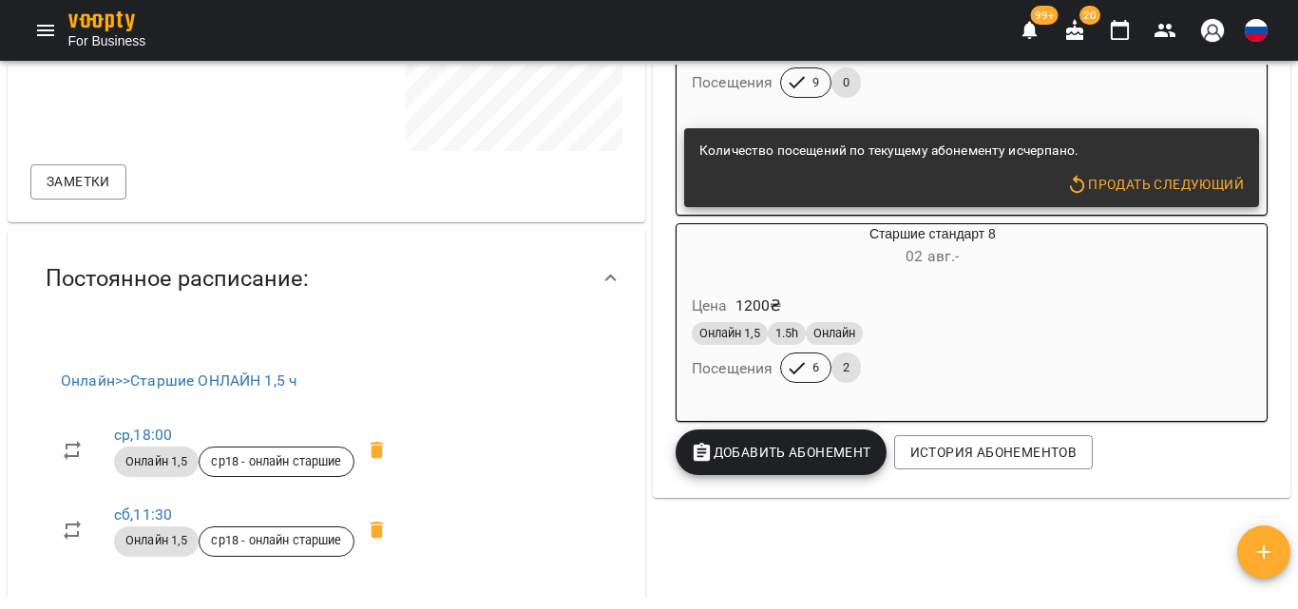
scroll to position [475, 0]
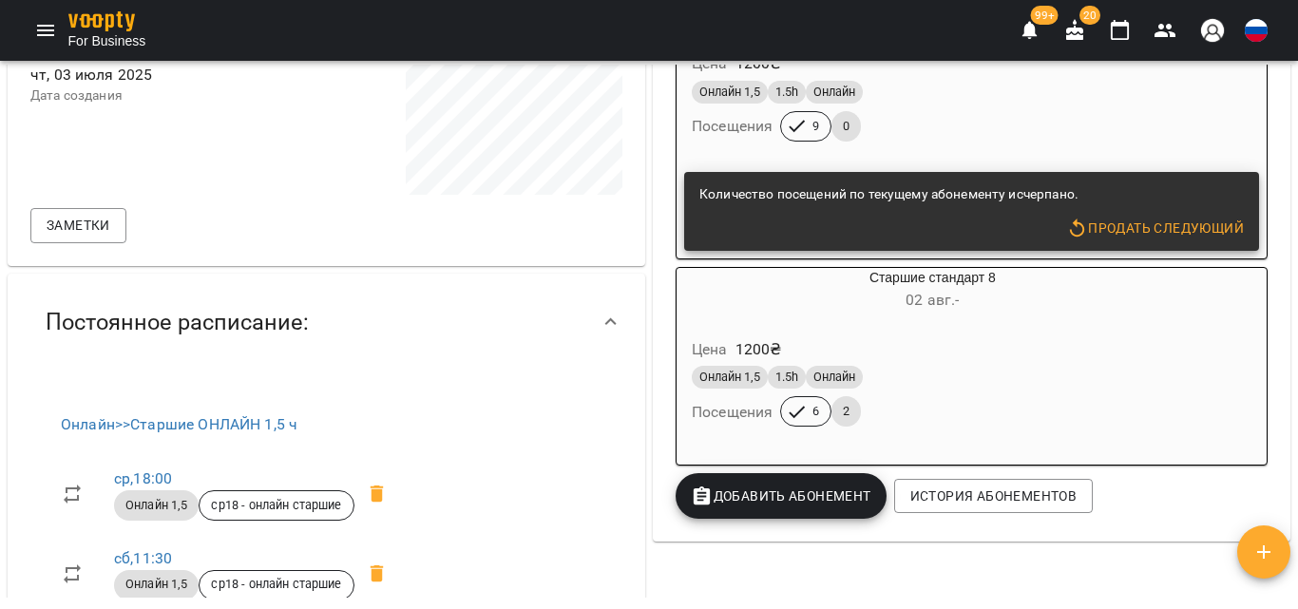
click at [929, 287] on div "Старшие стандарт 8 [DATE] -" at bounding box center [933, 291] width 512 height 46
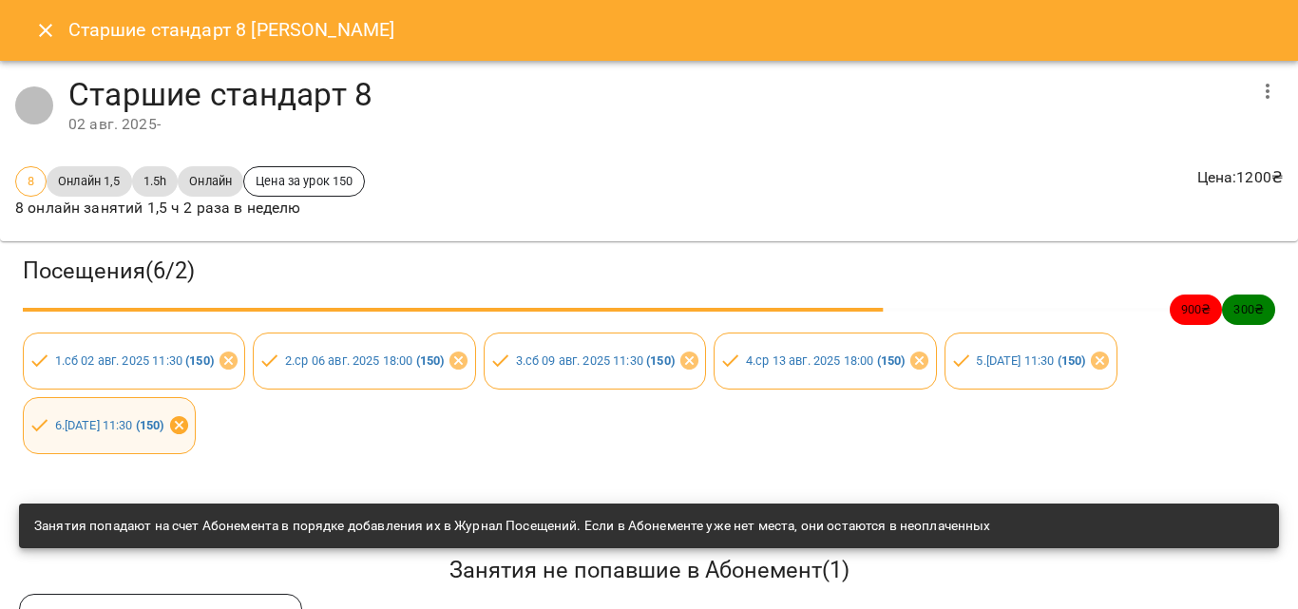
click at [191, 429] on icon at bounding box center [179, 425] width 23 height 23
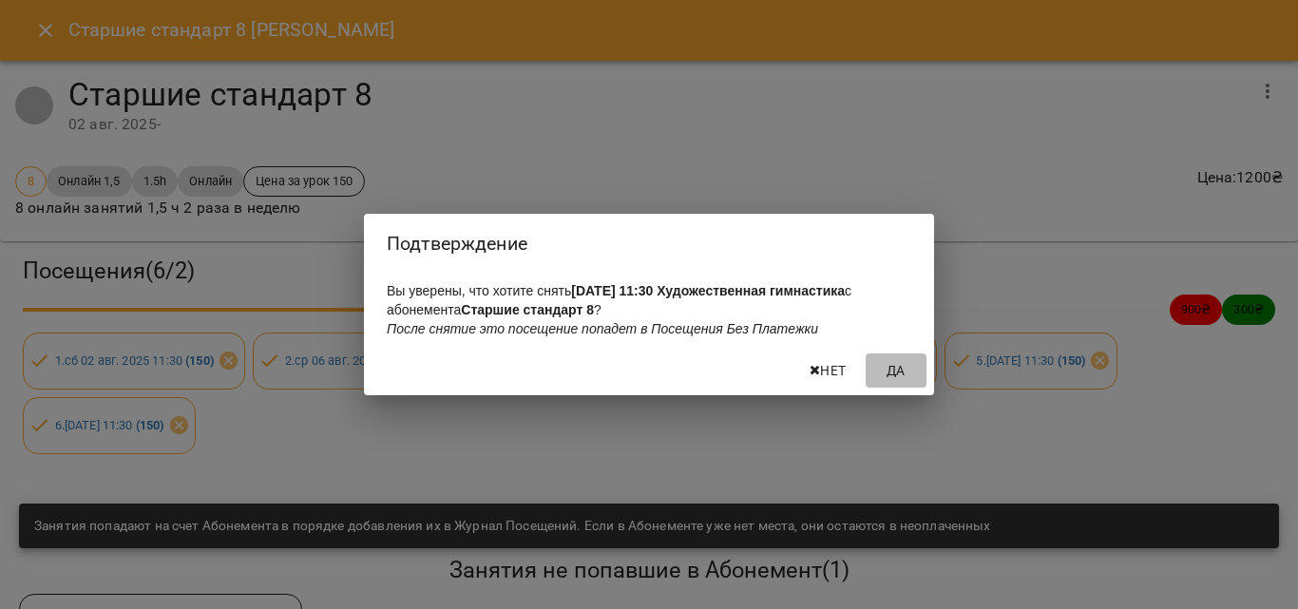
click at [912, 380] on span "Да" at bounding box center [897, 370] width 46 height 23
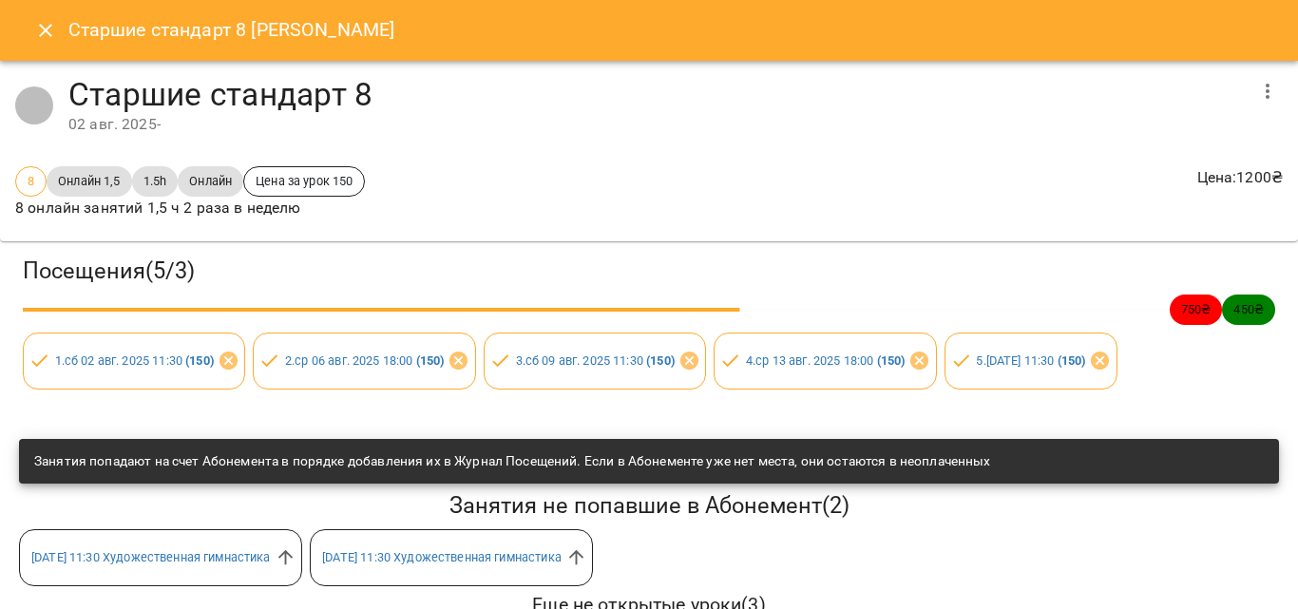
click at [50, 23] on icon "Close" at bounding box center [45, 30] width 23 height 23
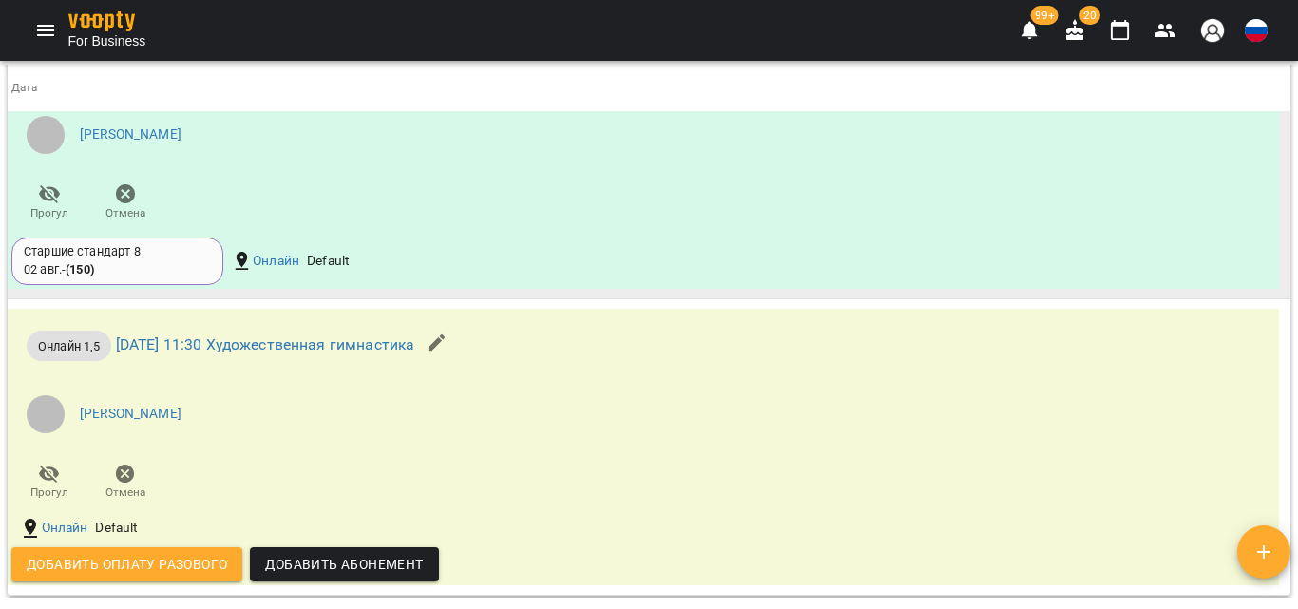
scroll to position [1697, 0]
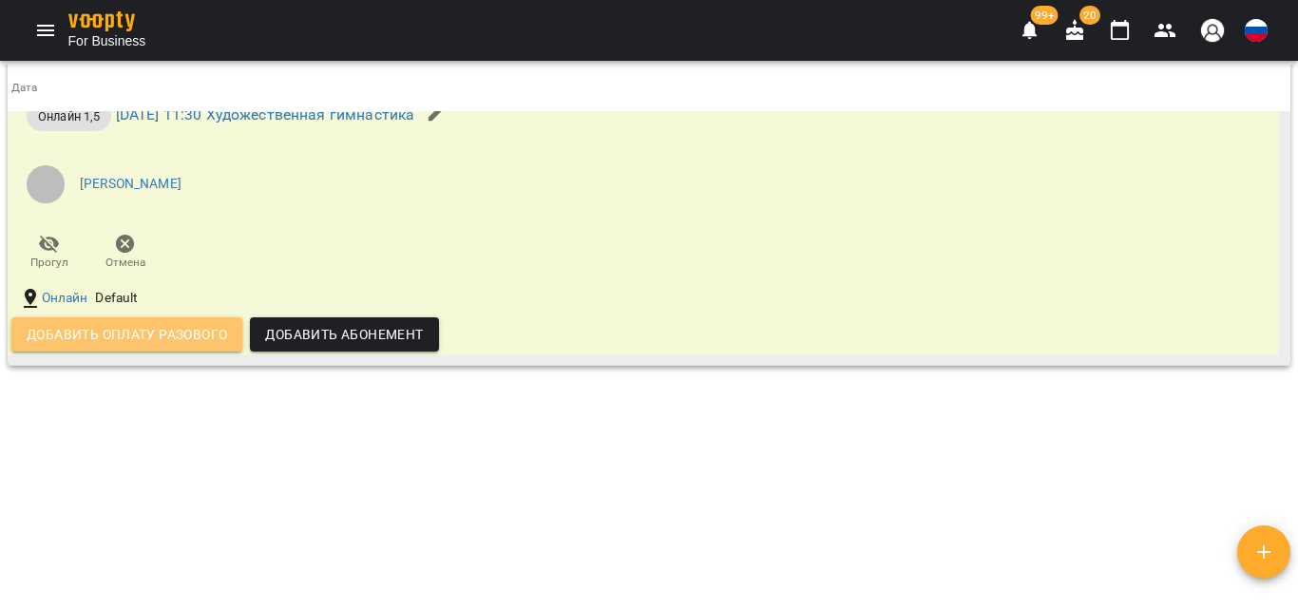
click at [134, 342] on span "Добавить оплату разового" at bounding box center [127, 334] width 201 height 23
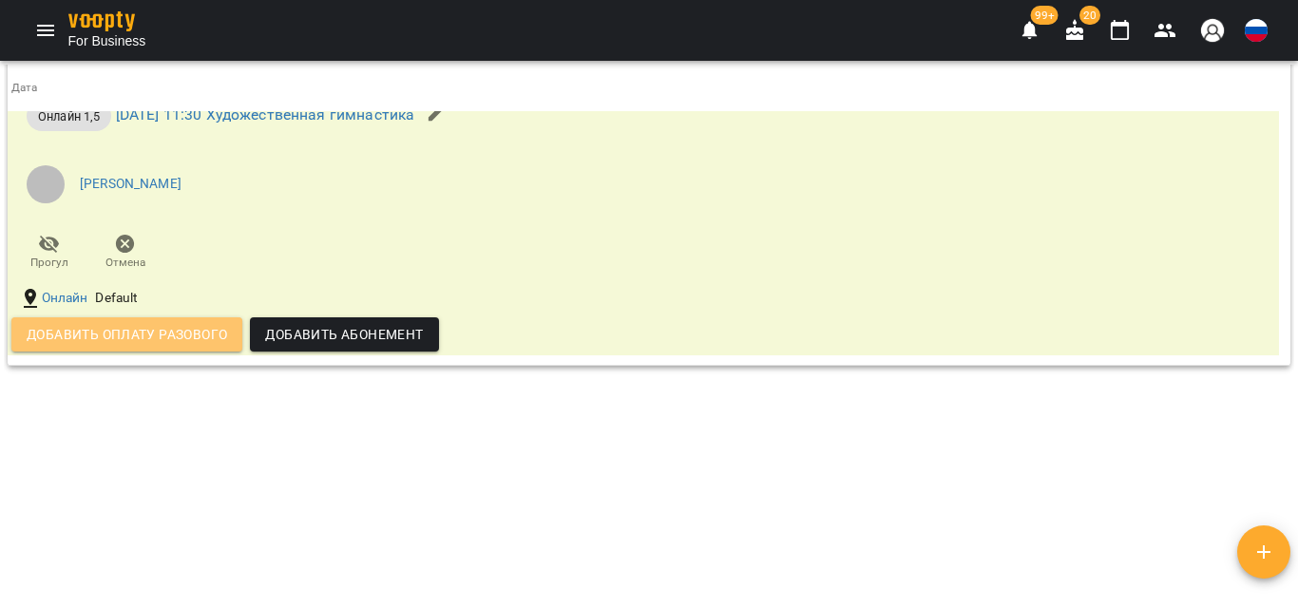
select select "**********"
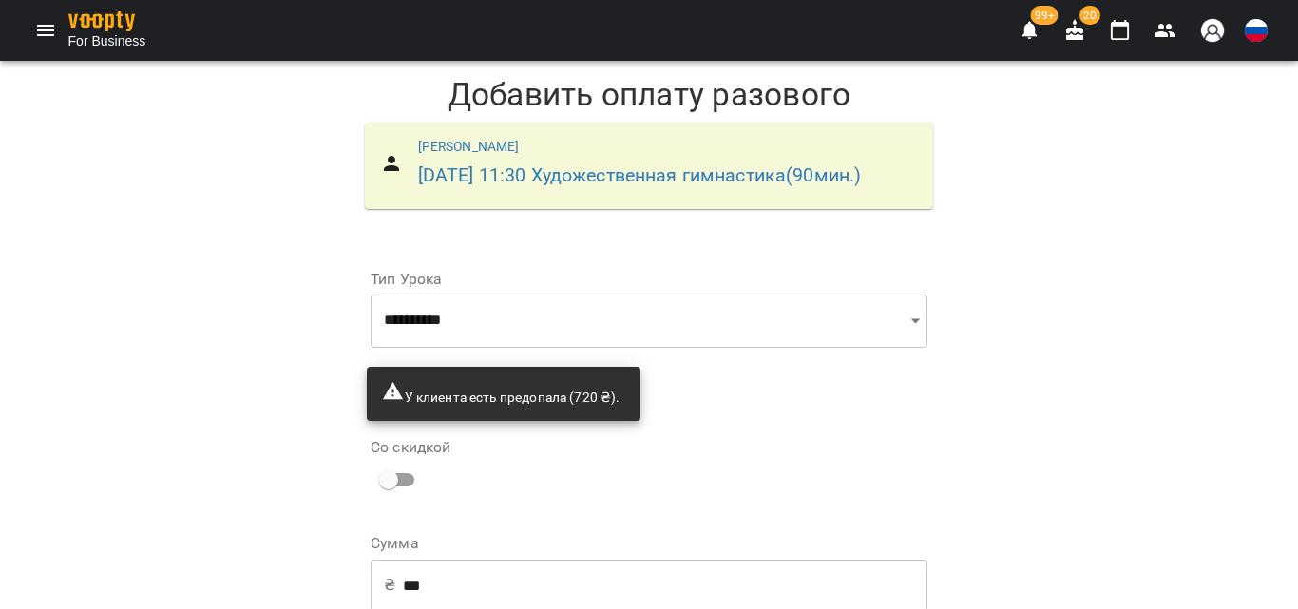
scroll to position [195, 0]
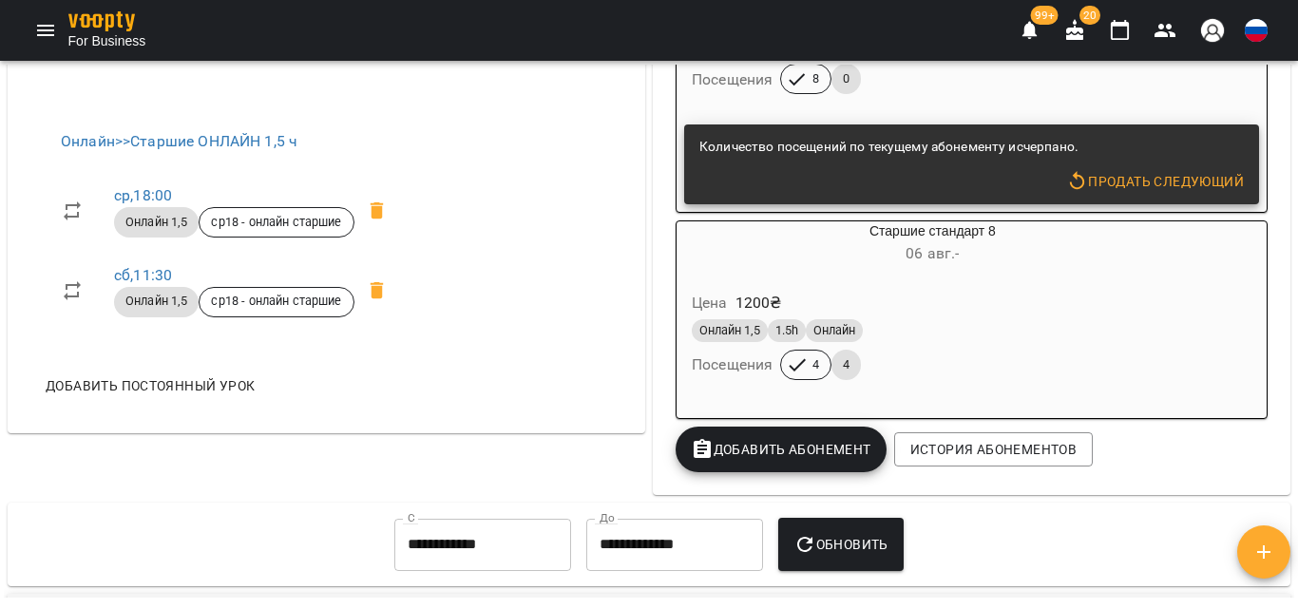
scroll to position [760, 0]
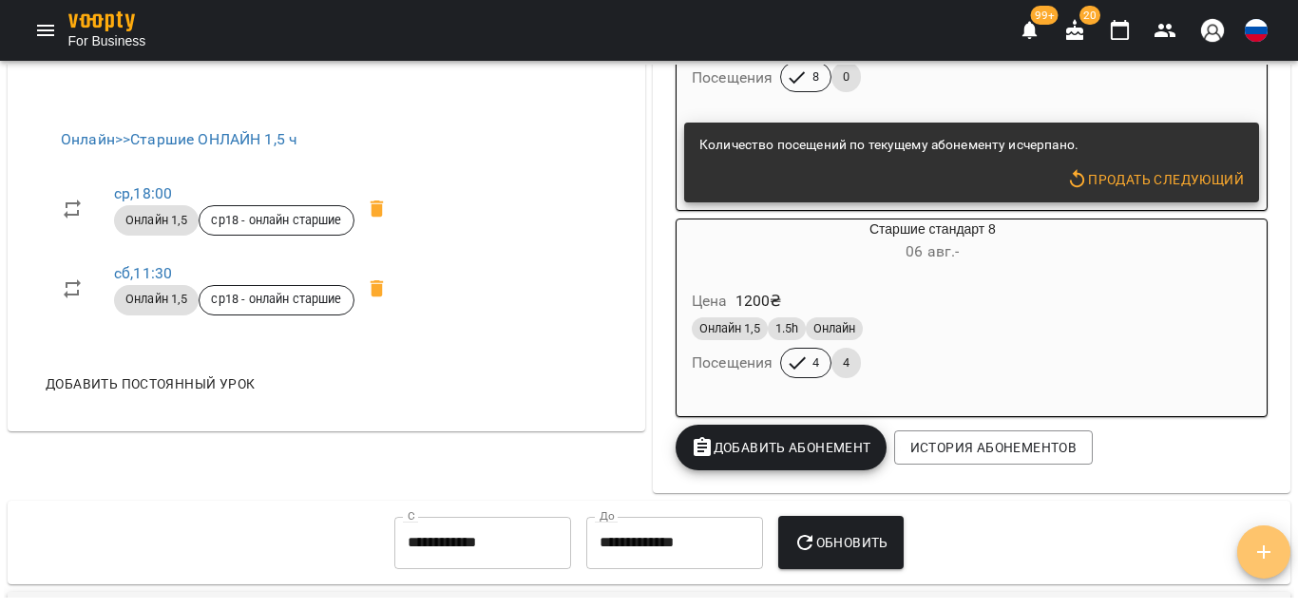
click at [1259, 544] on icon "button" at bounding box center [1264, 552] width 23 height 23
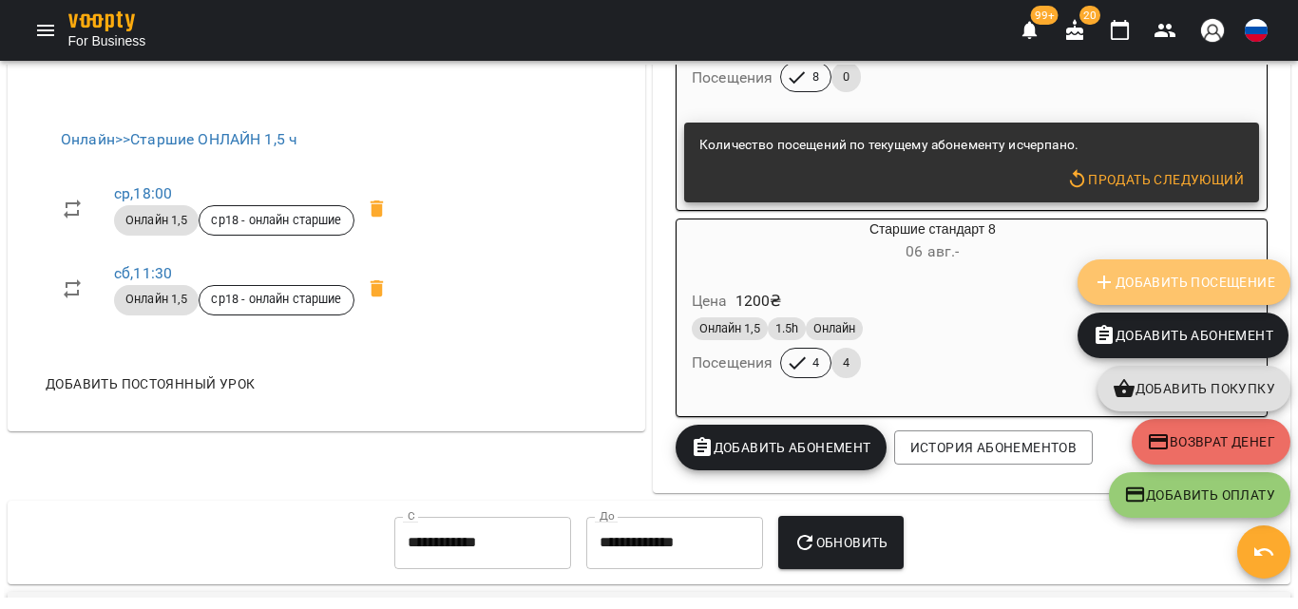
click at [1160, 294] on span "Добавить Посещение" at bounding box center [1184, 282] width 183 height 23
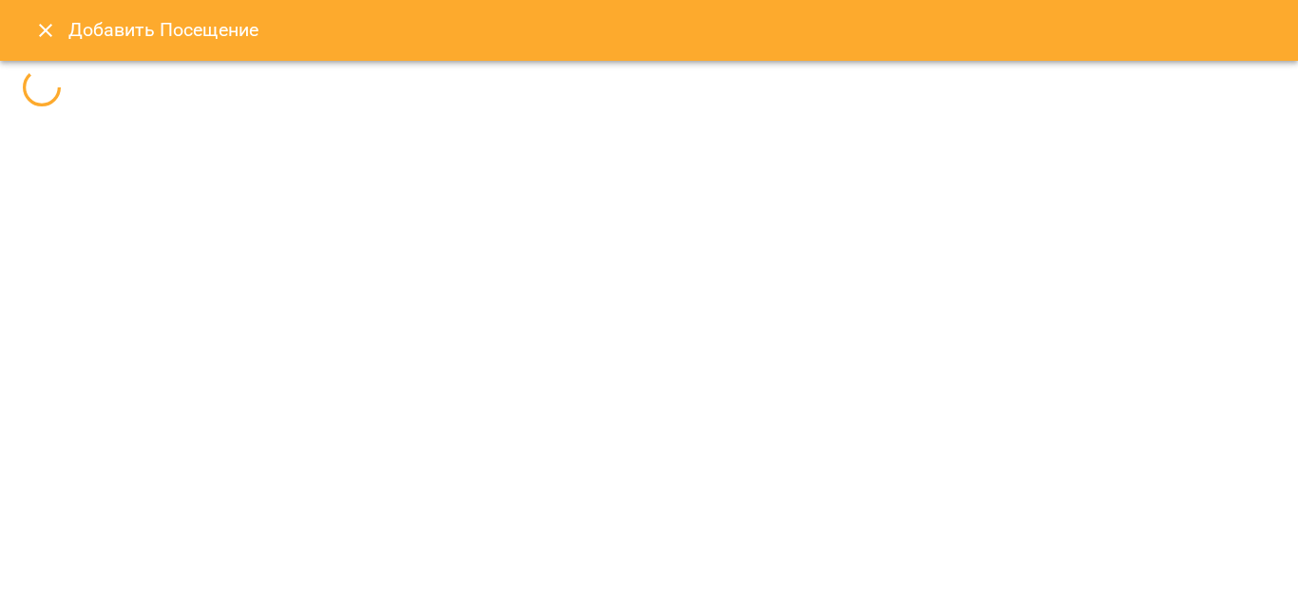
select select
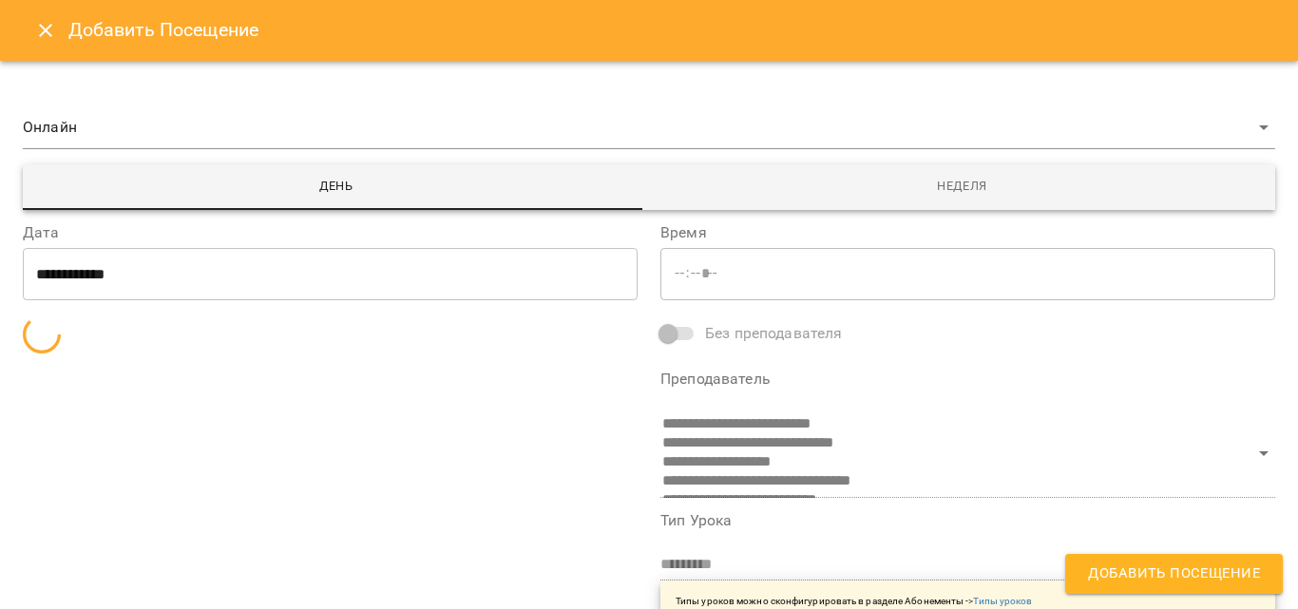
type input "*****"
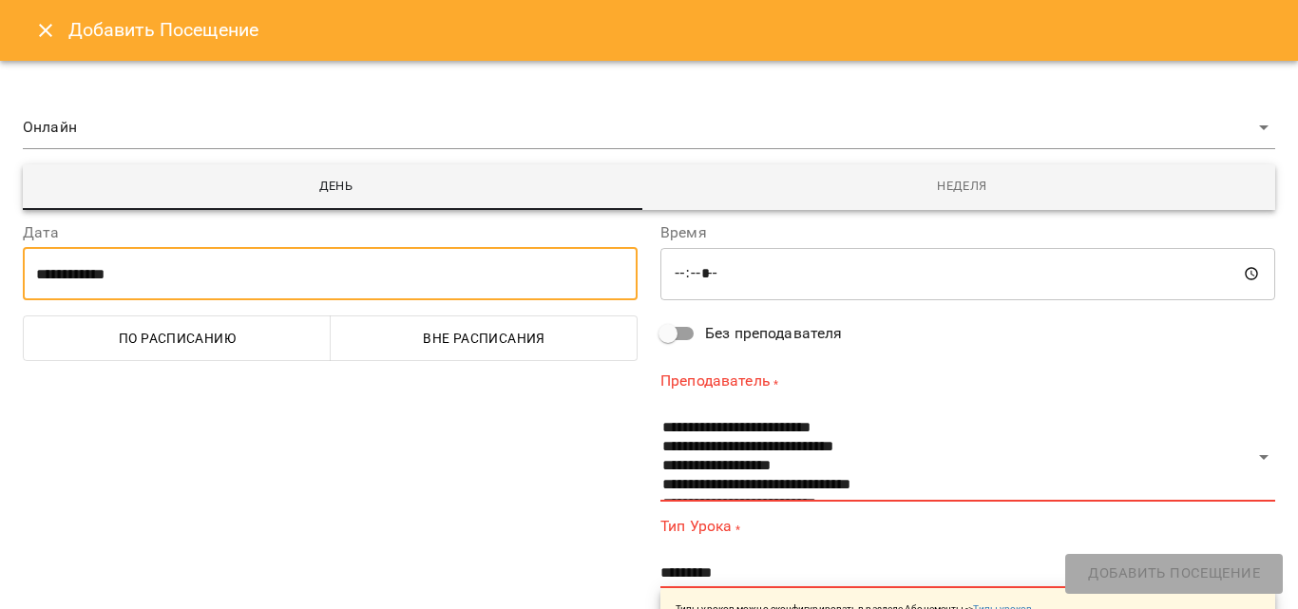
click at [105, 274] on input "**********" at bounding box center [330, 273] width 615 height 53
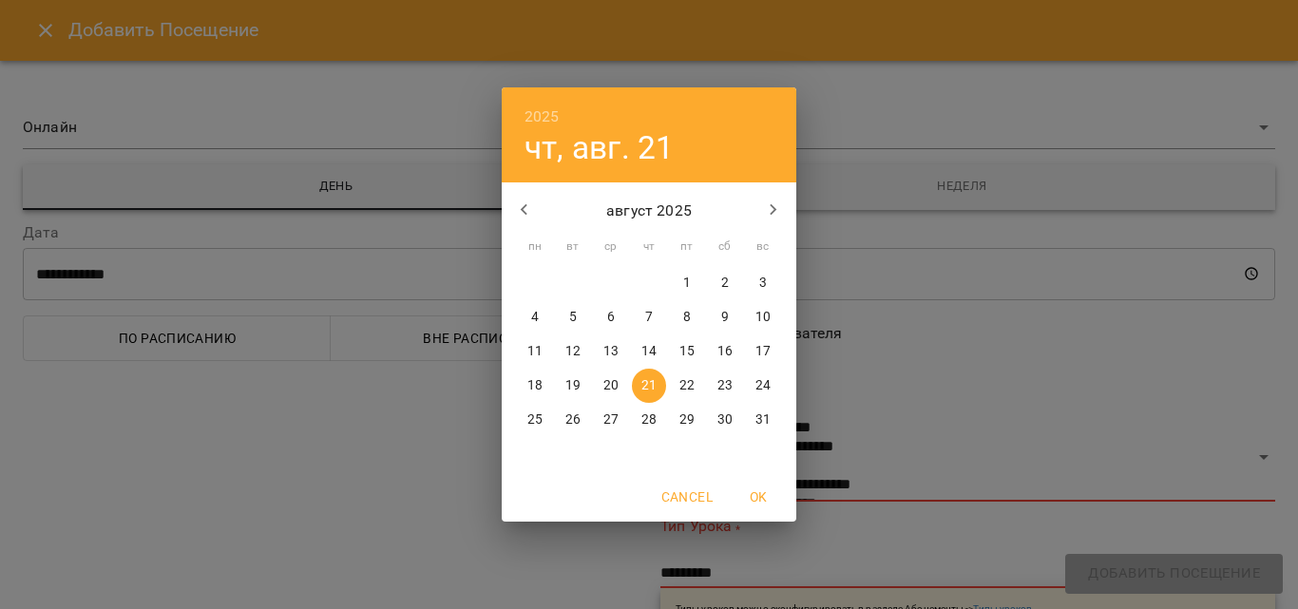
click at [767, 336] on button "17" at bounding box center [763, 352] width 34 height 34
type input "**********"
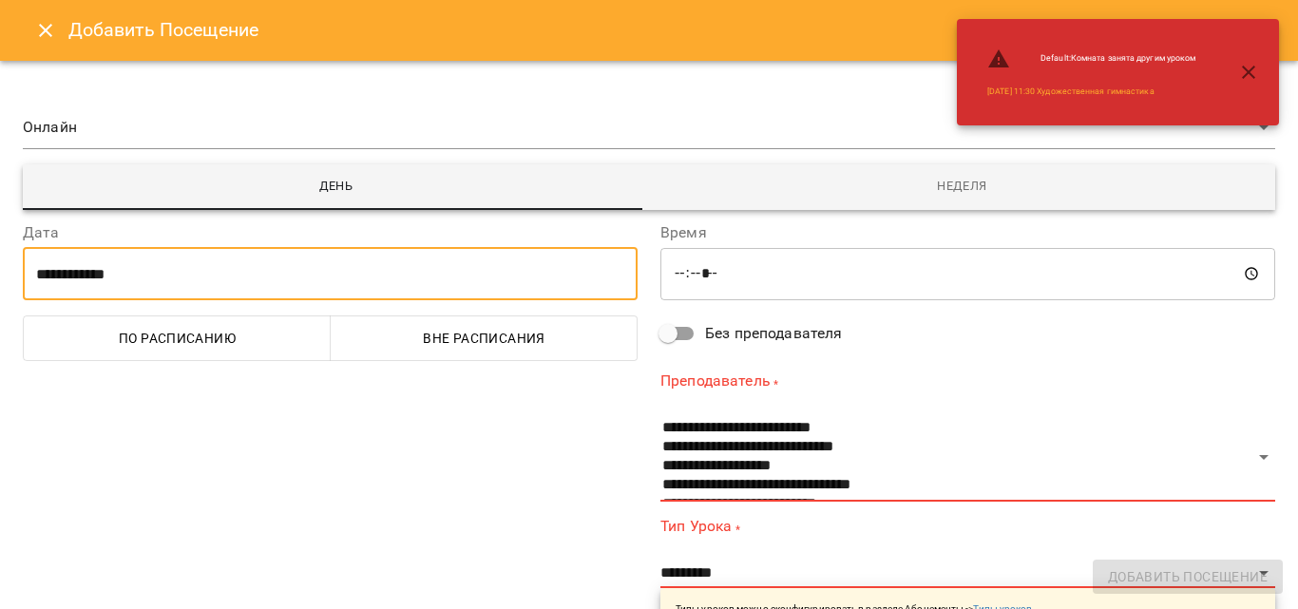
click at [58, 280] on input "**********" at bounding box center [330, 273] width 615 height 53
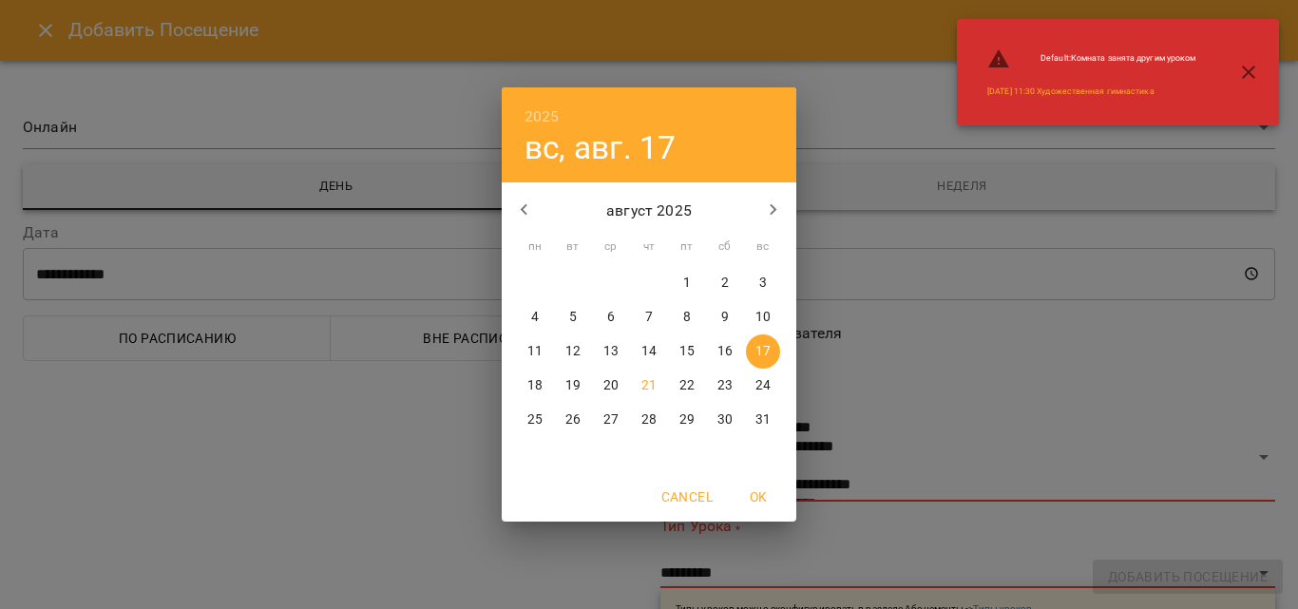
click at [746, 356] on span "17" at bounding box center [763, 351] width 34 height 19
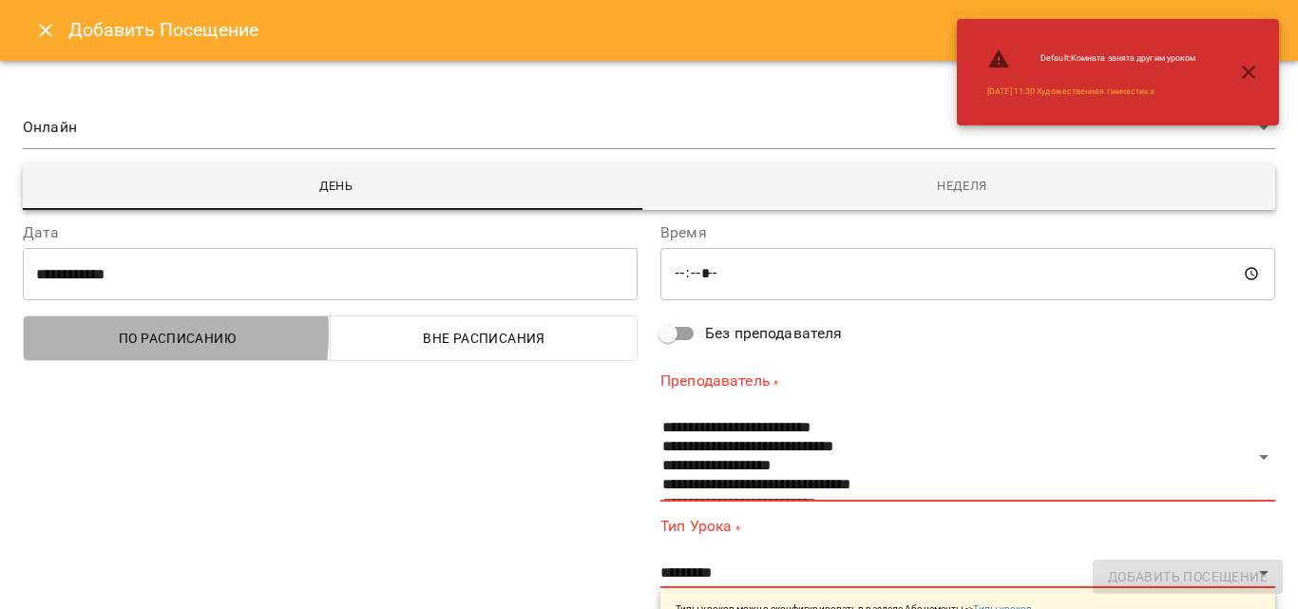
click at [78, 333] on span "По расписанию" at bounding box center [177, 338] width 284 height 23
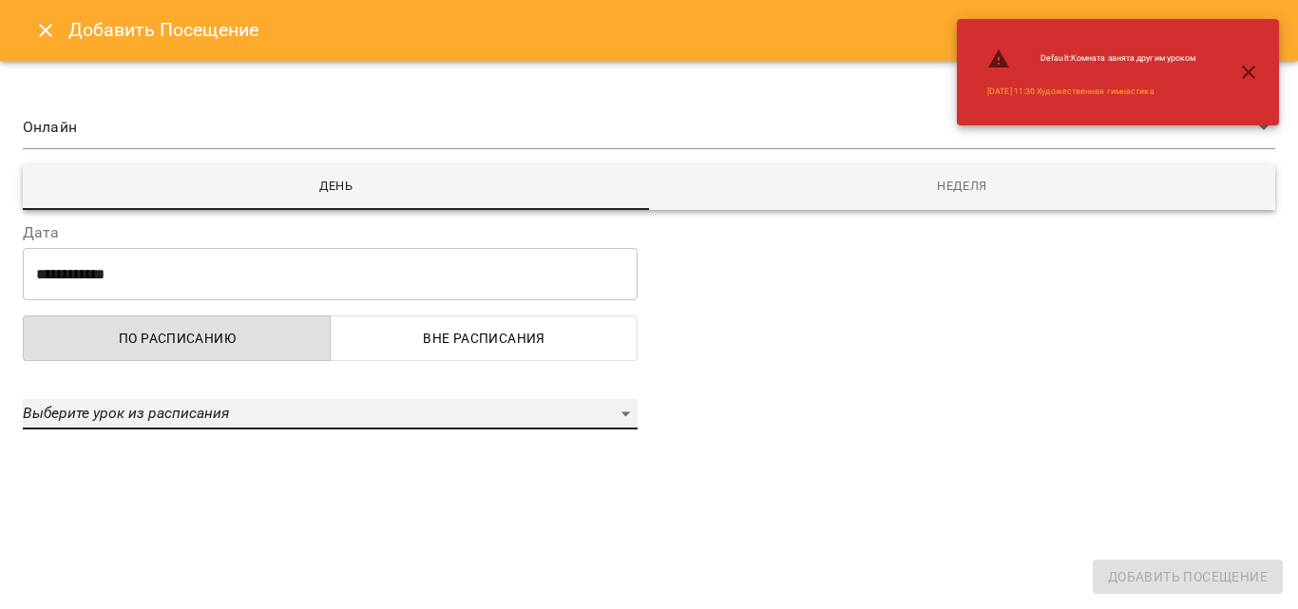
click at [92, 409] on em "Выберите урок из расписания" at bounding box center [126, 413] width 206 height 18
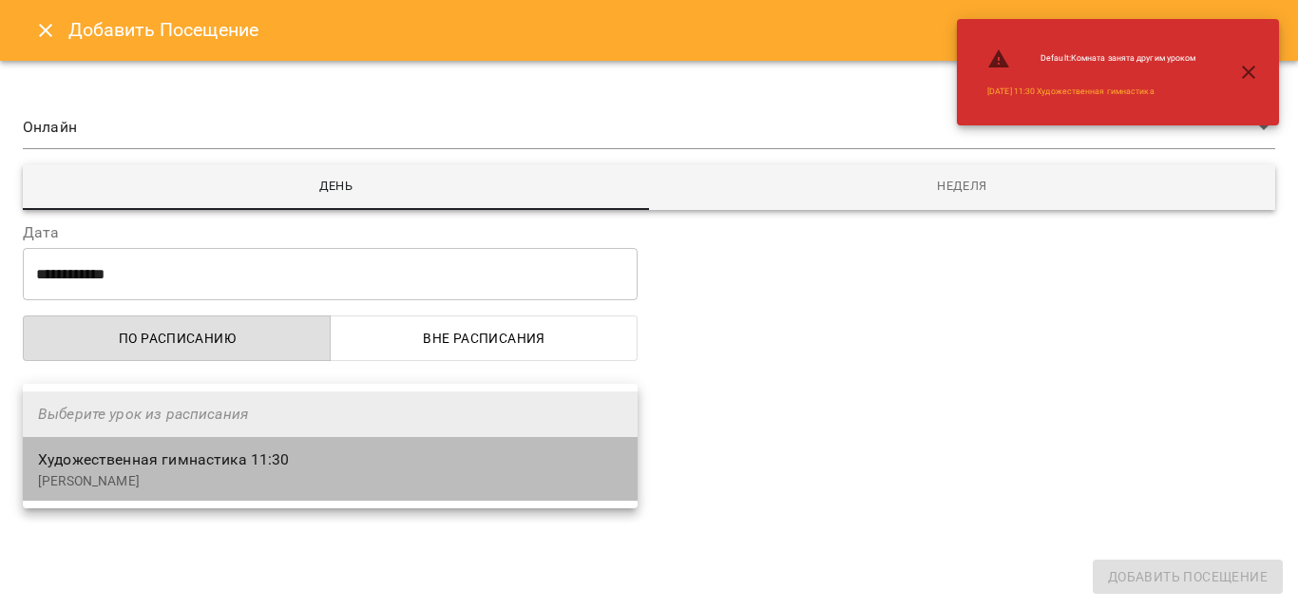
click at [258, 457] on span "Художественная гимнастика 11:30" at bounding box center [164, 460] width 252 height 18
select select "**********"
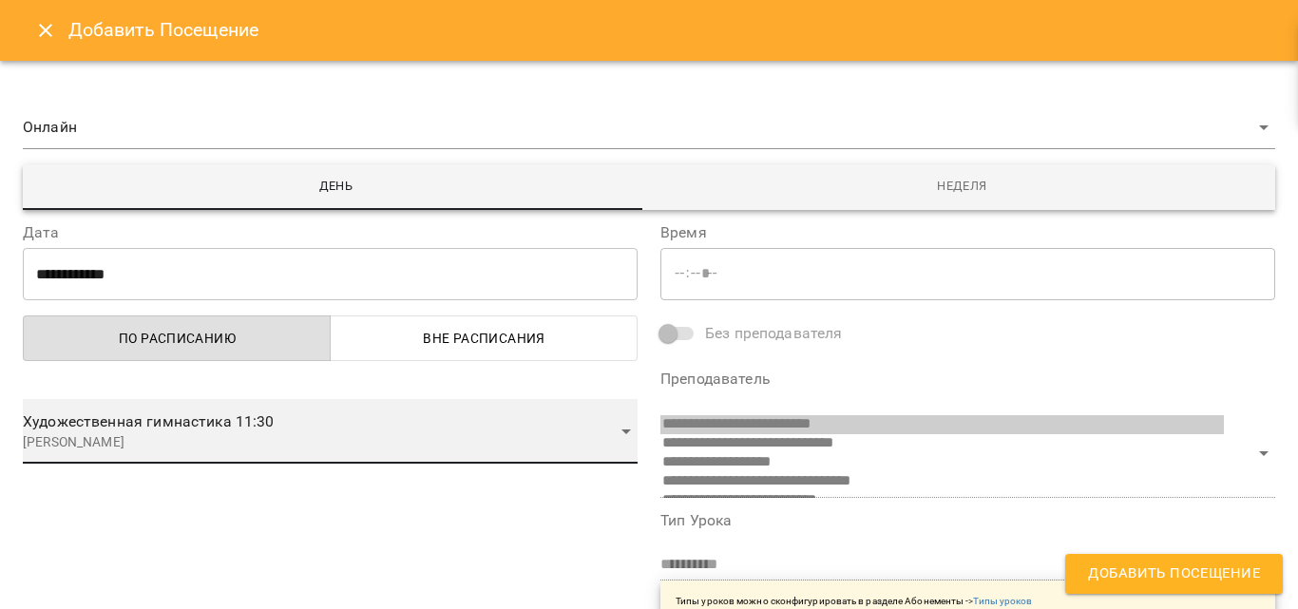
scroll to position [12, 0]
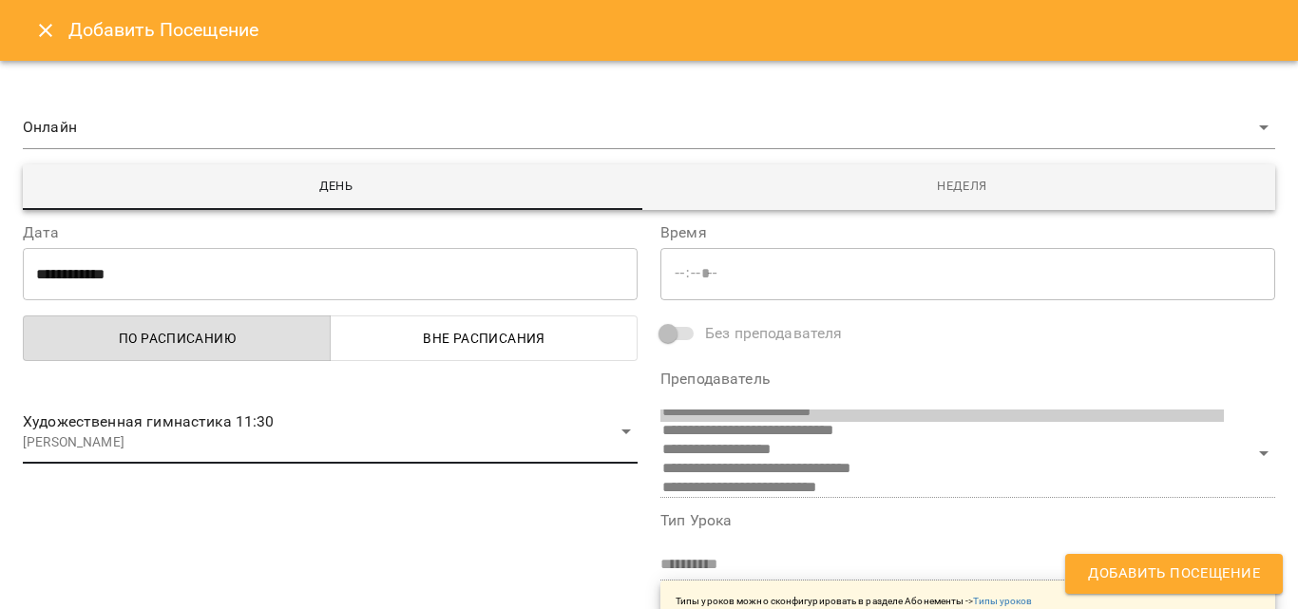
click at [1083, 557] on button "Добавить Посещение" at bounding box center [1175, 574] width 218 height 40
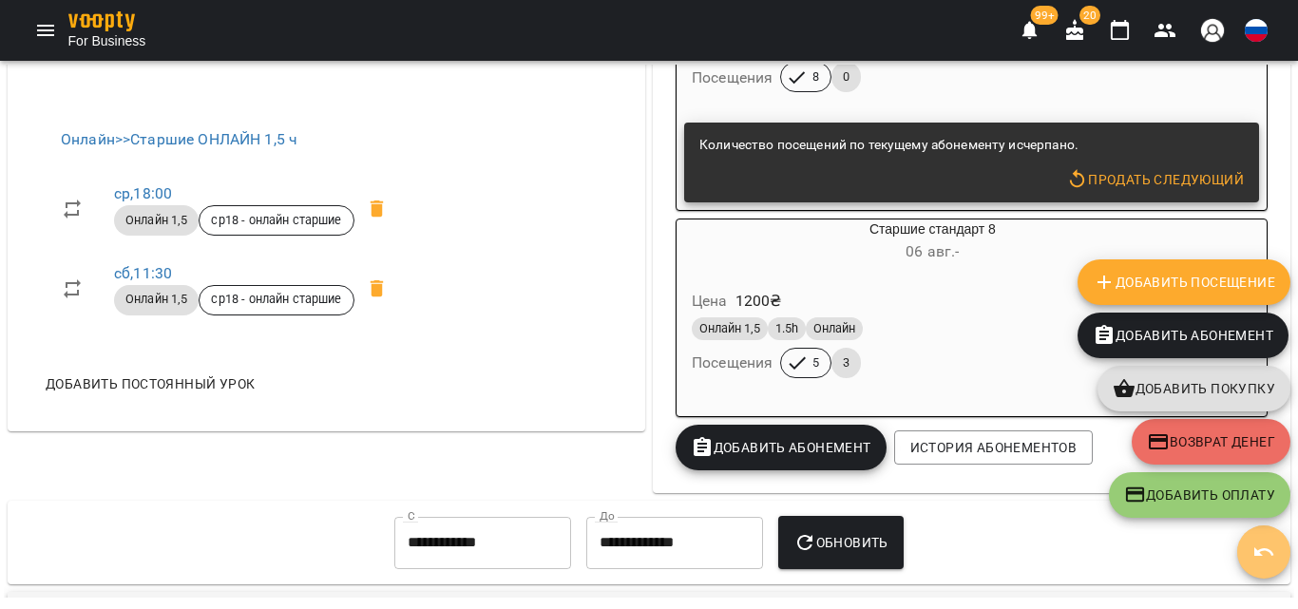
click at [1259, 566] on button "button" at bounding box center [1264, 552] width 53 height 53
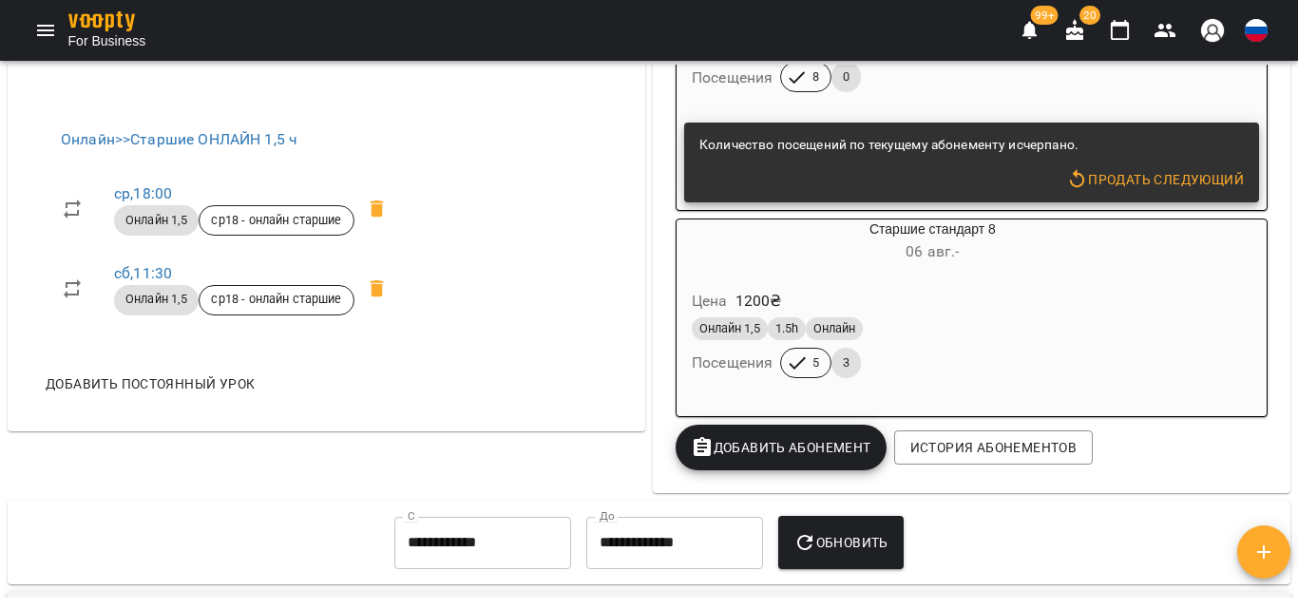
click at [1013, 365] on div "Онлайн 1,5 1.5h Онлайн Посещения 5 3" at bounding box center [933, 348] width 490 height 68
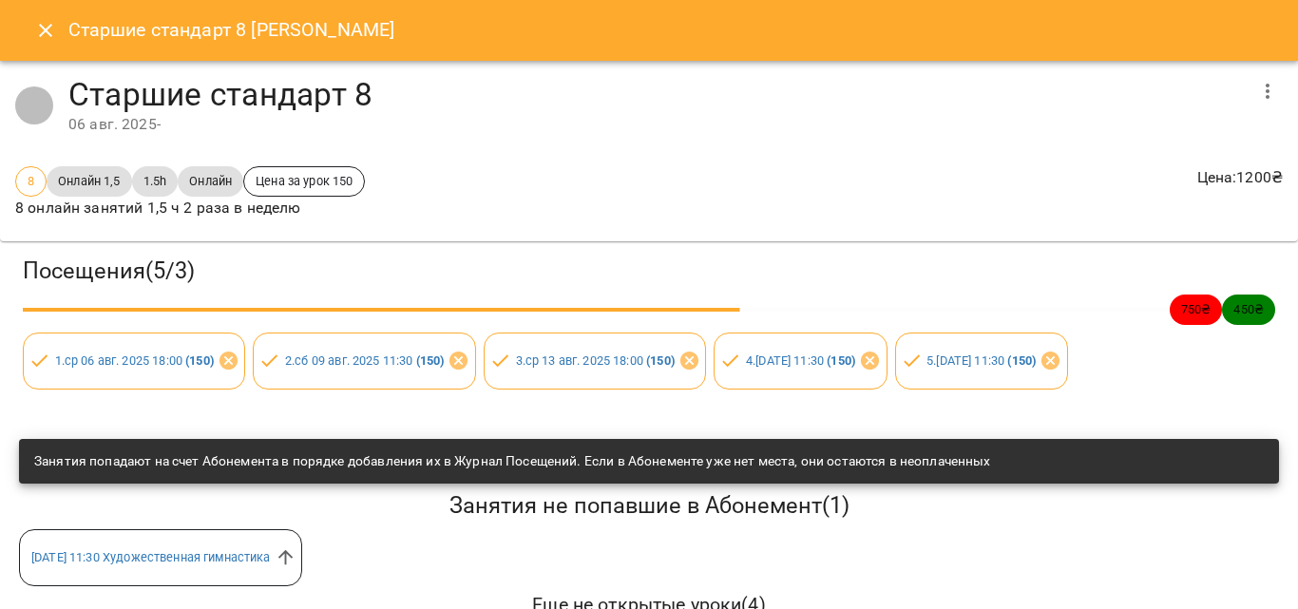
scroll to position [89, 0]
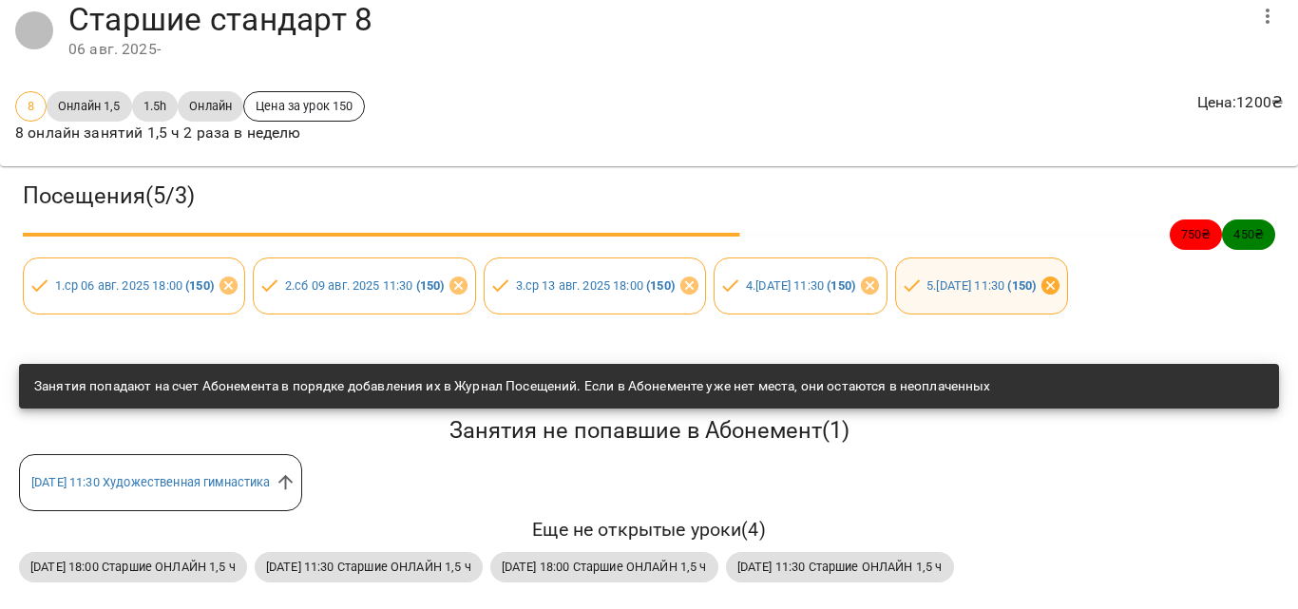
click at [1061, 277] on icon at bounding box center [1051, 286] width 19 height 19
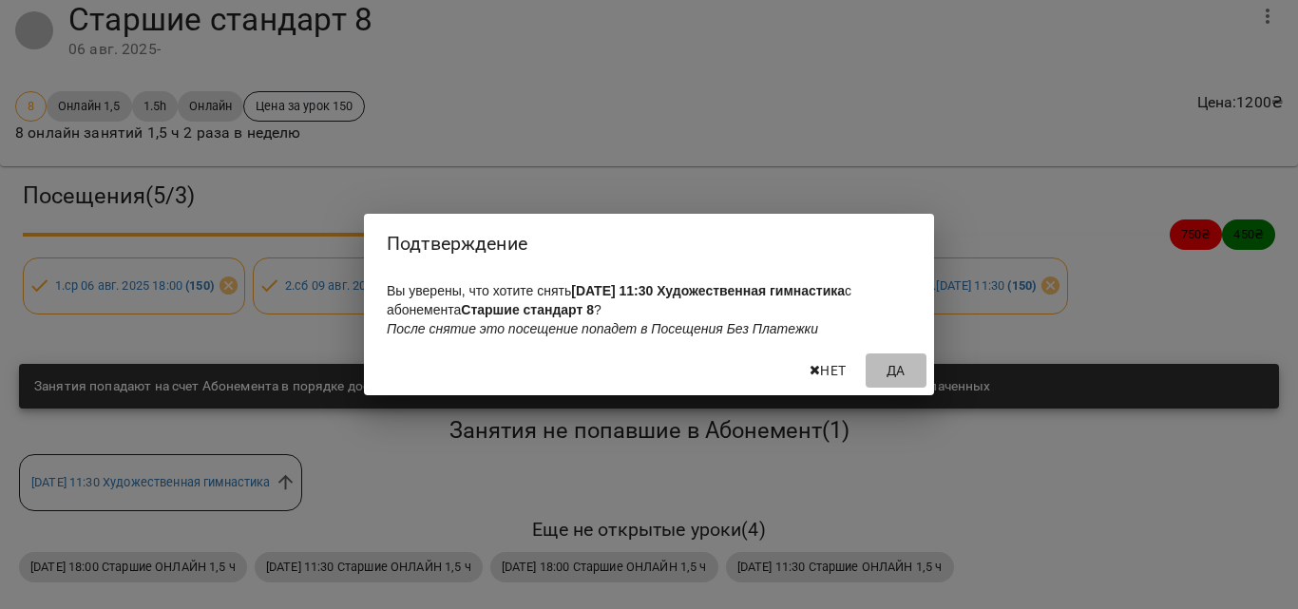
click at [883, 374] on span "Да" at bounding box center [897, 370] width 46 height 23
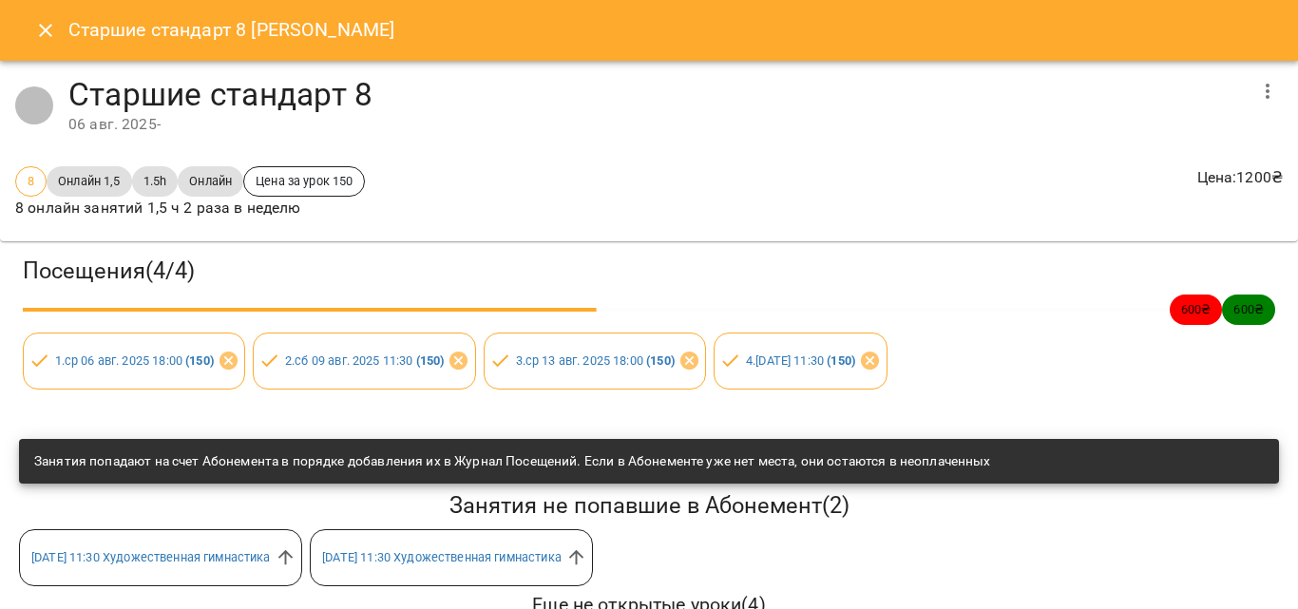
click at [35, 23] on icon "Close" at bounding box center [45, 30] width 23 height 23
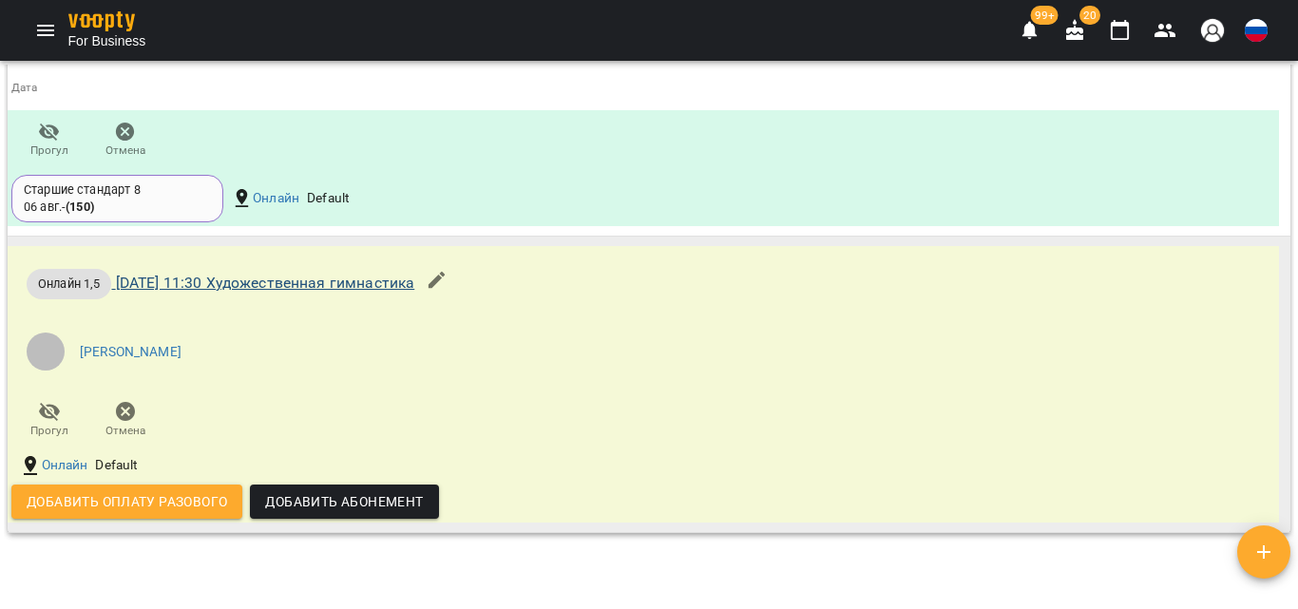
scroll to position [1748, 0]
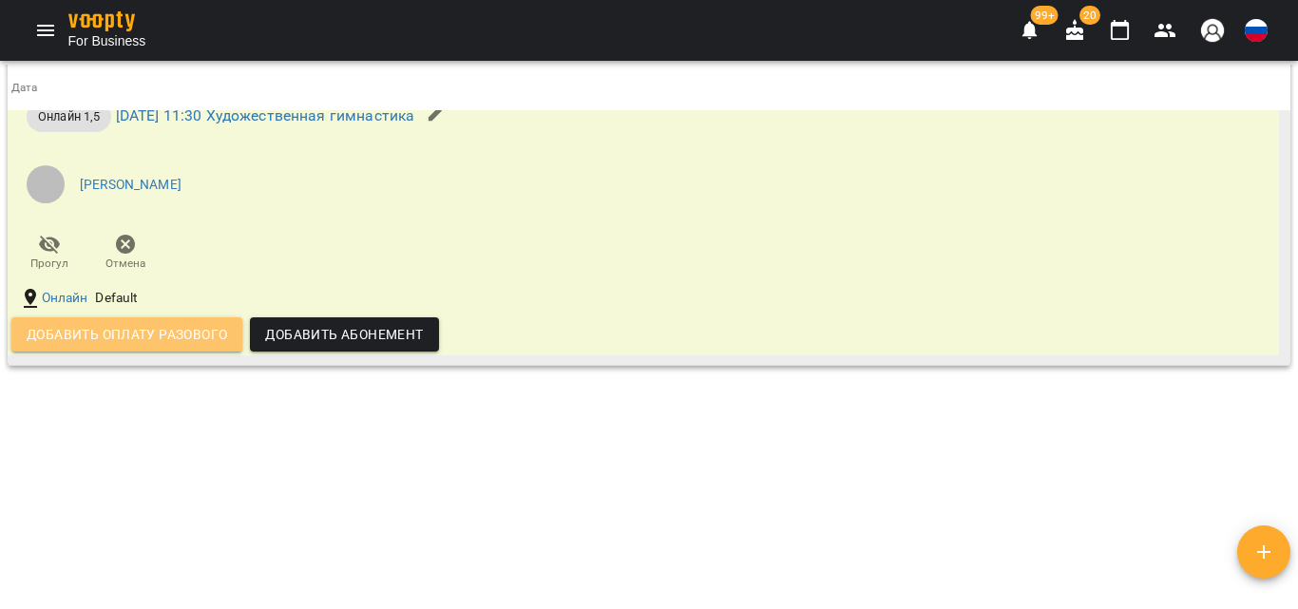
click at [165, 343] on span "Добавить оплату разового" at bounding box center [127, 334] width 201 height 23
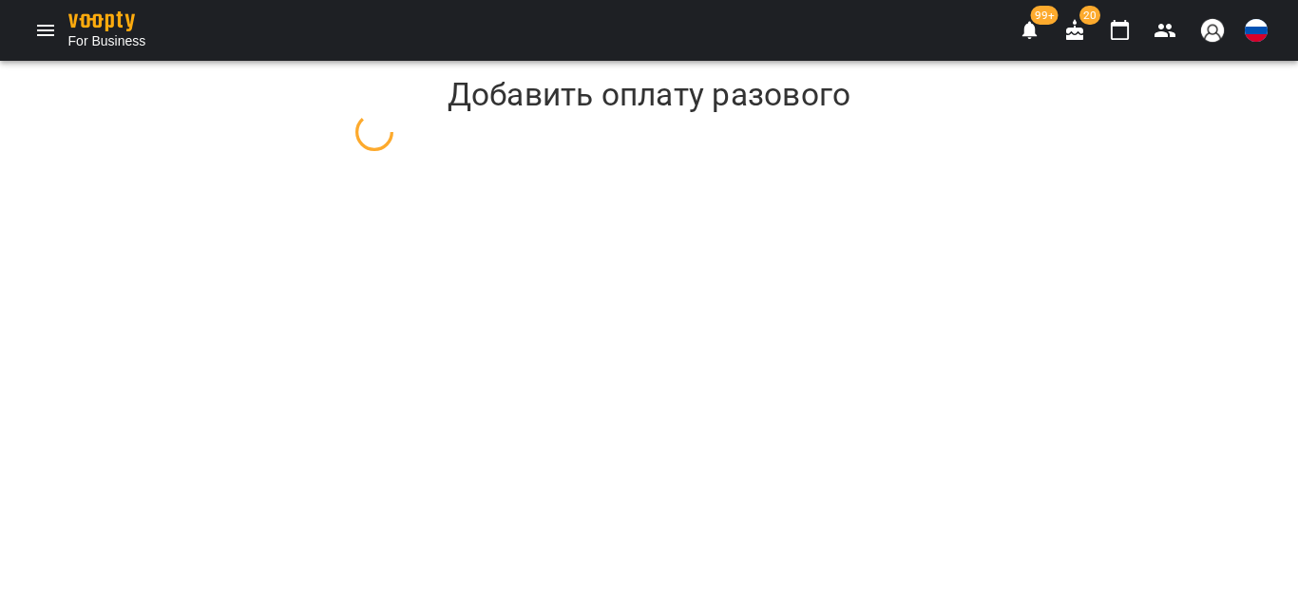
select select "**********"
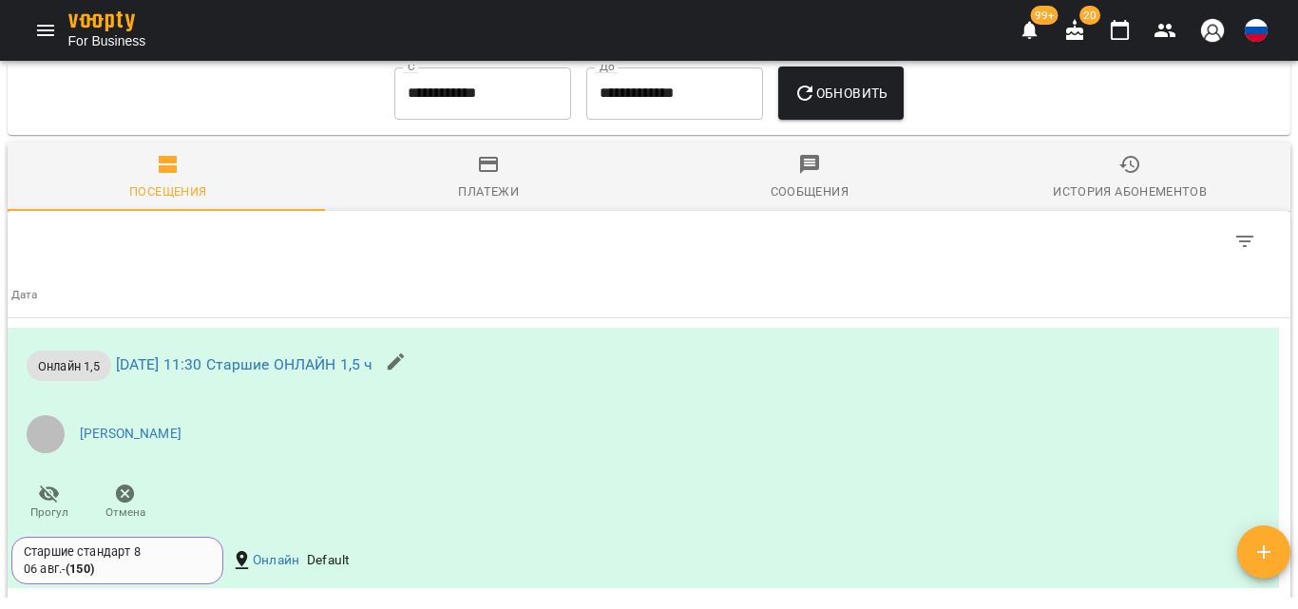
scroll to position [1236, 0]
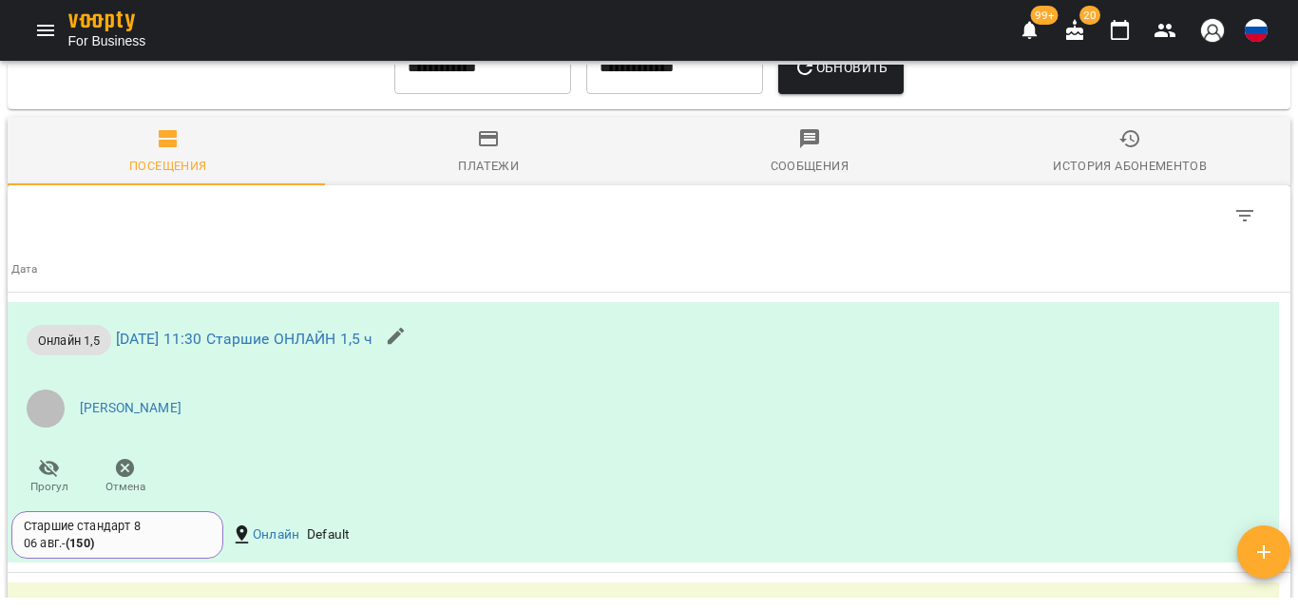
click at [423, 73] on input "**********" at bounding box center [482, 67] width 177 height 53
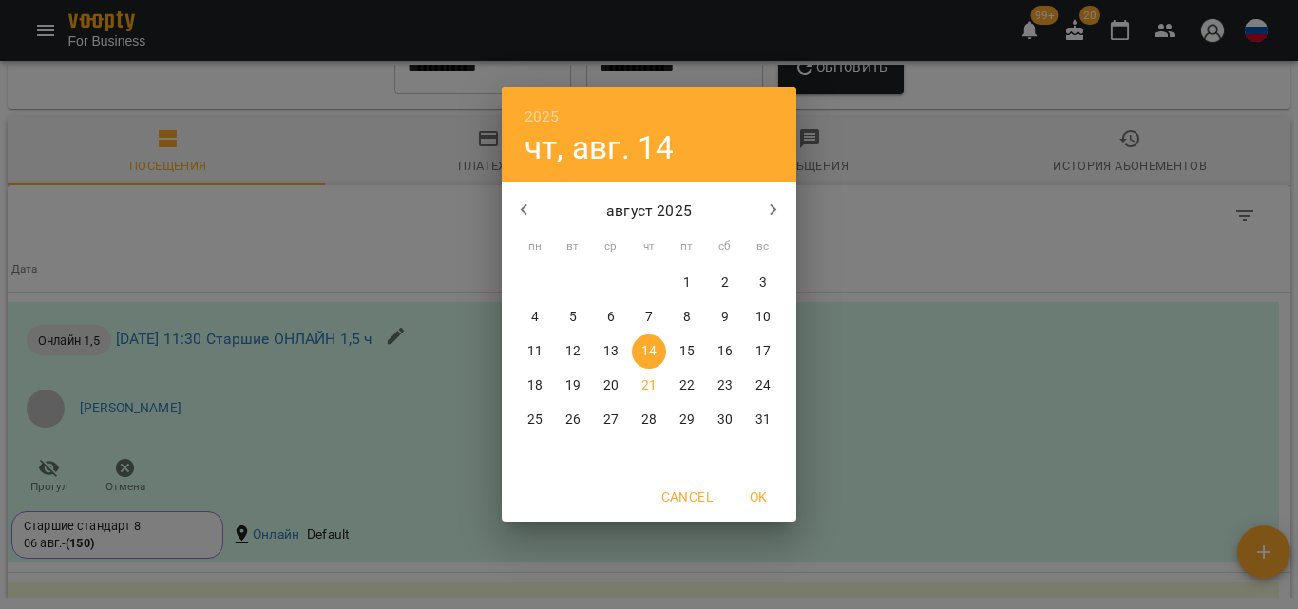
drag, startPoint x: 699, startPoint y: 282, endPoint x: 750, endPoint y: 213, distance: 86.3
click at [701, 280] on span "1" at bounding box center [687, 283] width 34 height 19
type input "**********"
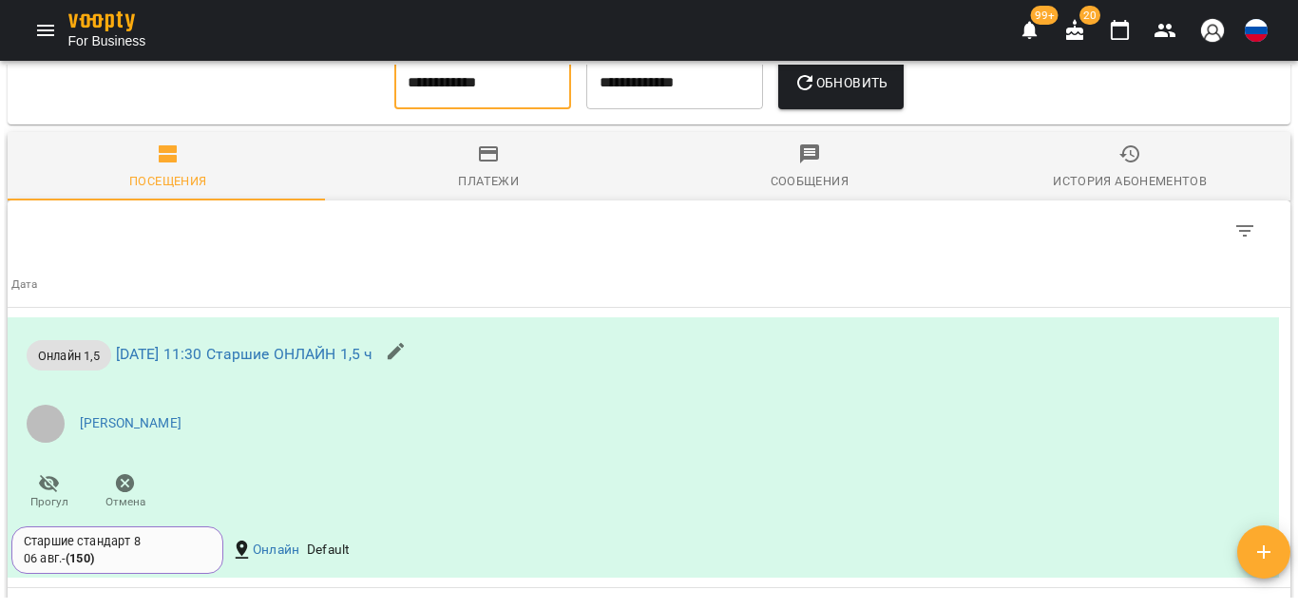
click at [875, 82] on span "Обновить" at bounding box center [841, 82] width 95 height 23
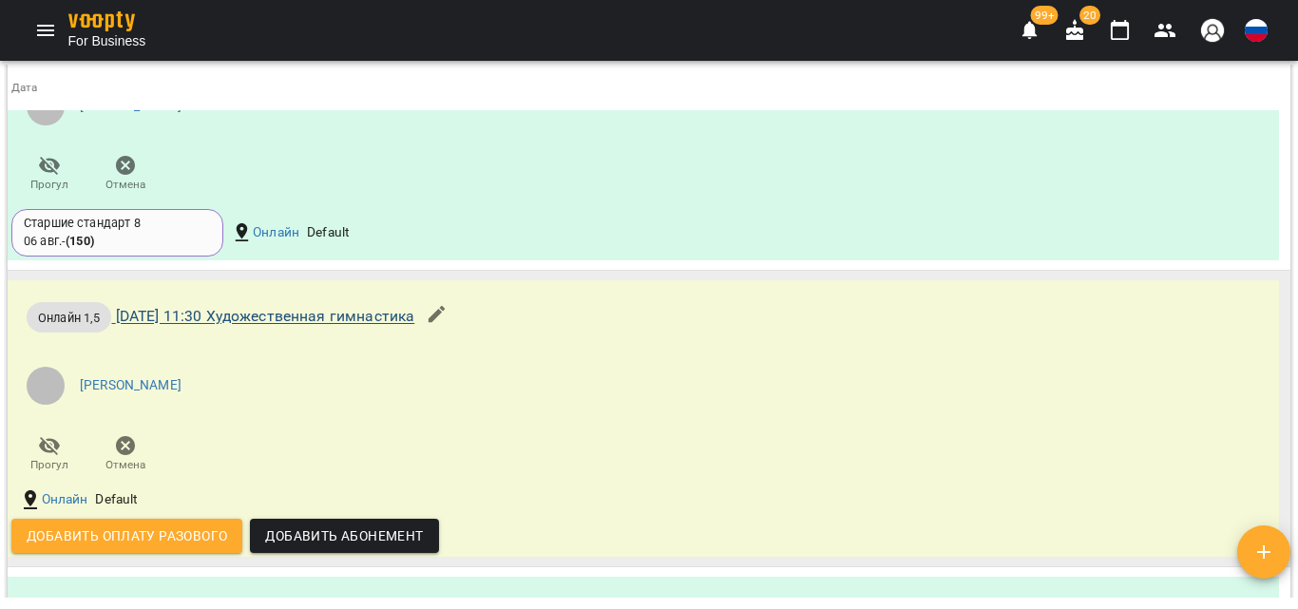
scroll to position [2456, 0]
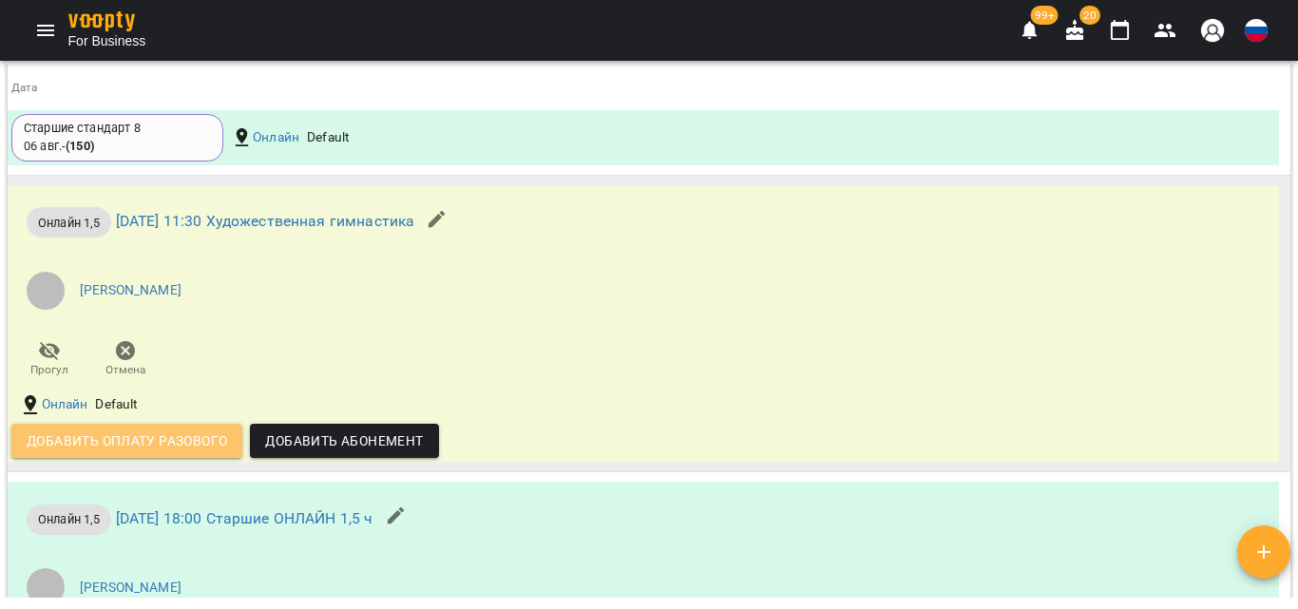
click at [154, 434] on button "Добавить оплату разового" at bounding box center [126, 441] width 231 height 34
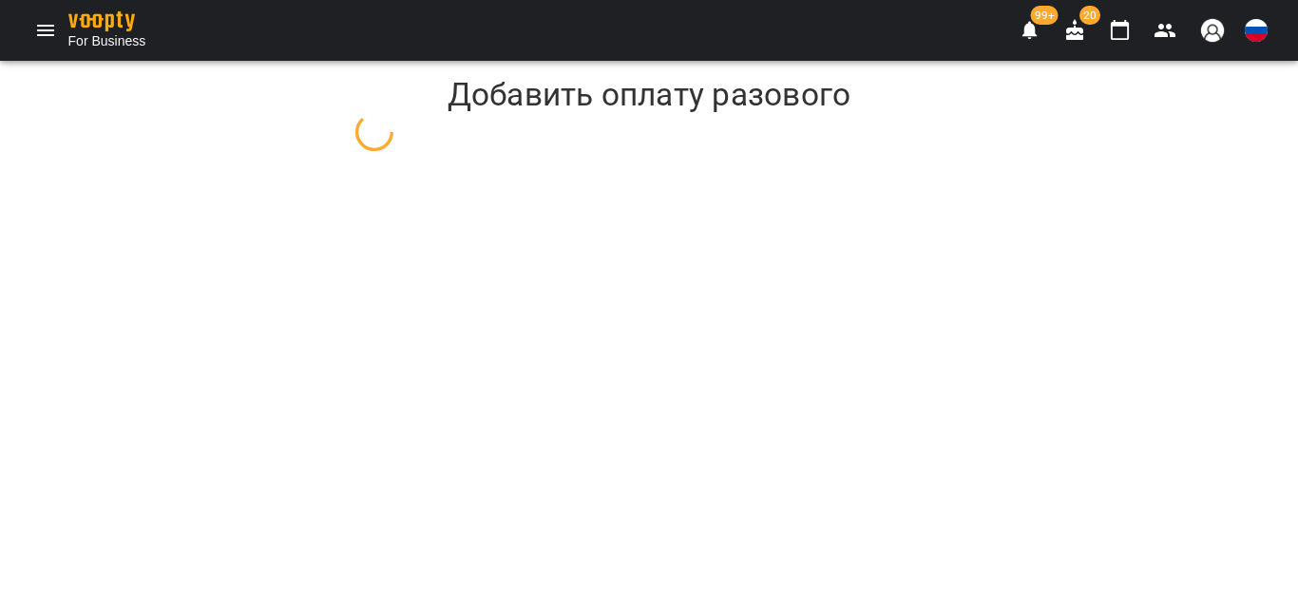
select select "**********"
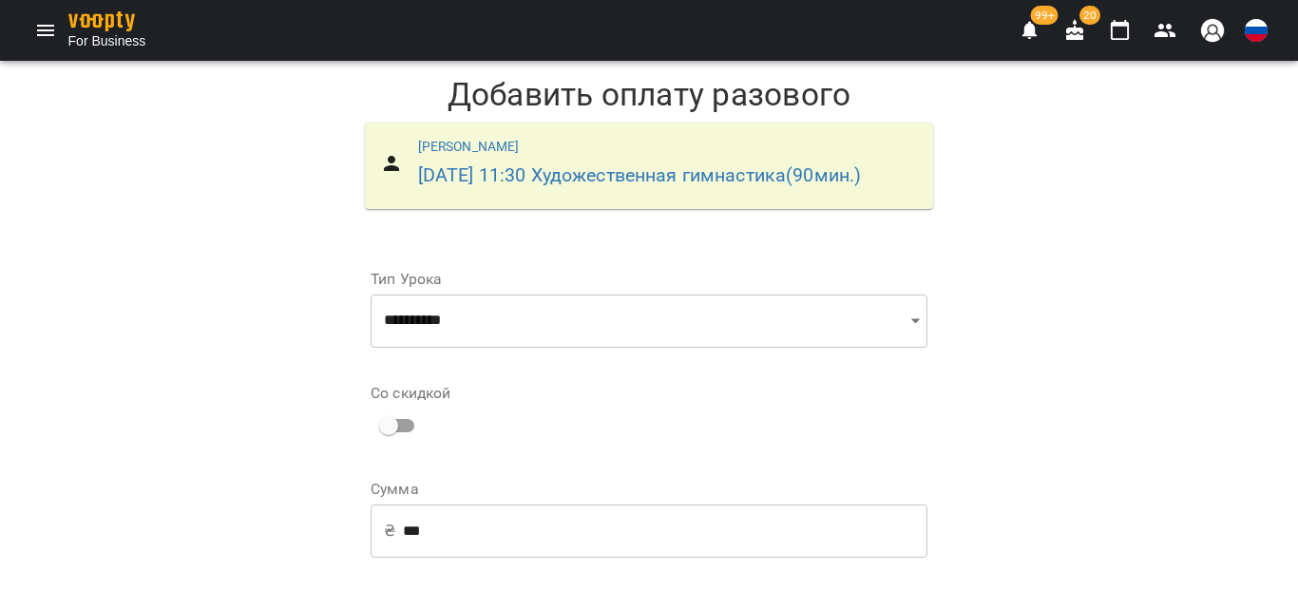
scroll to position [345, 0]
select select "**********"
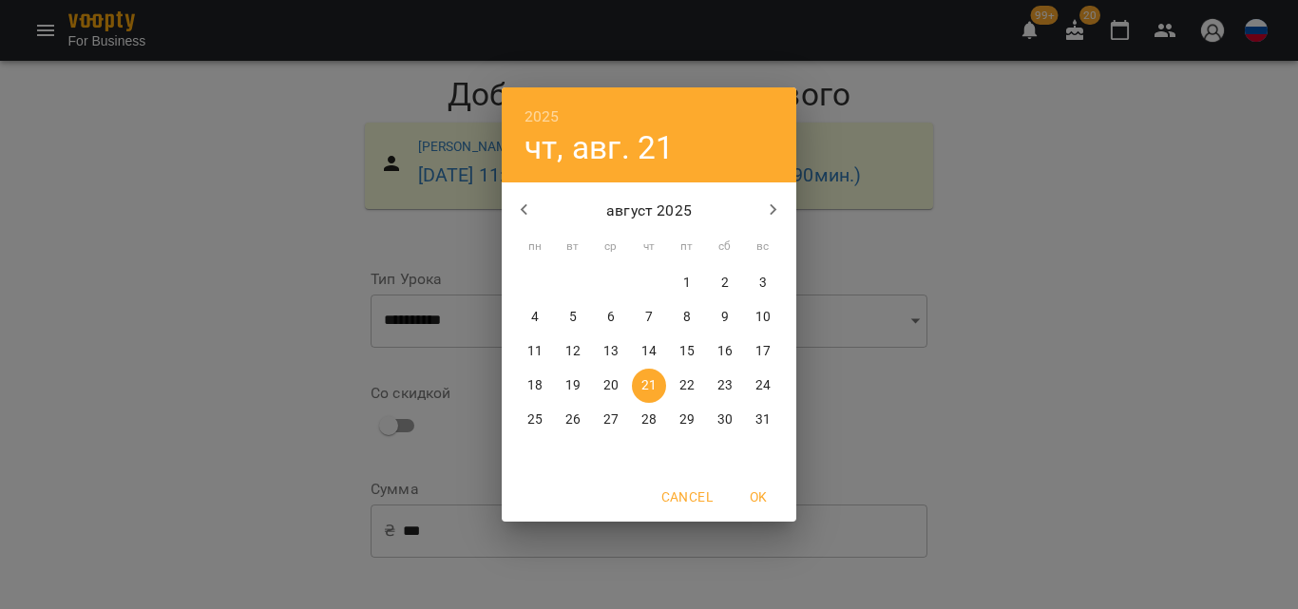
click at [772, 314] on span "10" at bounding box center [763, 317] width 34 height 19
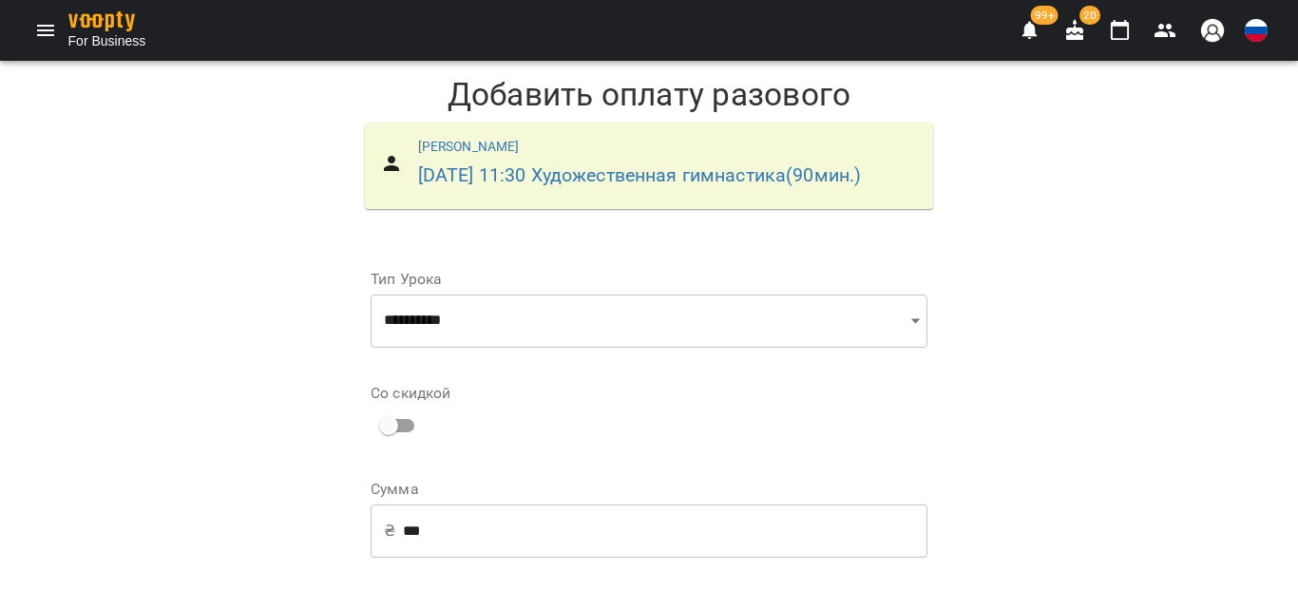
scroll to position [317, 0]
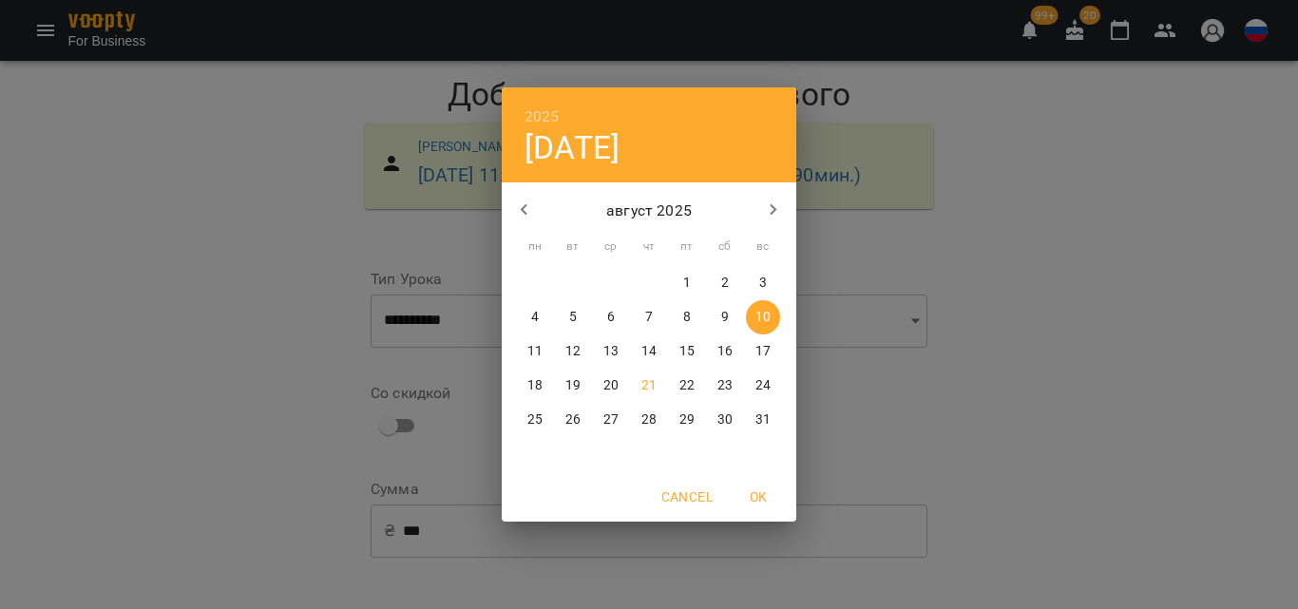
click at [618, 338] on button "13" at bounding box center [611, 352] width 34 height 34
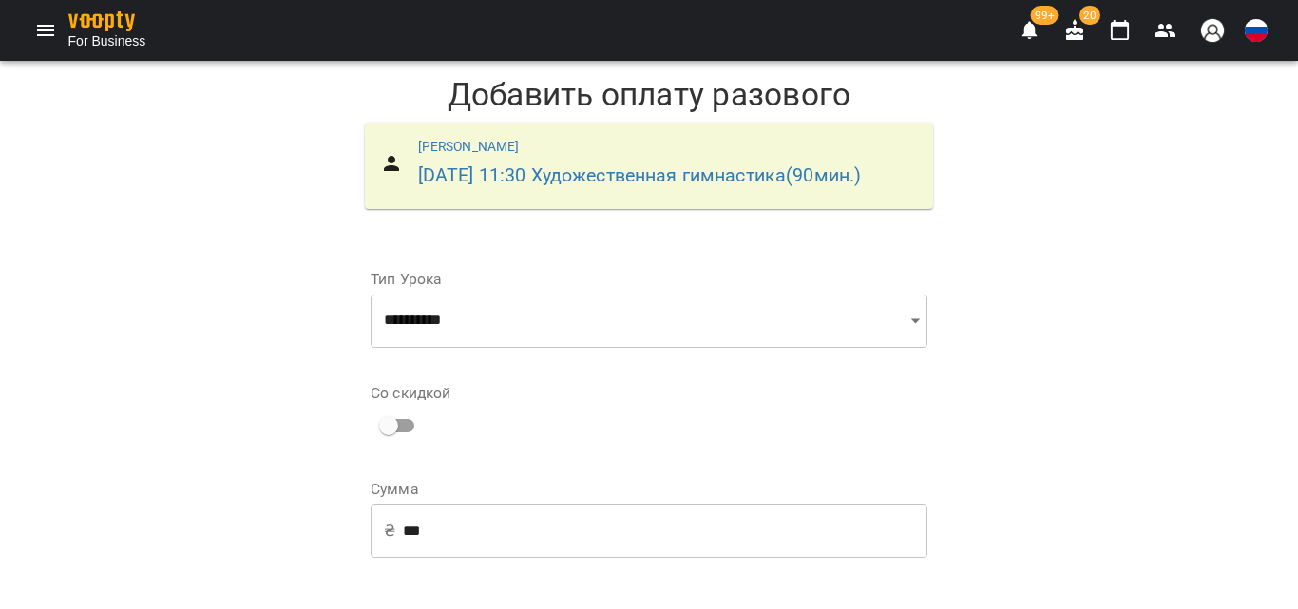
type input "**********"
